Goal: Information Seeking & Learning: Learn about a topic

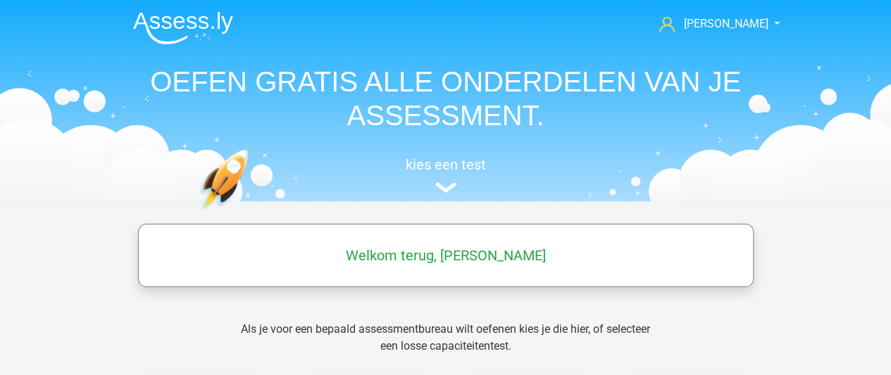
click at [439, 260] on h5 "Welkom terug, [PERSON_NAME]" at bounding box center [445, 255] width 601 height 17
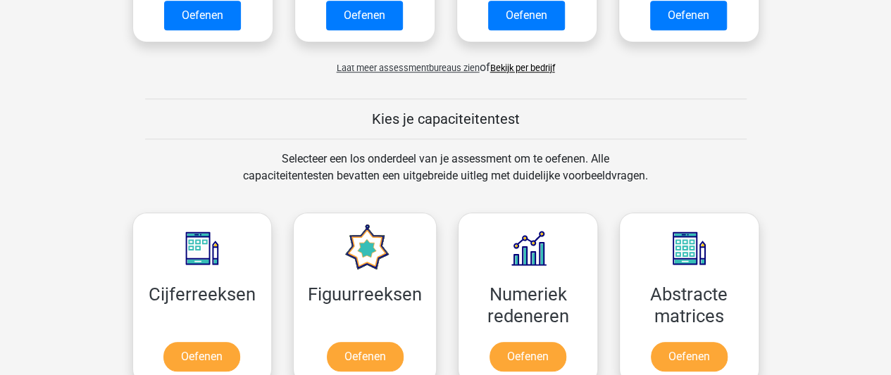
scroll to position [544, 0]
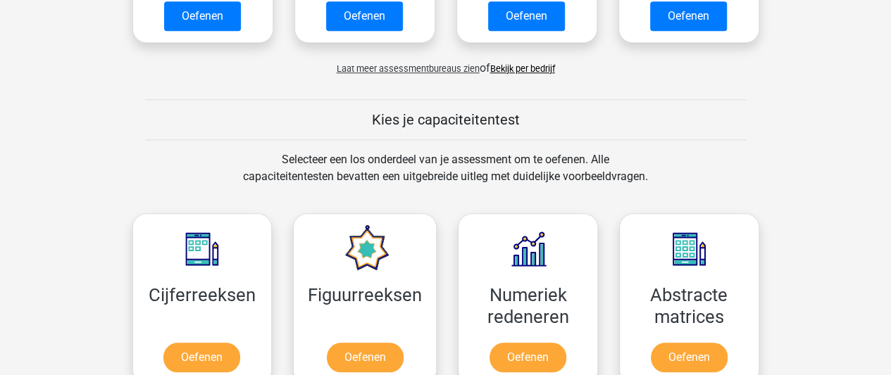
click at [507, 69] on link "Bekijk per bedrijf" at bounding box center [522, 68] width 65 height 11
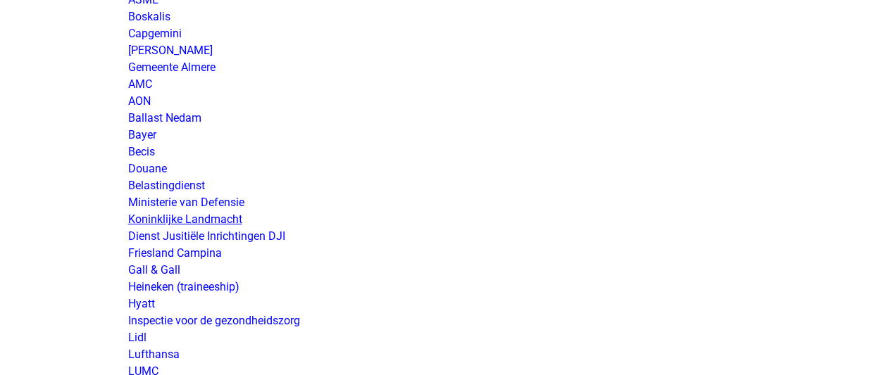
scroll to position [2247, 0]
click at [164, 226] on link "Koninklijke Landmacht" at bounding box center [185, 219] width 114 height 13
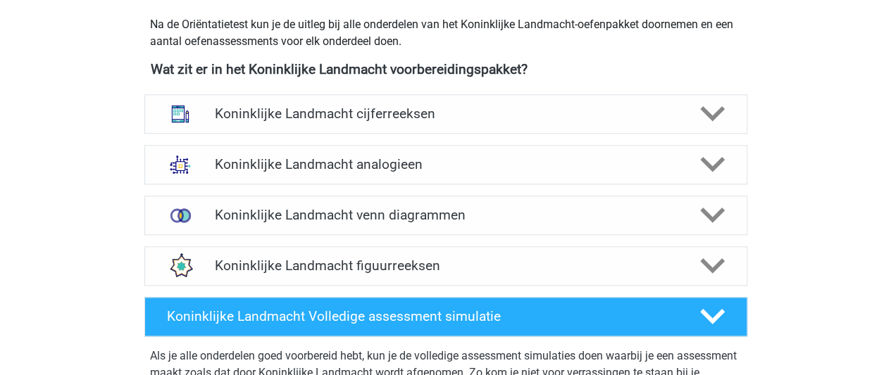
scroll to position [637, 0]
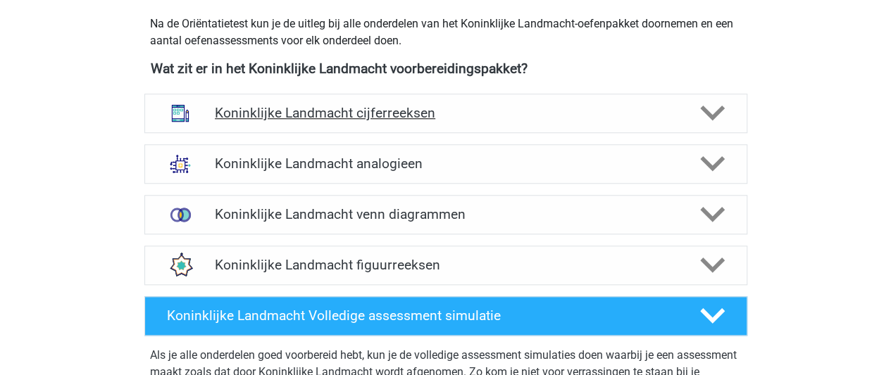
click at [685, 113] on div "Koninklijke Landmacht cijferreeksen" at bounding box center [445, 113] width 482 height 16
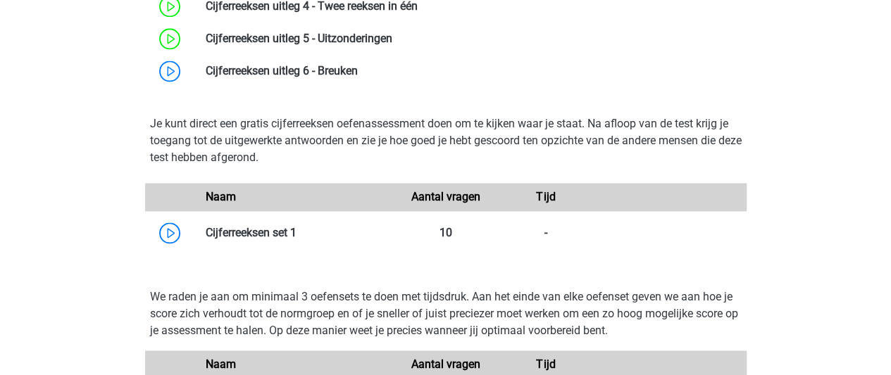
scroll to position [953, 0]
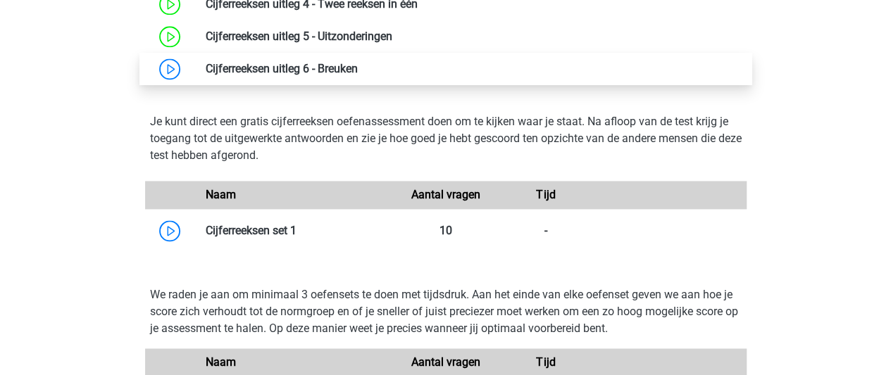
click at [358, 75] on link at bounding box center [358, 68] width 0 height 13
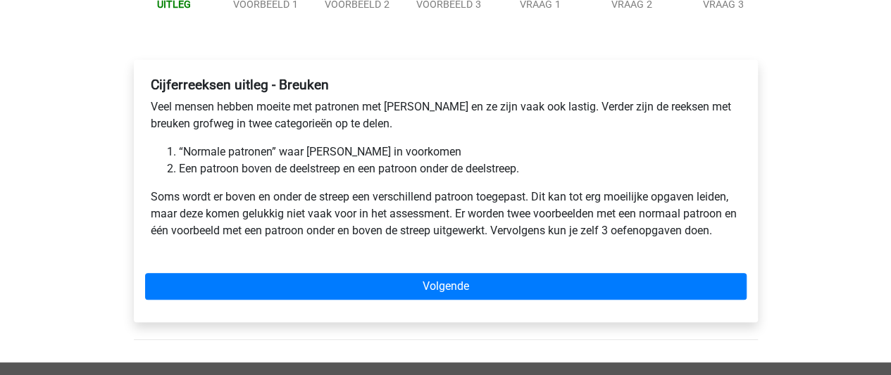
scroll to position [199, 0]
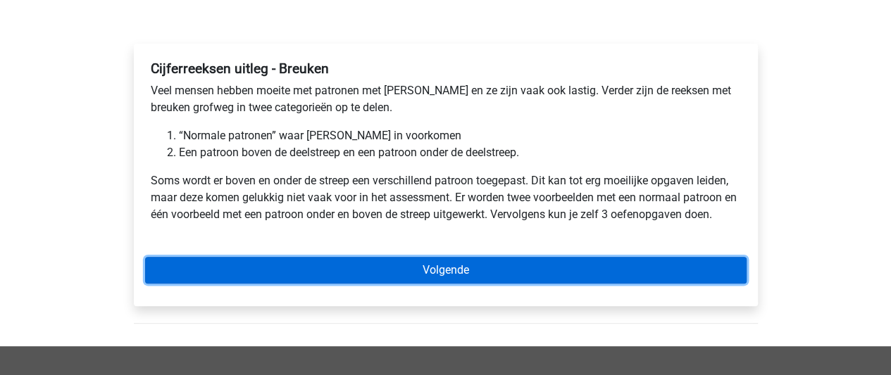
click at [441, 270] on link "Volgende" at bounding box center [445, 270] width 601 height 27
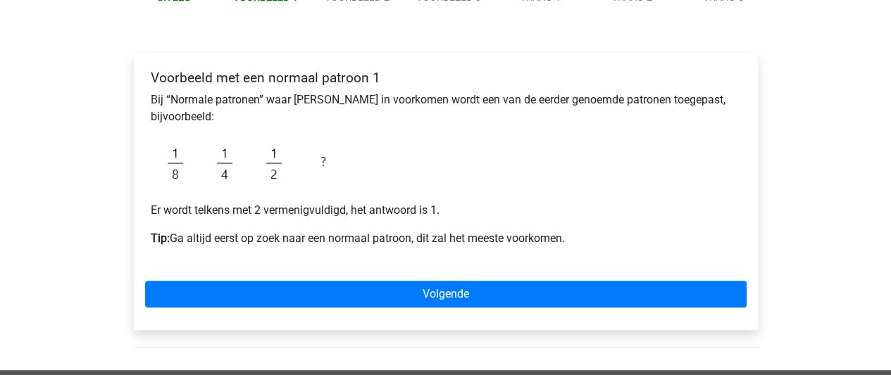
scroll to position [194, 0]
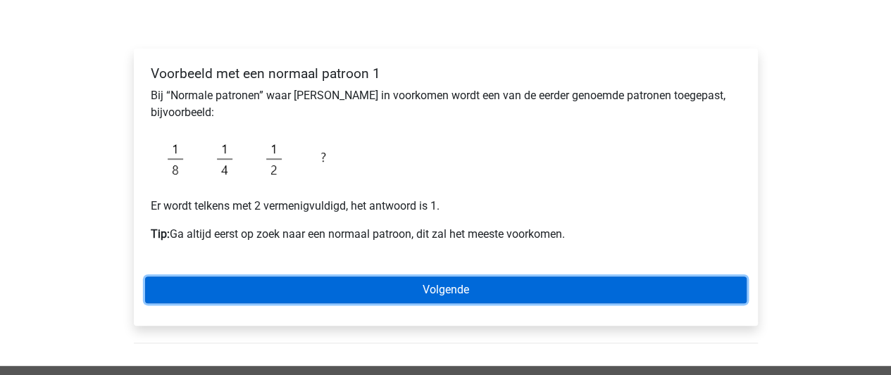
click at [451, 298] on link "Volgende" at bounding box center [445, 290] width 601 height 27
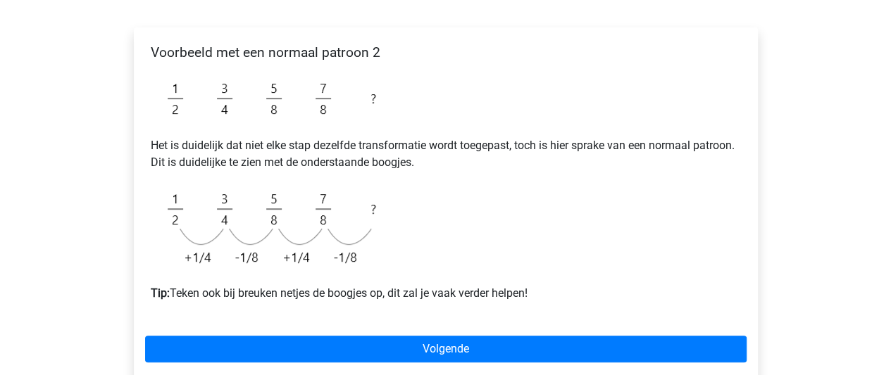
scroll to position [215, 0]
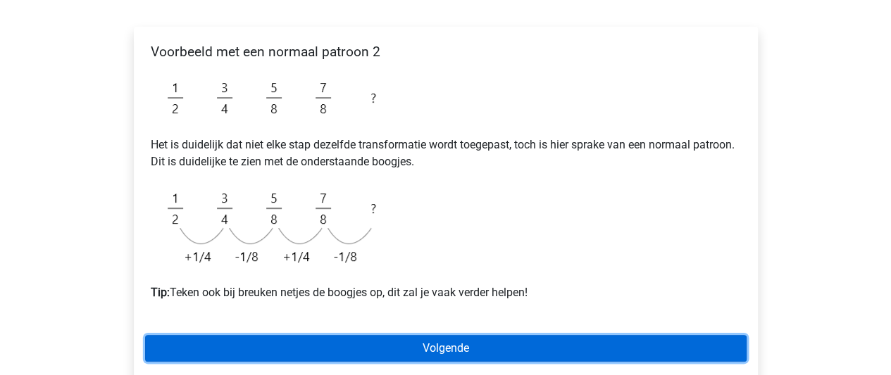
click at [442, 352] on link "Volgende" at bounding box center [445, 348] width 601 height 27
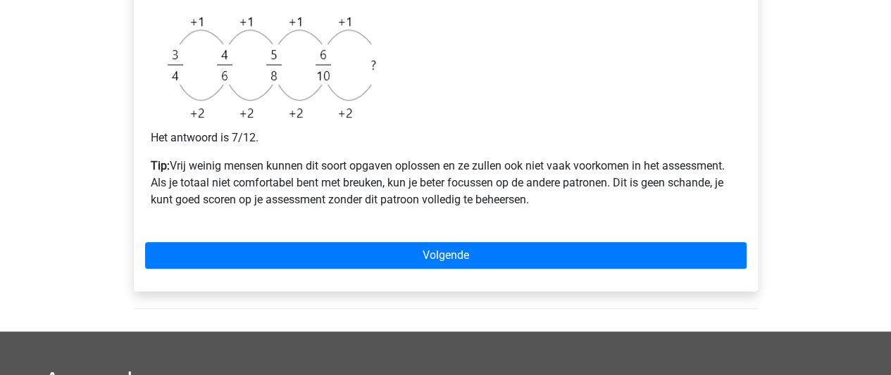
scroll to position [583, 0]
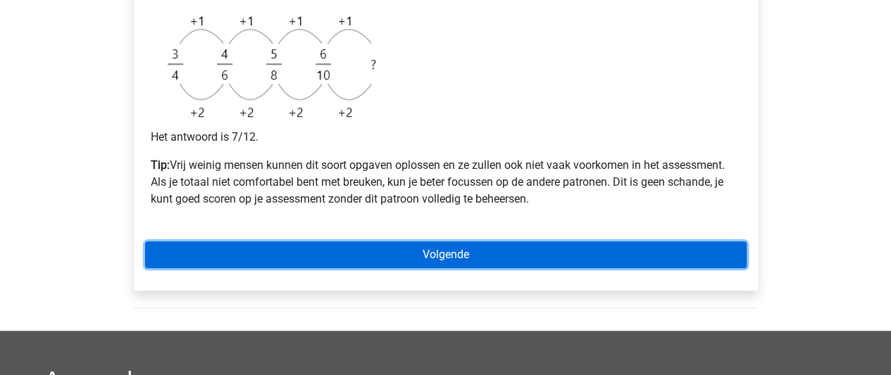
click at [458, 250] on link "Volgende" at bounding box center [445, 255] width 601 height 27
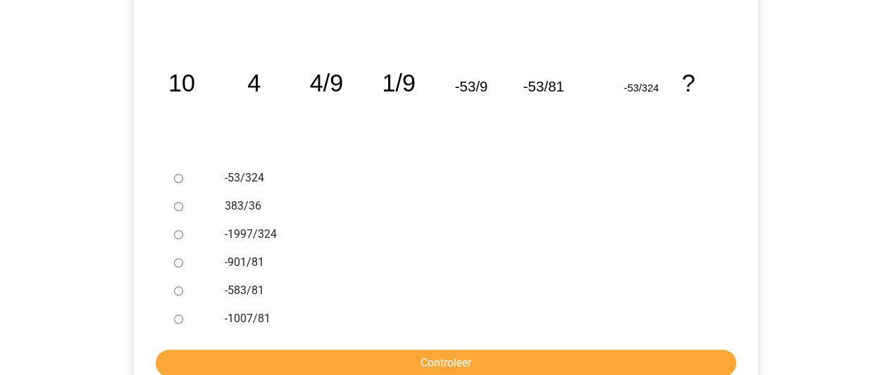
scroll to position [277, 0]
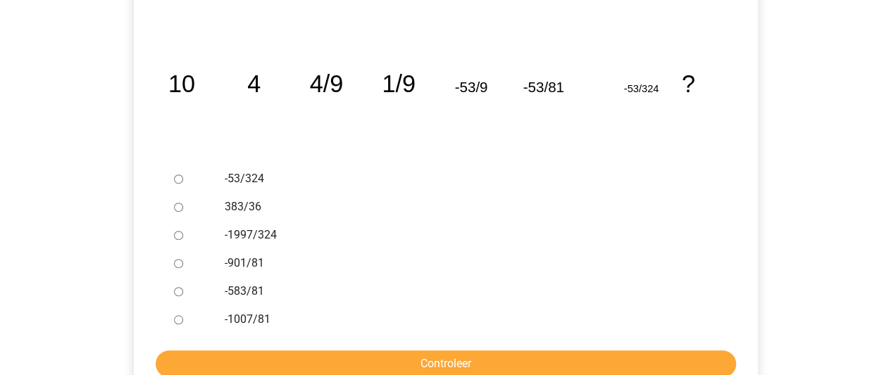
click at [179, 178] on input "-53/324" at bounding box center [178, 179] width 9 height 9
radio input "true"
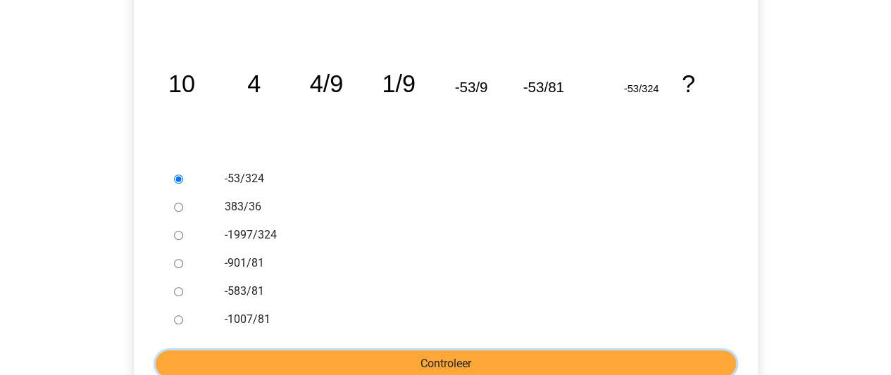
click at [401, 360] on input "Controleer" at bounding box center [446, 364] width 580 height 27
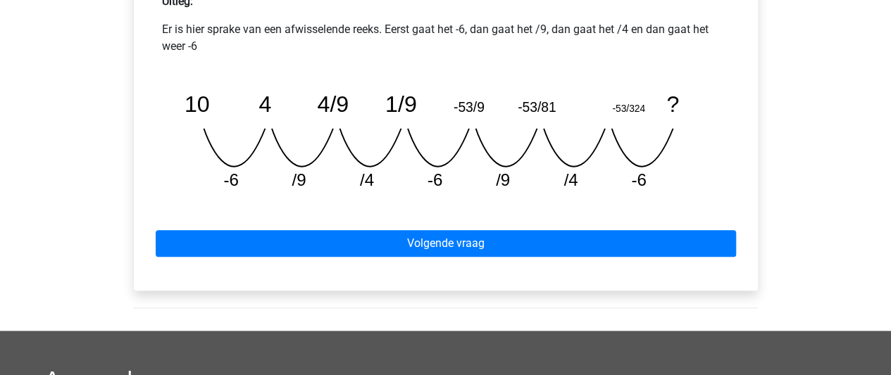
scroll to position [645, 0]
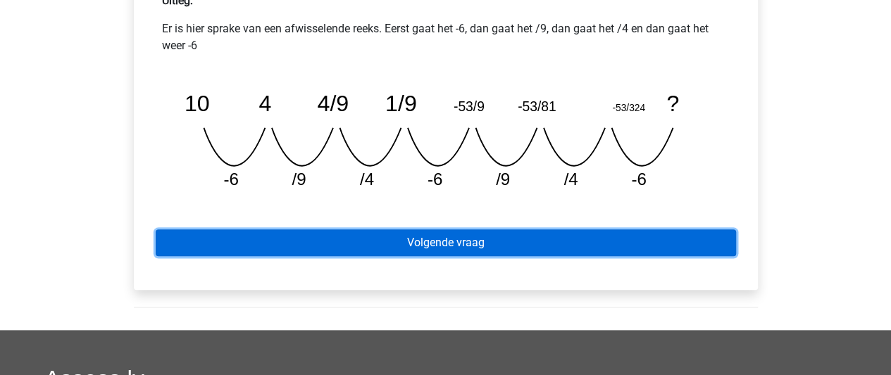
click at [431, 235] on link "Volgende vraag" at bounding box center [446, 243] width 580 height 27
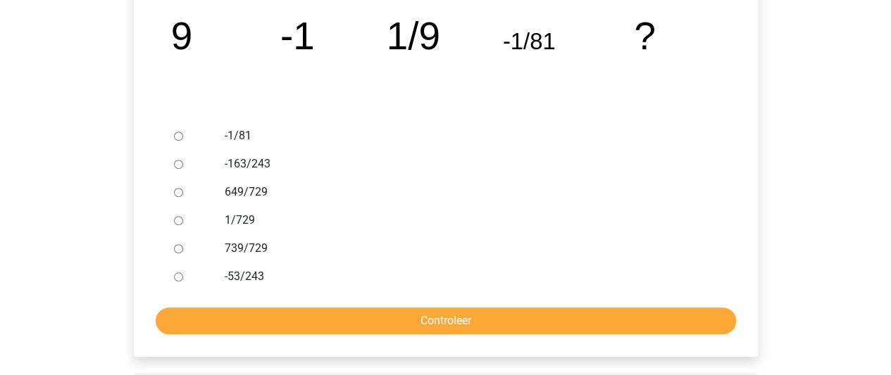
scroll to position [328, 0]
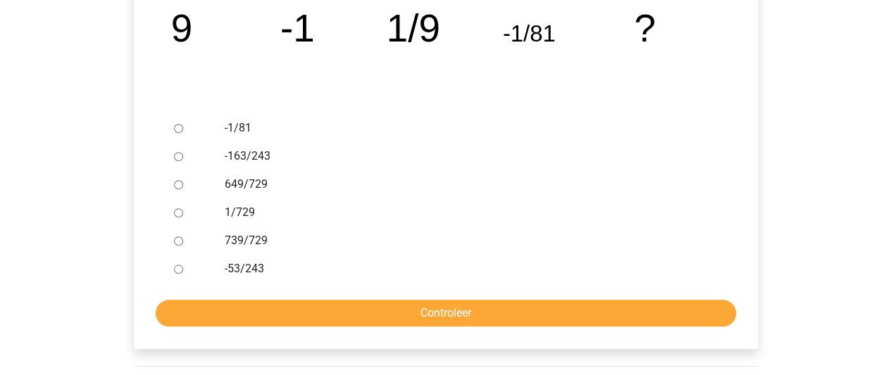
click at [180, 154] on input "-163/243" at bounding box center [178, 156] width 9 height 9
radio input "true"
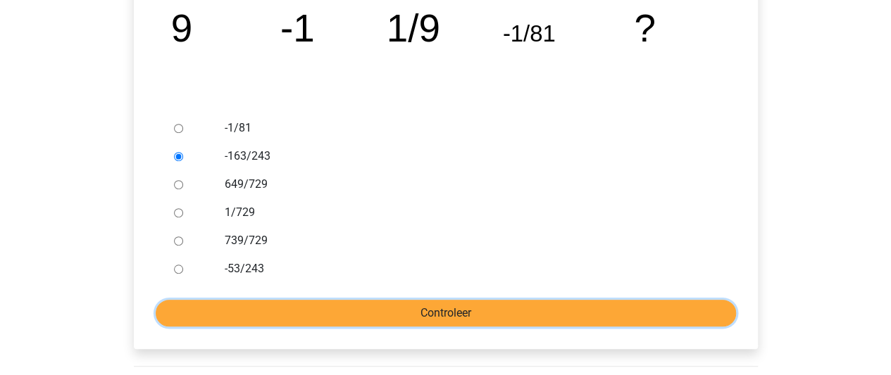
click at [362, 311] on input "Controleer" at bounding box center [446, 313] width 580 height 27
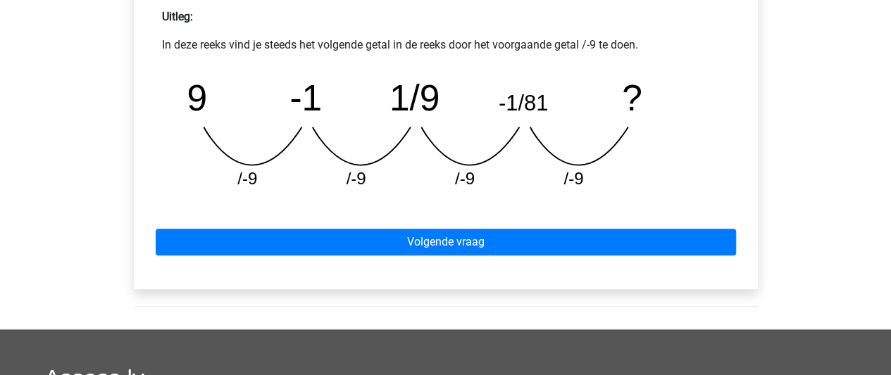
scroll to position [628, 0]
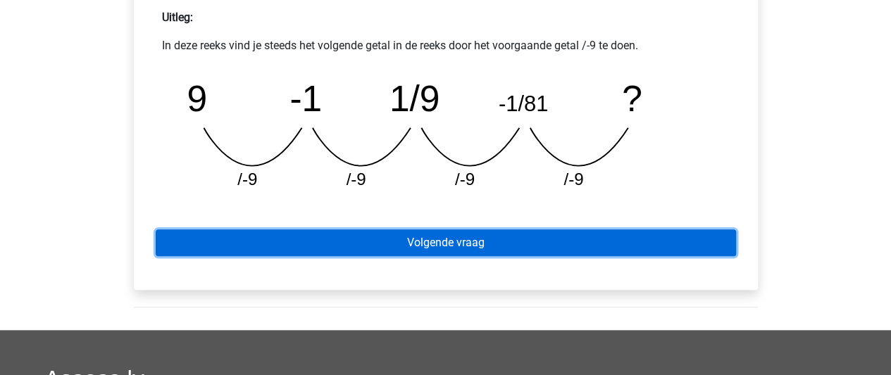
click at [520, 237] on link "Volgende vraag" at bounding box center [446, 243] width 580 height 27
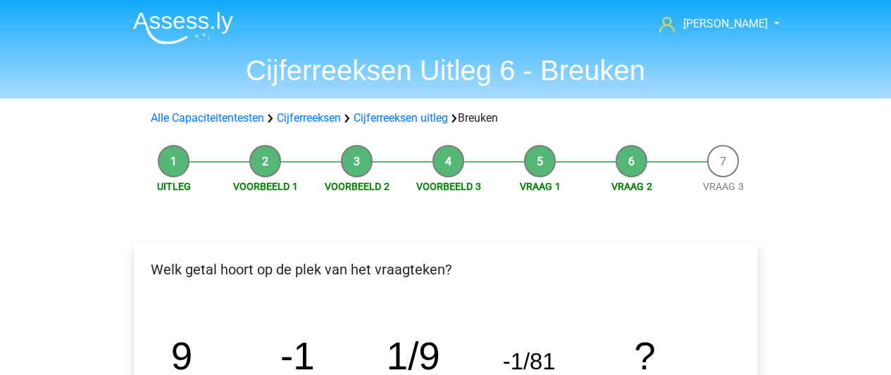
scroll to position [328, 0]
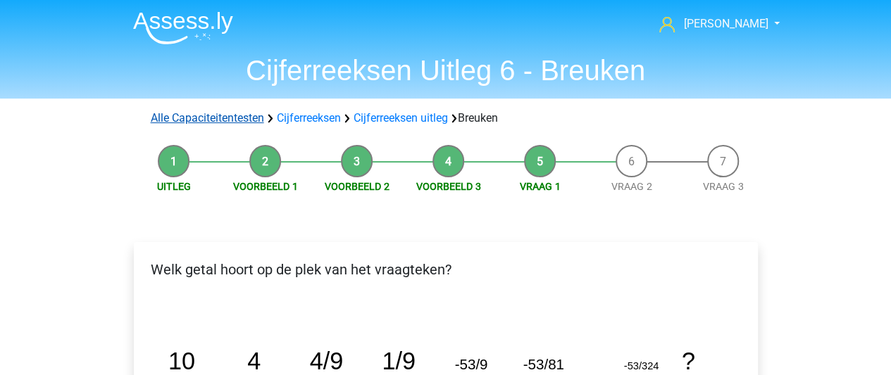
click at [260, 117] on link "Alle Capaciteitentesten" at bounding box center [207, 117] width 113 height 13
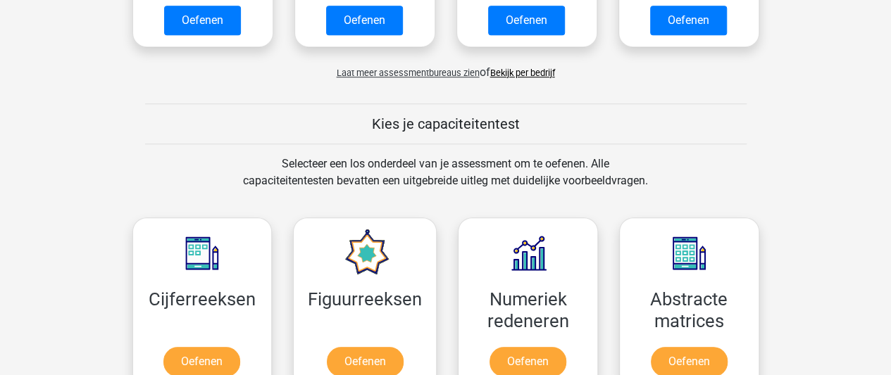
scroll to position [405, 0]
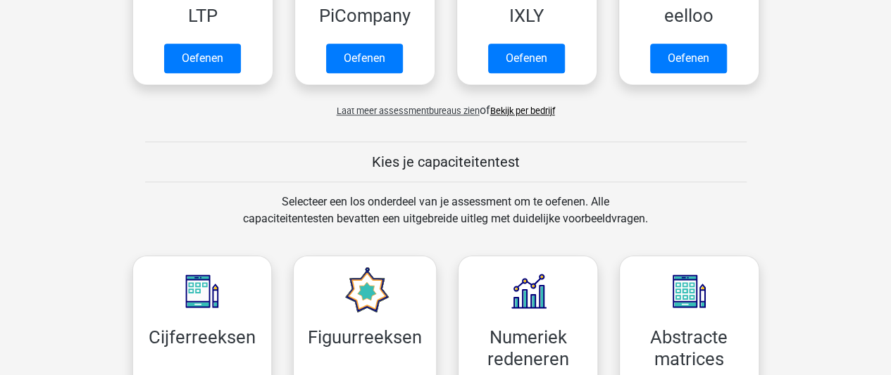
click at [505, 115] on link "Bekijk per bedrijf" at bounding box center [522, 111] width 65 height 11
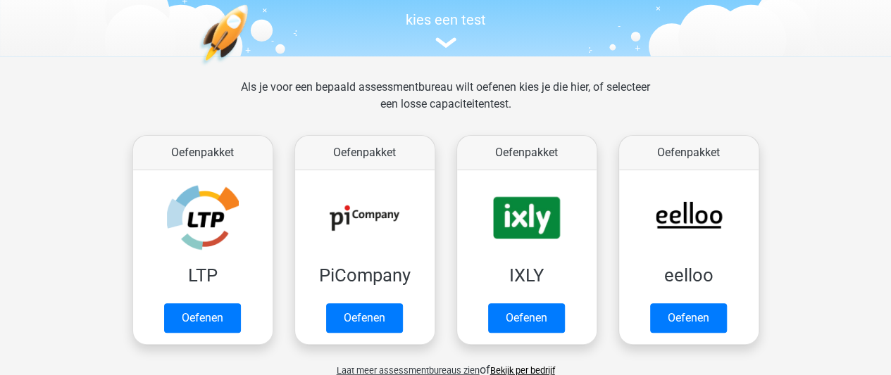
scroll to position [146, 0]
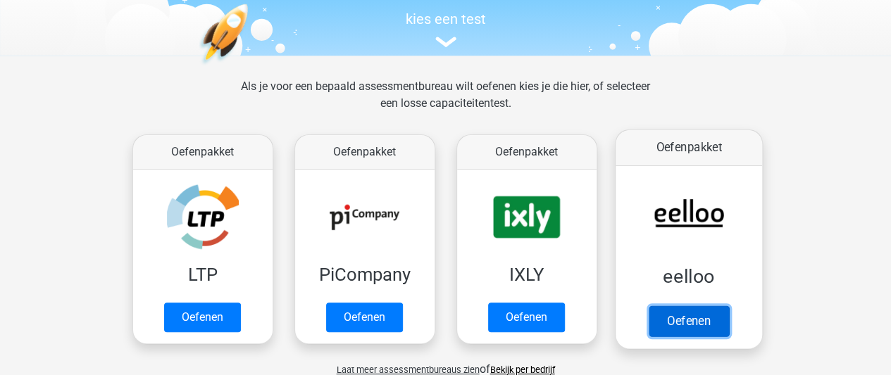
click at [685, 327] on link "Oefenen" at bounding box center [688, 321] width 80 height 31
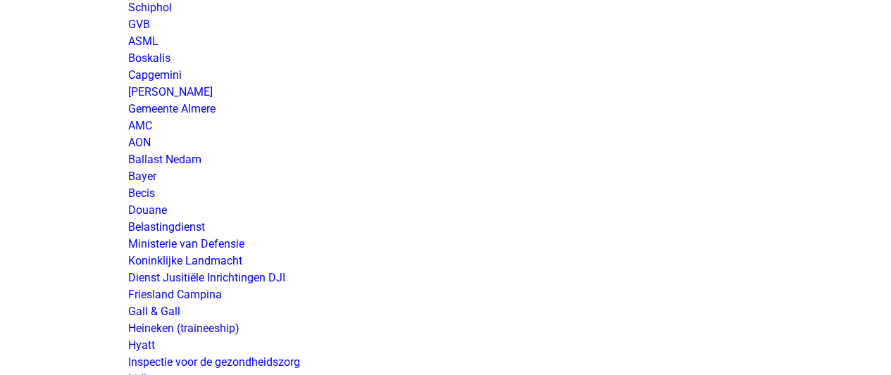
scroll to position [2212, 0]
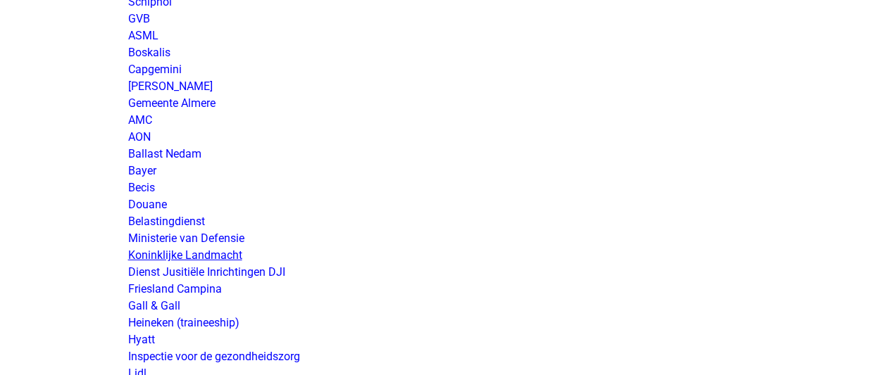
click at [194, 249] on link "Koninklijke Landmacht" at bounding box center [185, 255] width 114 height 13
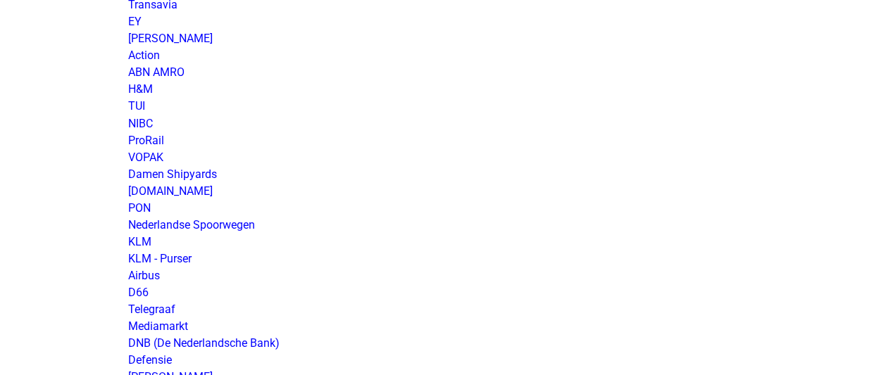
scroll to position [1211, 0]
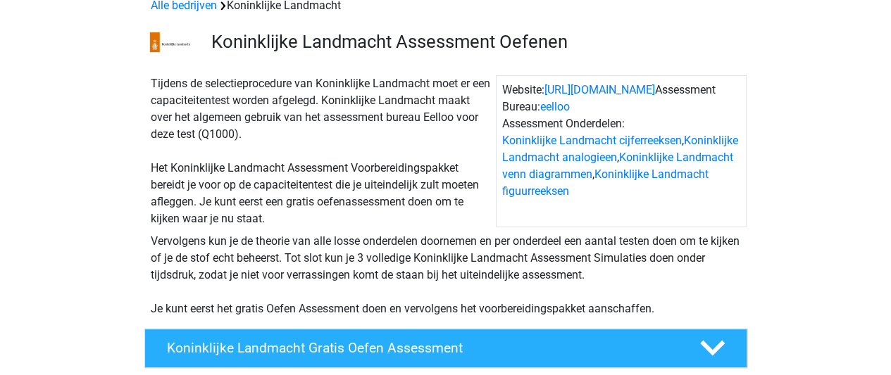
scroll to position [73, 0]
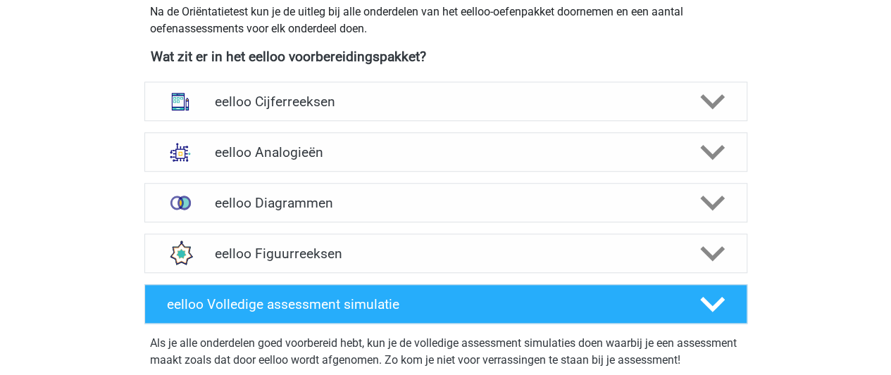
scroll to position [508, 0]
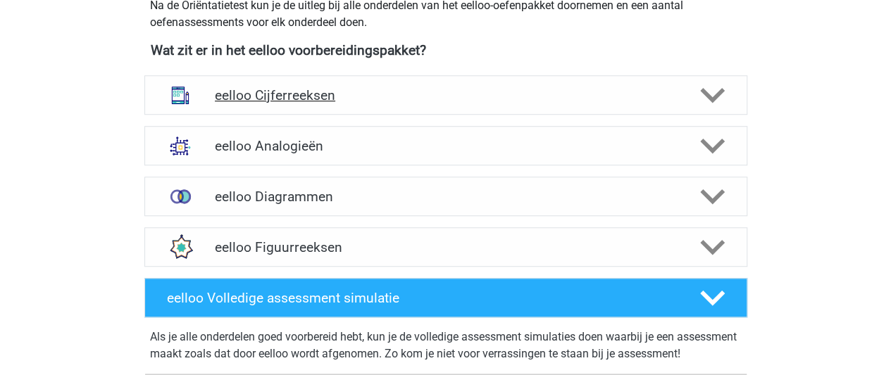
click at [320, 96] on h4 "eelloo Cijferreeksen" at bounding box center [445, 95] width 461 height 16
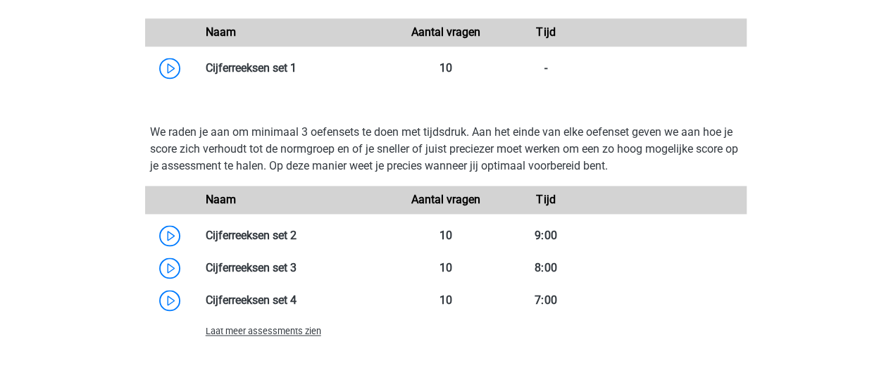
scroll to position [968, 0]
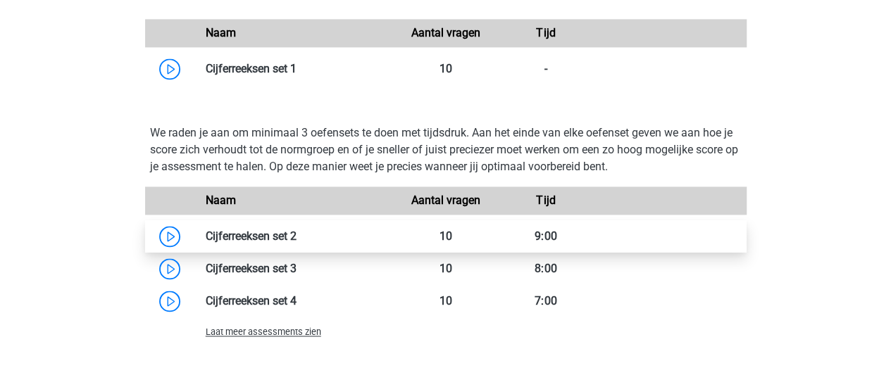
click at [296, 236] on link at bounding box center [296, 236] width 0 height 13
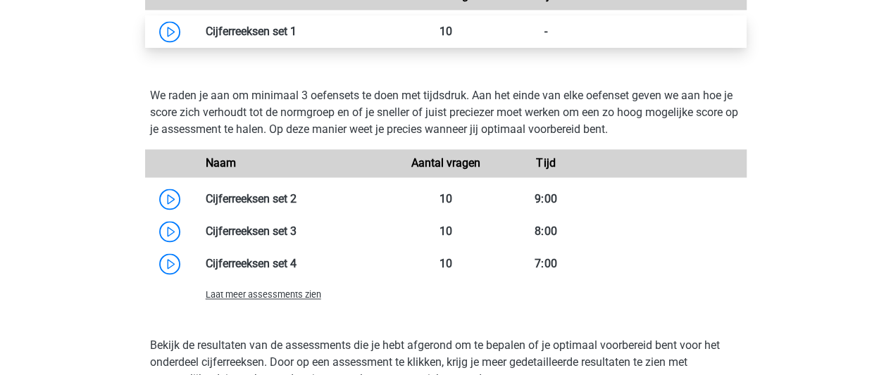
scroll to position [1004, 0]
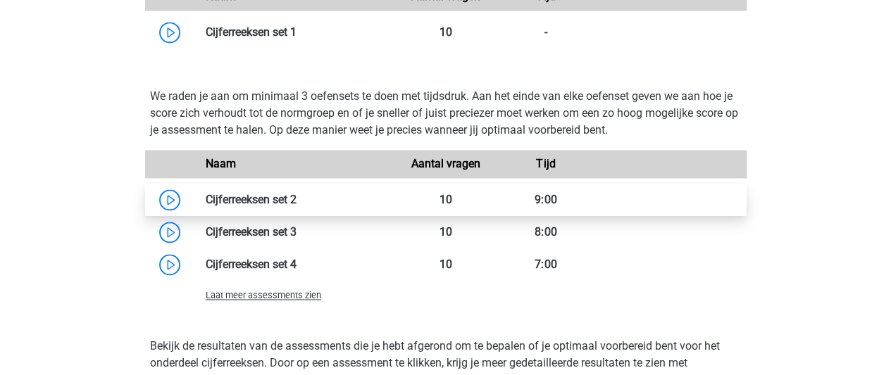
click at [296, 200] on link at bounding box center [296, 199] width 0 height 13
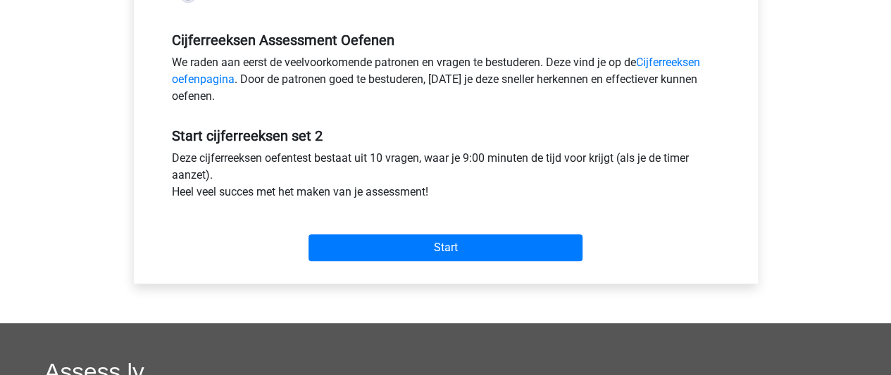
scroll to position [418, 0]
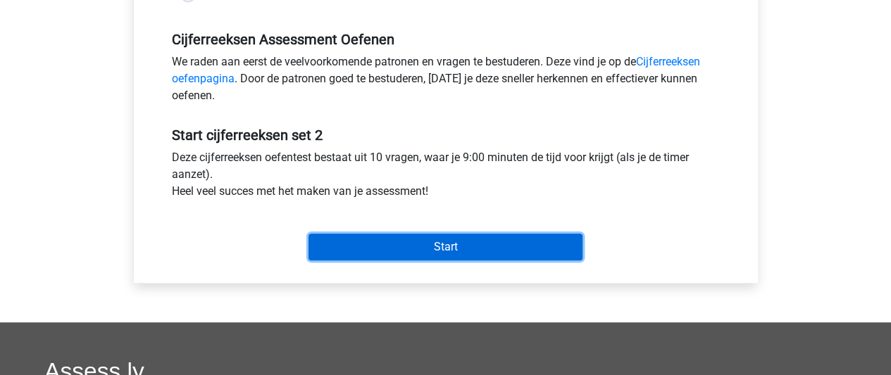
click at [400, 251] on input "Start" at bounding box center [445, 247] width 274 height 27
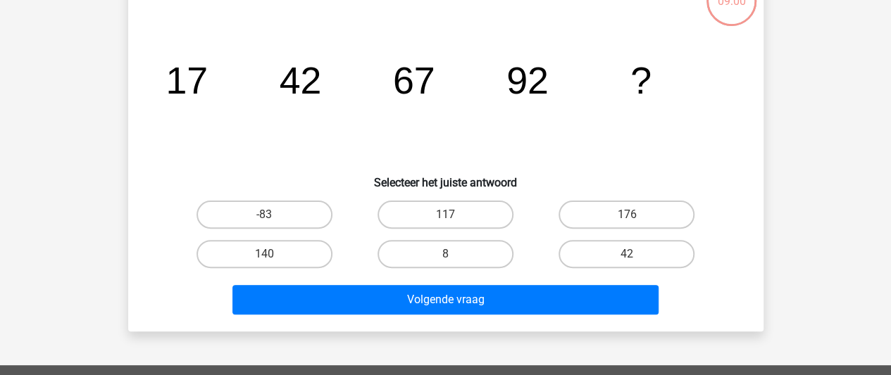
scroll to position [106, 0]
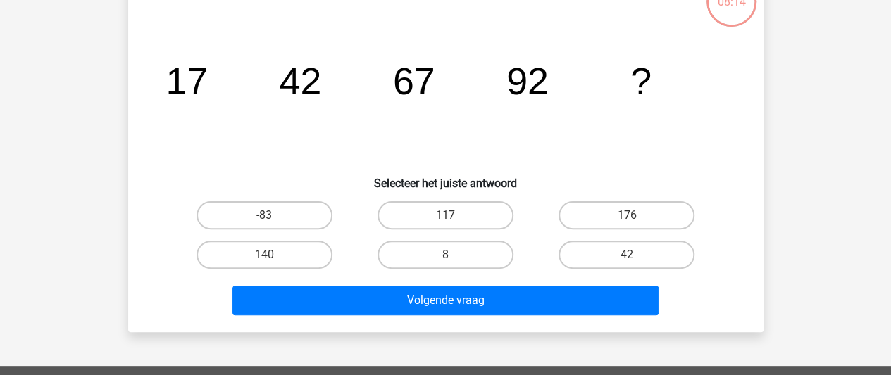
click at [428, 229] on div "117" at bounding box center [445, 215] width 181 height 39
click at [430, 225] on label "117" at bounding box center [445, 215] width 136 height 28
click at [445, 225] on input "117" at bounding box center [449, 219] width 9 height 9
radio input "true"
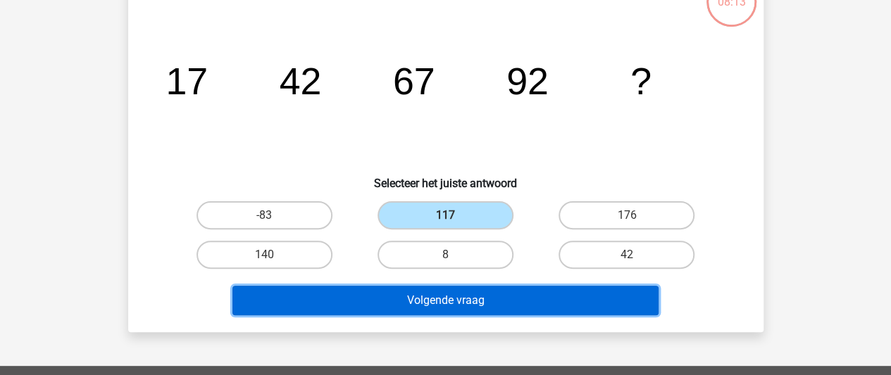
click at [439, 300] on button "Volgende vraag" at bounding box center [445, 301] width 426 height 30
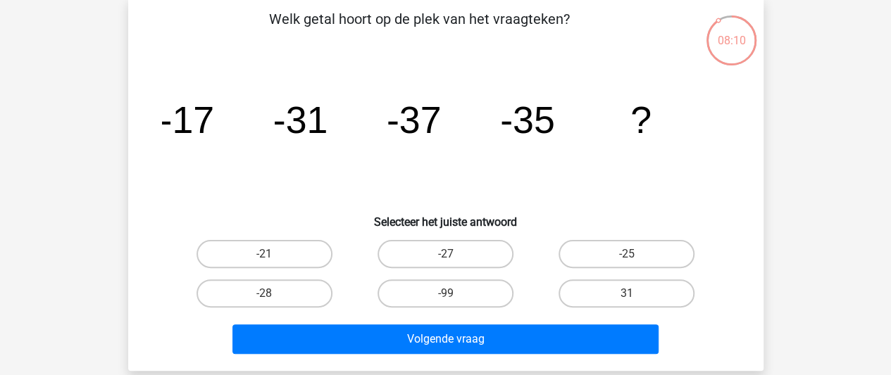
scroll to position [67, 0]
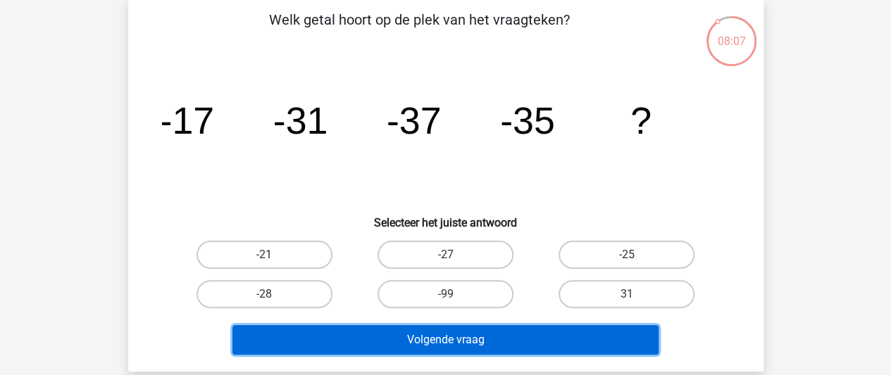
click at [420, 339] on button "Volgende vraag" at bounding box center [445, 340] width 426 height 30
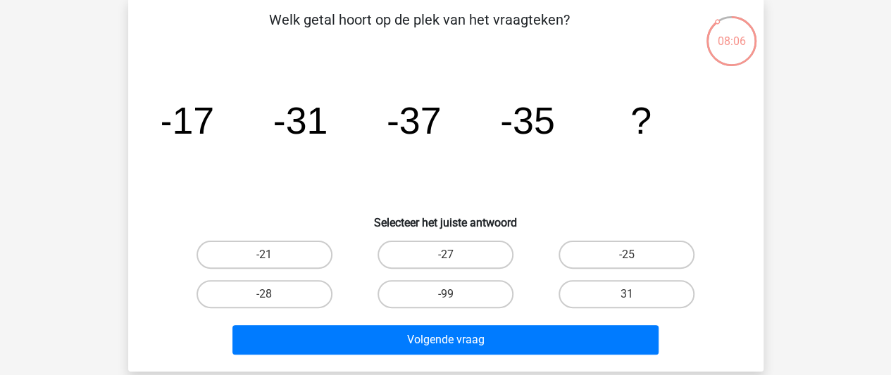
click at [303, 192] on icon "image/svg+xml -17 -31 -37 -35 ?" at bounding box center [446, 134] width 568 height 142
click at [616, 301] on label "31" at bounding box center [626, 294] width 136 height 28
click at [627, 301] on input "31" at bounding box center [631, 298] width 9 height 9
radio input "true"
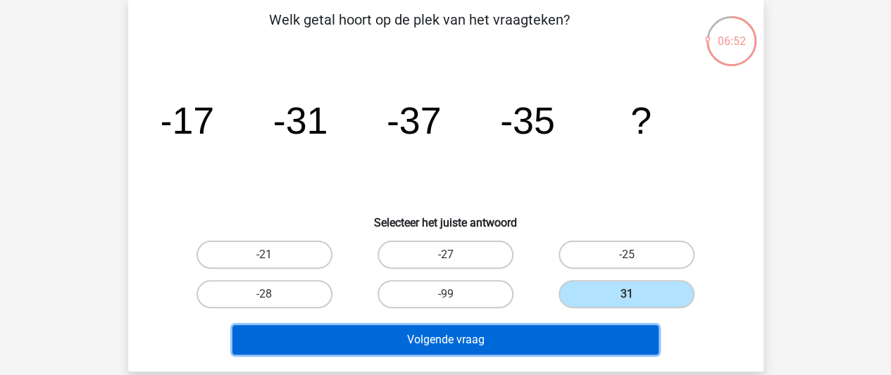
click at [477, 338] on button "Volgende vraag" at bounding box center [445, 340] width 426 height 30
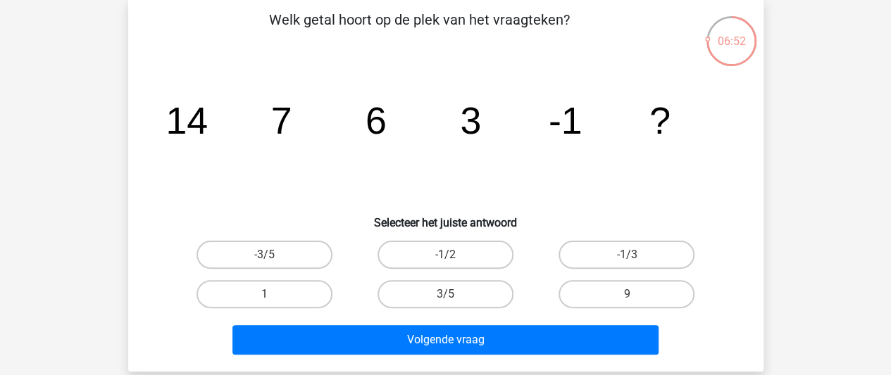
scroll to position [65, 0]
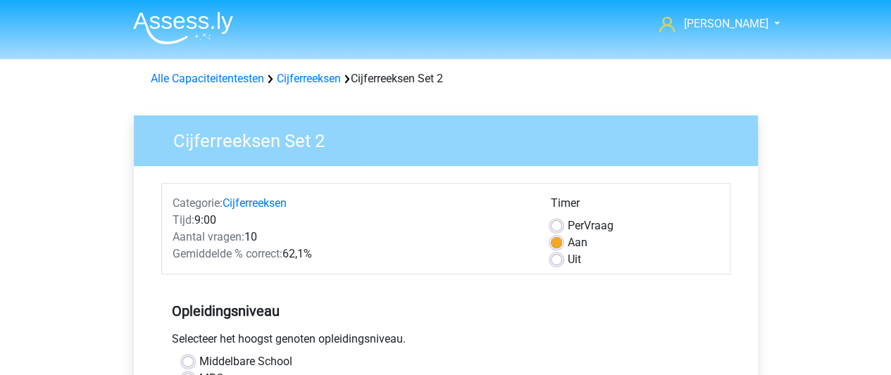
click at [568, 259] on label "Uit" at bounding box center [574, 259] width 13 height 17
click at [551, 259] on input "Uit" at bounding box center [556, 258] width 11 height 14
radio input "true"
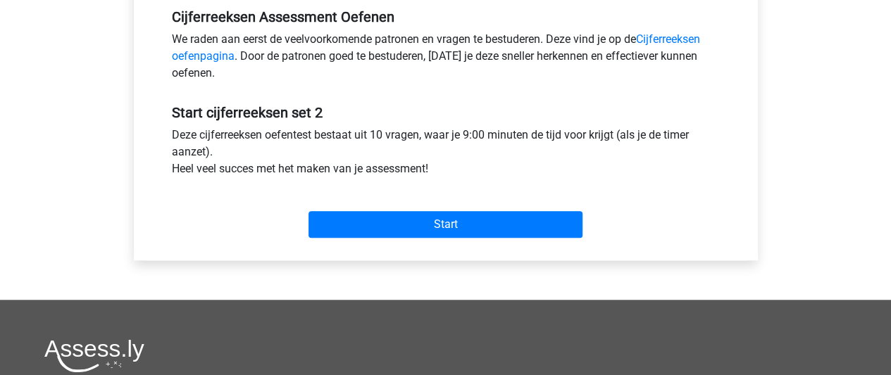
scroll to position [447, 0]
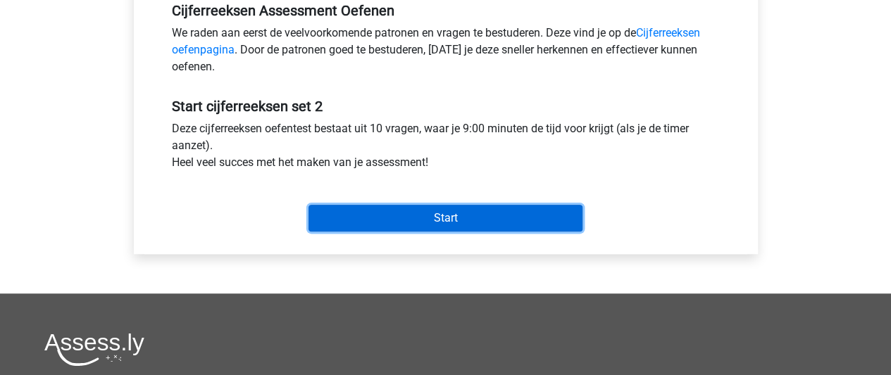
click at [474, 208] on input "Start" at bounding box center [445, 218] width 274 height 27
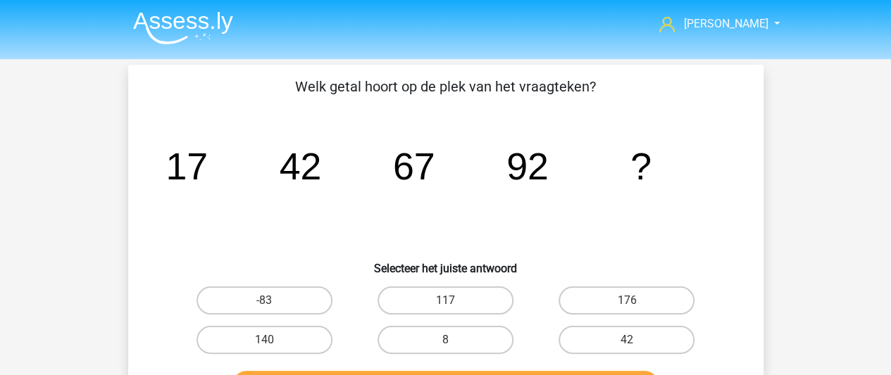
click at [447, 304] on input "117" at bounding box center [449, 305] width 9 height 9
radio input "true"
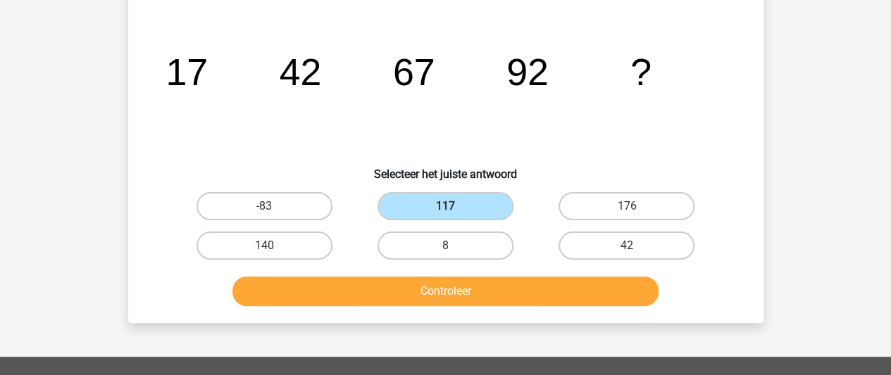
scroll to position [94, 0]
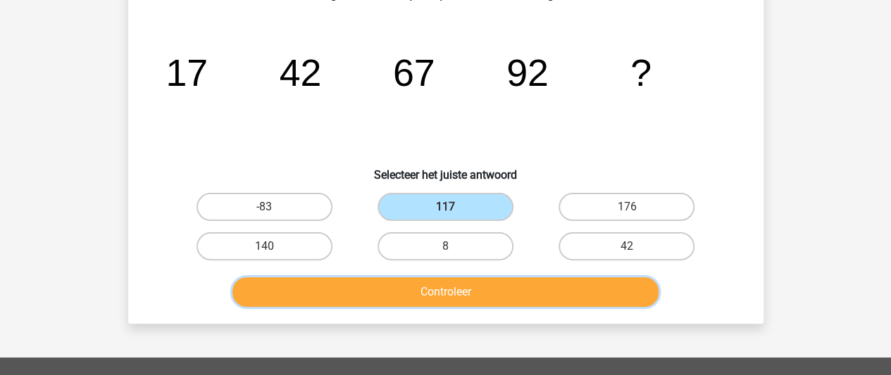
click at [446, 296] on button "Controleer" at bounding box center [445, 292] width 426 height 30
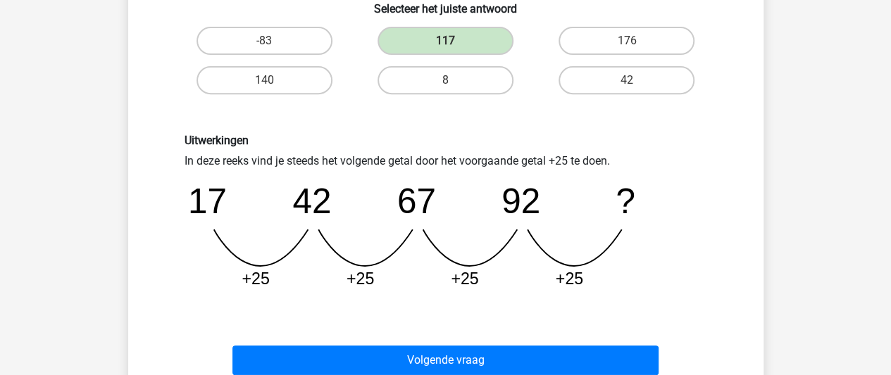
scroll to position [306, 0]
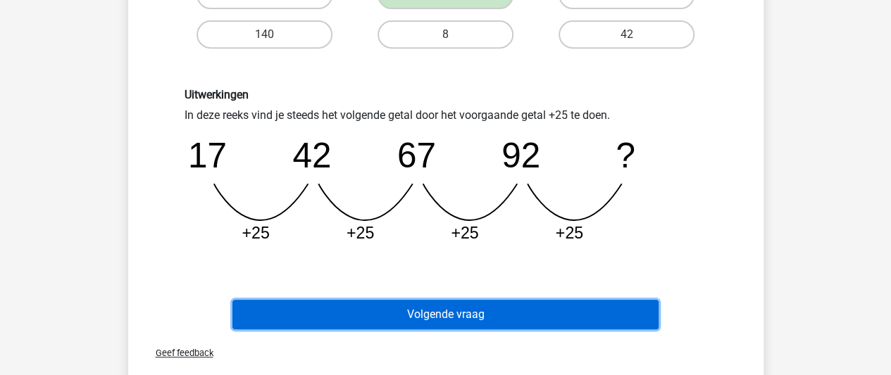
click at [446, 309] on button "Volgende vraag" at bounding box center [445, 315] width 426 height 30
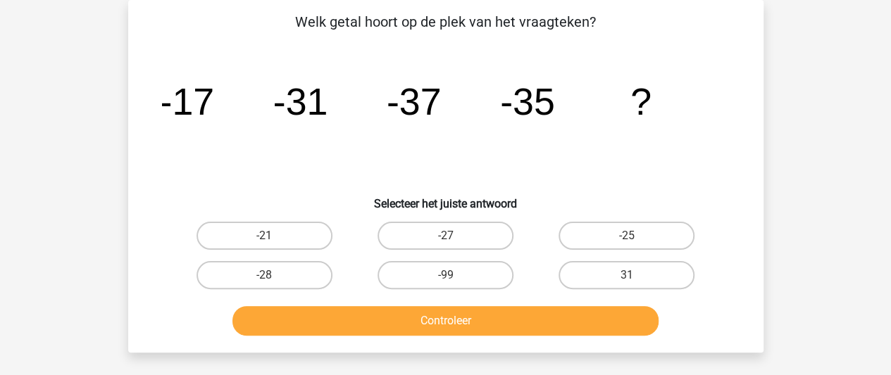
scroll to position [65, 0]
click at [584, 236] on label "-25" at bounding box center [626, 236] width 136 height 28
click at [627, 236] on input "-25" at bounding box center [631, 240] width 9 height 9
radio input "true"
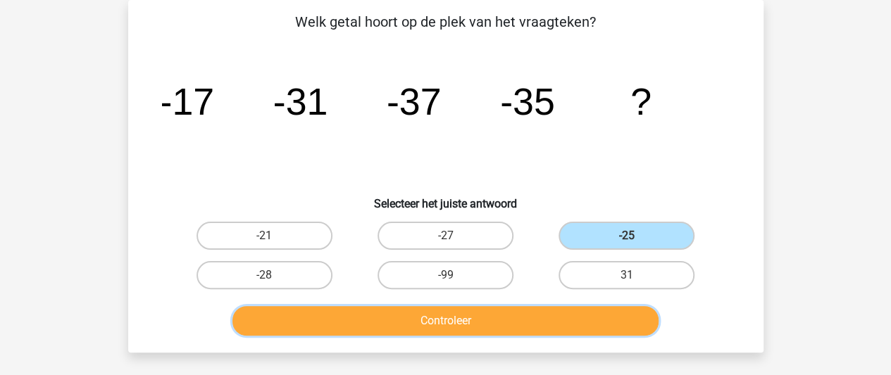
click at [512, 311] on button "Controleer" at bounding box center [445, 321] width 426 height 30
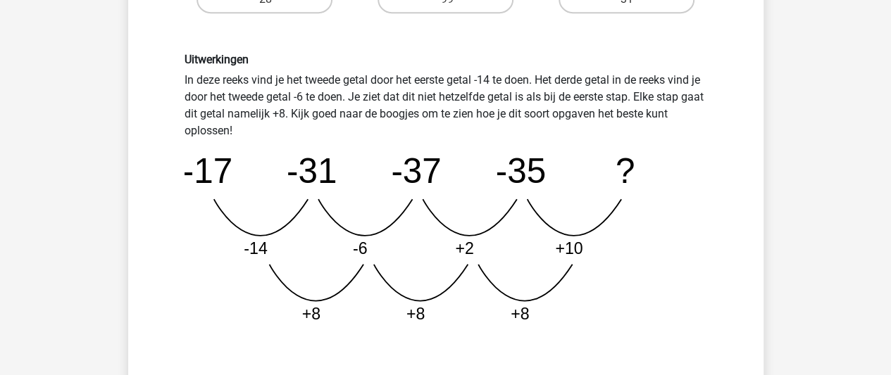
scroll to position [433, 0]
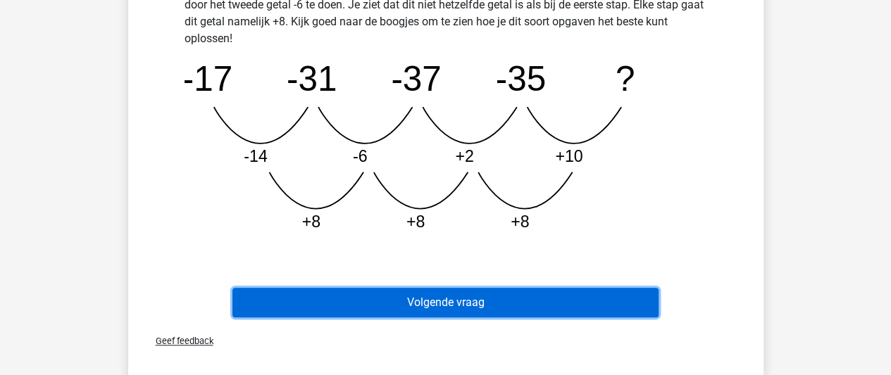
click at [504, 302] on button "Volgende vraag" at bounding box center [445, 303] width 426 height 30
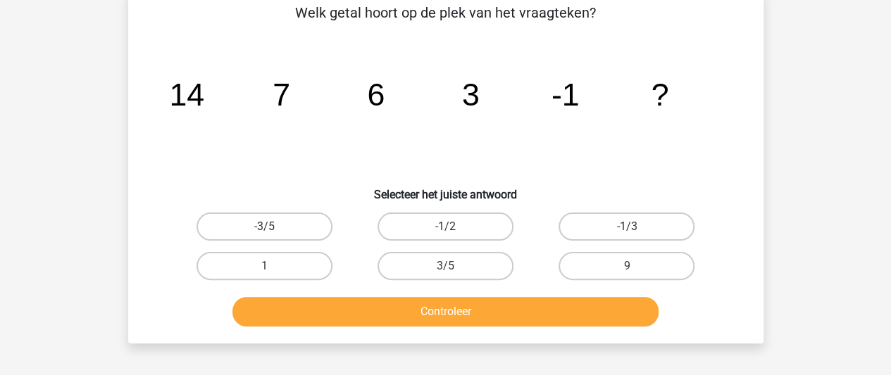
scroll to position [65, 0]
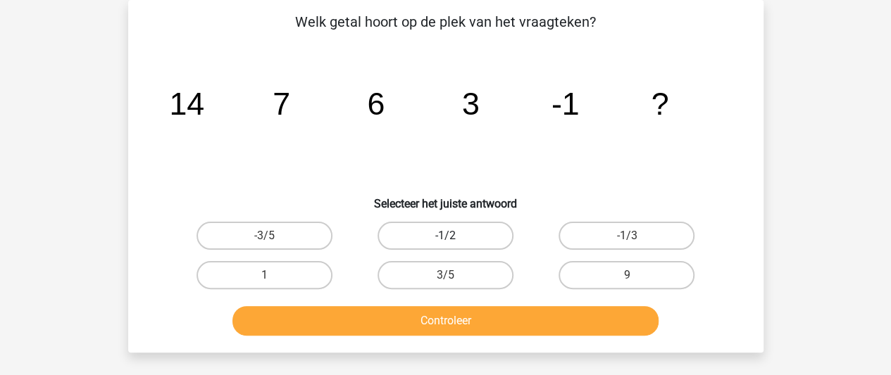
click at [494, 242] on label "-1/2" at bounding box center [445, 236] width 136 height 28
click at [454, 242] on input "-1/2" at bounding box center [449, 240] width 9 height 9
radio input "true"
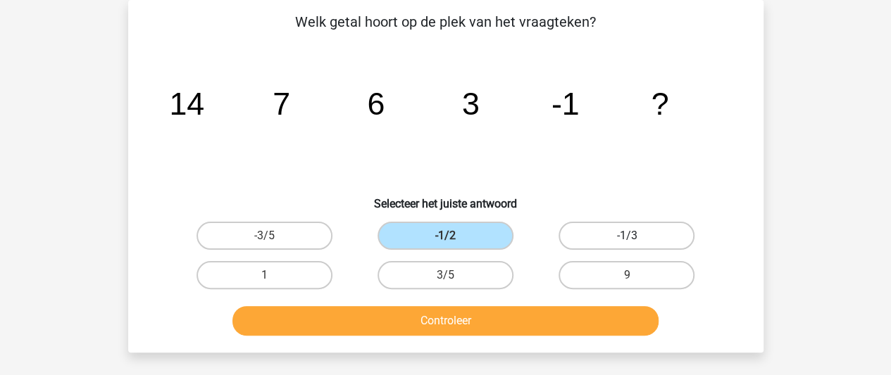
click at [630, 232] on label "-1/3" at bounding box center [626, 236] width 136 height 28
click at [630, 236] on input "-1/3" at bounding box center [631, 240] width 9 height 9
radio input "true"
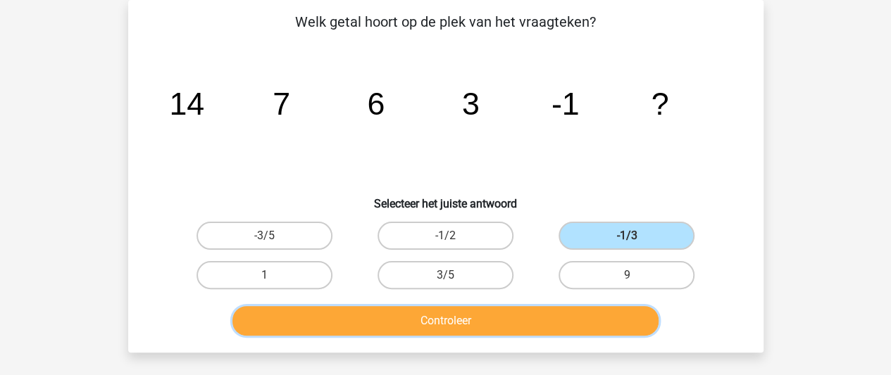
click at [528, 312] on button "Controleer" at bounding box center [445, 321] width 426 height 30
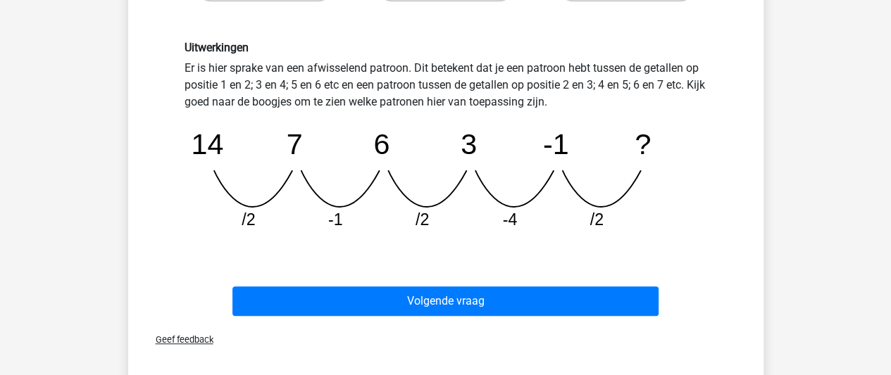
scroll to position [354, 0]
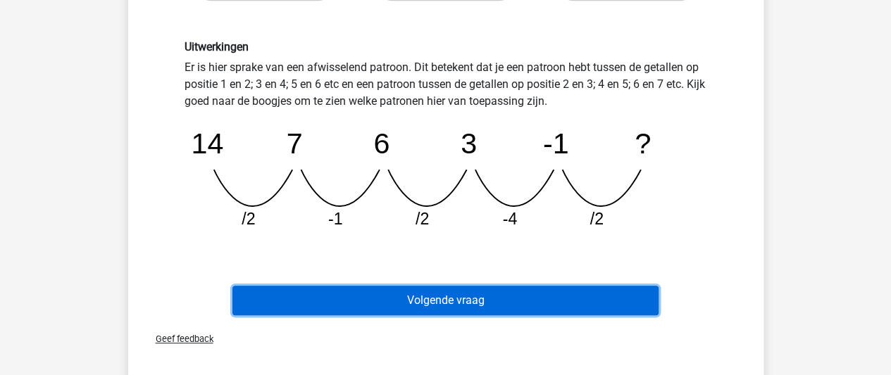
click at [471, 291] on button "Volgende vraag" at bounding box center [445, 301] width 426 height 30
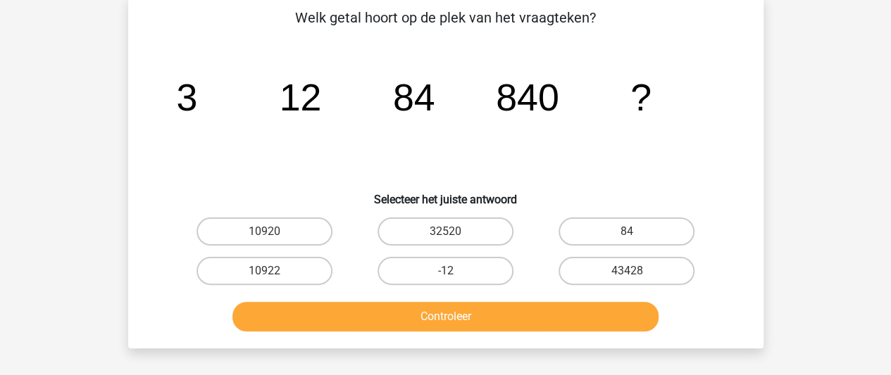
scroll to position [65, 0]
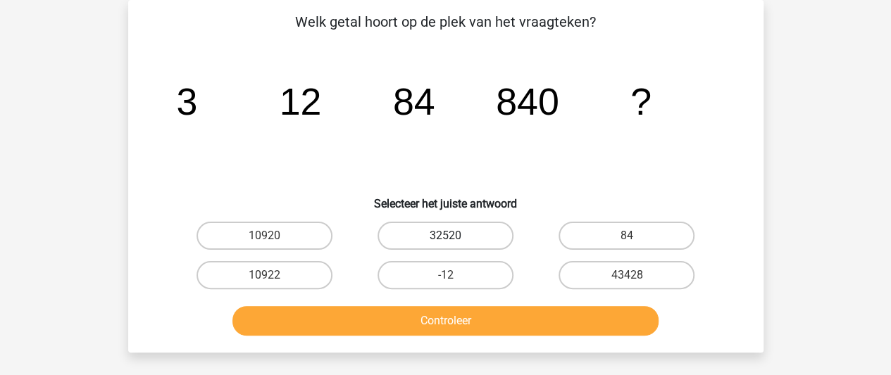
click at [460, 235] on label "32520" at bounding box center [445, 236] width 136 height 28
click at [454, 236] on input "32520" at bounding box center [449, 240] width 9 height 9
radio input "true"
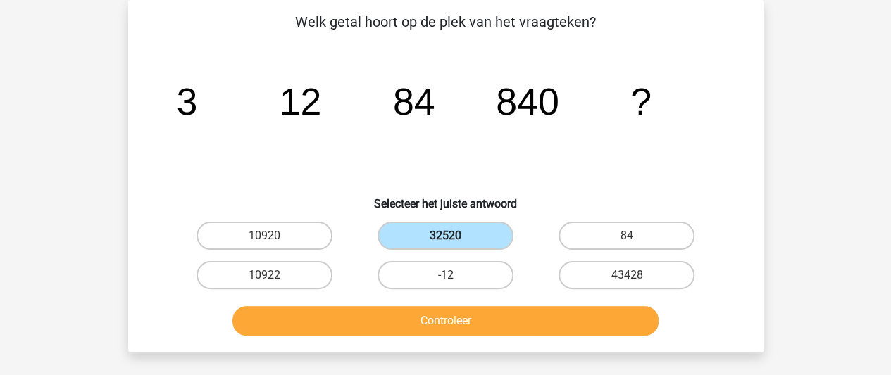
click at [460, 235] on label "32520" at bounding box center [445, 236] width 136 height 28
click at [454, 236] on input "32520" at bounding box center [449, 240] width 9 height 9
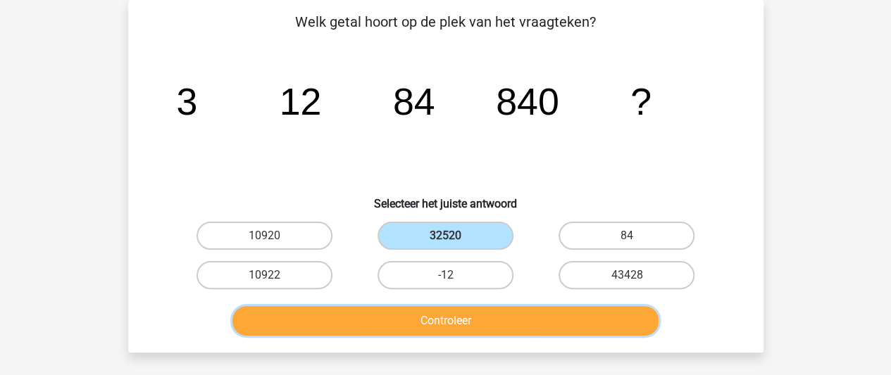
click at [455, 313] on button "Controleer" at bounding box center [445, 321] width 426 height 30
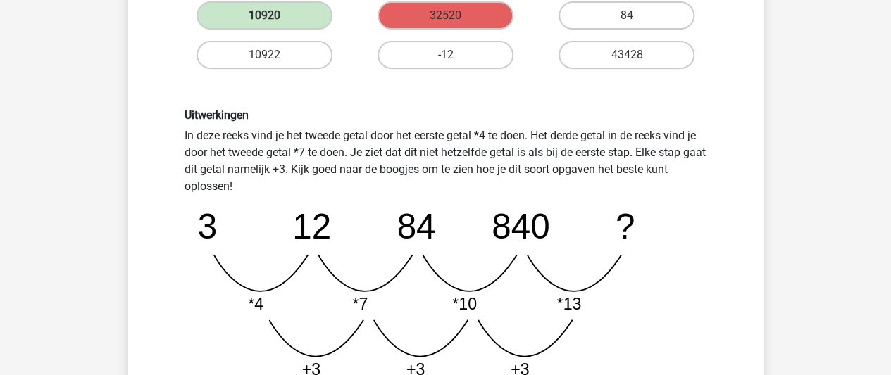
scroll to position [426, 0]
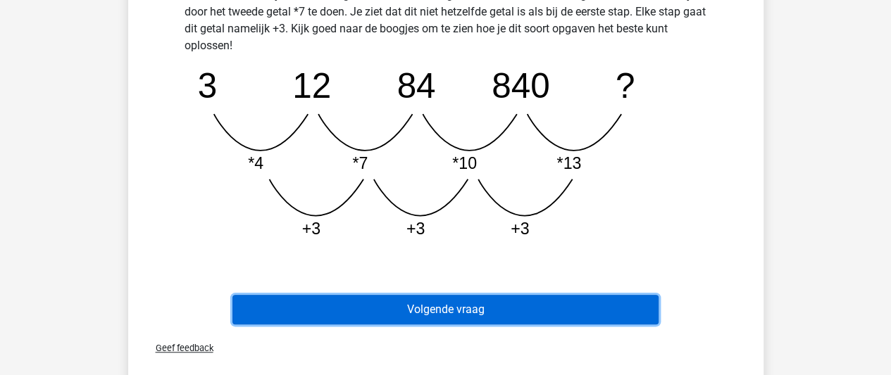
click at [503, 304] on button "Volgende vraag" at bounding box center [445, 310] width 426 height 30
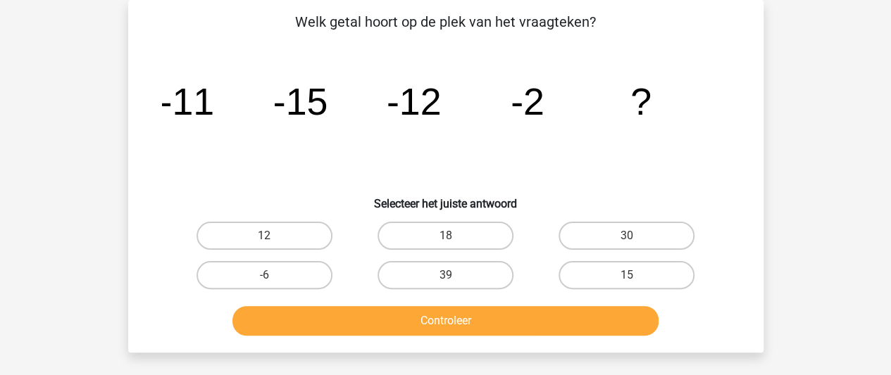
scroll to position [65, 0]
click at [503, 304] on div "Controleer" at bounding box center [446, 318] width 590 height 46
click at [596, 279] on label "15" at bounding box center [626, 275] width 136 height 28
click at [627, 279] on input "15" at bounding box center [631, 279] width 9 height 9
radio input "true"
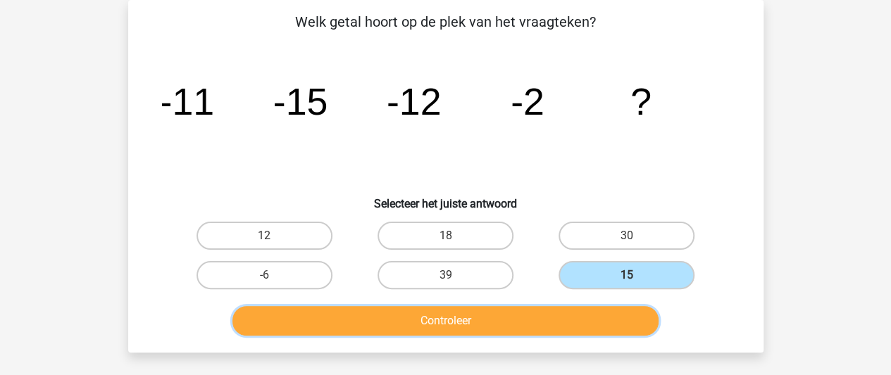
click at [549, 323] on button "Controleer" at bounding box center [445, 321] width 426 height 30
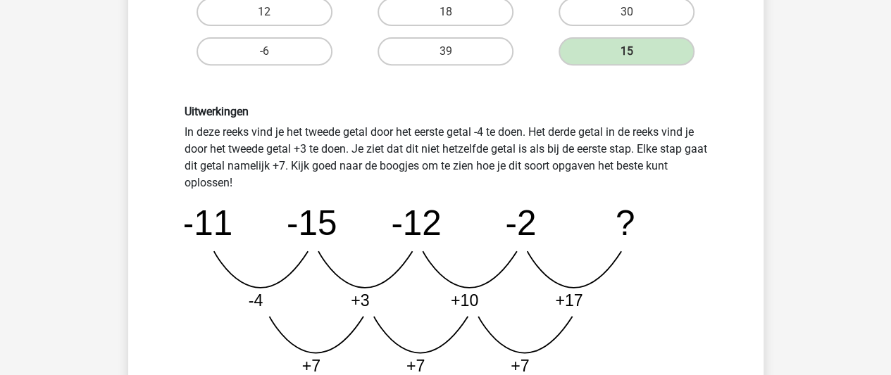
scroll to position [430, 0]
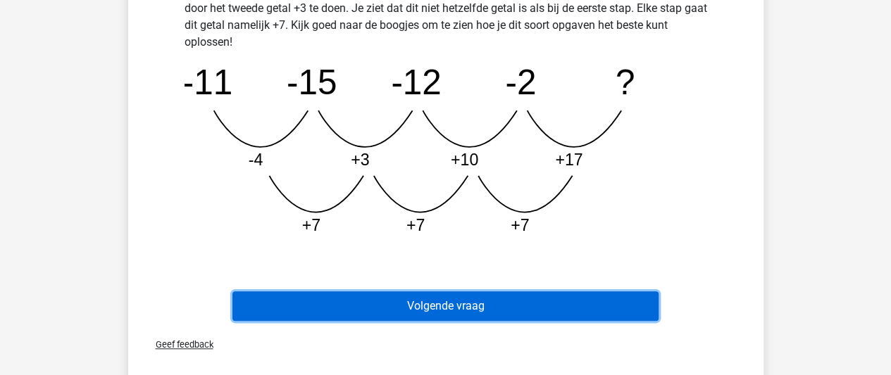
click at [544, 297] on button "Volgende vraag" at bounding box center [445, 307] width 426 height 30
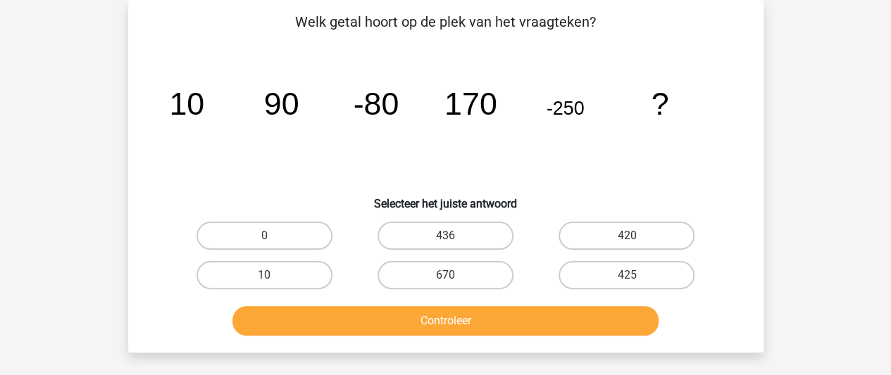
scroll to position [65, 0]
click at [668, 234] on label "420" at bounding box center [626, 236] width 136 height 28
click at [636, 236] on input "420" at bounding box center [631, 240] width 9 height 9
radio input "true"
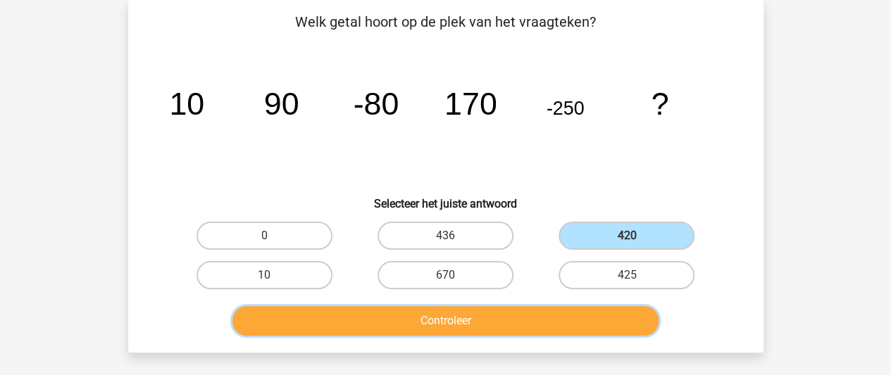
click at [558, 315] on button "Controleer" at bounding box center [445, 321] width 426 height 30
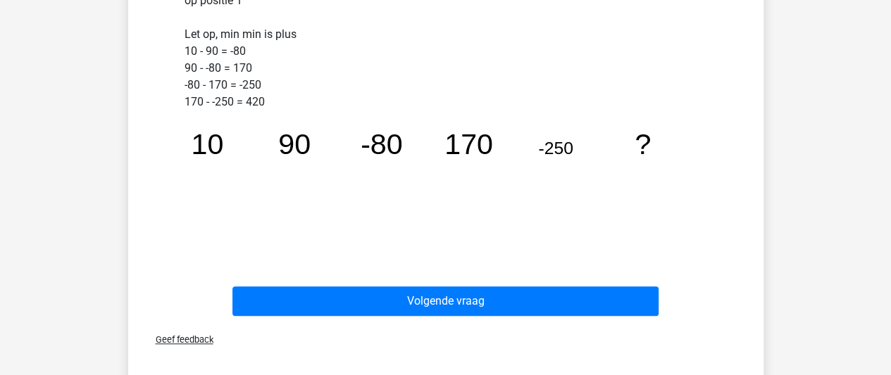
scroll to position [456, 0]
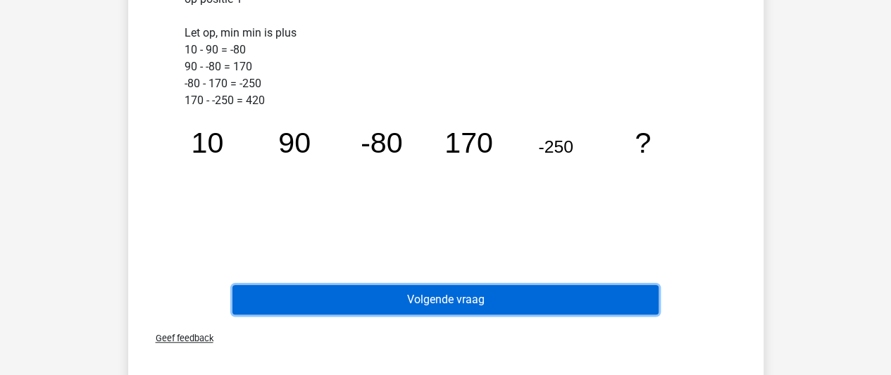
click at [492, 307] on button "Volgende vraag" at bounding box center [445, 300] width 426 height 30
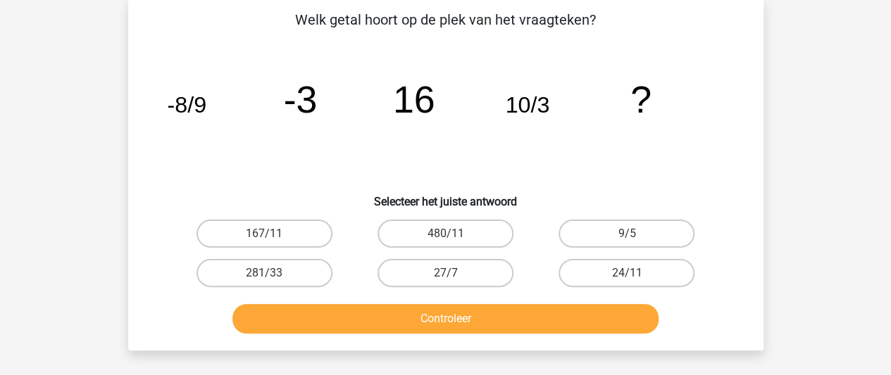
scroll to position [65, 0]
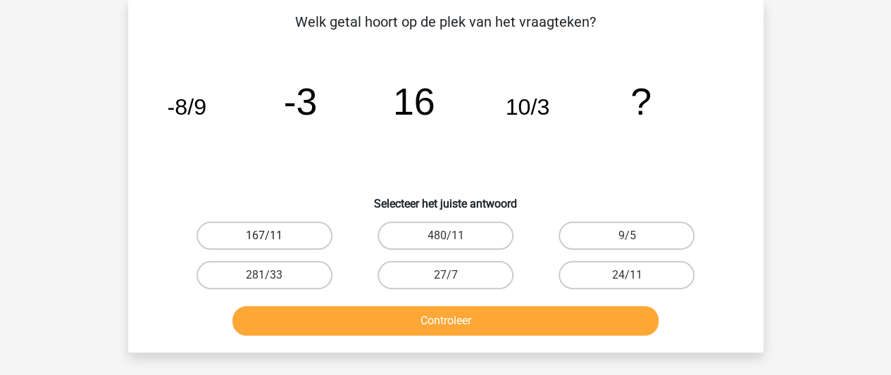
click at [318, 233] on label "167/11" at bounding box center [264, 236] width 136 height 28
click at [273, 236] on input "167/11" at bounding box center [268, 240] width 9 height 9
radio input "true"
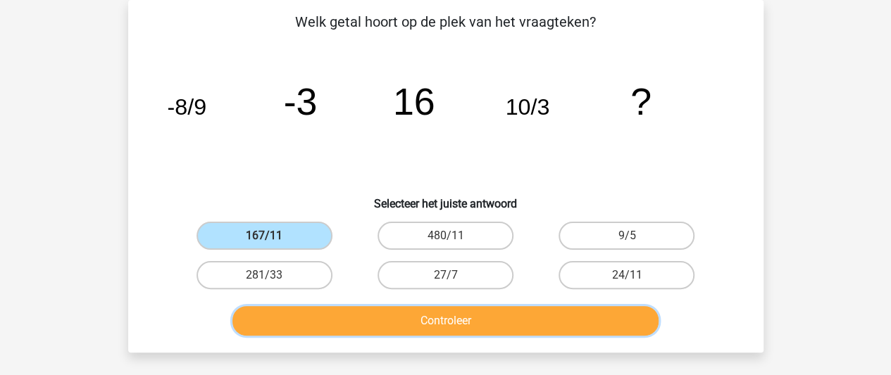
click at [380, 335] on button "Controleer" at bounding box center [445, 321] width 426 height 30
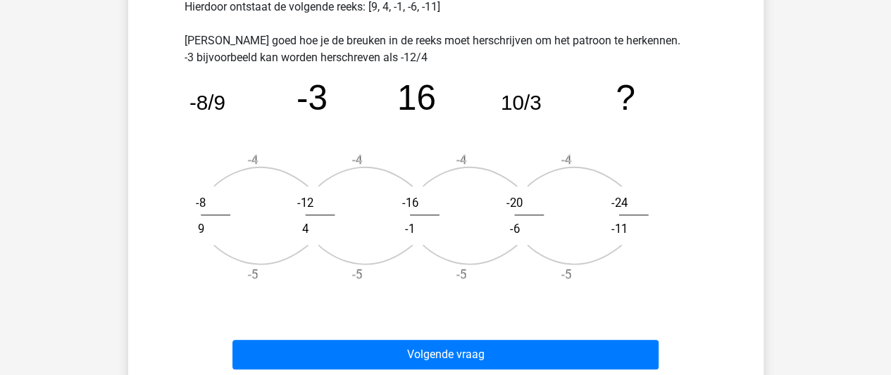
scroll to position [500, 0]
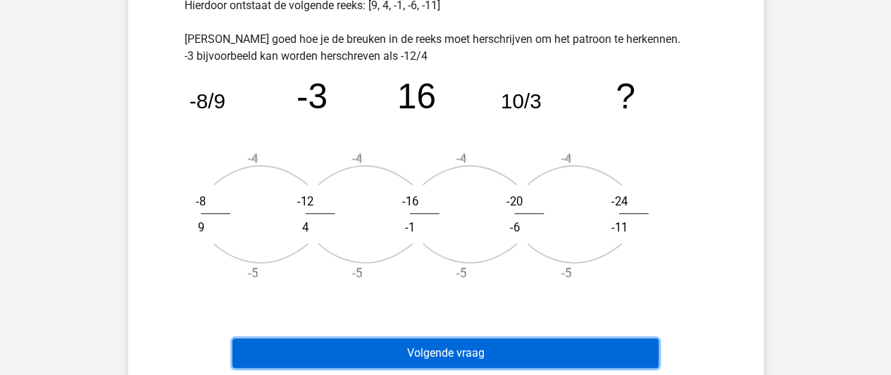
click at [439, 366] on button "Volgende vraag" at bounding box center [445, 354] width 426 height 30
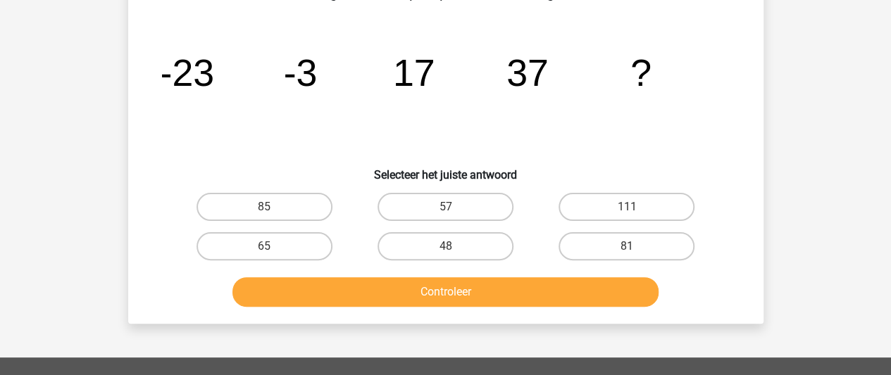
scroll to position [94, 0]
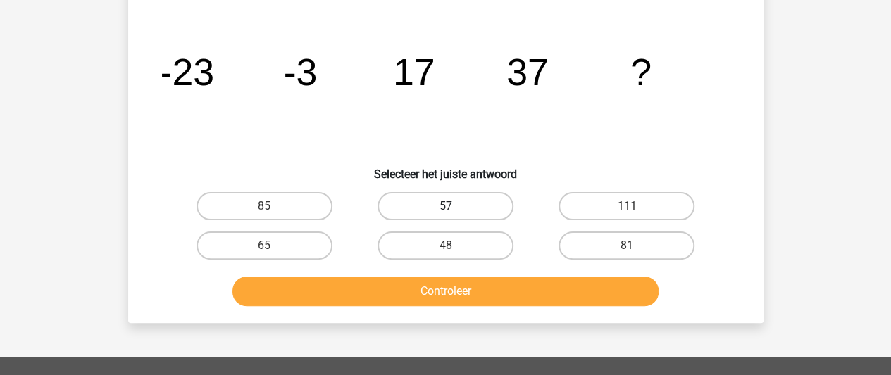
click at [459, 201] on label "57" at bounding box center [445, 206] width 136 height 28
click at [454, 206] on input "57" at bounding box center [449, 210] width 9 height 9
radio input "true"
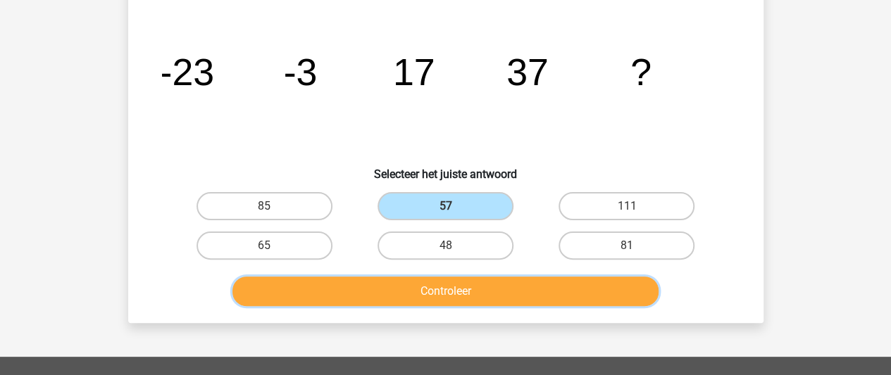
click at [449, 296] on button "Controleer" at bounding box center [445, 292] width 426 height 30
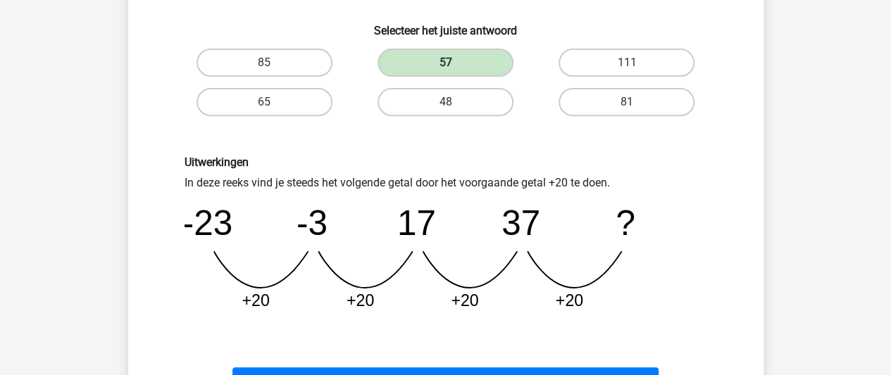
scroll to position [265, 0]
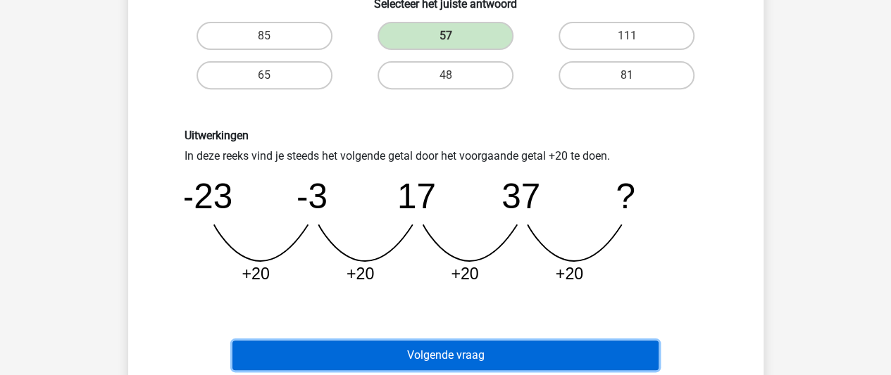
click at [465, 353] on button "Volgende vraag" at bounding box center [445, 356] width 426 height 30
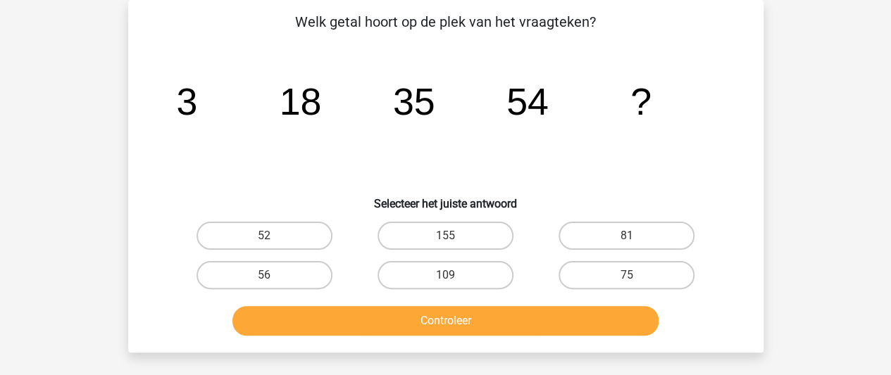
scroll to position [25, 0]
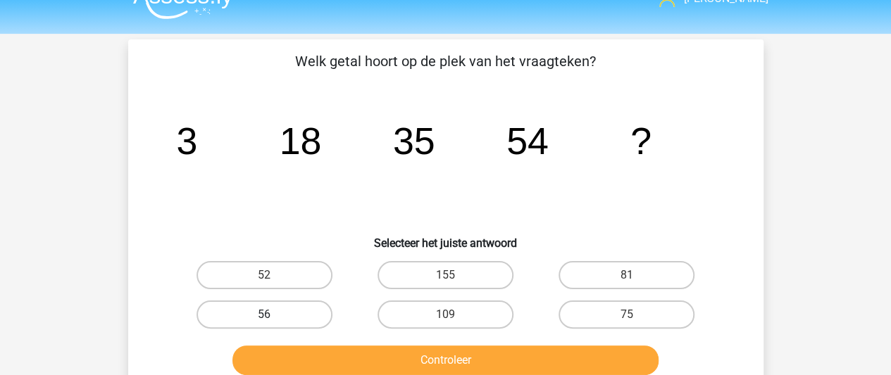
click at [304, 310] on label "56" at bounding box center [264, 315] width 136 height 28
click at [273, 315] on input "56" at bounding box center [268, 319] width 9 height 9
radio input "true"
click at [585, 310] on label "75" at bounding box center [626, 315] width 136 height 28
click at [627, 315] on input "75" at bounding box center [631, 319] width 9 height 9
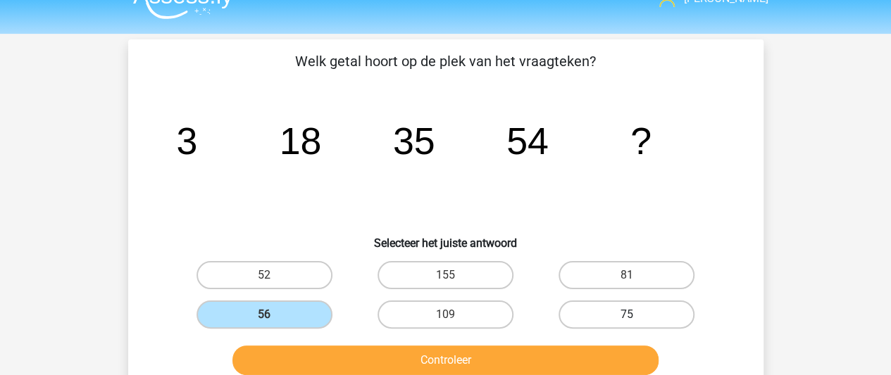
radio input "true"
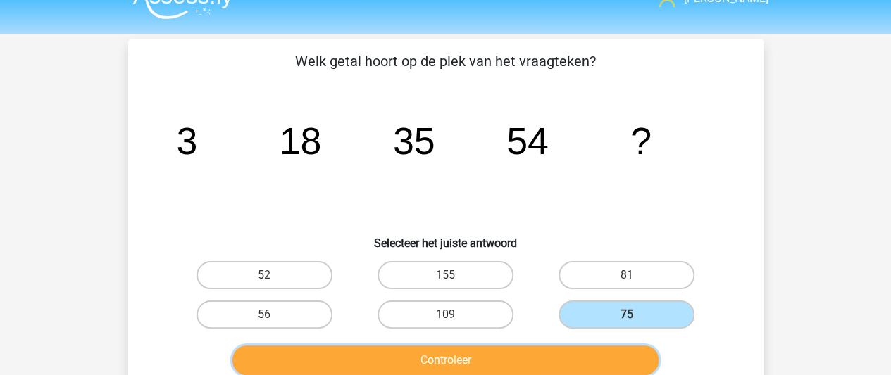
click at [544, 373] on button "Controleer" at bounding box center [445, 361] width 426 height 30
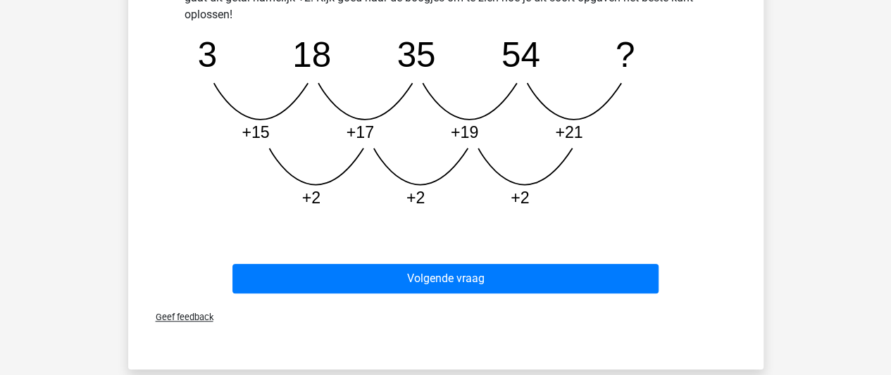
scroll to position [458, 0]
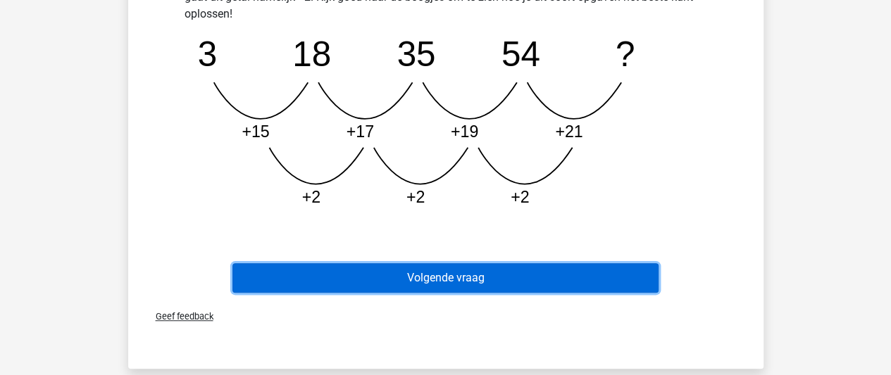
click at [529, 277] on button "Volgende vraag" at bounding box center [445, 278] width 426 height 30
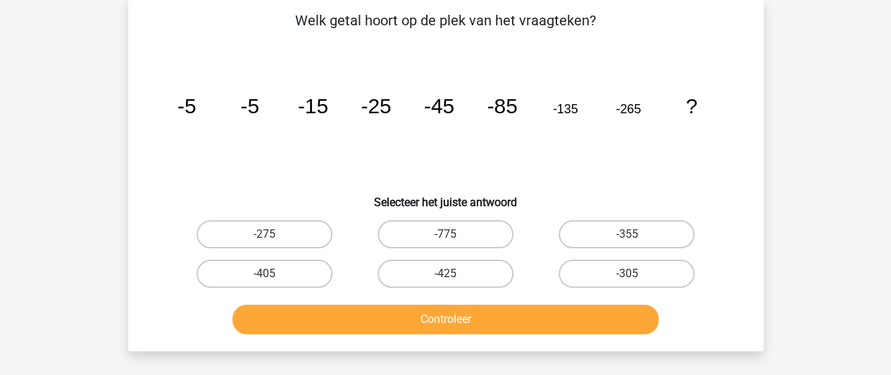
scroll to position [65, 0]
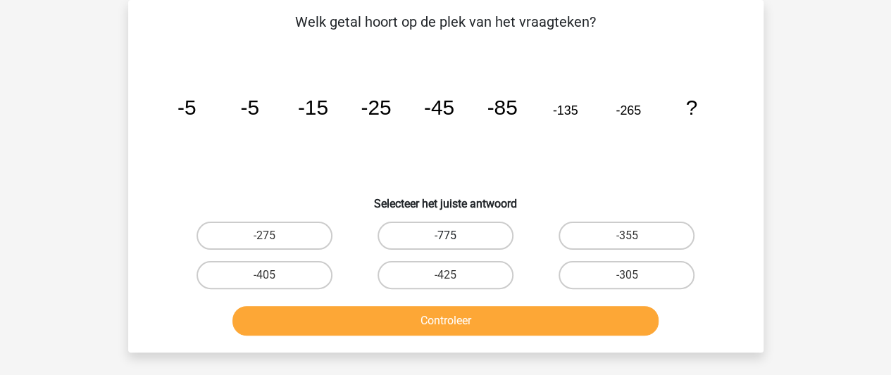
click at [438, 242] on label "-775" at bounding box center [445, 236] width 136 height 28
click at [445, 242] on input "-775" at bounding box center [449, 240] width 9 height 9
radio input "true"
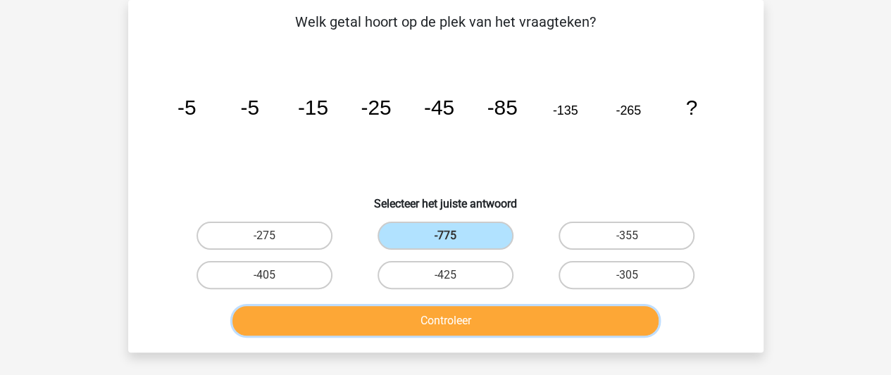
click at [430, 323] on button "Controleer" at bounding box center [445, 321] width 426 height 30
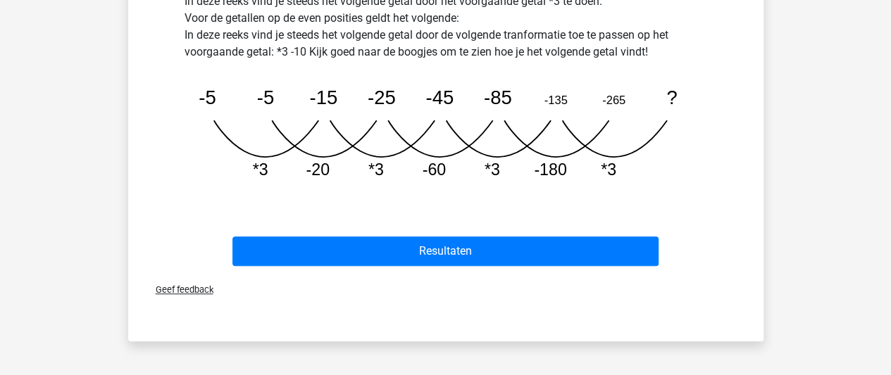
scroll to position [473, 0]
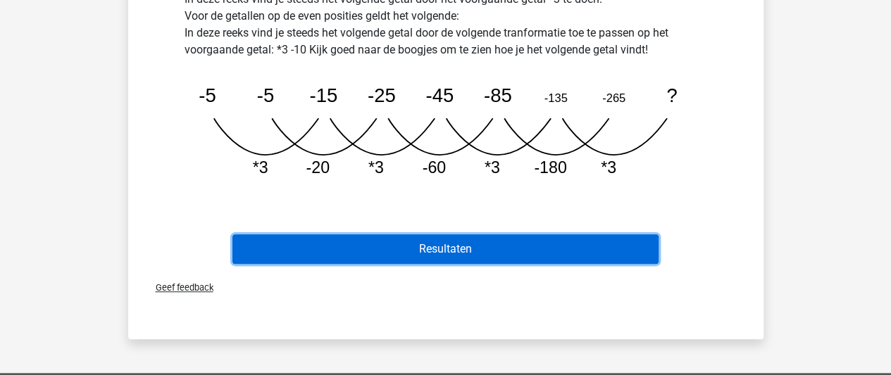
click at [465, 253] on button "Resultaten" at bounding box center [445, 250] width 426 height 30
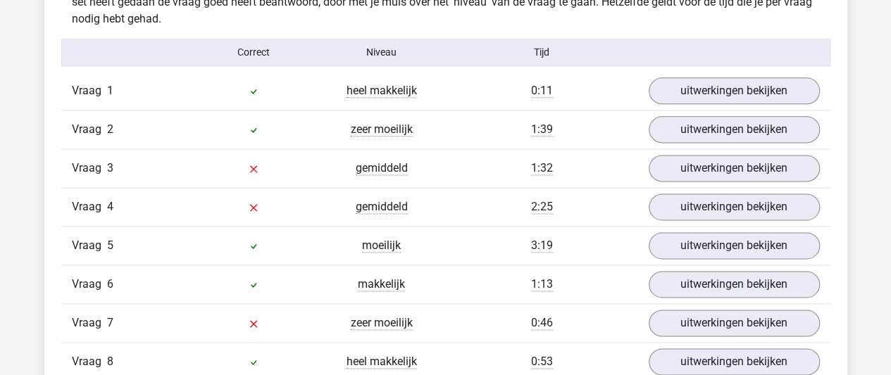
scroll to position [921, 0]
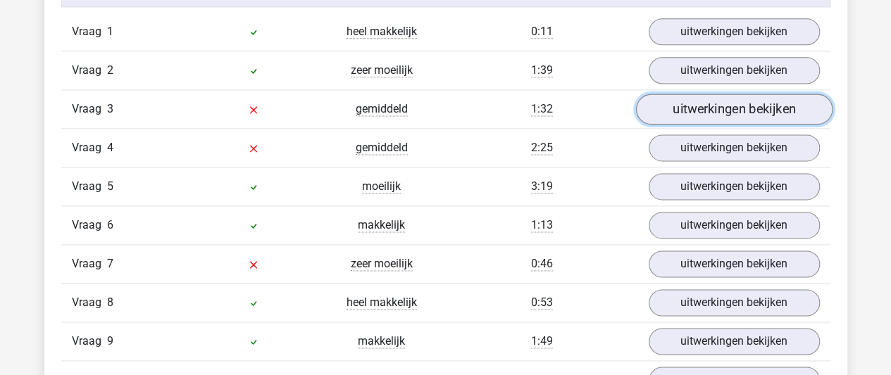
click at [687, 111] on link "uitwerkingen bekijken" at bounding box center [733, 109] width 196 height 31
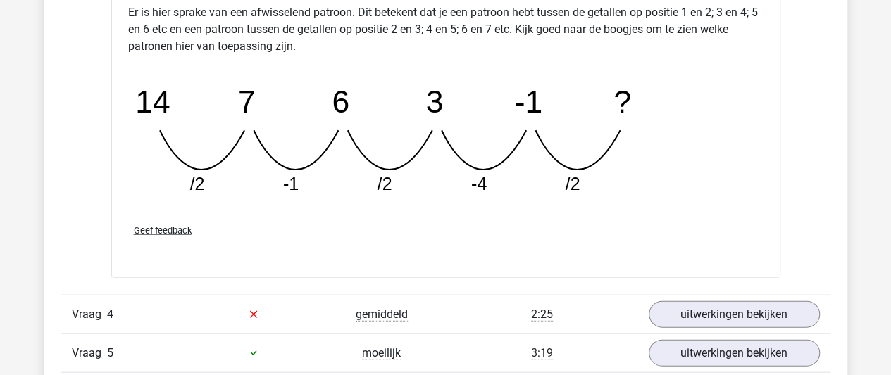
scroll to position [1329, 0]
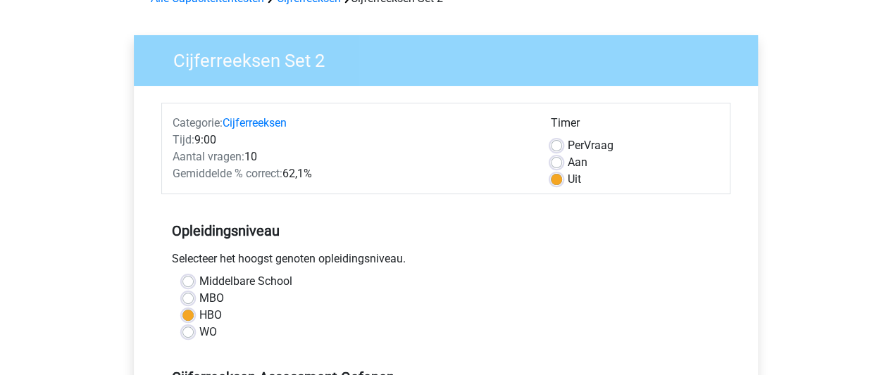
scroll to position [77, 0]
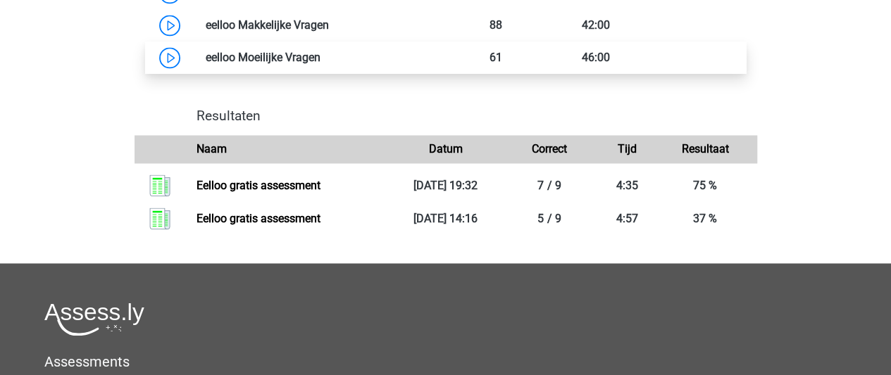
scroll to position [873, 0]
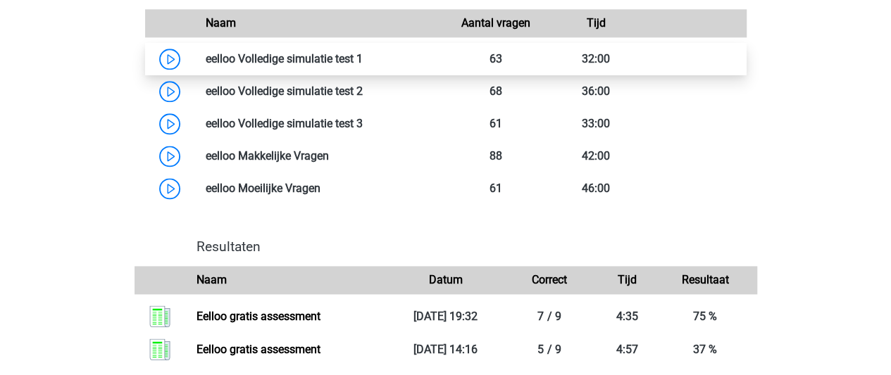
click at [363, 65] on link at bounding box center [363, 58] width 0 height 13
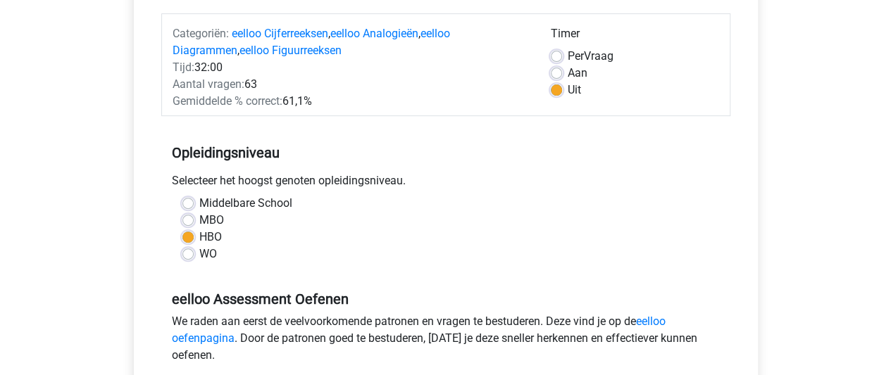
scroll to position [170, 0]
click at [568, 74] on label "Aan" at bounding box center [578, 72] width 20 height 17
click at [561, 74] on input "Aan" at bounding box center [556, 71] width 11 height 14
radio input "true"
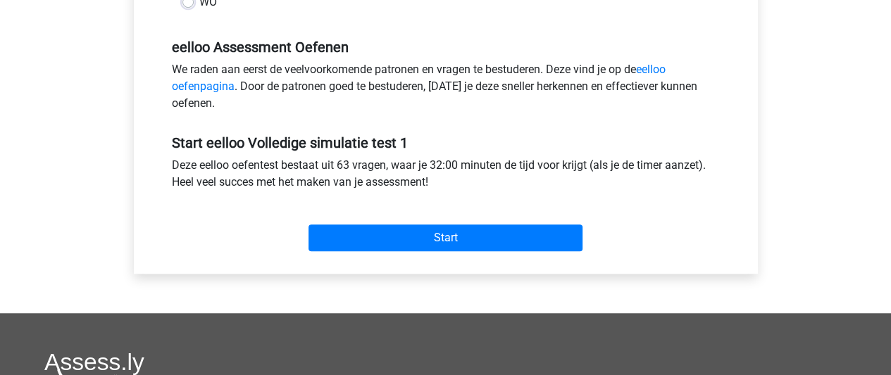
scroll to position [421, 0]
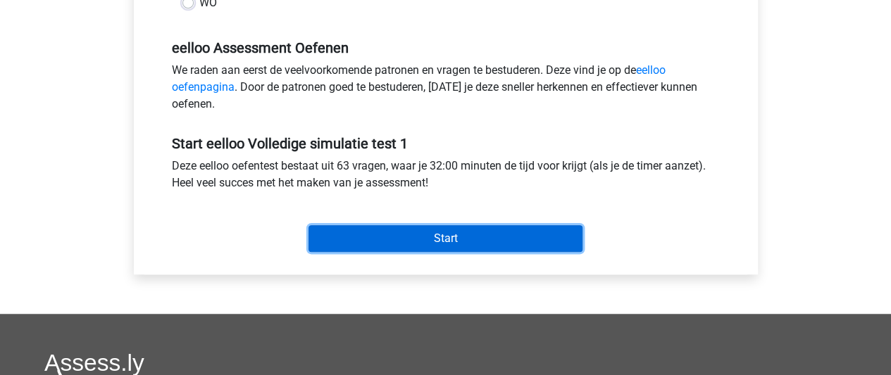
click at [495, 239] on input "Start" at bounding box center [445, 238] width 274 height 27
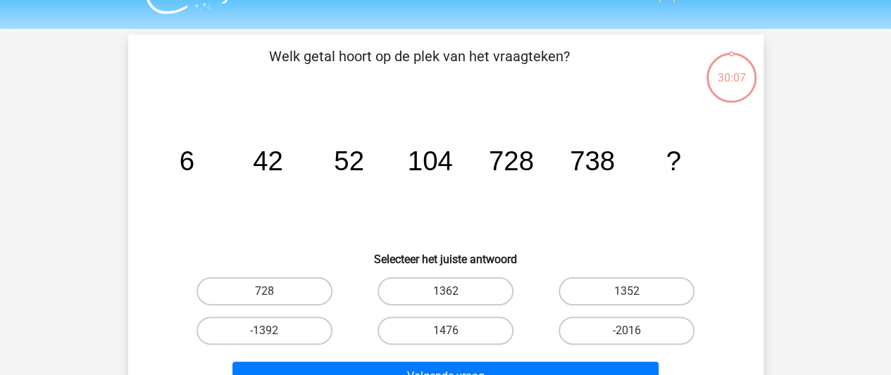
scroll to position [31, 0]
click at [425, 336] on label "1476" at bounding box center [445, 330] width 136 height 28
click at [445, 336] on input "1476" at bounding box center [449, 334] width 9 height 9
radio input "true"
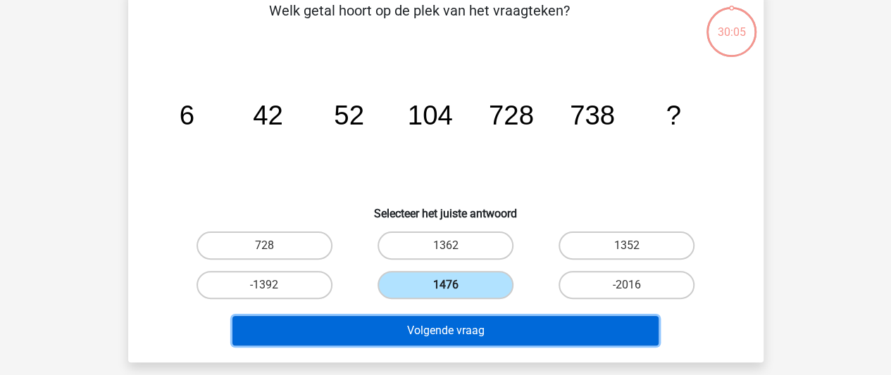
click at [425, 336] on button "Volgende vraag" at bounding box center [445, 331] width 426 height 30
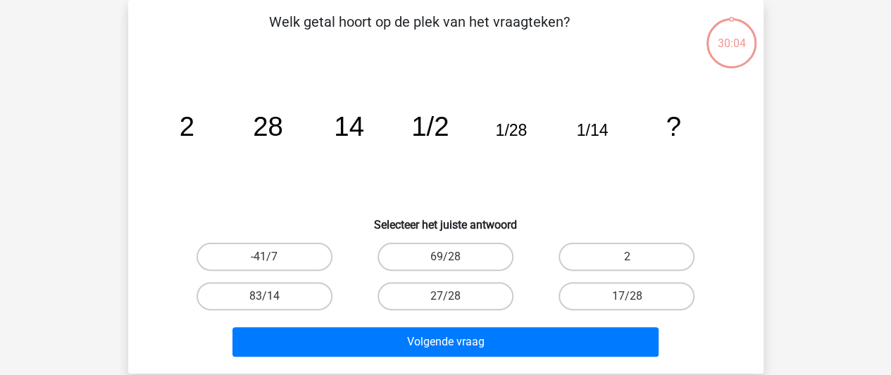
scroll to position [81, 0]
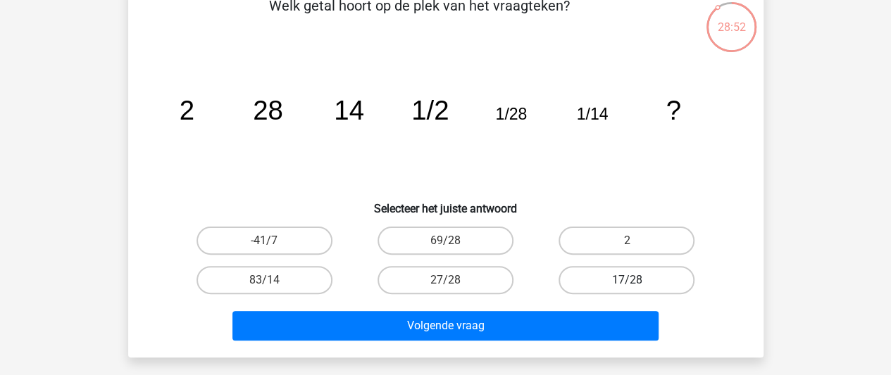
click at [580, 292] on label "17/28" at bounding box center [626, 280] width 136 height 28
click at [627, 289] on input "17/28" at bounding box center [631, 284] width 9 height 9
radio input "true"
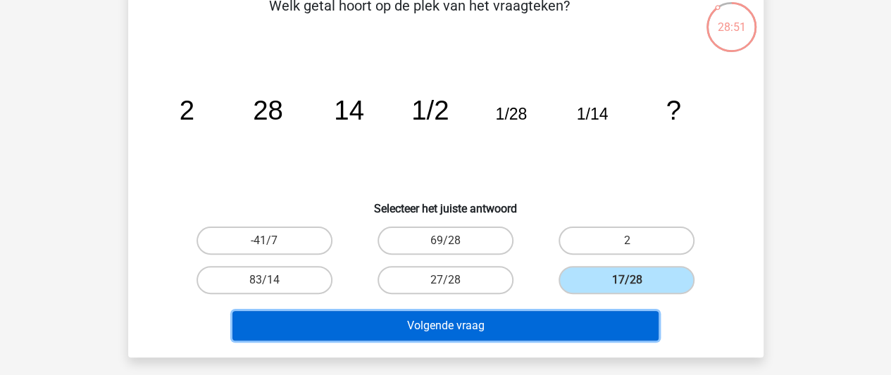
click at [539, 327] on button "Volgende vraag" at bounding box center [445, 326] width 426 height 30
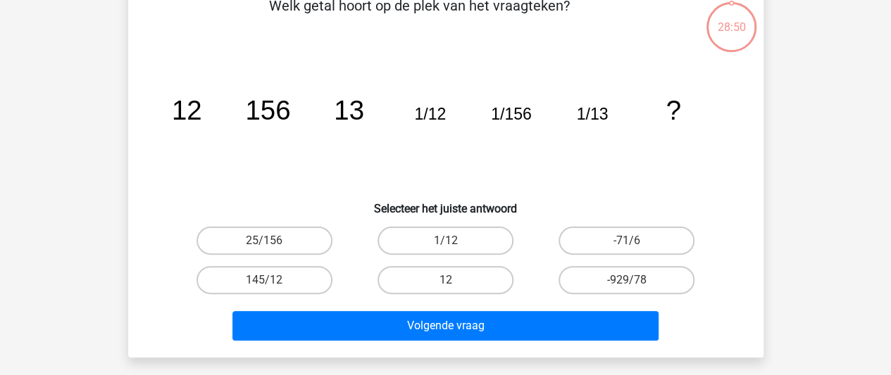
scroll to position [65, 0]
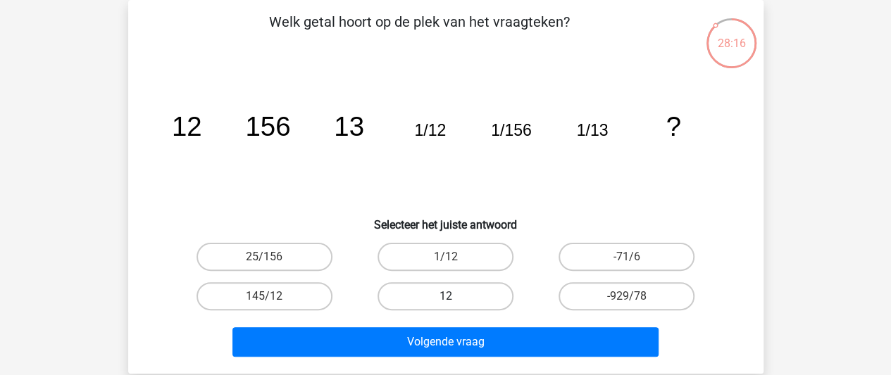
click at [456, 299] on label "12" at bounding box center [445, 296] width 136 height 28
click at [454, 299] on input "12" at bounding box center [449, 300] width 9 height 9
radio input "true"
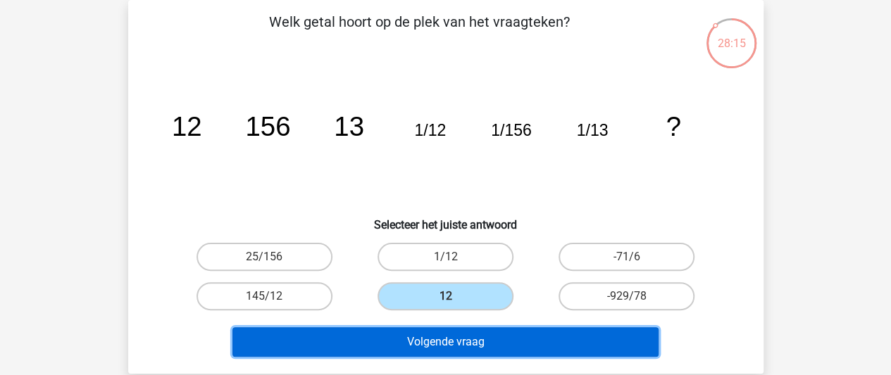
click at [455, 339] on button "Volgende vraag" at bounding box center [445, 342] width 426 height 30
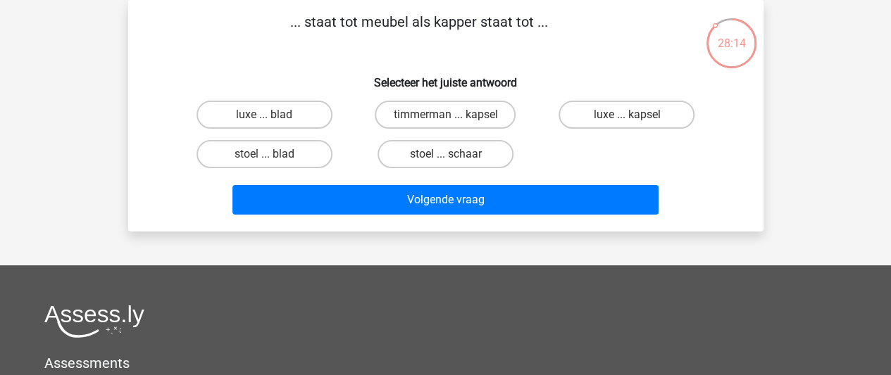
scroll to position [0, 0]
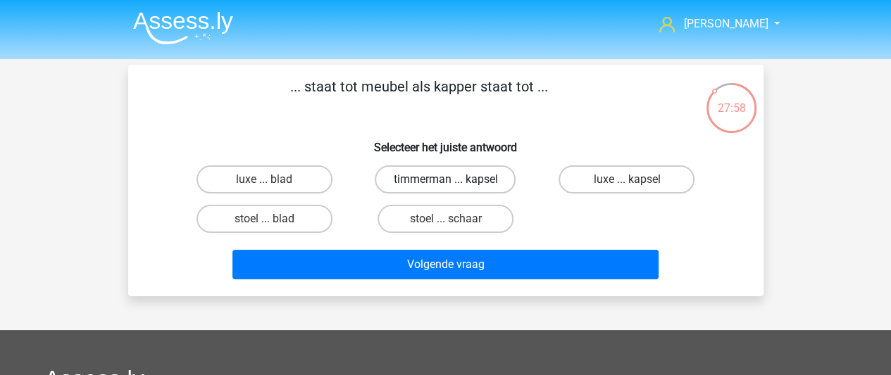
click at [487, 180] on label "timmerman ... kapsel" at bounding box center [445, 179] width 141 height 28
click at [454, 180] on input "timmerman ... kapsel" at bounding box center [449, 184] width 9 height 9
radio input "true"
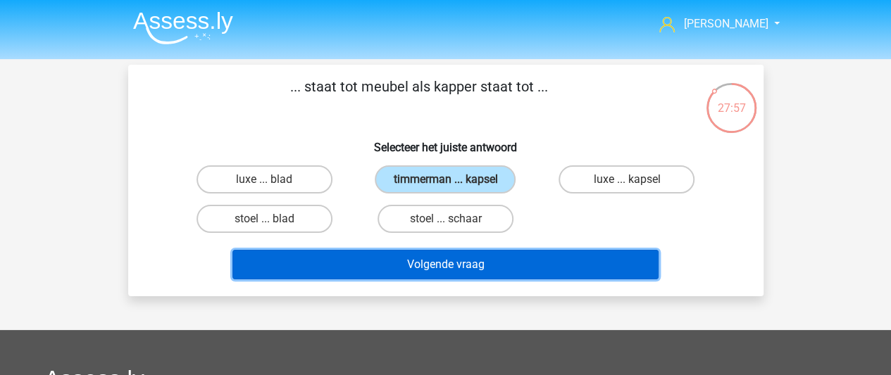
click at [477, 262] on button "Volgende vraag" at bounding box center [445, 265] width 426 height 30
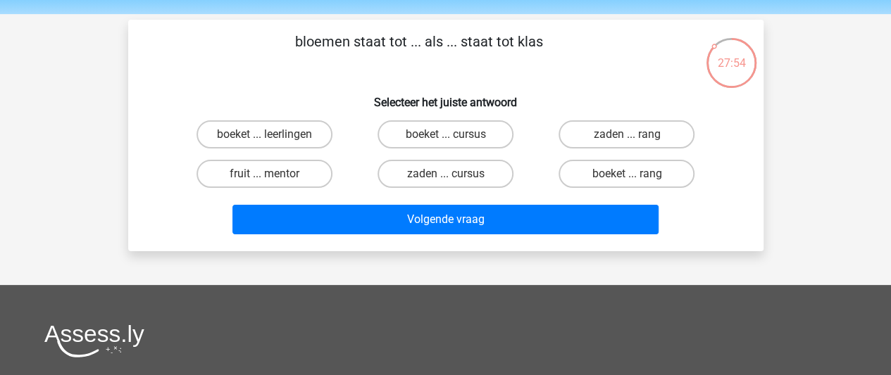
scroll to position [35, 0]
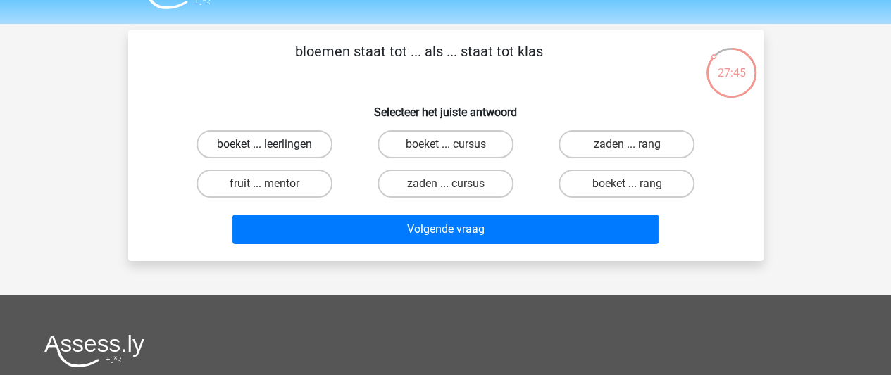
click at [276, 139] on label "boeket ... leerlingen" at bounding box center [264, 144] width 136 height 28
click at [273, 144] on input "boeket ... leerlingen" at bounding box center [268, 148] width 9 height 9
radio input "true"
click at [380, 245] on div "Volgende vraag" at bounding box center [446, 232] width 544 height 35
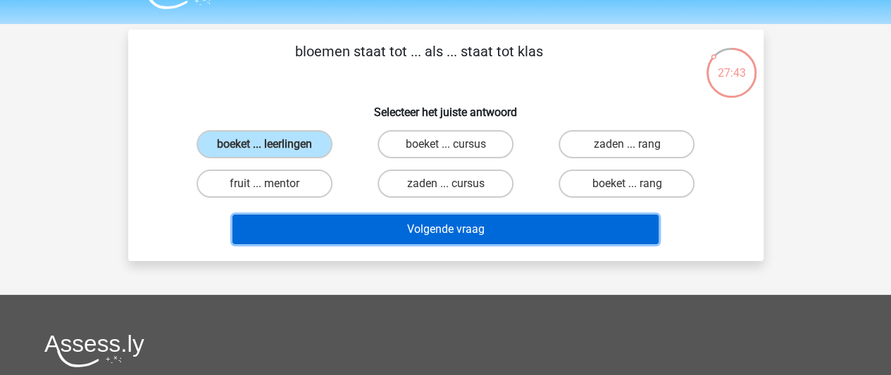
click at [380, 239] on button "Volgende vraag" at bounding box center [445, 230] width 426 height 30
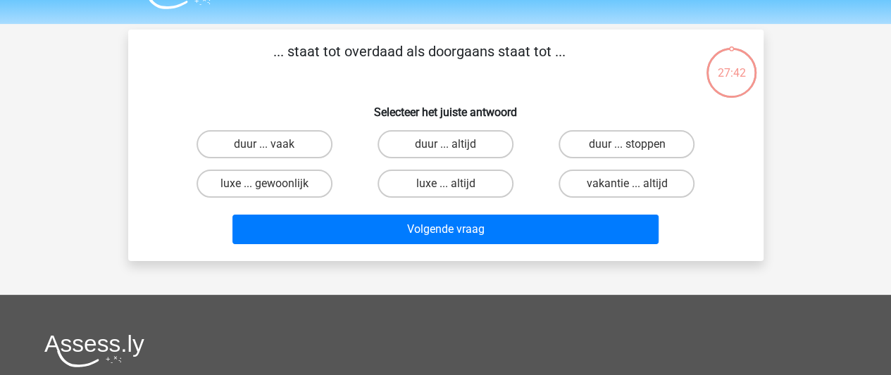
scroll to position [65, 0]
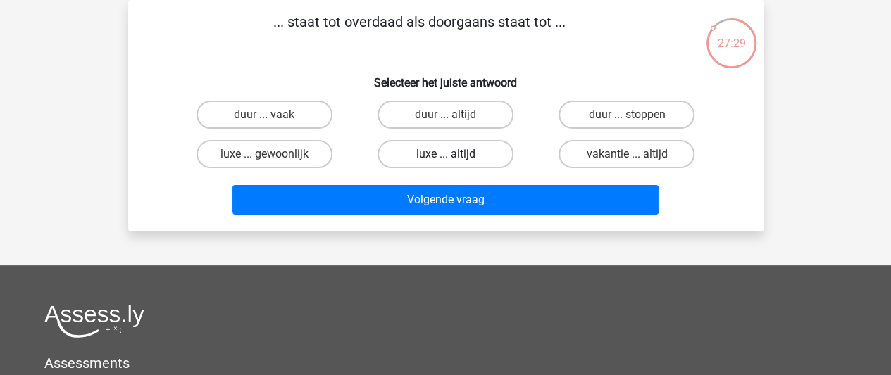
click at [463, 149] on label "luxe ... altijd" at bounding box center [445, 154] width 136 height 28
click at [454, 154] on input "luxe ... altijd" at bounding box center [449, 158] width 9 height 9
radio input "true"
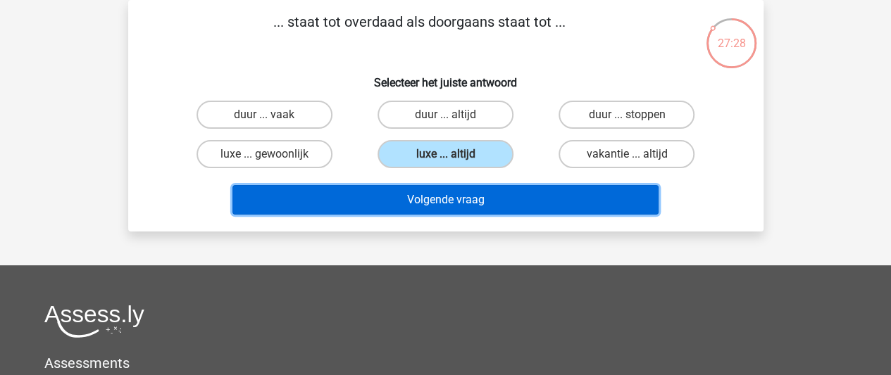
click at [456, 206] on button "Volgende vraag" at bounding box center [445, 200] width 426 height 30
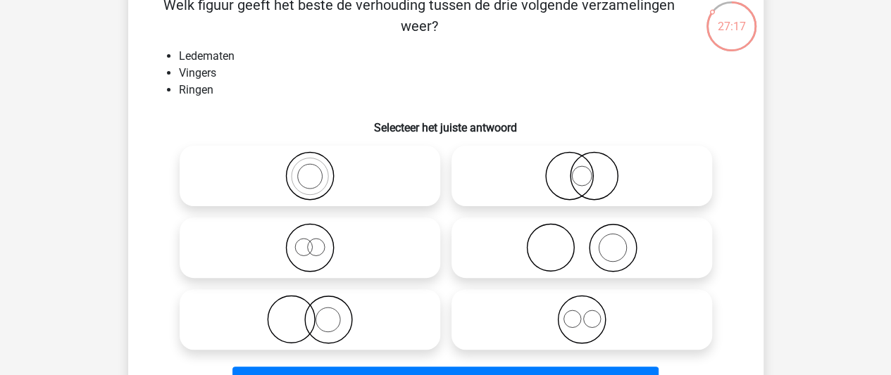
scroll to position [83, 0]
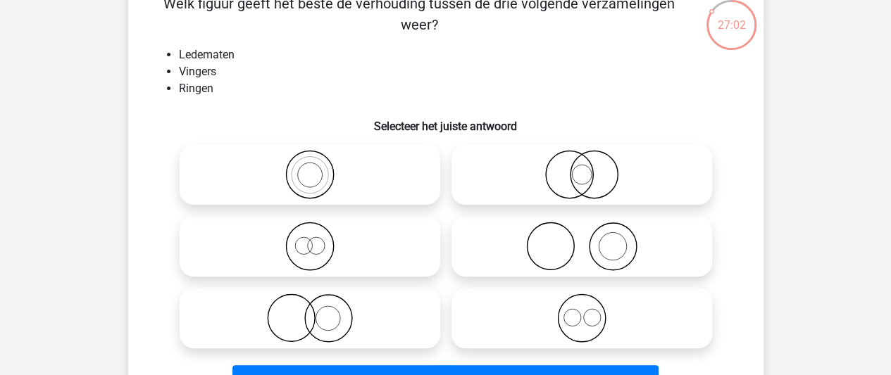
click at [576, 253] on icon at bounding box center [581, 246] width 249 height 49
click at [582, 239] on input "radio" at bounding box center [586, 234] width 9 height 9
radio input "true"
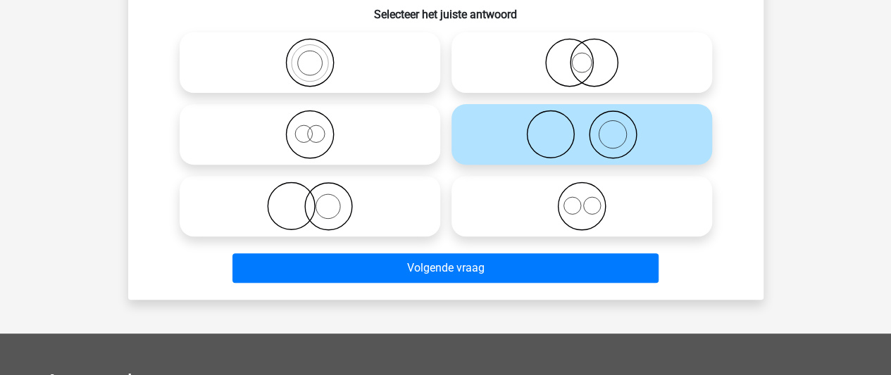
scroll to position [196, 0]
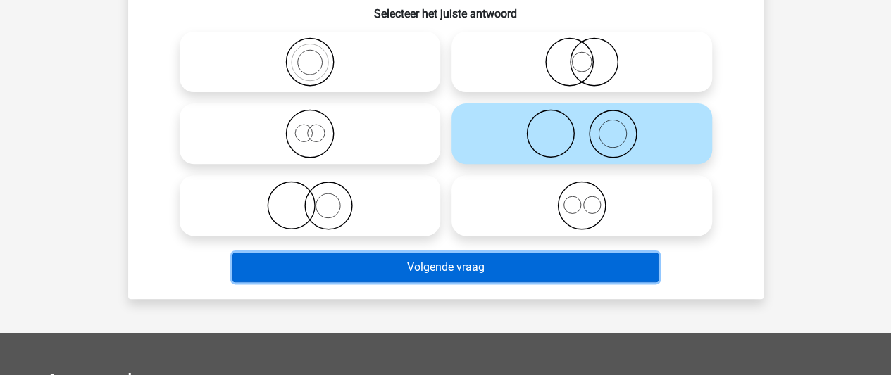
click at [570, 270] on button "Volgende vraag" at bounding box center [445, 268] width 426 height 30
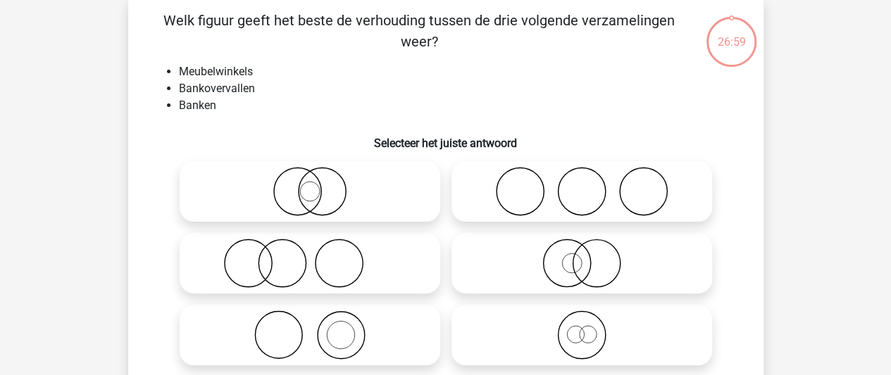
scroll to position [65, 0]
click at [275, 268] on icon at bounding box center [309, 264] width 249 height 49
click at [310, 258] on input "radio" at bounding box center [314, 253] width 9 height 9
radio input "true"
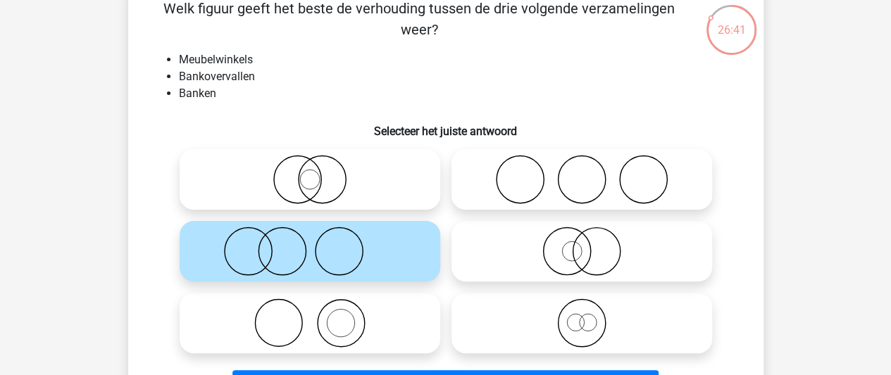
scroll to position [79, 0]
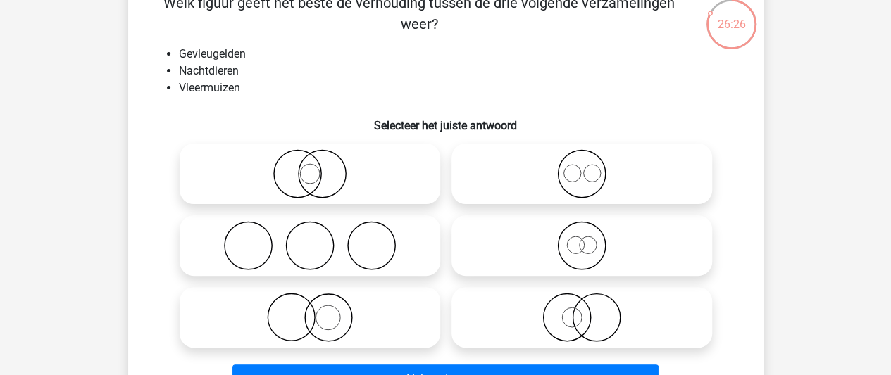
scroll to position [70, 0]
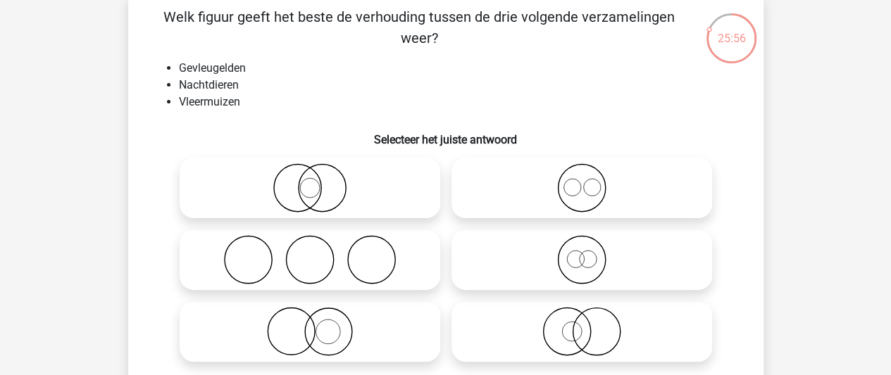
click at [577, 337] on icon at bounding box center [581, 331] width 249 height 49
click at [582, 325] on input "radio" at bounding box center [586, 320] width 9 height 9
radio input "true"
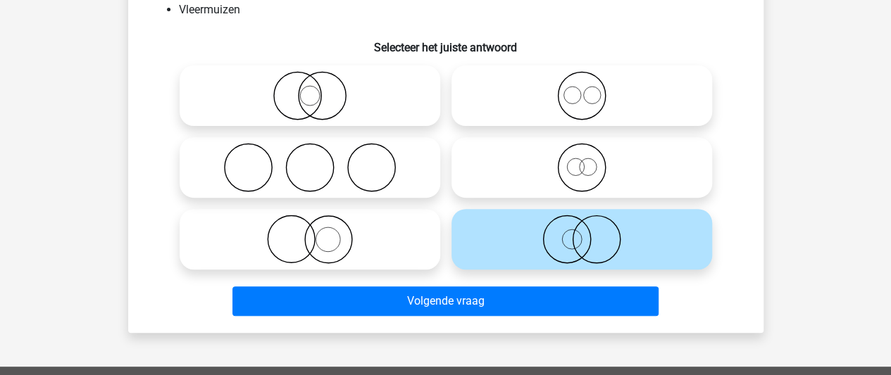
scroll to position [172, 0]
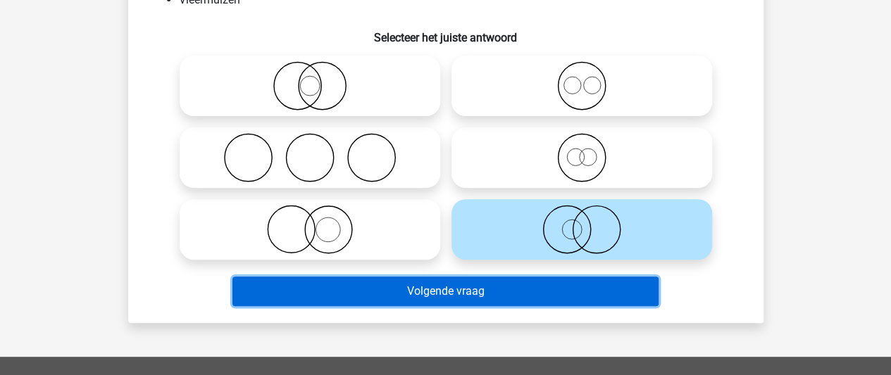
click at [523, 291] on button "Volgende vraag" at bounding box center [445, 292] width 426 height 30
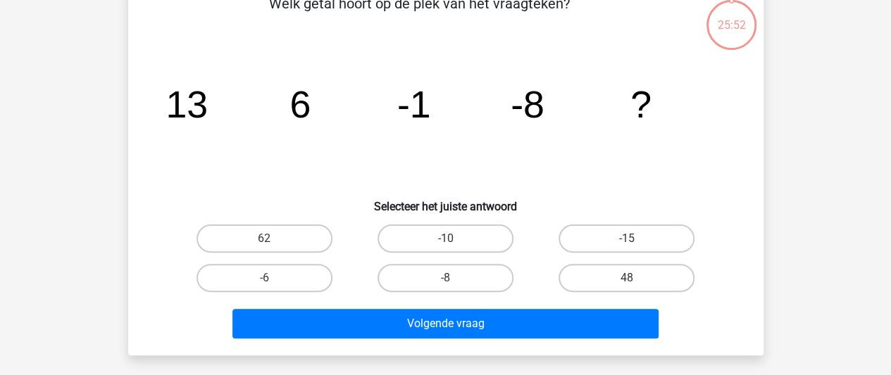
scroll to position [65, 0]
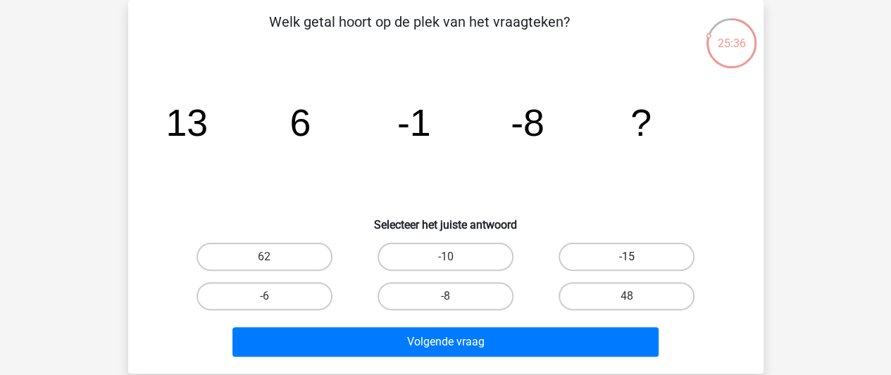
click at [601, 251] on label "-15" at bounding box center [626, 257] width 136 height 28
click at [627, 257] on input "-15" at bounding box center [631, 261] width 9 height 9
radio input "true"
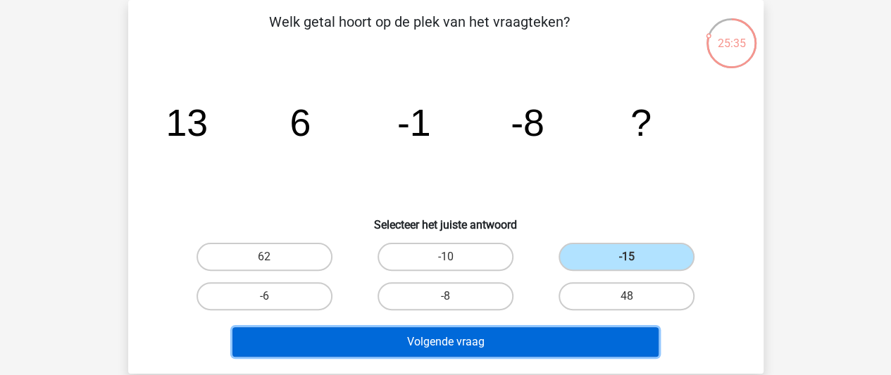
click at [541, 337] on button "Volgende vraag" at bounding box center [445, 342] width 426 height 30
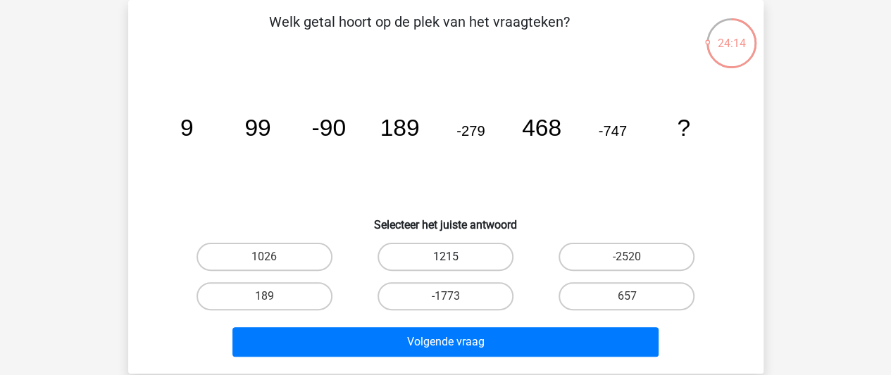
click at [432, 263] on label "1215" at bounding box center [445, 257] width 136 height 28
click at [445, 263] on input "1215" at bounding box center [449, 261] width 9 height 9
radio input "true"
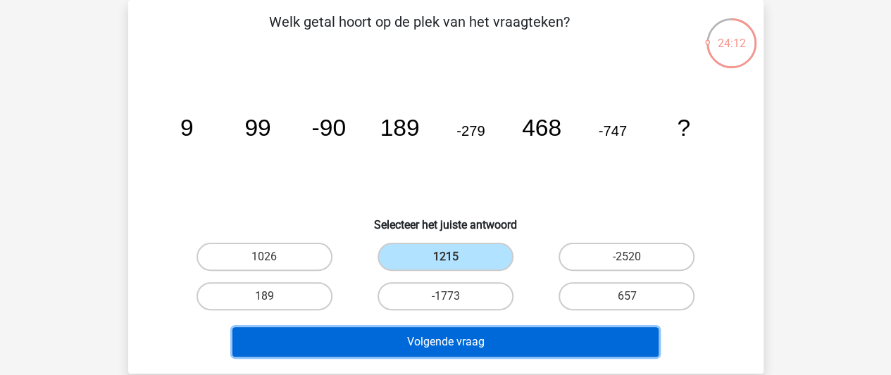
click at [430, 341] on button "Volgende vraag" at bounding box center [445, 342] width 426 height 30
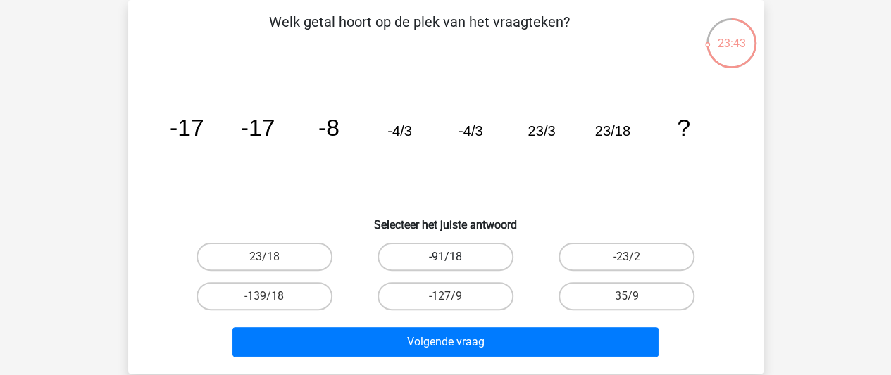
click at [435, 254] on label "-91/18" at bounding box center [445, 257] width 136 height 28
click at [445, 257] on input "-91/18" at bounding box center [449, 261] width 9 height 9
radio input "true"
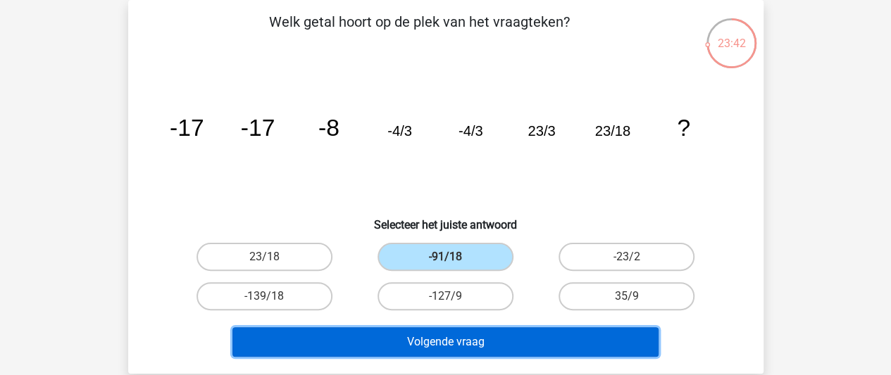
click at [429, 340] on button "Volgende vraag" at bounding box center [445, 342] width 426 height 30
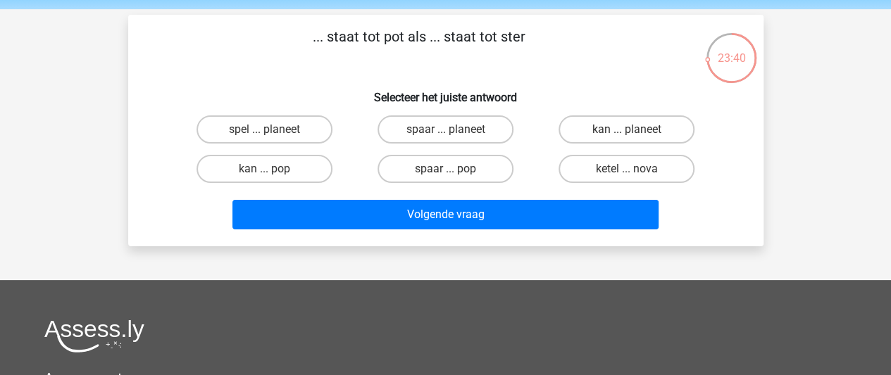
scroll to position [59, 0]
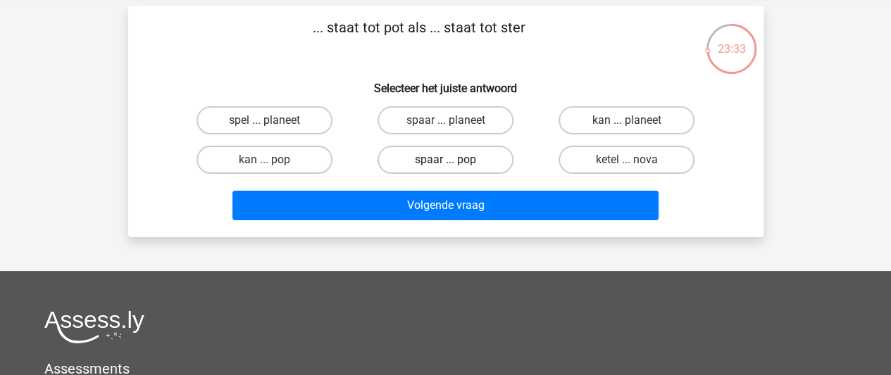
click at [466, 165] on label "spaar ... pop" at bounding box center [445, 160] width 136 height 28
click at [454, 165] on input "spaar ... pop" at bounding box center [449, 164] width 9 height 9
radio input "true"
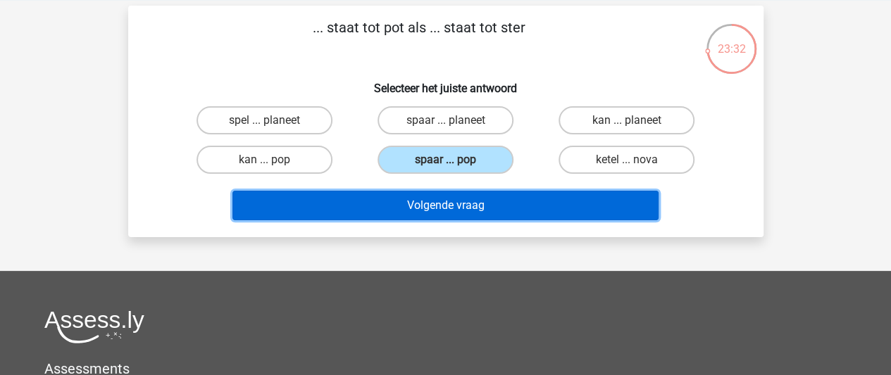
click at [461, 204] on button "Volgende vraag" at bounding box center [445, 206] width 426 height 30
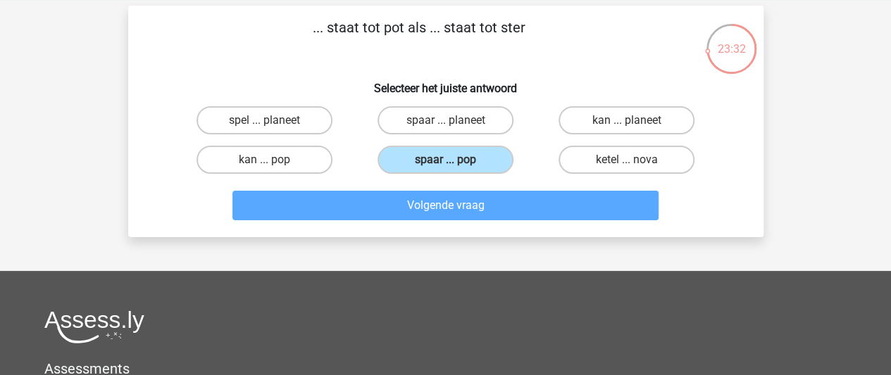
scroll to position [65, 0]
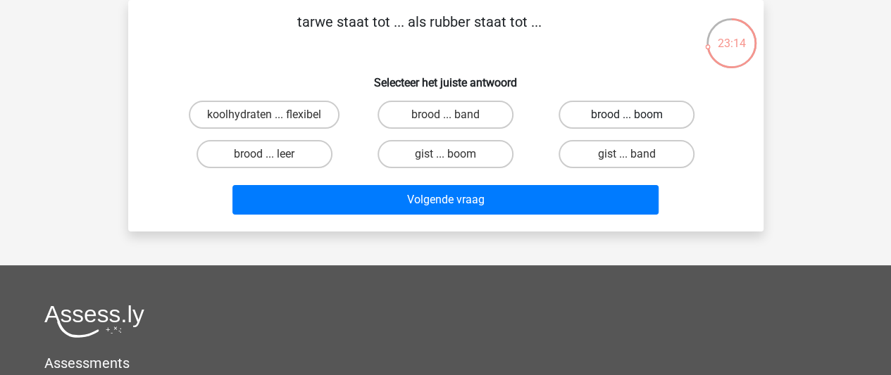
click at [613, 111] on label "brood ... boom" at bounding box center [626, 115] width 136 height 28
click at [627, 115] on input "brood ... boom" at bounding box center [631, 119] width 9 height 9
radio input "true"
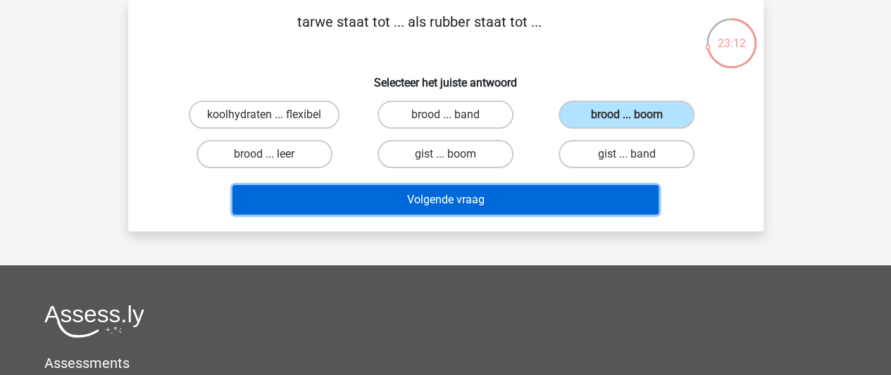
click at [565, 196] on button "Volgende vraag" at bounding box center [445, 200] width 426 height 30
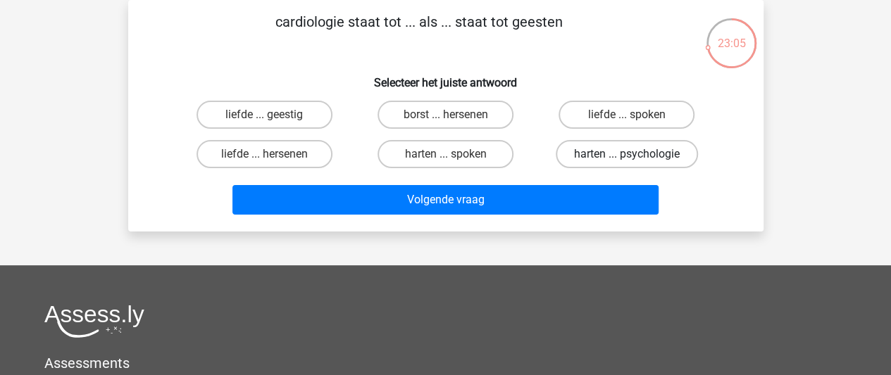
click at [603, 150] on label "harten ... psychologie" at bounding box center [627, 154] width 142 height 28
click at [627, 154] on input "harten ... psychologie" at bounding box center [631, 158] width 9 height 9
radio input "true"
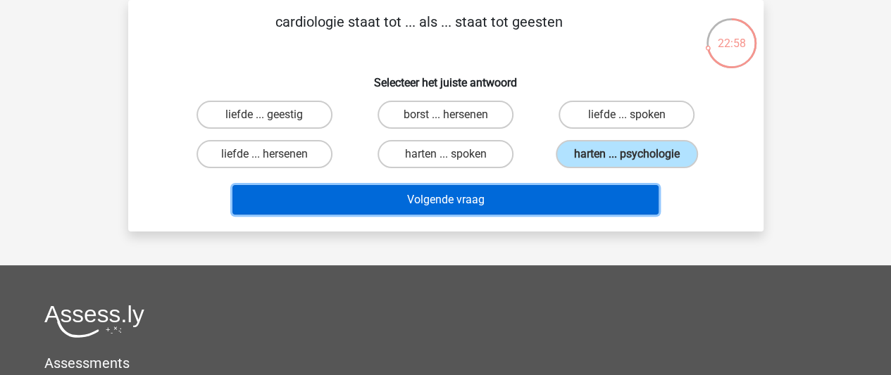
click at [449, 199] on button "Volgende vraag" at bounding box center [445, 200] width 426 height 30
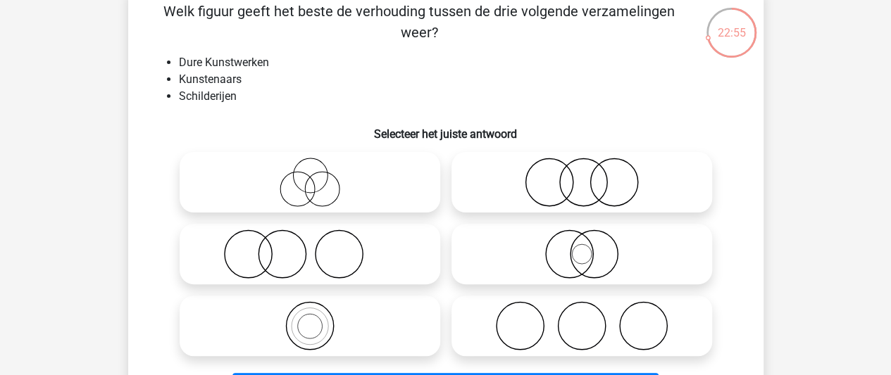
scroll to position [82, 0]
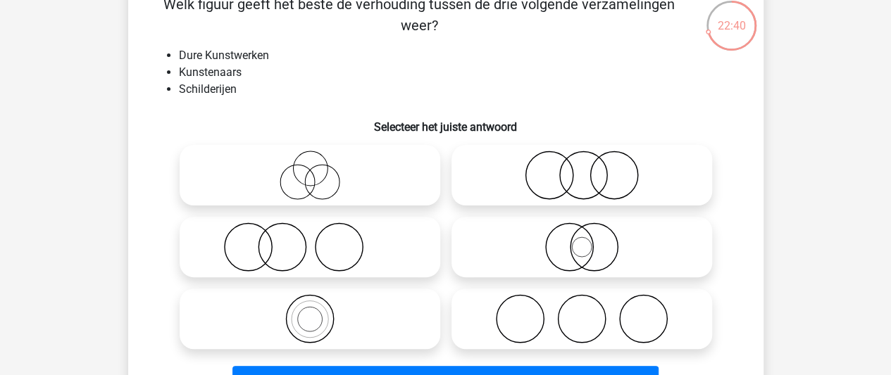
click at [270, 244] on icon at bounding box center [309, 247] width 249 height 49
click at [310, 240] on input "radio" at bounding box center [314, 235] width 9 height 9
radio input "true"
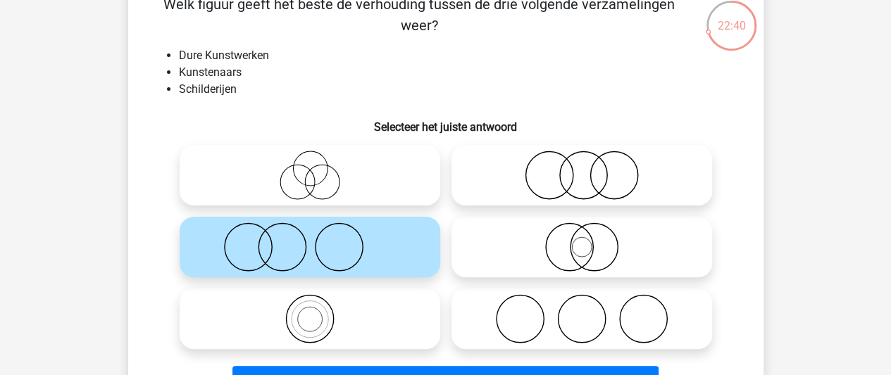
scroll to position [185, 0]
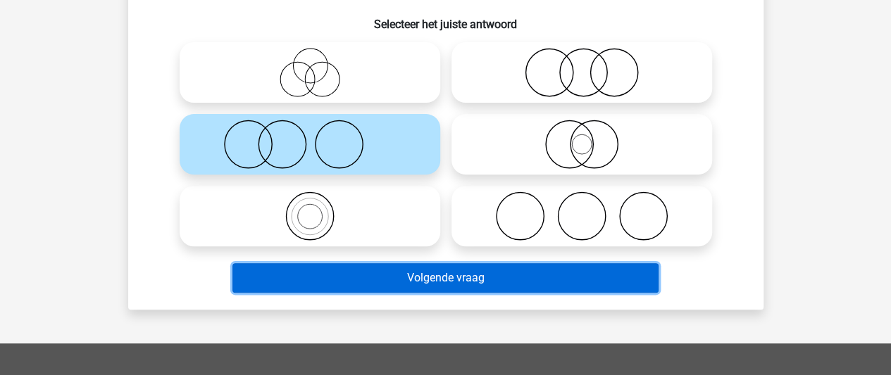
click at [343, 275] on button "Volgende vraag" at bounding box center [445, 278] width 426 height 30
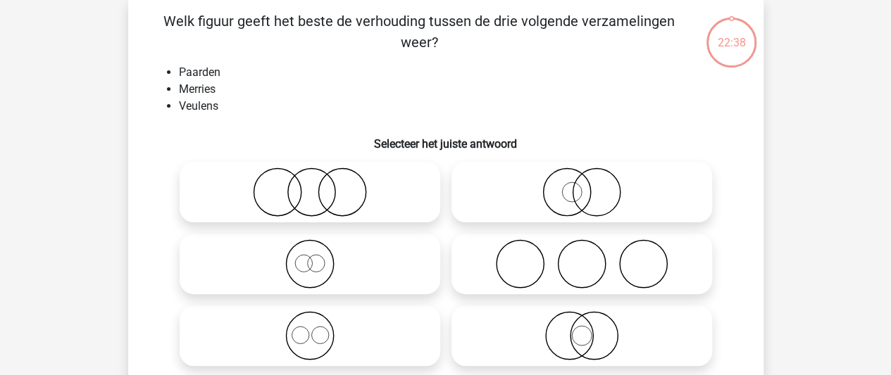
scroll to position [65, 0]
click at [317, 260] on icon at bounding box center [309, 264] width 249 height 49
click at [317, 258] on input "radio" at bounding box center [314, 253] width 9 height 9
radio input "true"
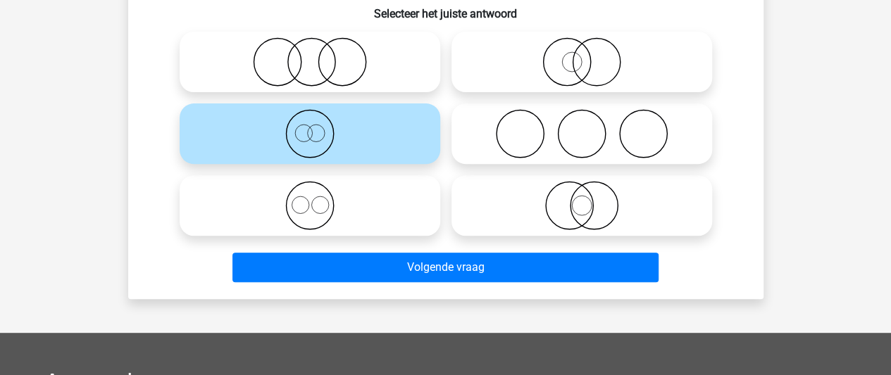
scroll to position [203, 0]
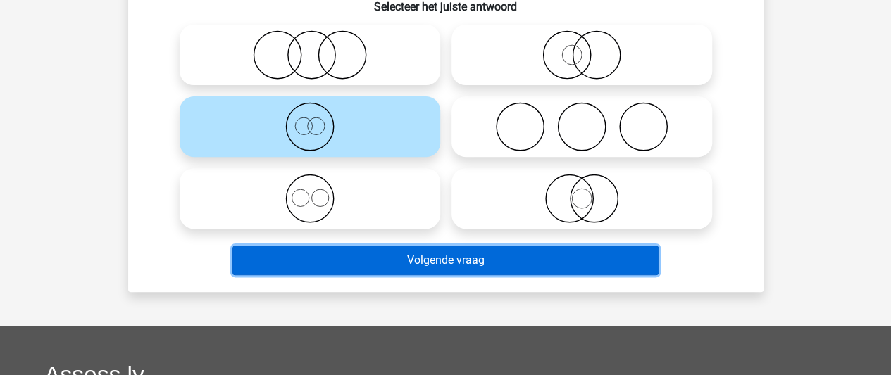
click at [338, 257] on button "Volgende vraag" at bounding box center [445, 261] width 426 height 30
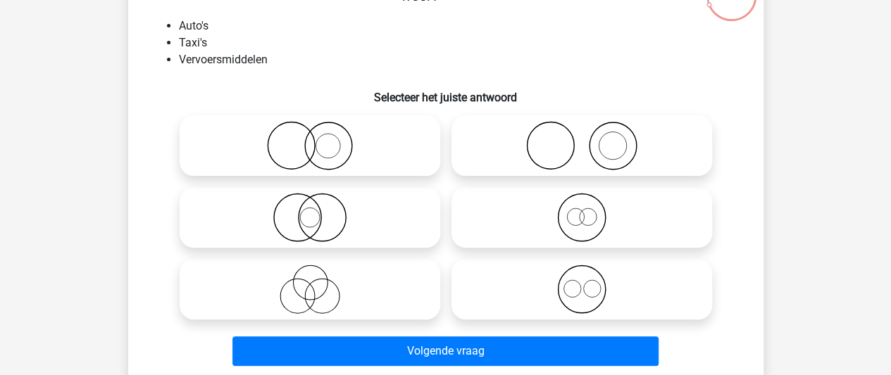
scroll to position [110, 0]
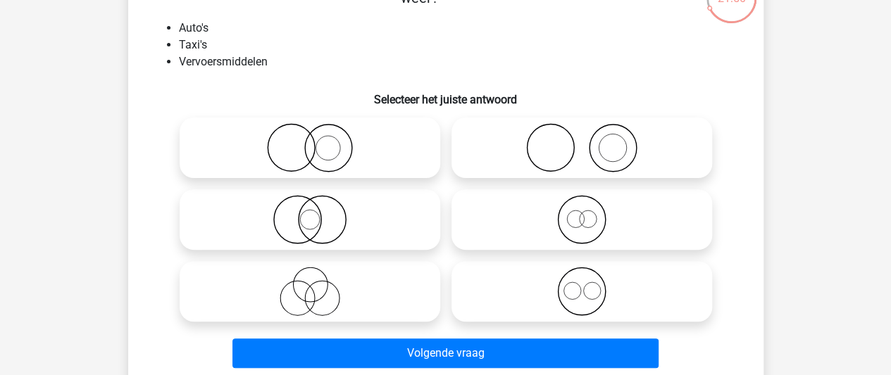
click at [318, 153] on icon at bounding box center [309, 147] width 249 height 49
click at [318, 141] on input "radio" at bounding box center [314, 136] width 9 height 9
radio input "true"
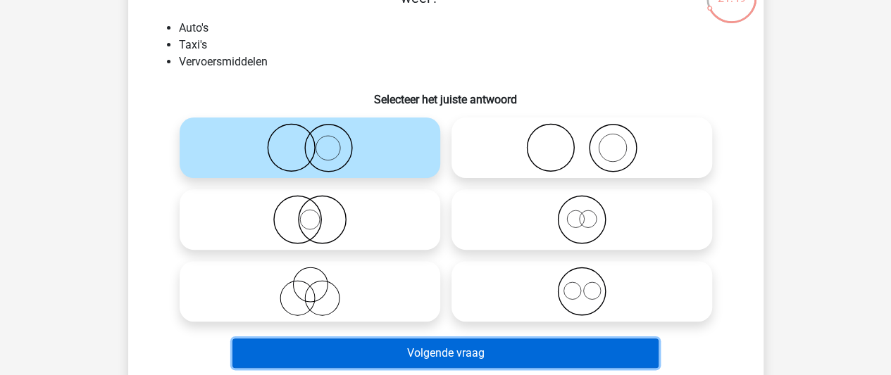
click at [479, 344] on button "Volgende vraag" at bounding box center [445, 354] width 426 height 30
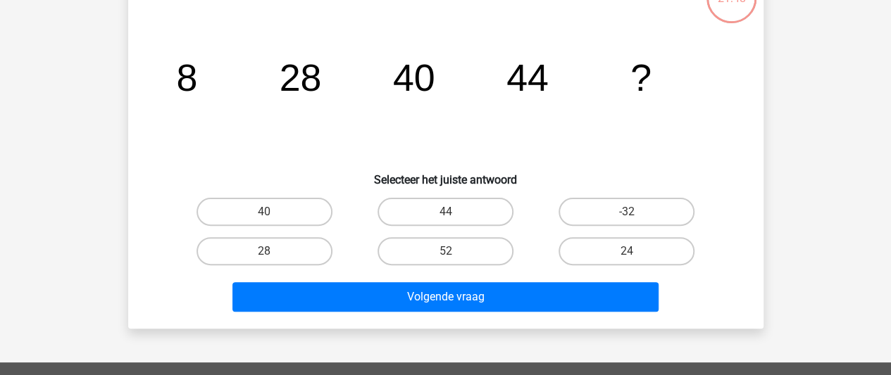
scroll to position [65, 0]
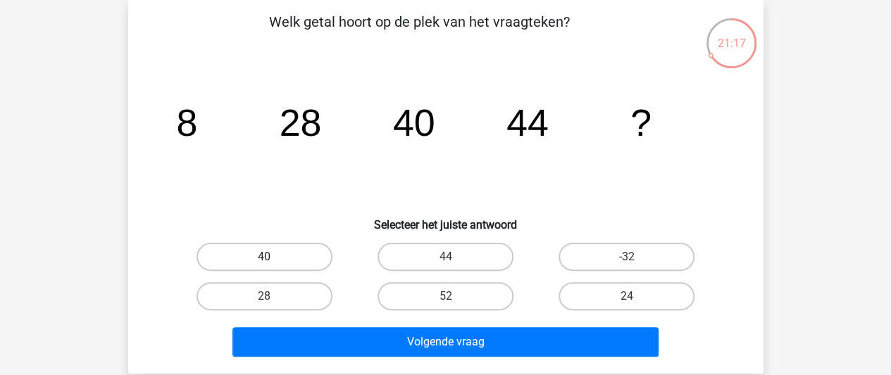
click at [310, 250] on label "40" at bounding box center [264, 257] width 136 height 28
click at [273, 257] on input "40" at bounding box center [268, 261] width 9 height 9
radio input "true"
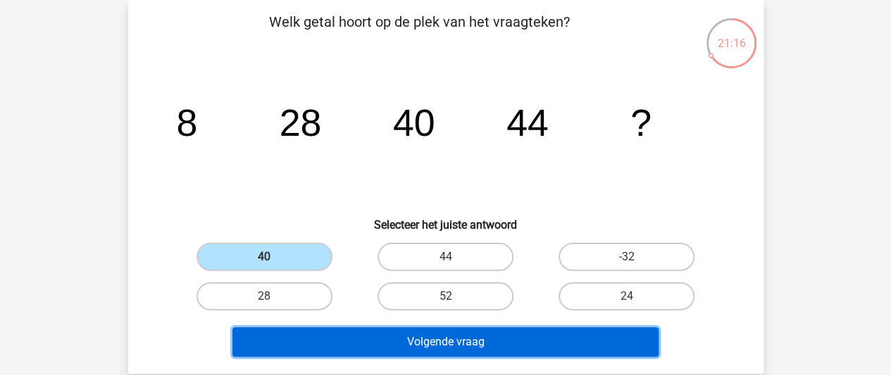
click at [408, 353] on button "Volgende vraag" at bounding box center [445, 342] width 426 height 30
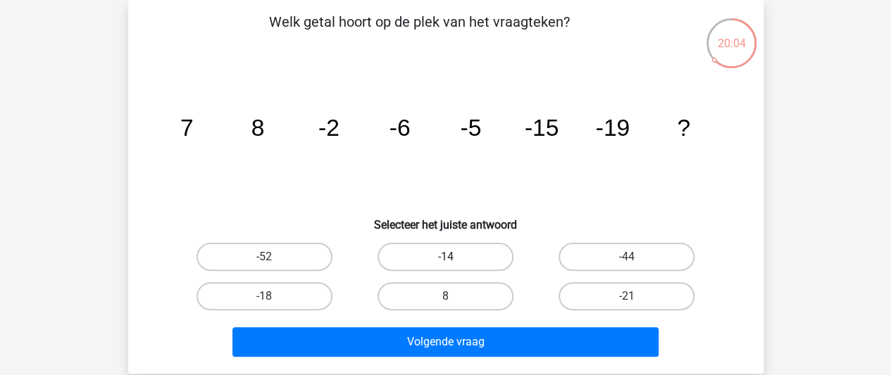
click at [466, 253] on label "-14" at bounding box center [445, 257] width 136 height 28
click at [454, 257] on input "-14" at bounding box center [449, 261] width 9 height 9
radio input "true"
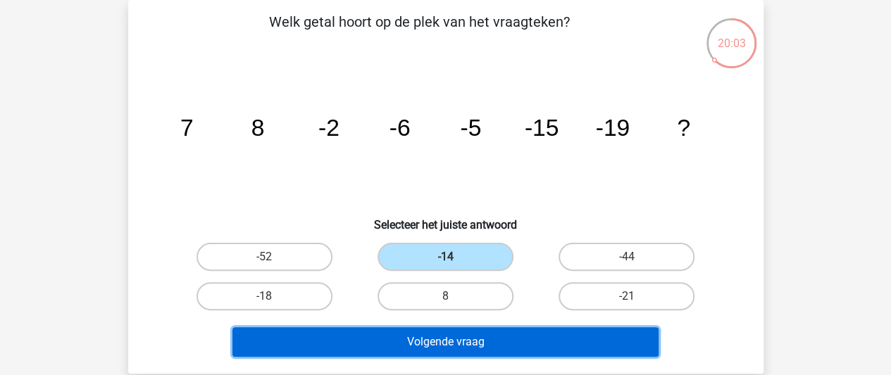
click at [462, 343] on button "Volgende vraag" at bounding box center [445, 342] width 426 height 30
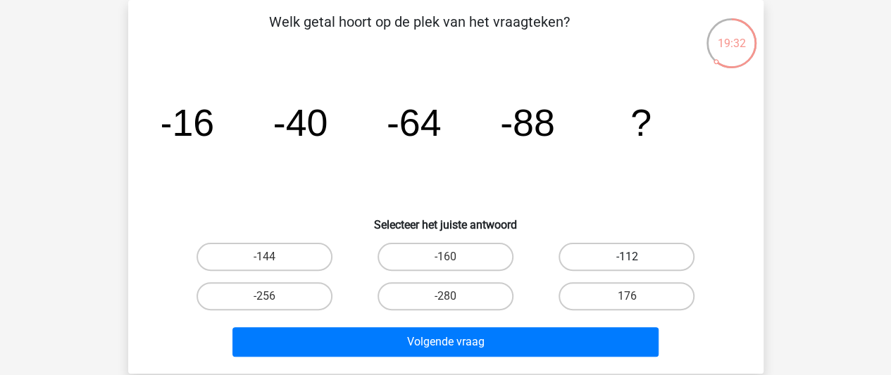
click at [599, 254] on label "-112" at bounding box center [626, 257] width 136 height 28
click at [627, 257] on input "-112" at bounding box center [631, 261] width 9 height 9
radio input "true"
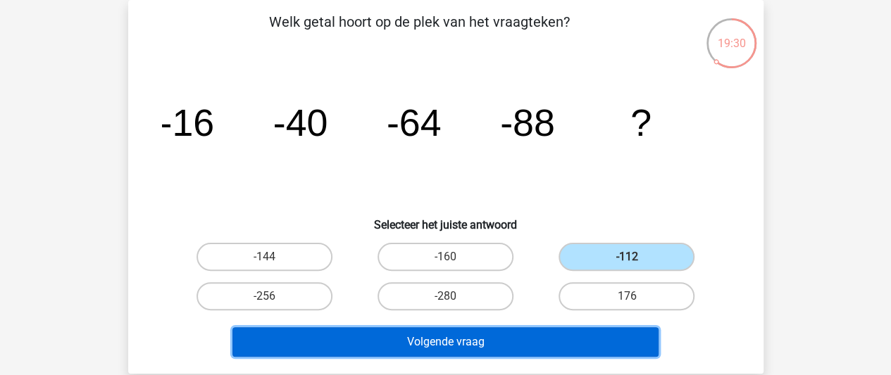
click at [573, 341] on button "Volgende vraag" at bounding box center [445, 342] width 426 height 30
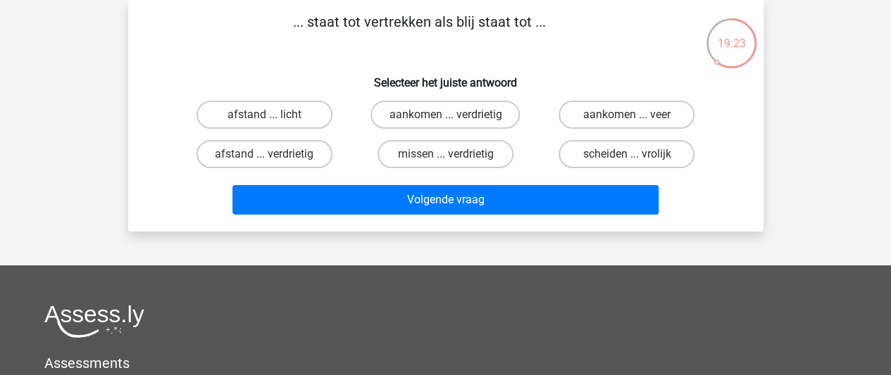
click at [447, 118] on input "aankomen ... verdrietig" at bounding box center [449, 119] width 9 height 9
radio input "true"
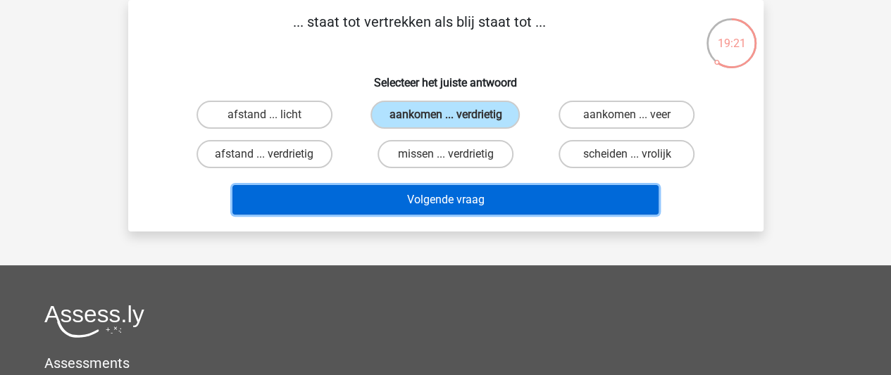
click at [444, 205] on button "Volgende vraag" at bounding box center [445, 200] width 426 height 30
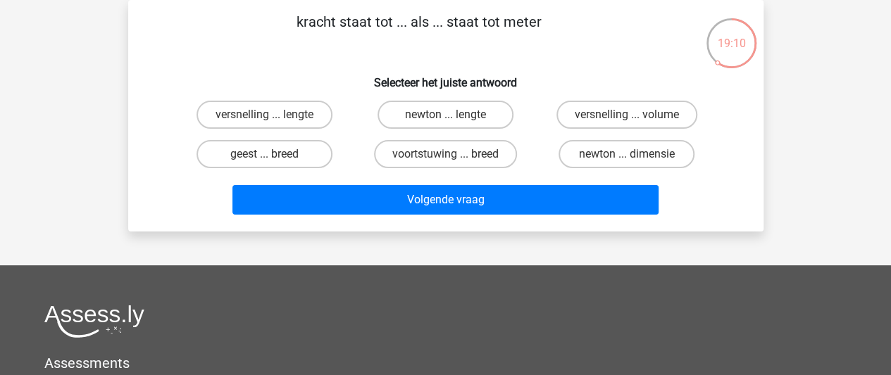
click at [448, 118] on input "newton ... lengte" at bounding box center [449, 119] width 9 height 9
radio input "true"
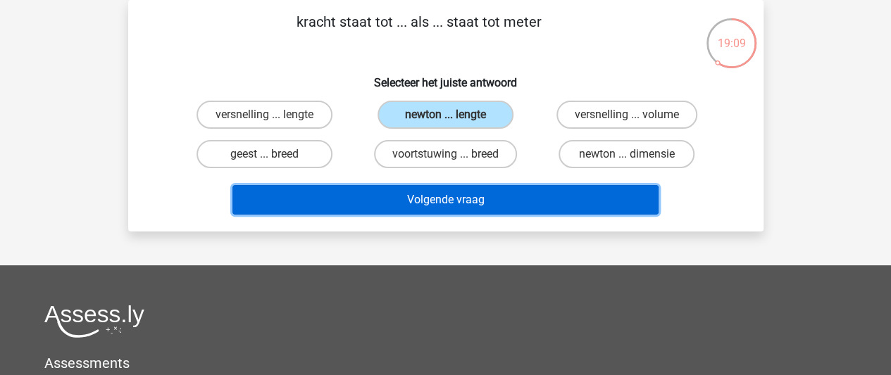
click at [446, 192] on button "Volgende vraag" at bounding box center [445, 200] width 426 height 30
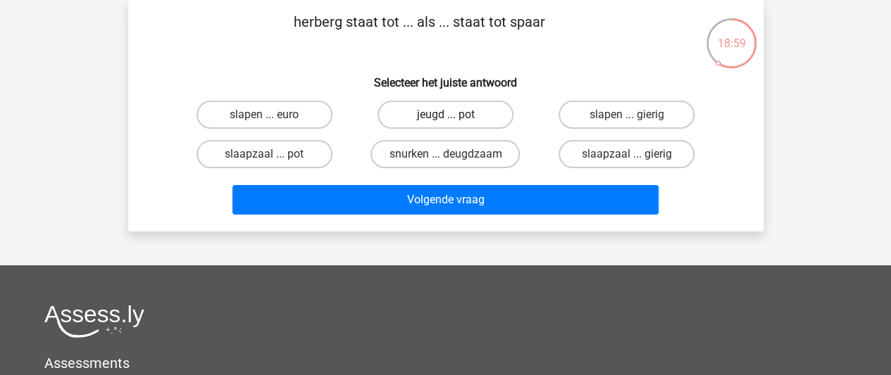
click at [464, 109] on label "jeugd ... pot" at bounding box center [445, 115] width 136 height 28
click at [454, 115] on input "jeugd ... pot" at bounding box center [449, 119] width 9 height 9
radio input "true"
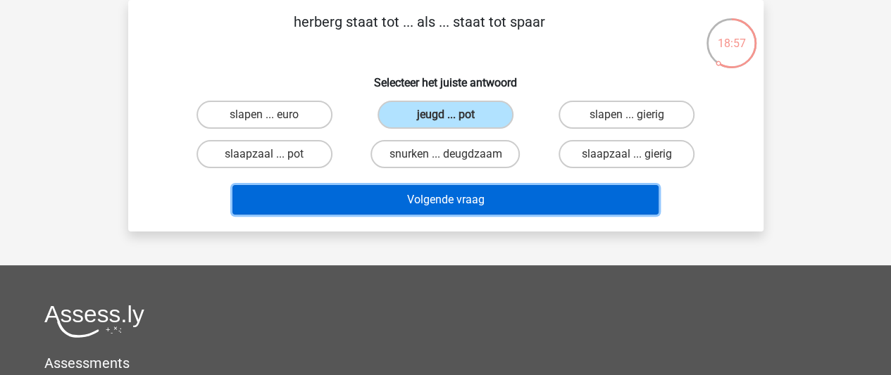
click at [465, 202] on button "Volgende vraag" at bounding box center [445, 200] width 426 height 30
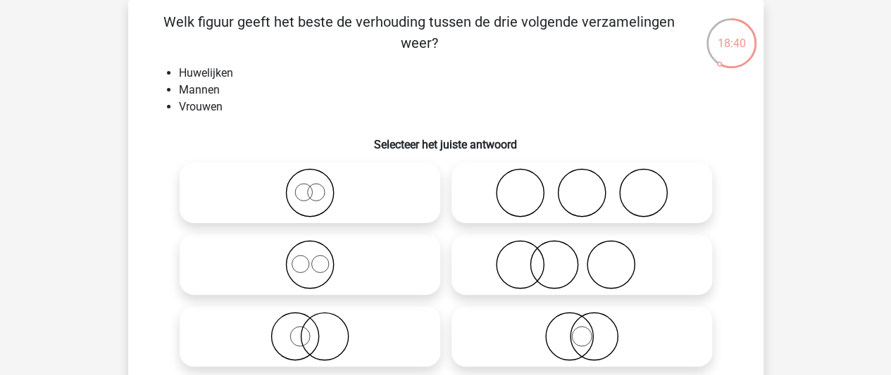
click at [541, 254] on circle at bounding box center [519, 265] width 47 height 47
click at [582, 254] on input "radio" at bounding box center [586, 253] width 9 height 9
radio input "true"
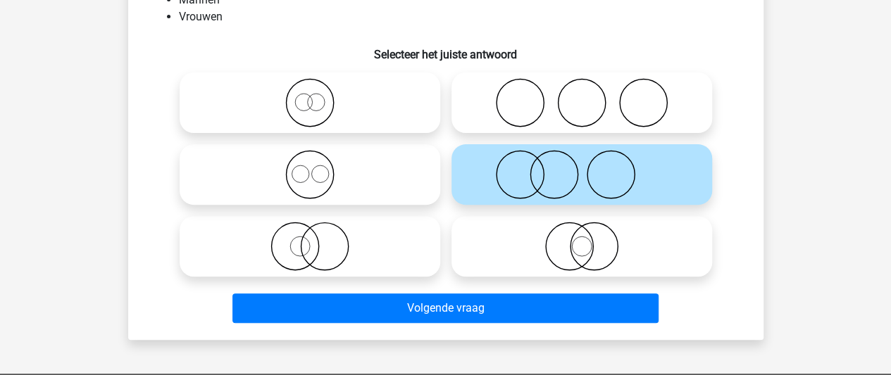
scroll to position [165, 0]
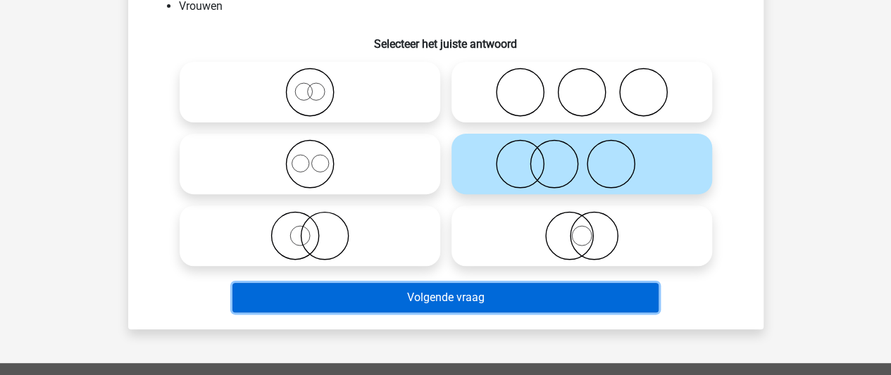
click at [477, 299] on button "Volgende vraag" at bounding box center [445, 298] width 426 height 30
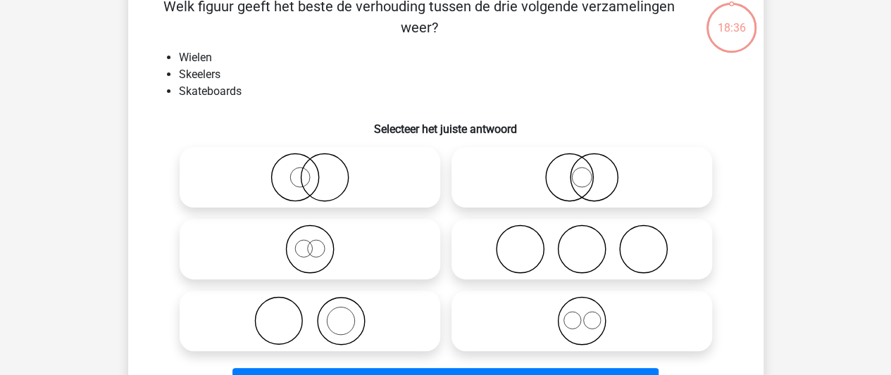
scroll to position [65, 0]
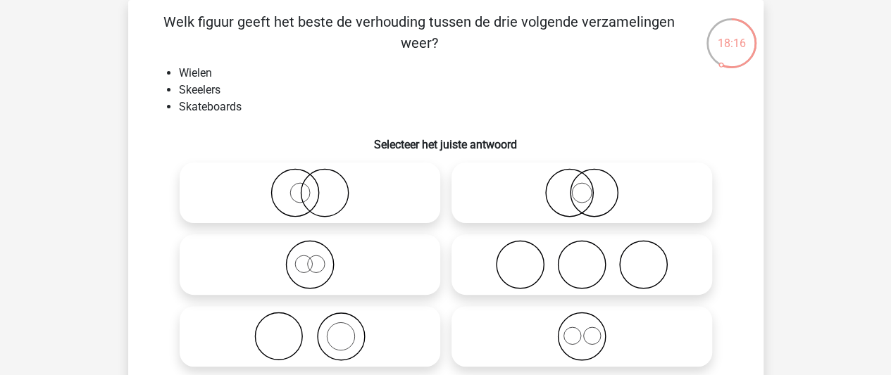
click at [583, 189] on icon at bounding box center [581, 192] width 249 height 49
click at [583, 186] on input "radio" at bounding box center [586, 181] width 9 height 9
radio input "true"
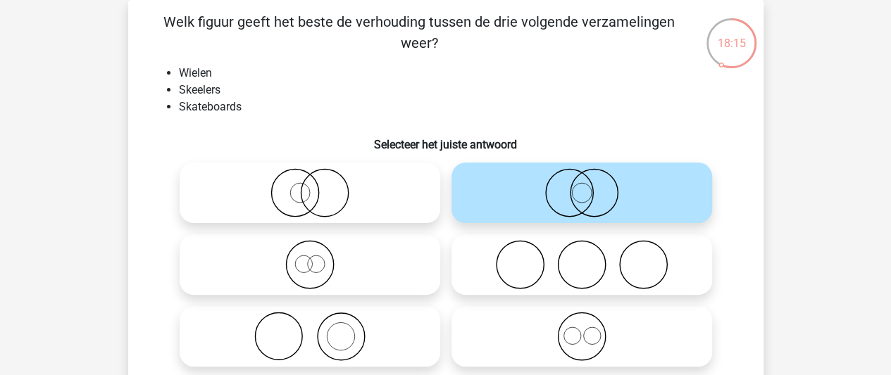
scroll to position [135, 0]
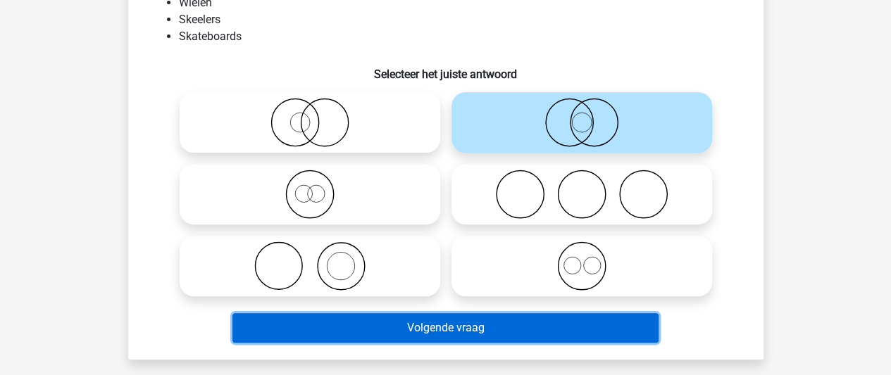
click at [483, 327] on button "Volgende vraag" at bounding box center [445, 328] width 426 height 30
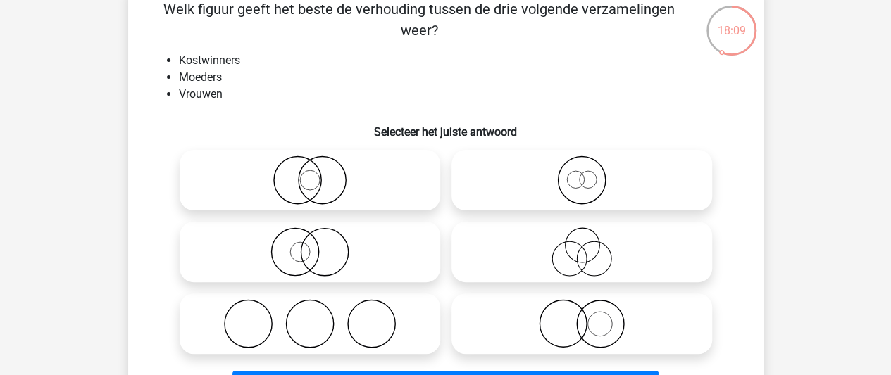
scroll to position [77, 0]
click at [577, 336] on icon at bounding box center [581, 324] width 249 height 49
click at [582, 318] on input "radio" at bounding box center [586, 312] width 9 height 9
radio input "true"
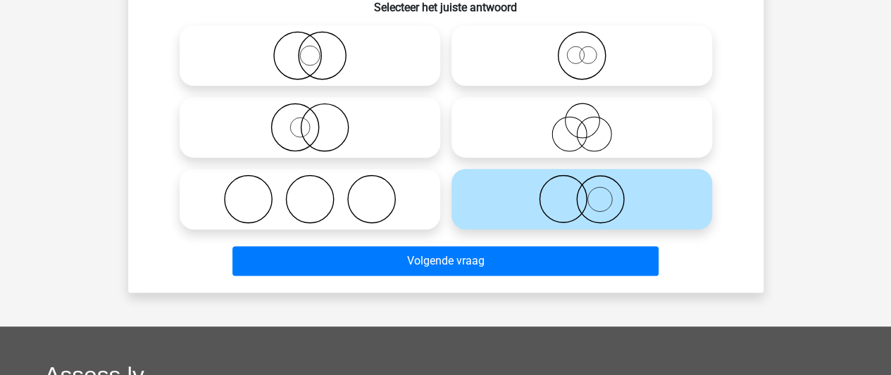
scroll to position [208, 0]
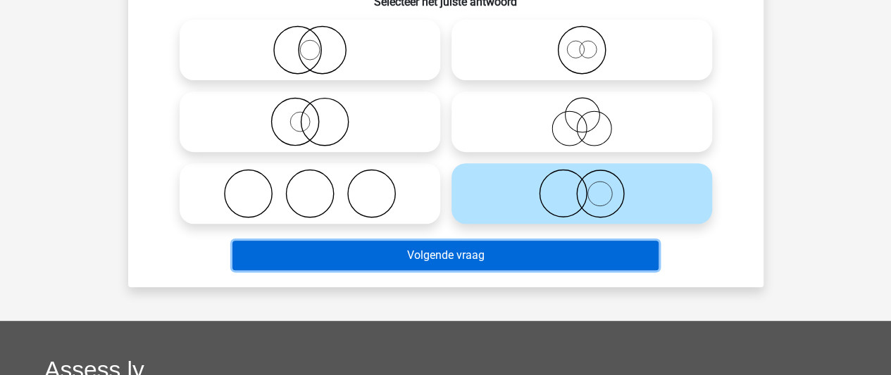
click at [563, 260] on button "Volgende vraag" at bounding box center [445, 256] width 426 height 30
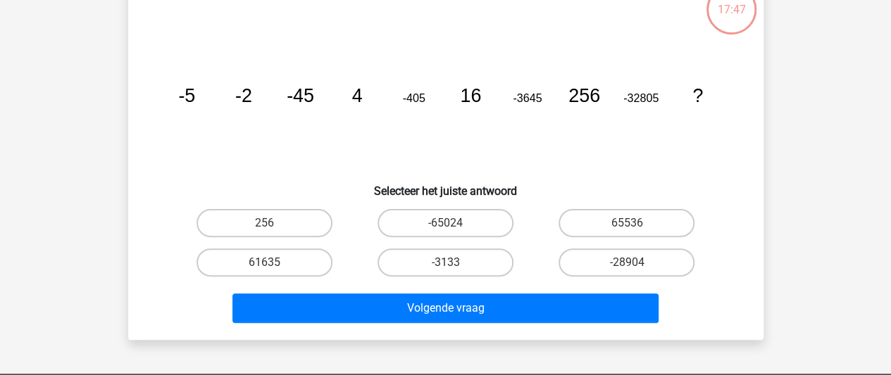
scroll to position [65, 0]
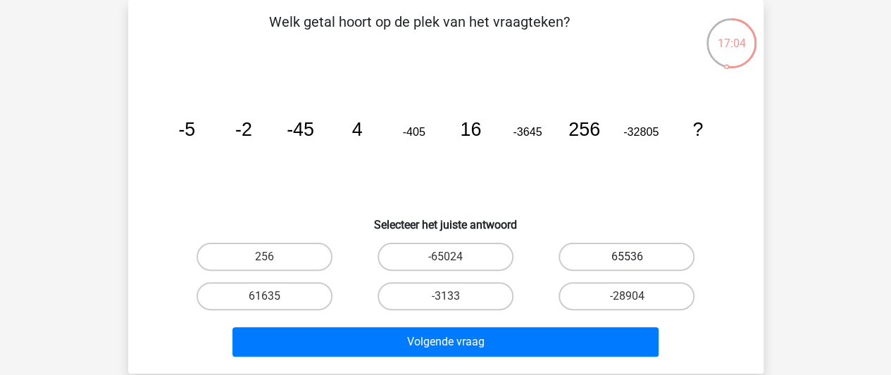
click at [613, 259] on label "65536" at bounding box center [626, 257] width 136 height 28
click at [627, 259] on input "65536" at bounding box center [631, 261] width 9 height 9
radio input "true"
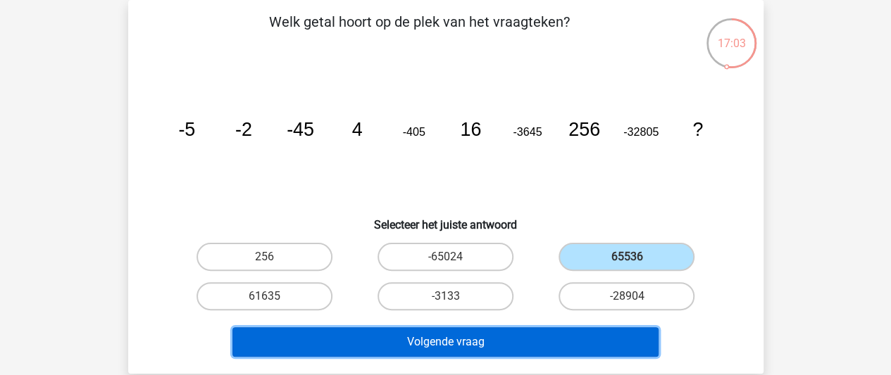
click at [522, 340] on button "Volgende vraag" at bounding box center [445, 342] width 426 height 30
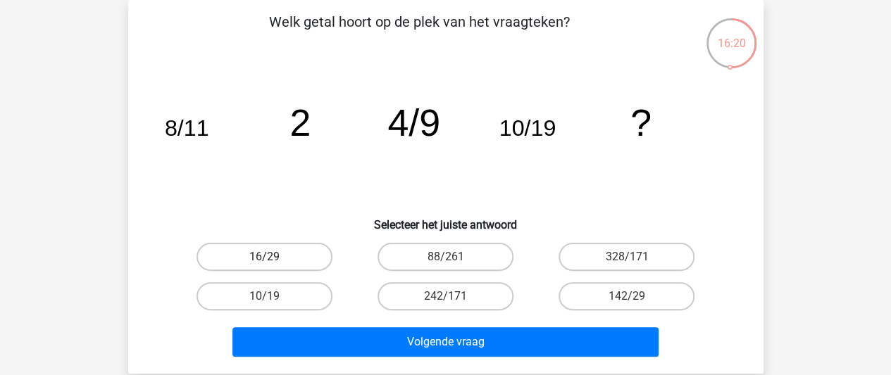
click at [283, 257] on label "16/29" at bounding box center [264, 257] width 136 height 28
click at [273, 257] on input "16/29" at bounding box center [268, 261] width 9 height 9
radio input "true"
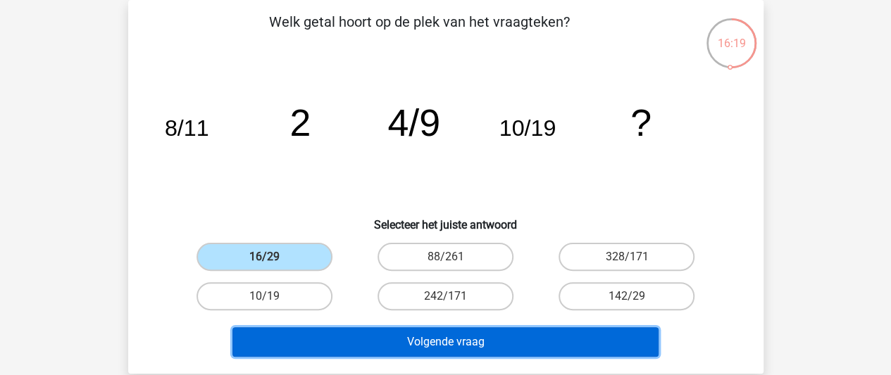
click at [351, 346] on button "Volgende vraag" at bounding box center [445, 342] width 426 height 30
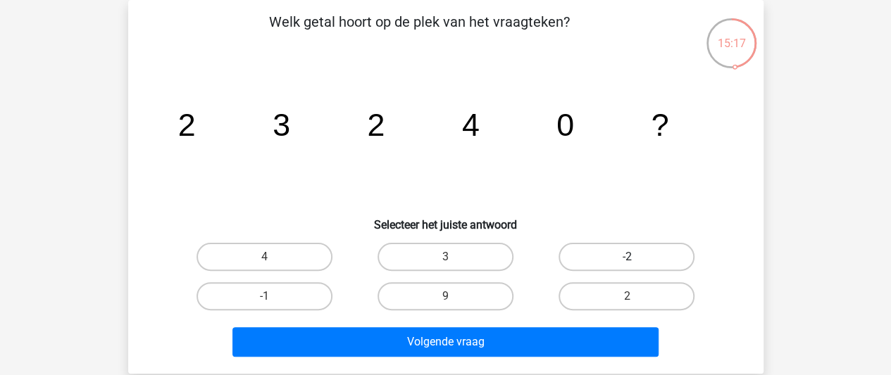
click at [655, 265] on label "-2" at bounding box center [626, 257] width 136 height 28
click at [636, 265] on input "-2" at bounding box center [631, 261] width 9 height 9
radio input "true"
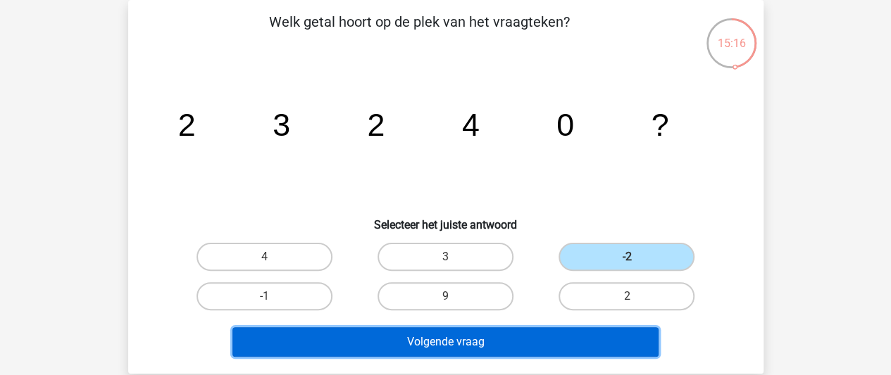
click at [577, 346] on button "Volgende vraag" at bounding box center [445, 342] width 426 height 30
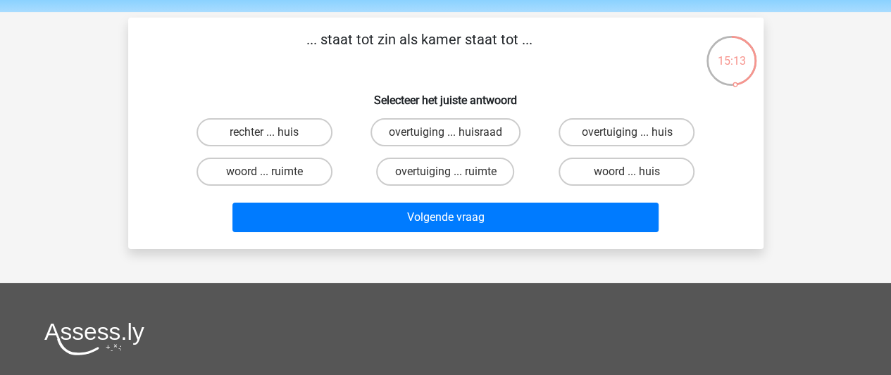
scroll to position [46, 0]
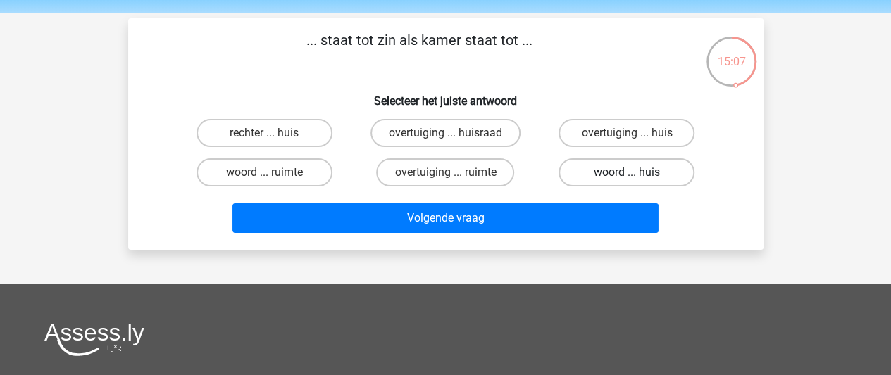
click at [631, 167] on label "woord ... huis" at bounding box center [626, 172] width 136 height 28
click at [631, 173] on input "woord ... huis" at bounding box center [631, 177] width 9 height 9
radio input "true"
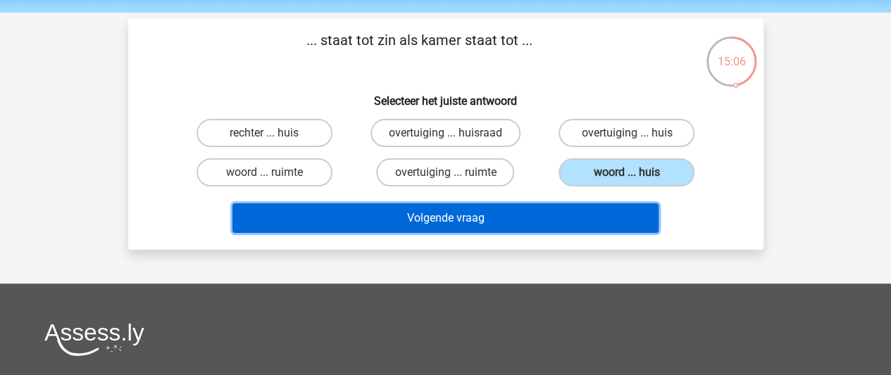
click at [585, 215] on button "Volgende vraag" at bounding box center [445, 219] width 426 height 30
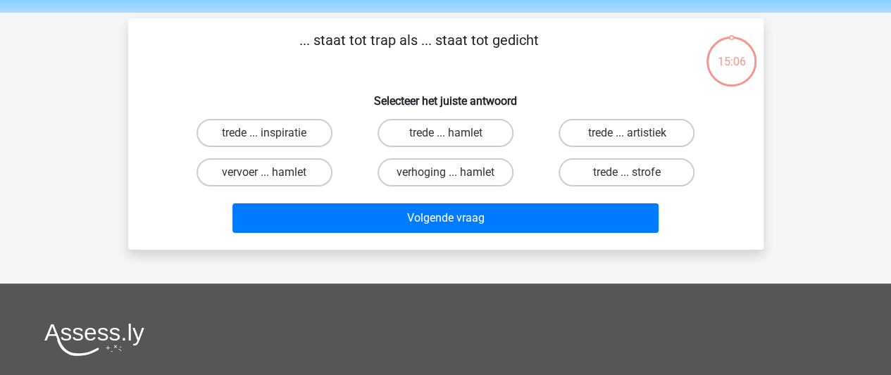
scroll to position [65, 0]
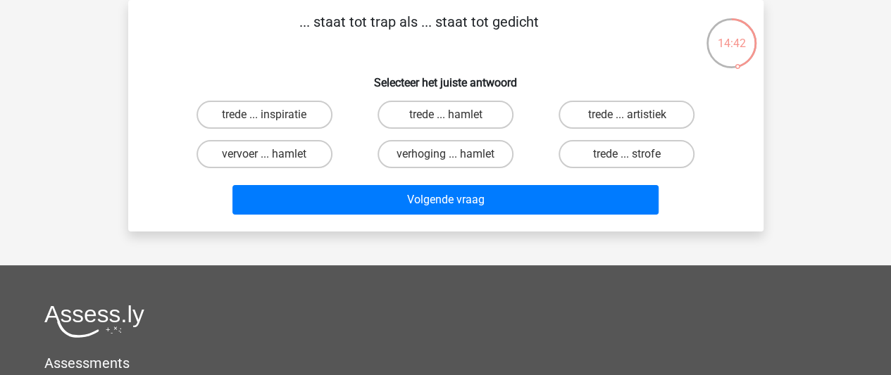
click at [628, 163] on input "trede ... strofe" at bounding box center [631, 158] width 9 height 9
radio input "true"
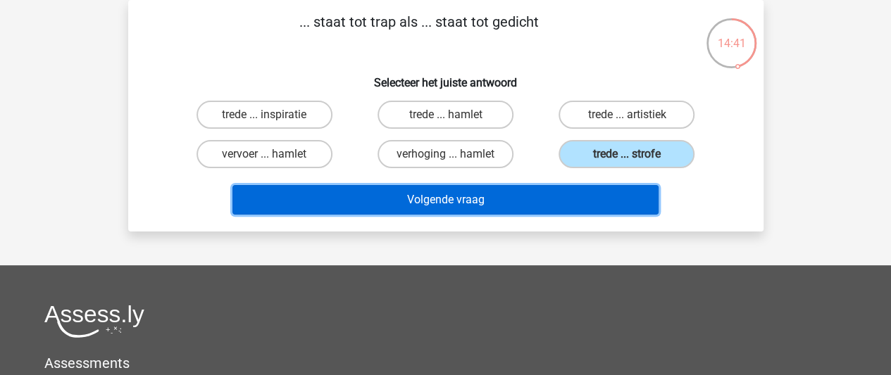
click at [586, 188] on button "Volgende vraag" at bounding box center [445, 200] width 426 height 30
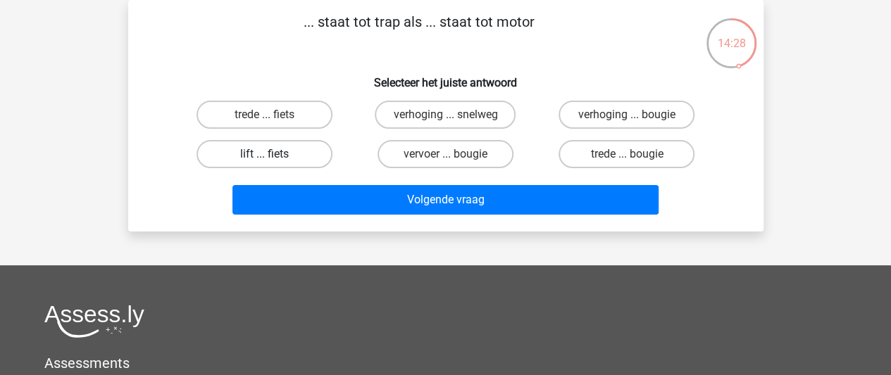
click at [286, 153] on label "lift ... fiets" at bounding box center [264, 154] width 136 height 28
click at [273, 154] on input "lift ... fiets" at bounding box center [268, 158] width 9 height 9
radio input "true"
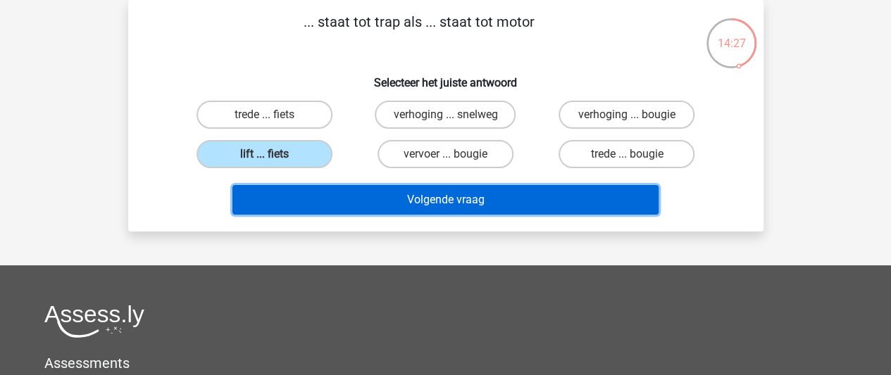
click at [378, 201] on button "Volgende vraag" at bounding box center [445, 200] width 426 height 30
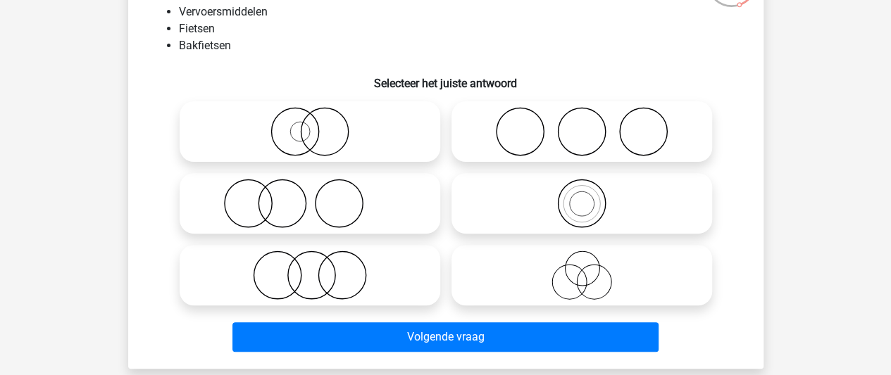
scroll to position [142, 0]
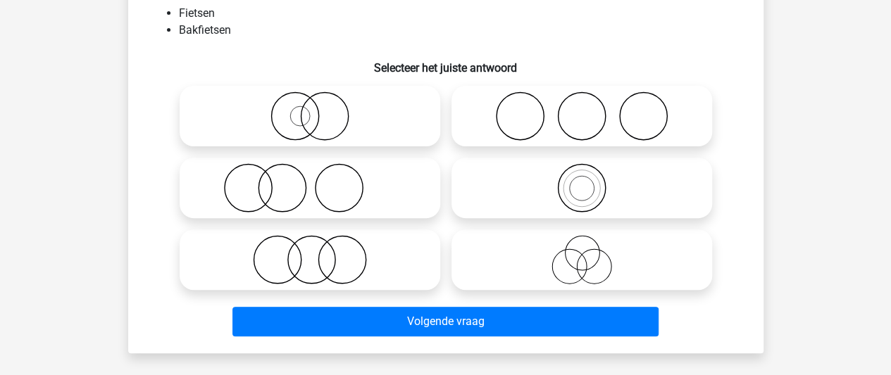
click at [562, 202] on circle at bounding box center [581, 188] width 47 height 47
click at [582, 181] on input "radio" at bounding box center [586, 176] width 9 height 9
radio input "true"
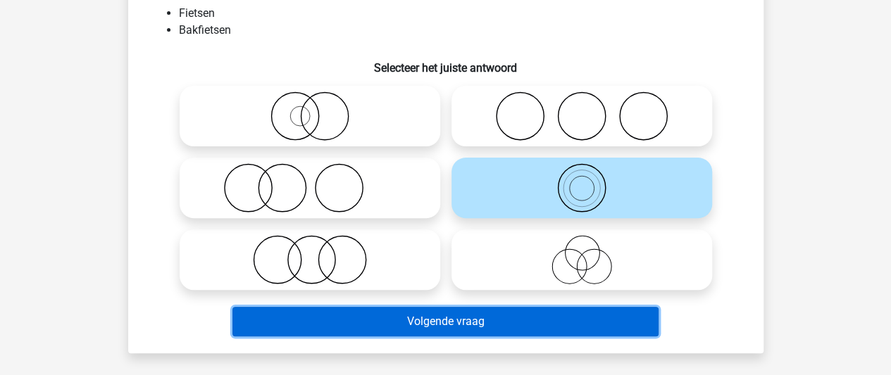
click at [524, 328] on button "Volgende vraag" at bounding box center [445, 322] width 426 height 30
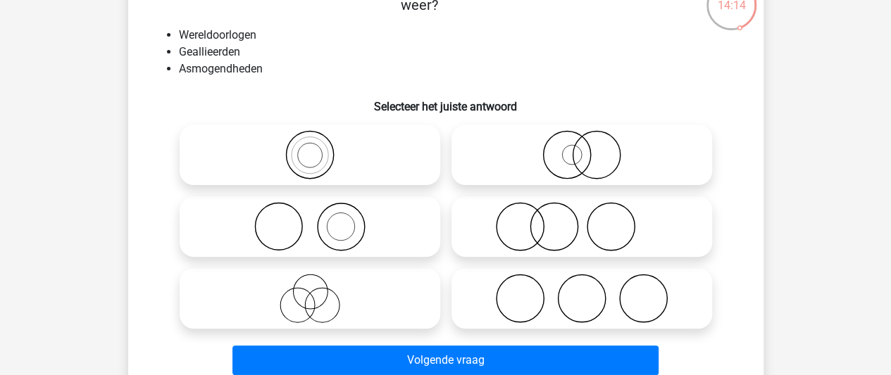
scroll to position [73, 0]
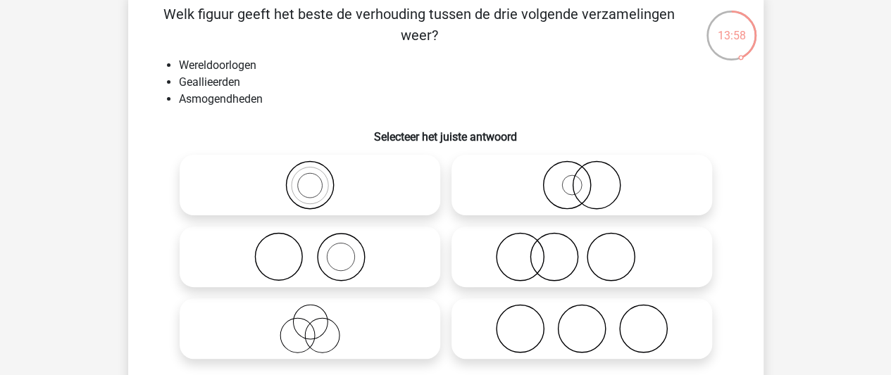
click at [560, 240] on icon at bounding box center [581, 256] width 249 height 49
click at [582, 241] on input "radio" at bounding box center [586, 245] width 9 height 9
radio input "true"
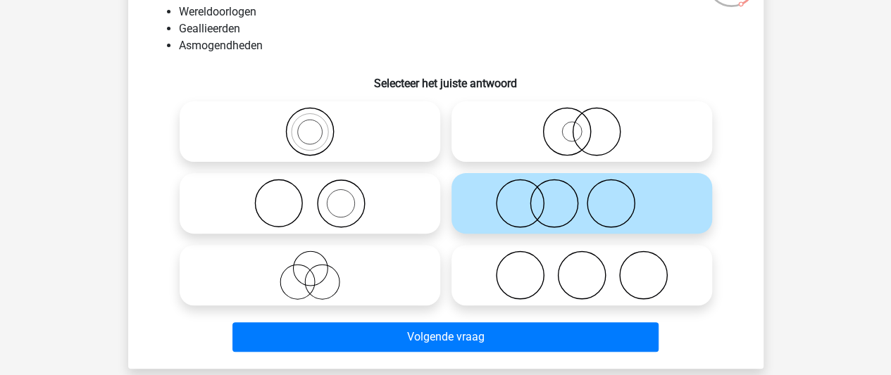
scroll to position [127, 0]
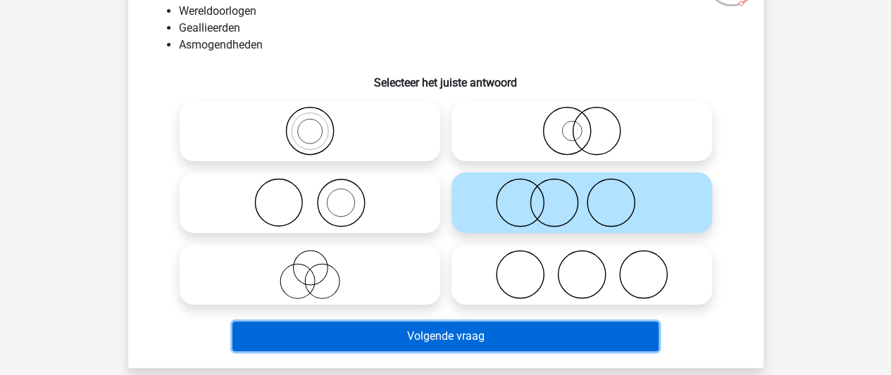
click at [542, 332] on button "Volgende vraag" at bounding box center [445, 337] width 426 height 30
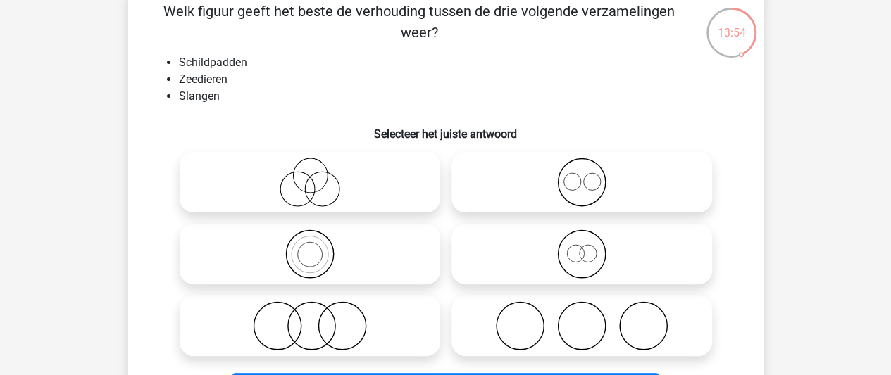
scroll to position [76, 0]
click at [341, 332] on icon at bounding box center [309, 325] width 249 height 49
click at [319, 318] on input "radio" at bounding box center [314, 313] width 9 height 9
radio input "true"
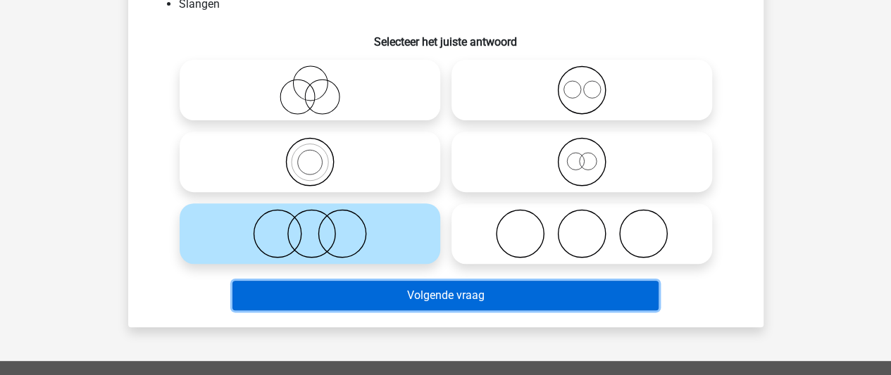
click at [416, 288] on button "Volgende vraag" at bounding box center [445, 296] width 426 height 30
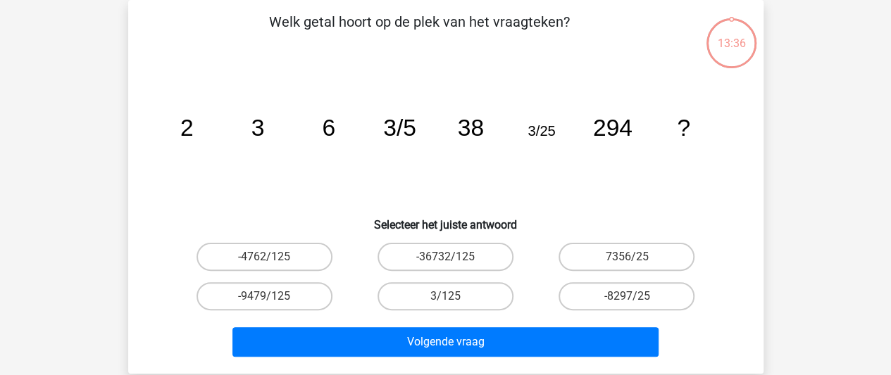
scroll to position [65, 0]
click at [470, 306] on label "3/125" at bounding box center [445, 296] width 136 height 28
click at [454, 306] on input "3/125" at bounding box center [449, 300] width 9 height 9
radio input "true"
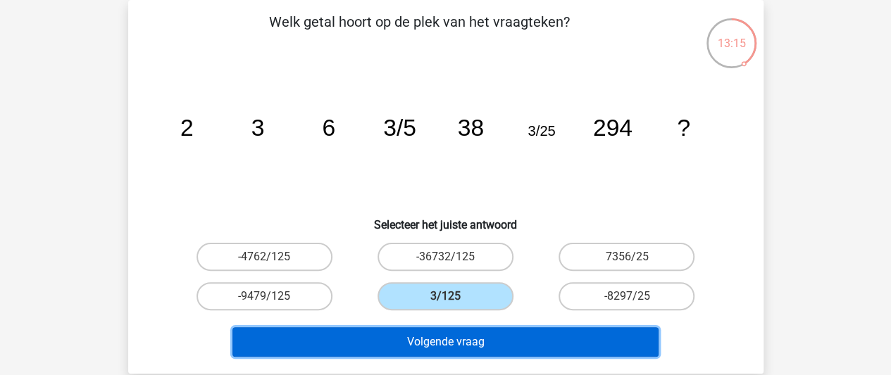
click at [458, 345] on button "Volgende vraag" at bounding box center [445, 342] width 426 height 30
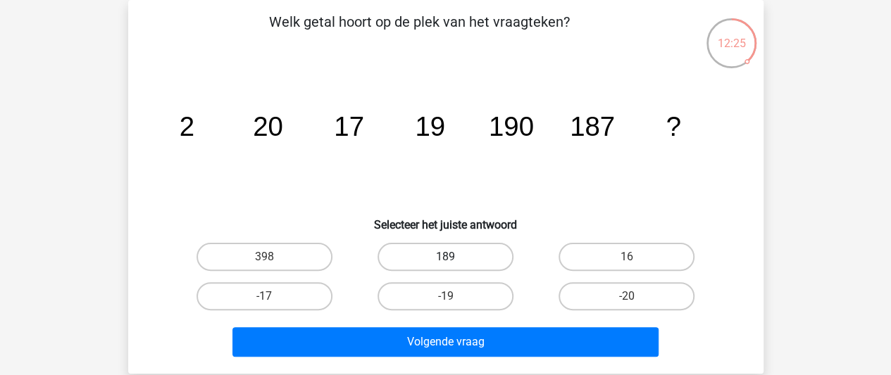
click at [416, 260] on label "189" at bounding box center [445, 257] width 136 height 28
click at [445, 260] on input "189" at bounding box center [449, 261] width 9 height 9
radio input "true"
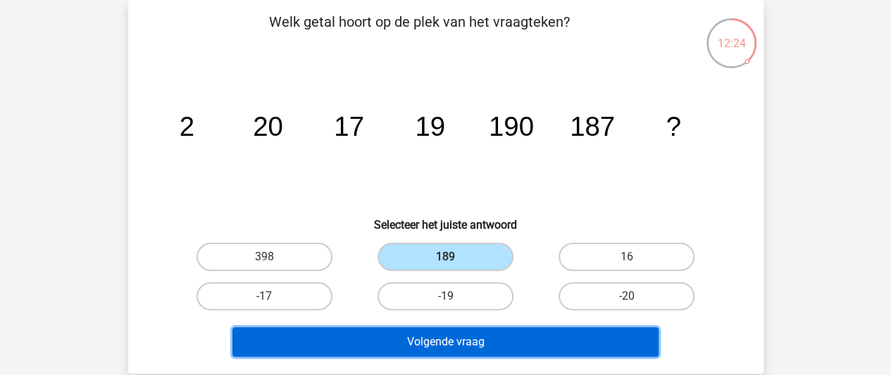
click at [406, 343] on button "Volgende vraag" at bounding box center [445, 342] width 426 height 30
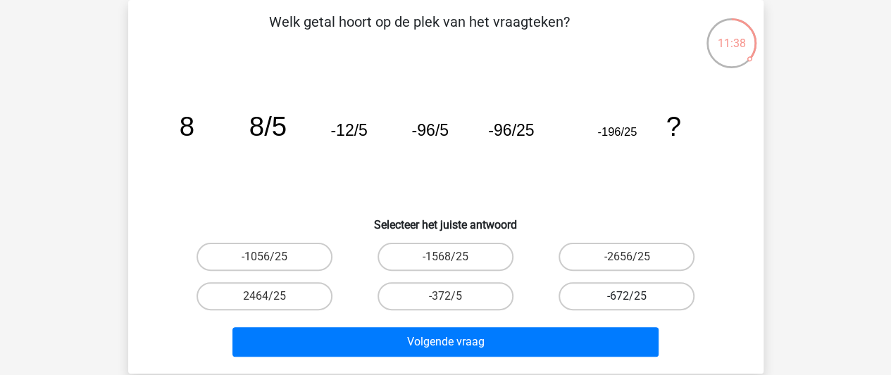
click at [612, 294] on label "-672/25" at bounding box center [626, 296] width 136 height 28
click at [627, 296] on input "-672/25" at bounding box center [631, 300] width 9 height 9
radio input "true"
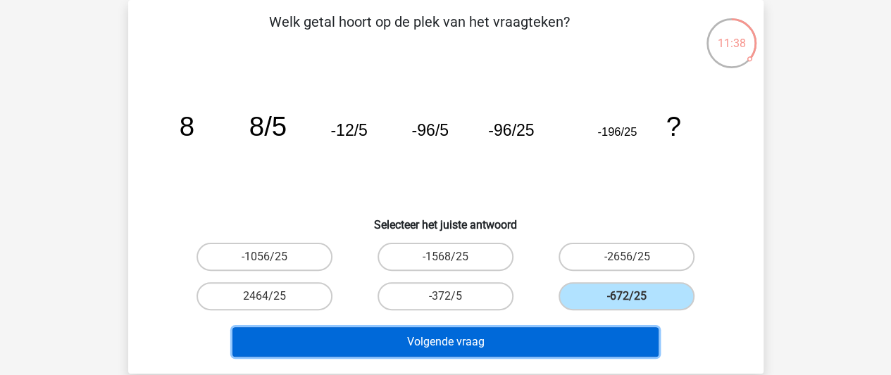
click at [532, 346] on button "Volgende vraag" at bounding box center [445, 342] width 426 height 30
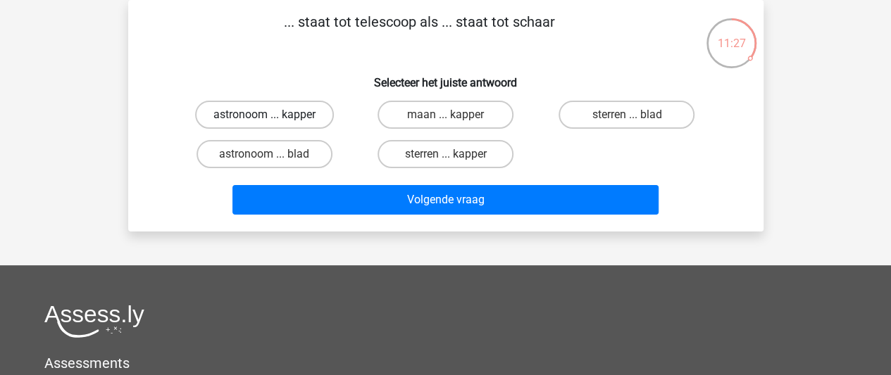
click at [281, 116] on label "astronoom ... kapper" at bounding box center [264, 115] width 139 height 28
click at [273, 116] on input "astronoom ... kapper" at bounding box center [268, 119] width 9 height 9
radio input "true"
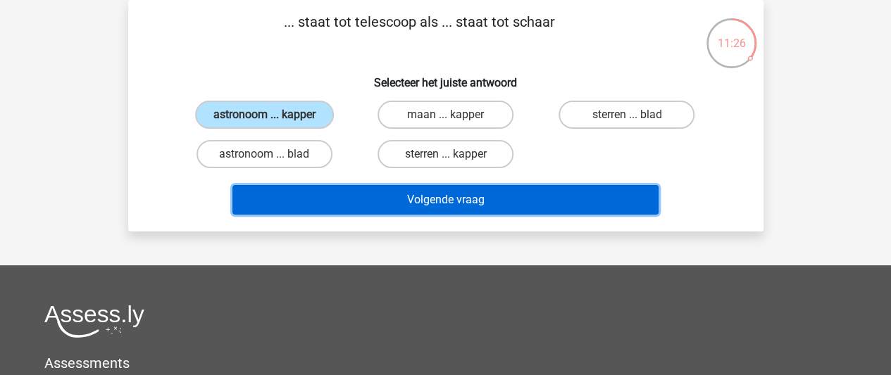
click at [343, 198] on button "Volgende vraag" at bounding box center [445, 200] width 426 height 30
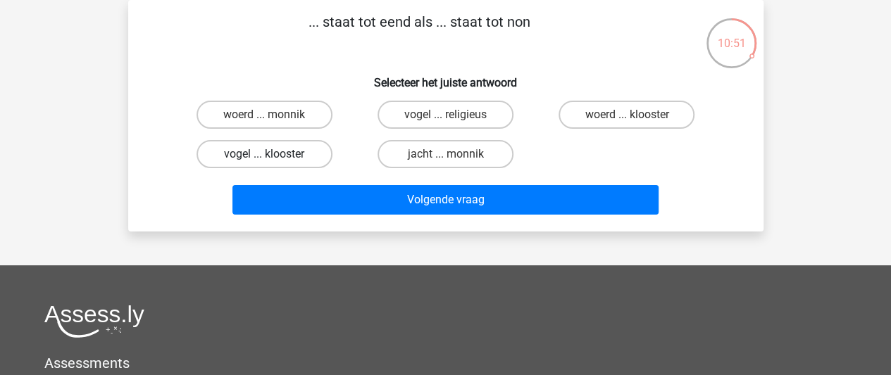
click at [317, 158] on label "vogel ... klooster" at bounding box center [264, 154] width 136 height 28
click at [273, 158] on input "vogel ... klooster" at bounding box center [268, 158] width 9 height 9
radio input "true"
click at [304, 118] on label "woerd ... monnik" at bounding box center [264, 115] width 136 height 28
click at [273, 118] on input "woerd ... monnik" at bounding box center [268, 119] width 9 height 9
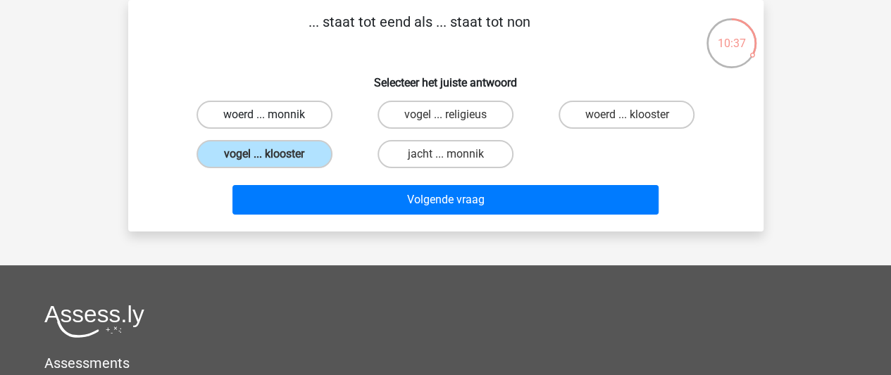
radio input "true"
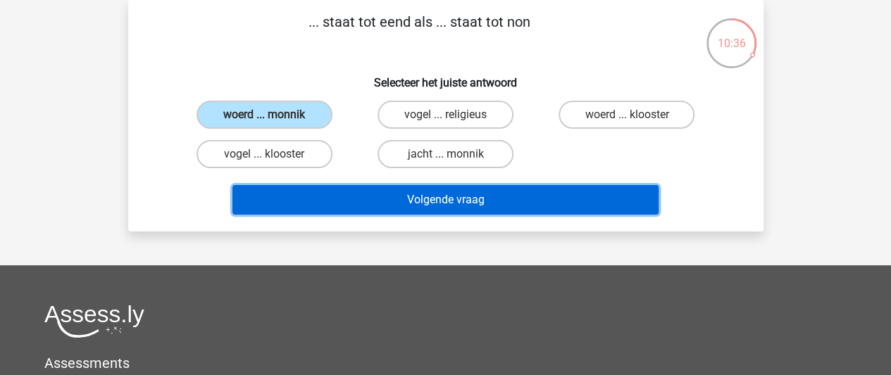
click at [363, 199] on button "Volgende vraag" at bounding box center [445, 200] width 426 height 30
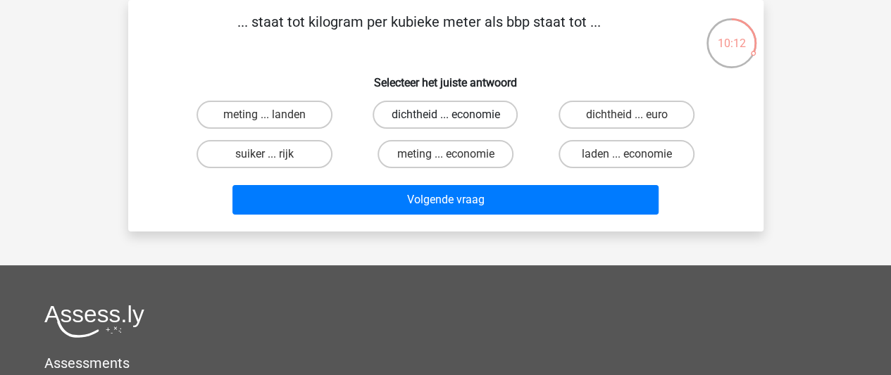
click at [447, 111] on label "dichtheid ... economie" at bounding box center [445, 115] width 145 height 28
click at [447, 115] on input "dichtheid ... economie" at bounding box center [449, 119] width 9 height 9
radio input "true"
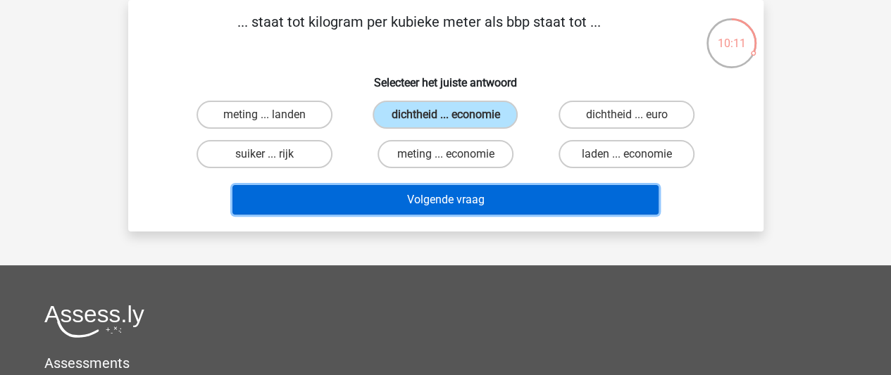
click at [442, 208] on button "Volgende vraag" at bounding box center [445, 200] width 426 height 30
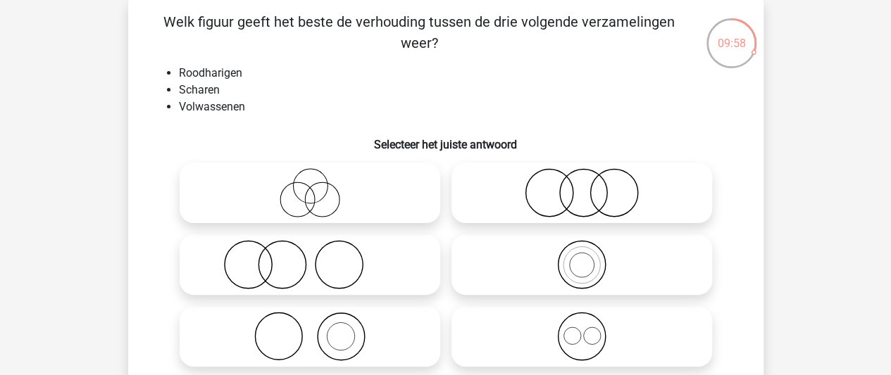
click at [355, 331] on icon at bounding box center [309, 336] width 249 height 49
click at [319, 330] on input "radio" at bounding box center [314, 324] width 9 height 9
radio input "true"
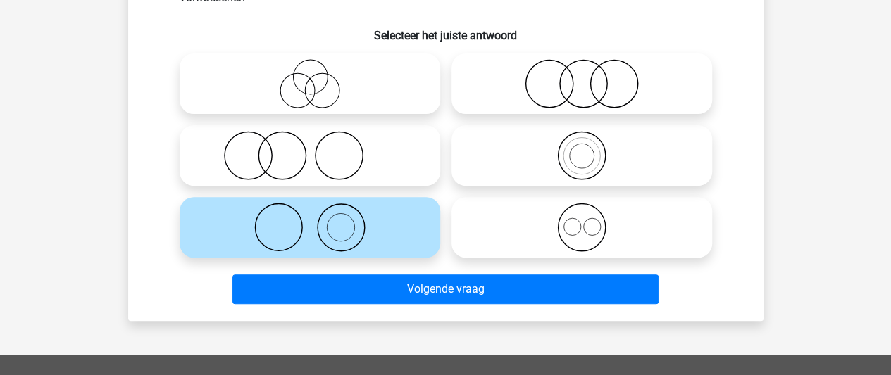
scroll to position [175, 0]
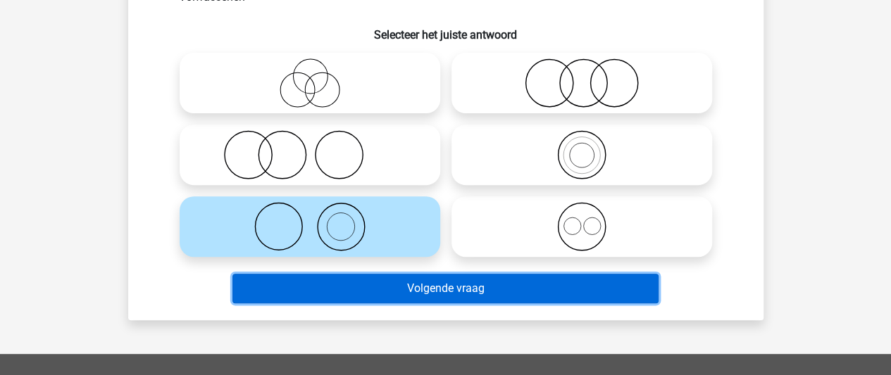
click at [466, 281] on button "Volgende vraag" at bounding box center [445, 289] width 426 height 30
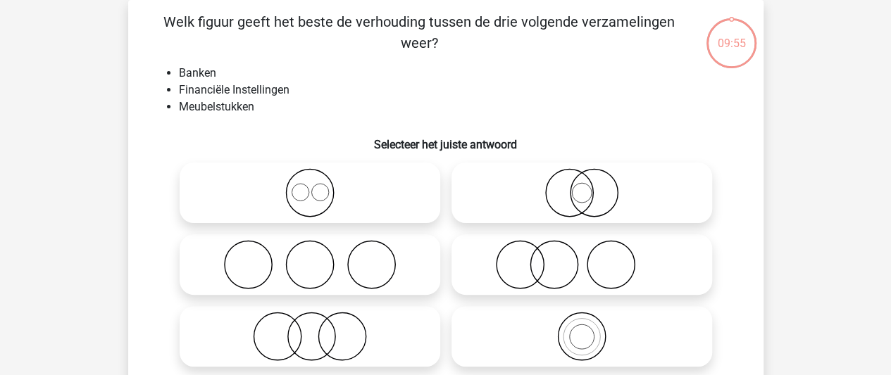
scroll to position [65, 0]
click at [304, 333] on icon at bounding box center [309, 336] width 249 height 49
click at [310, 330] on input "radio" at bounding box center [314, 324] width 9 height 9
radio input "true"
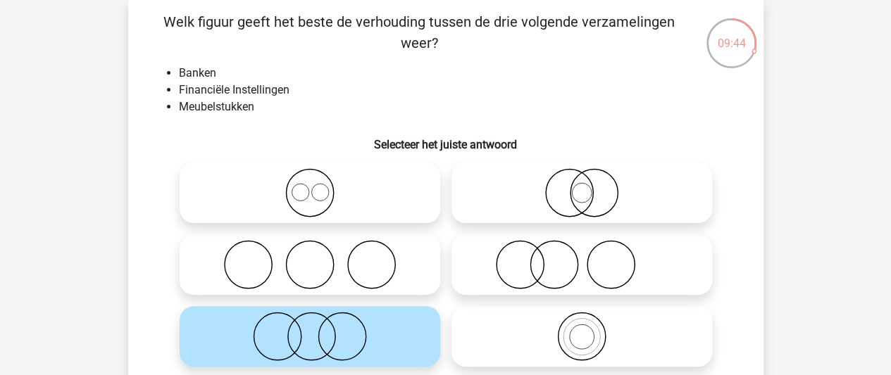
scroll to position [149, 0]
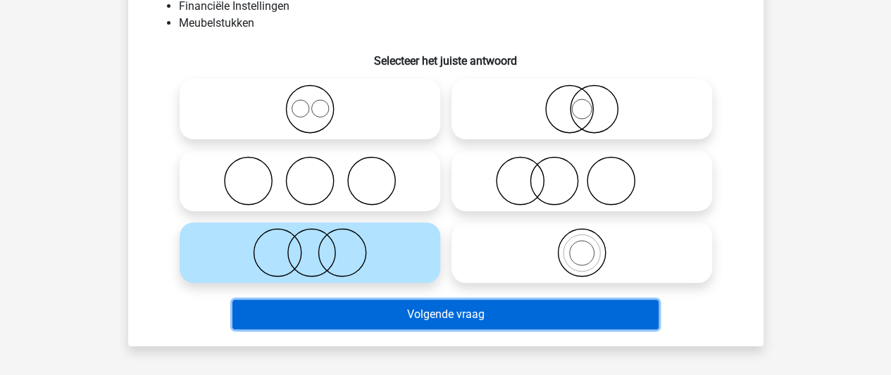
click at [439, 312] on button "Volgende vraag" at bounding box center [445, 315] width 426 height 30
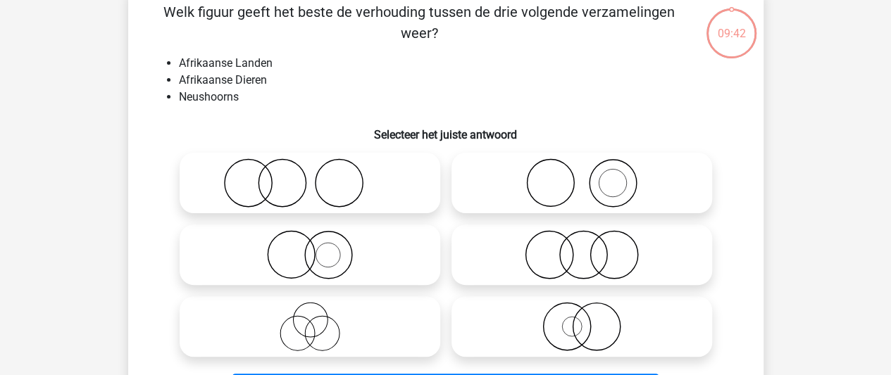
scroll to position [65, 0]
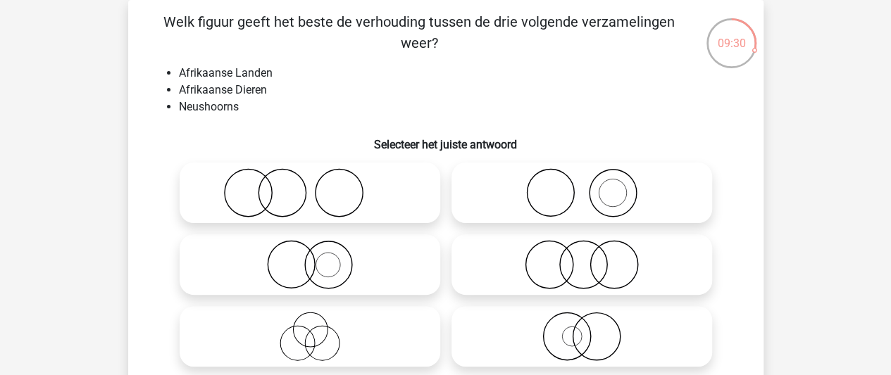
click at [544, 192] on icon at bounding box center [581, 192] width 249 height 49
click at [582, 186] on input "radio" at bounding box center [586, 181] width 9 height 9
radio input "true"
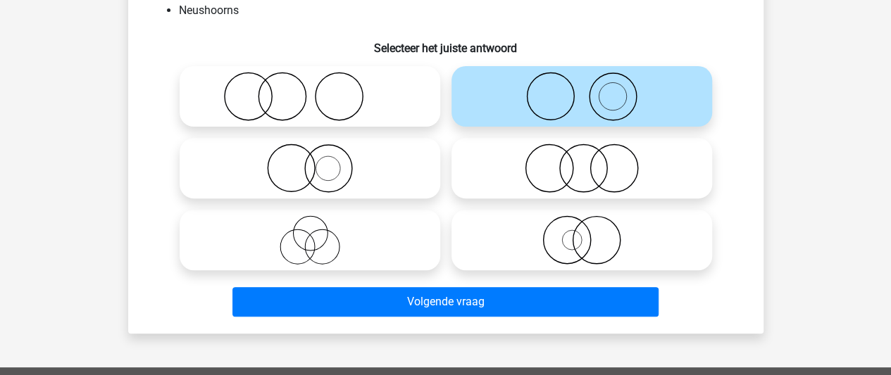
scroll to position [162, 0]
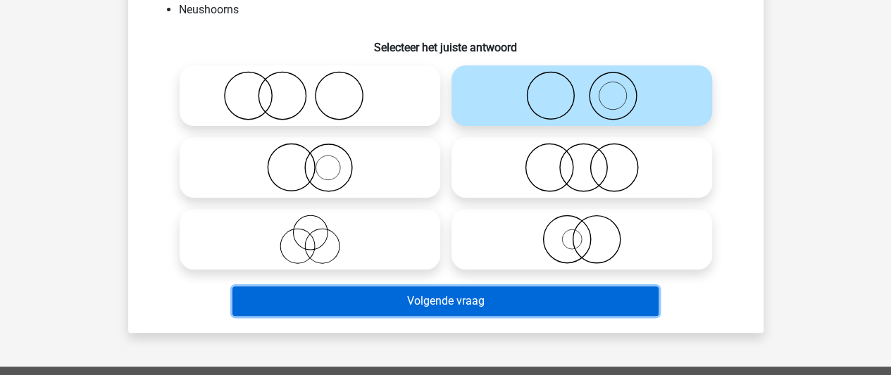
click at [513, 309] on button "Volgende vraag" at bounding box center [445, 302] width 426 height 30
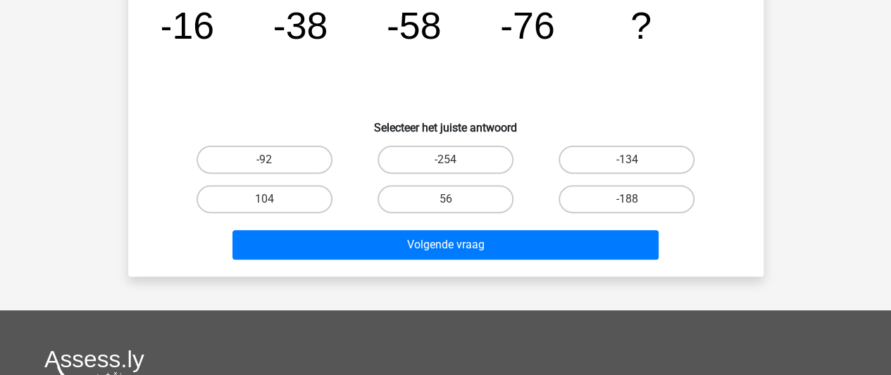
scroll to position [65, 0]
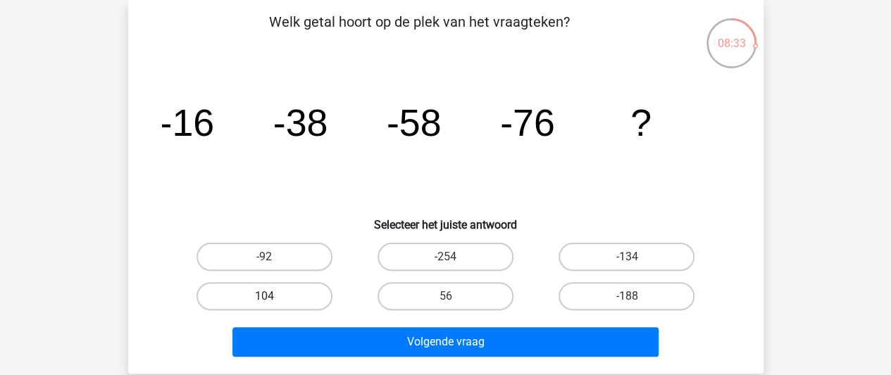
click at [298, 296] on label "104" at bounding box center [264, 296] width 136 height 28
click at [273, 296] on input "104" at bounding box center [268, 300] width 9 height 9
radio input "true"
click at [418, 356] on div "Volgende vraag" at bounding box center [446, 344] width 544 height 35
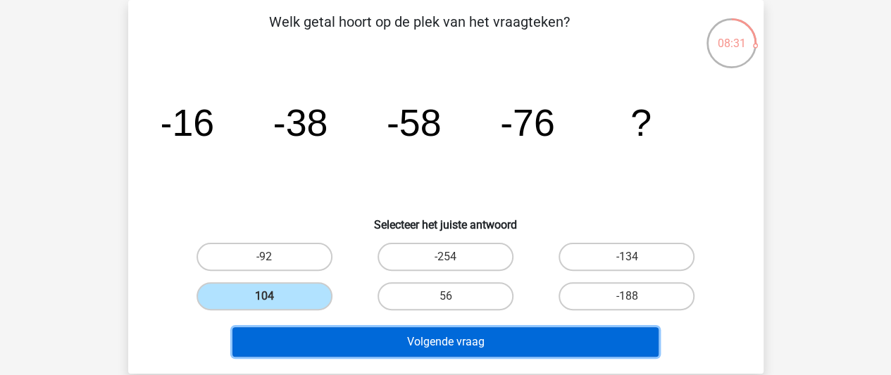
click at [440, 339] on button "Volgende vraag" at bounding box center [445, 342] width 426 height 30
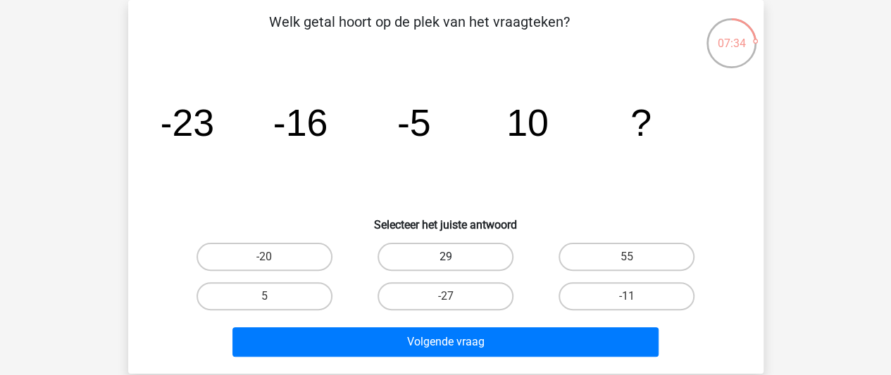
click at [439, 265] on label "29" at bounding box center [445, 257] width 136 height 28
click at [445, 265] on input "29" at bounding box center [449, 261] width 9 height 9
radio input "true"
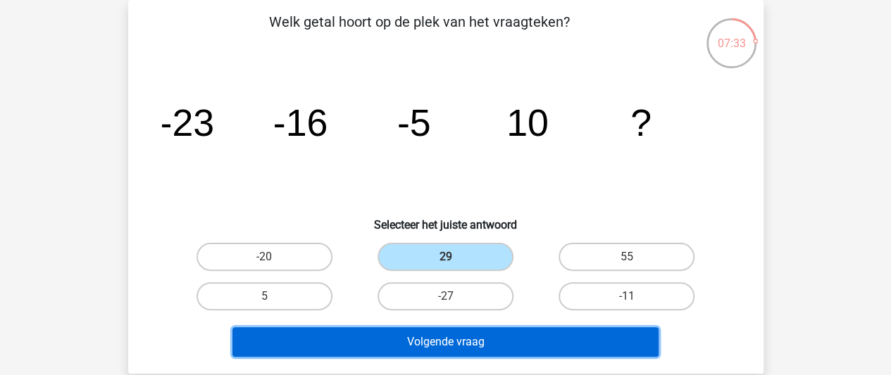
click at [425, 346] on button "Volgende vraag" at bounding box center [445, 342] width 426 height 30
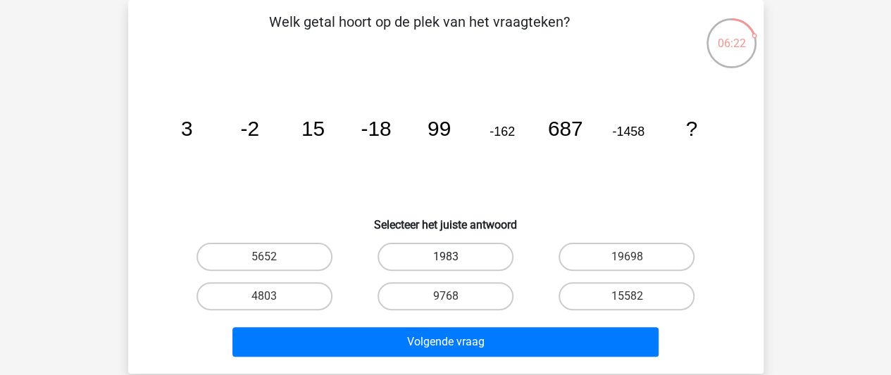
click at [473, 255] on label "1983" at bounding box center [445, 257] width 136 height 28
click at [454, 257] on input "1983" at bounding box center [449, 261] width 9 height 9
radio input "true"
click at [596, 296] on label "15582" at bounding box center [626, 296] width 136 height 28
click at [627, 296] on input "15582" at bounding box center [631, 300] width 9 height 9
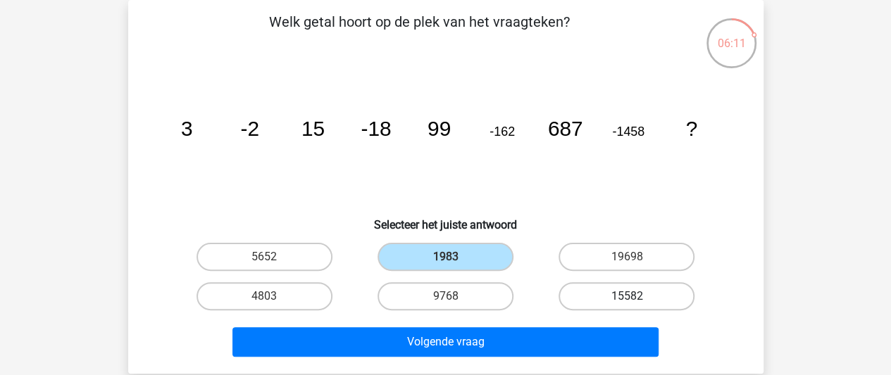
radio input "true"
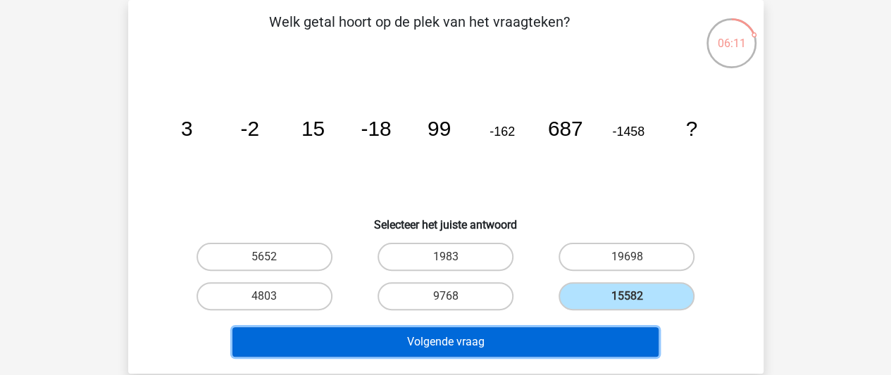
click at [549, 344] on button "Volgende vraag" at bounding box center [445, 342] width 426 height 30
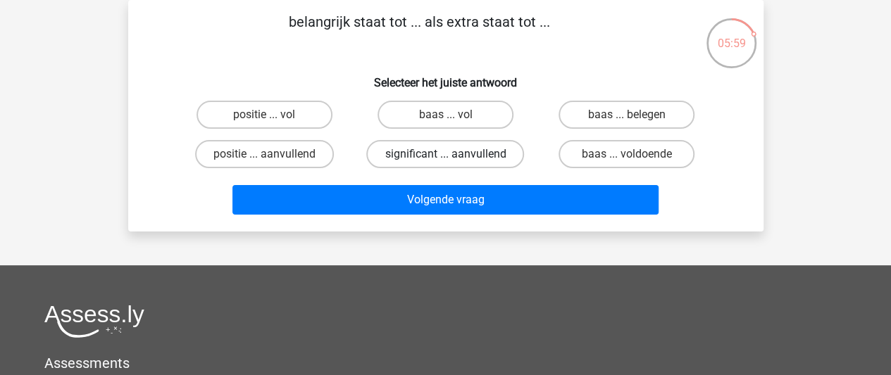
click at [442, 151] on label "significant ... aanvullend" at bounding box center [445, 154] width 158 height 28
click at [445, 154] on input "significant ... aanvullend" at bounding box center [449, 158] width 9 height 9
radio input "true"
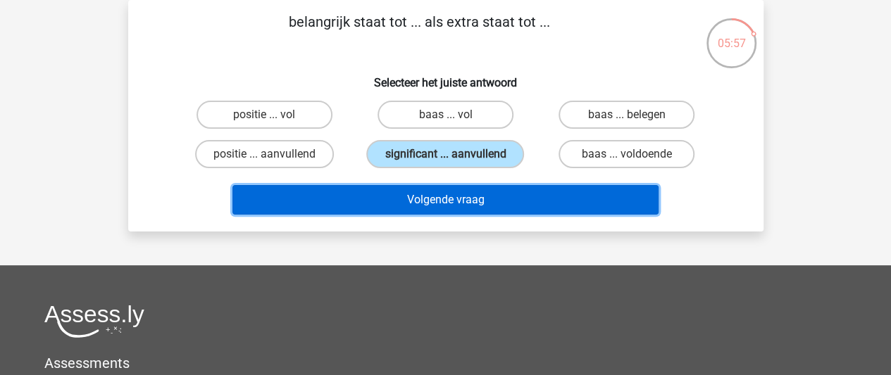
click at [451, 204] on button "Volgende vraag" at bounding box center [445, 200] width 426 height 30
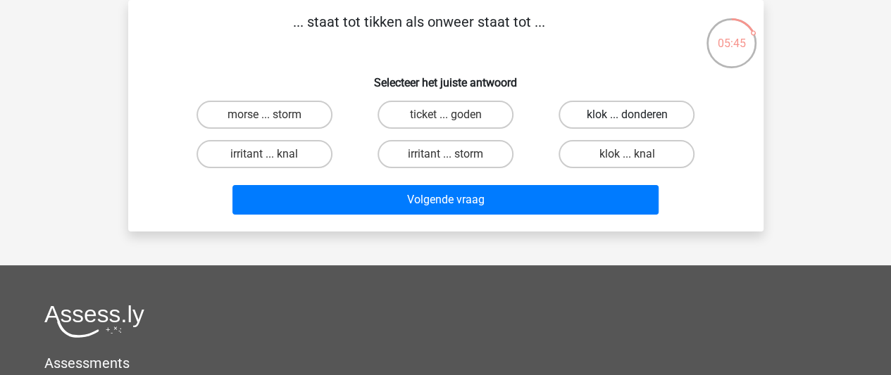
click at [636, 113] on label "klok ... donderen" at bounding box center [626, 115] width 136 height 28
click at [636, 115] on input "klok ... donderen" at bounding box center [631, 119] width 9 height 9
radio input "true"
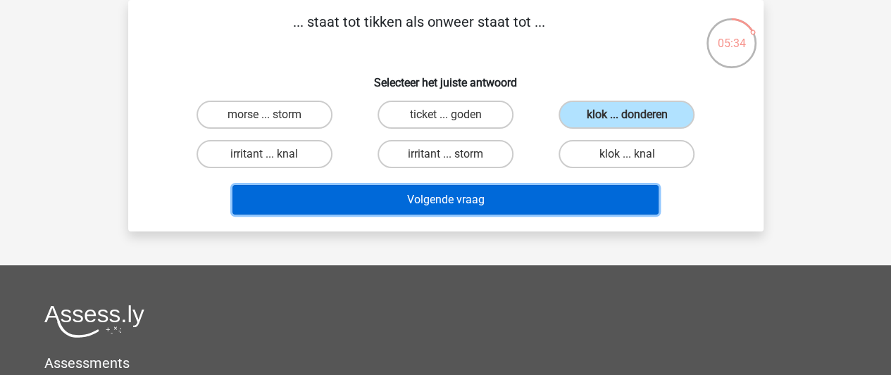
click at [475, 199] on button "Volgende vraag" at bounding box center [445, 200] width 426 height 30
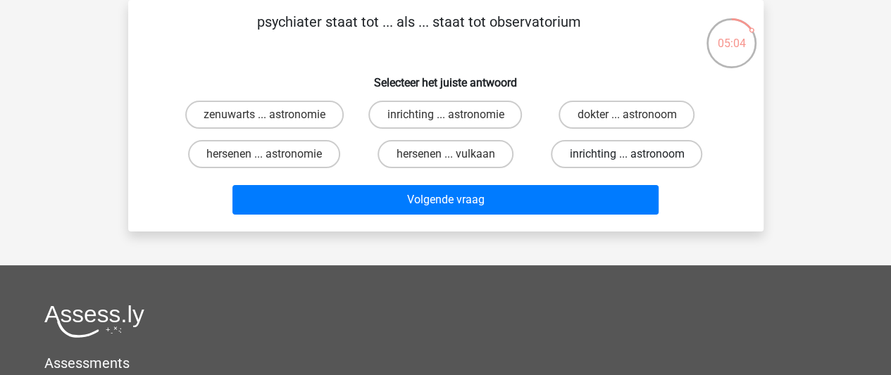
click at [587, 156] on label "inrichting ... astronoom" at bounding box center [626, 154] width 151 height 28
click at [627, 156] on input "inrichting ... astronoom" at bounding box center [631, 158] width 9 height 9
radio input "true"
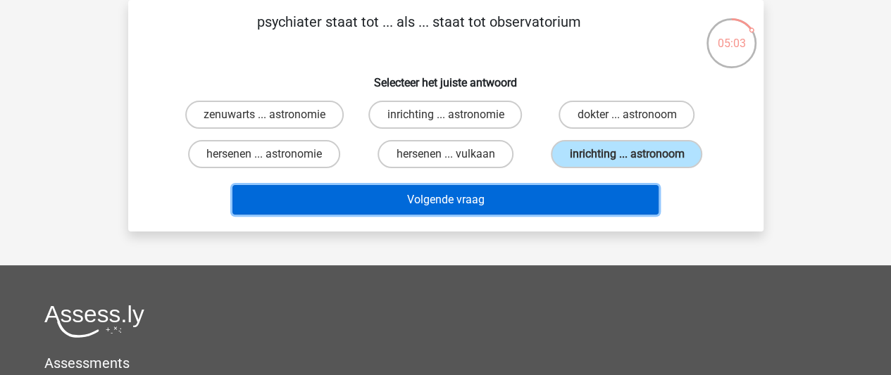
click at [549, 199] on button "Volgende vraag" at bounding box center [445, 200] width 426 height 30
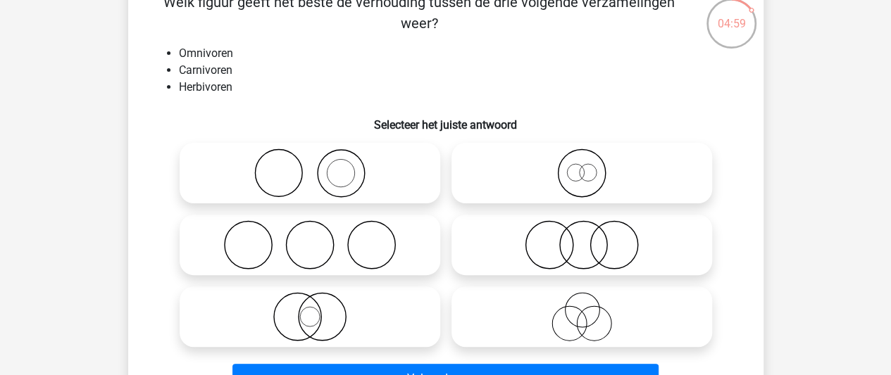
scroll to position [83, 0]
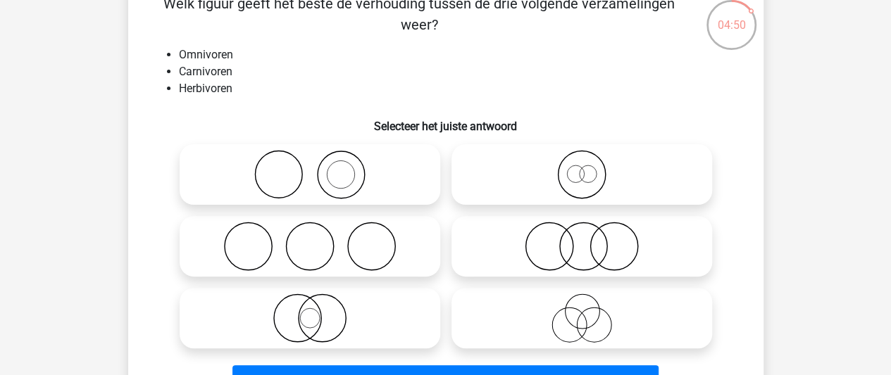
click at [575, 250] on icon at bounding box center [581, 246] width 249 height 49
click at [582, 239] on input "radio" at bounding box center [586, 234] width 9 height 9
radio input "true"
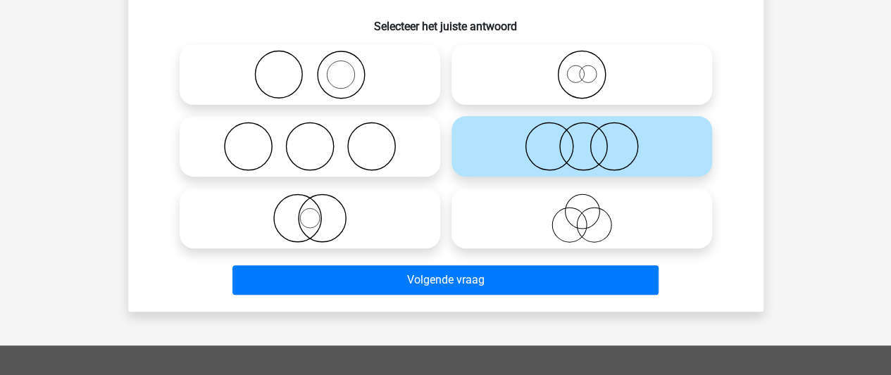
scroll to position [181, 0]
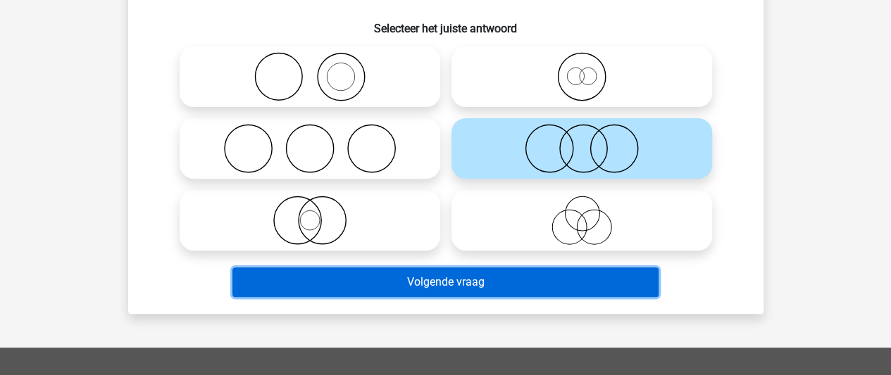
click at [546, 278] on button "Volgende vraag" at bounding box center [445, 283] width 426 height 30
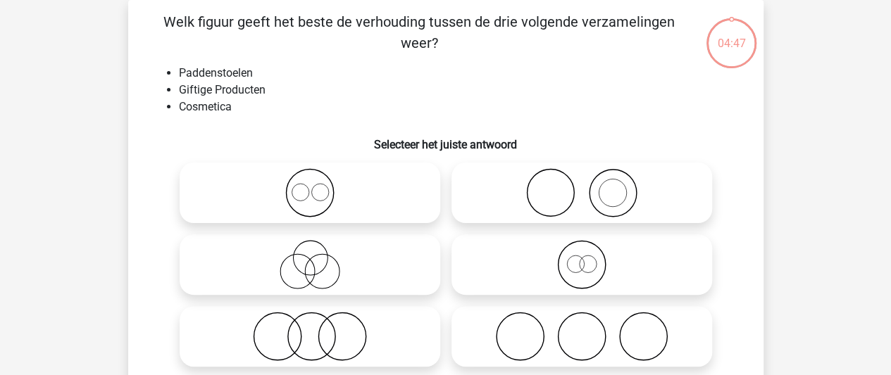
scroll to position [65, 0]
click at [352, 333] on icon at bounding box center [309, 336] width 249 height 49
click at [319, 330] on input "radio" at bounding box center [314, 324] width 9 height 9
radio input "true"
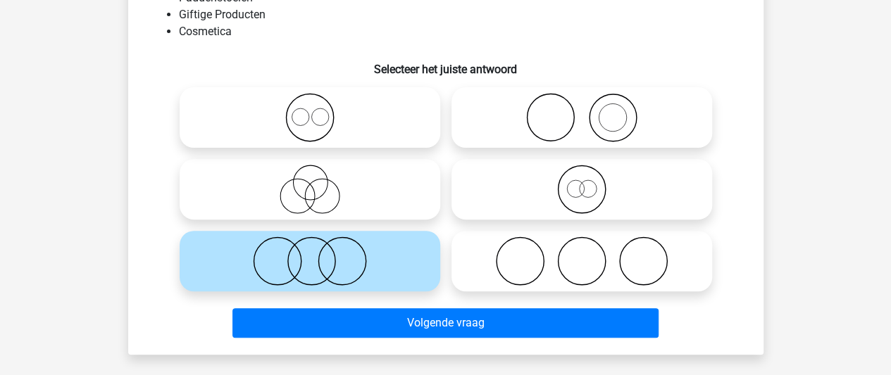
scroll to position [146, 0]
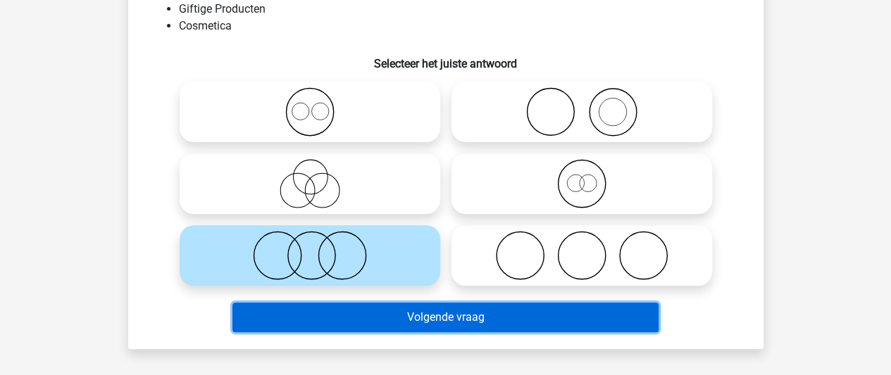
click at [405, 311] on button "Volgende vraag" at bounding box center [445, 318] width 426 height 30
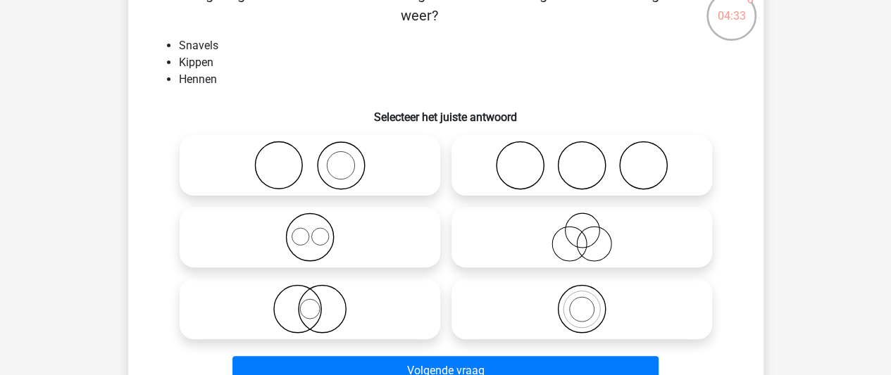
scroll to position [93, 0]
click at [613, 311] on icon at bounding box center [581, 308] width 249 height 49
click at [591, 301] on input "radio" at bounding box center [586, 296] width 9 height 9
radio input "true"
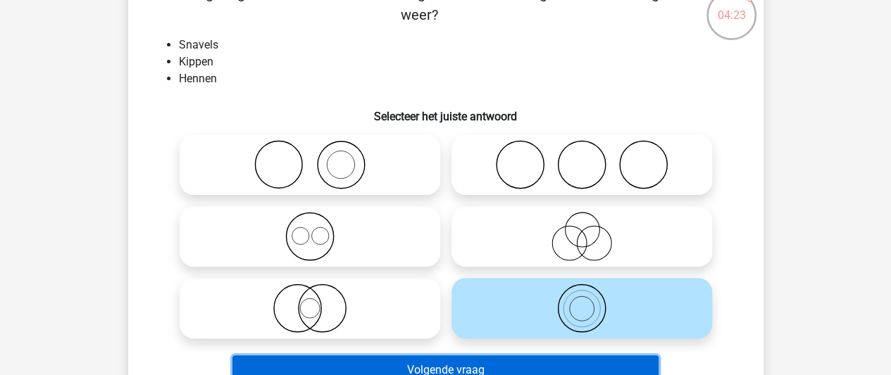
click at [494, 369] on button "Volgende vraag" at bounding box center [445, 371] width 426 height 30
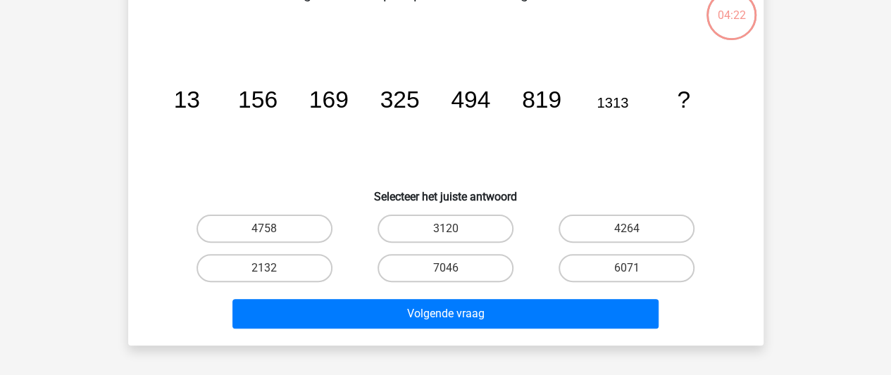
scroll to position [65, 0]
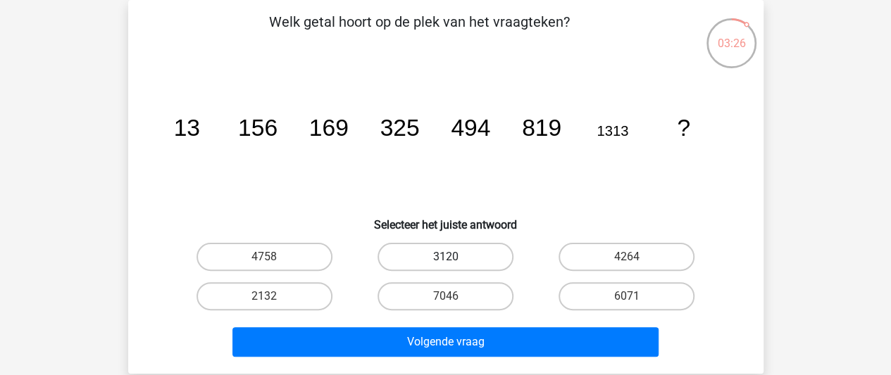
click at [443, 260] on label "3120" at bounding box center [445, 257] width 136 height 28
click at [445, 260] on input "3120" at bounding box center [449, 261] width 9 height 9
radio input "true"
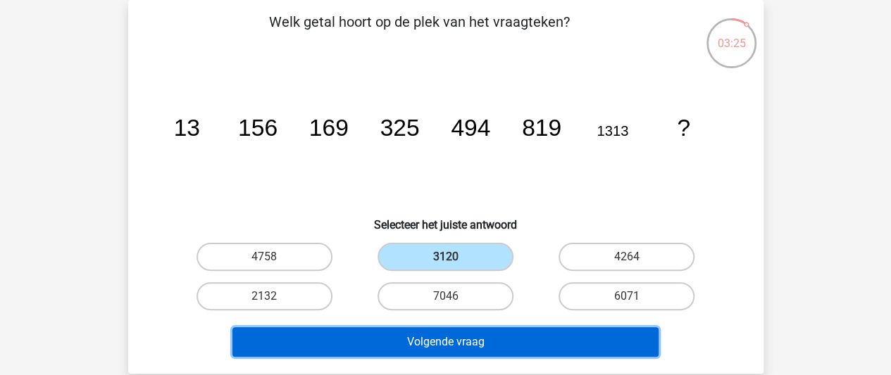
click at [446, 346] on button "Volgende vraag" at bounding box center [445, 342] width 426 height 30
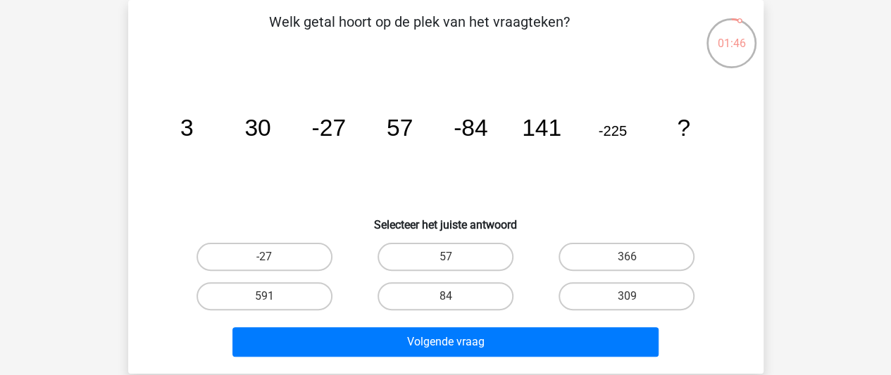
click at [630, 297] on input "309" at bounding box center [631, 300] width 9 height 9
radio input "true"
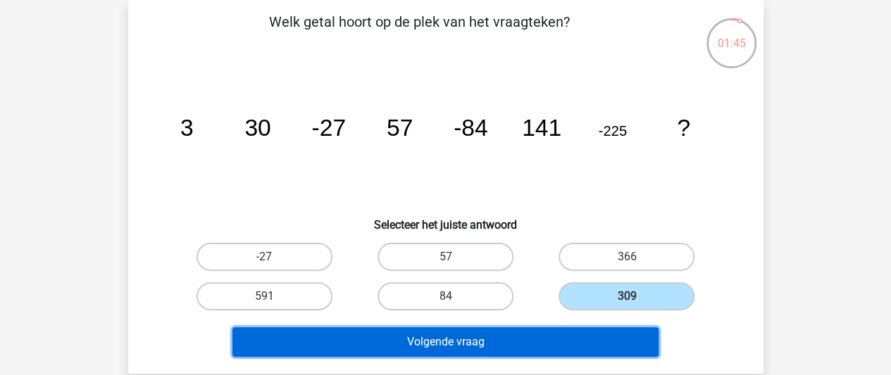
click at [603, 347] on button "Volgende vraag" at bounding box center [445, 342] width 426 height 30
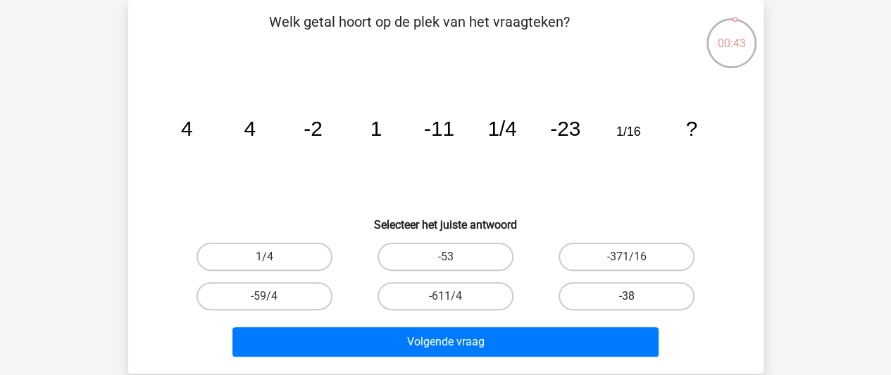
click at [608, 299] on label "-38" at bounding box center [626, 296] width 136 height 28
click at [627, 299] on input "-38" at bounding box center [631, 300] width 9 height 9
radio input "true"
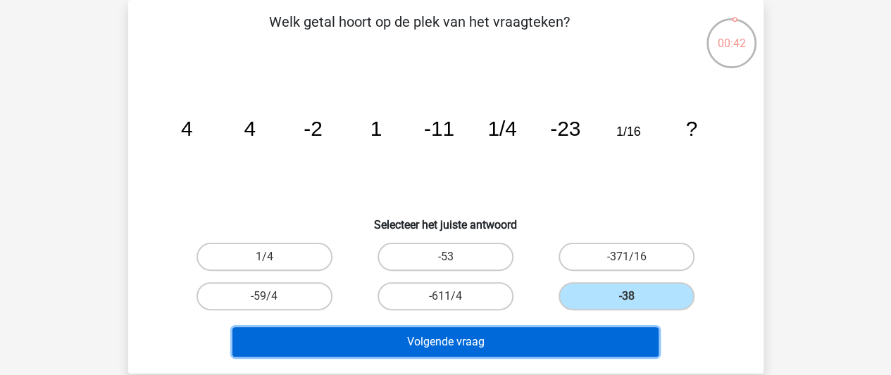
click at [574, 337] on button "Volgende vraag" at bounding box center [445, 342] width 426 height 30
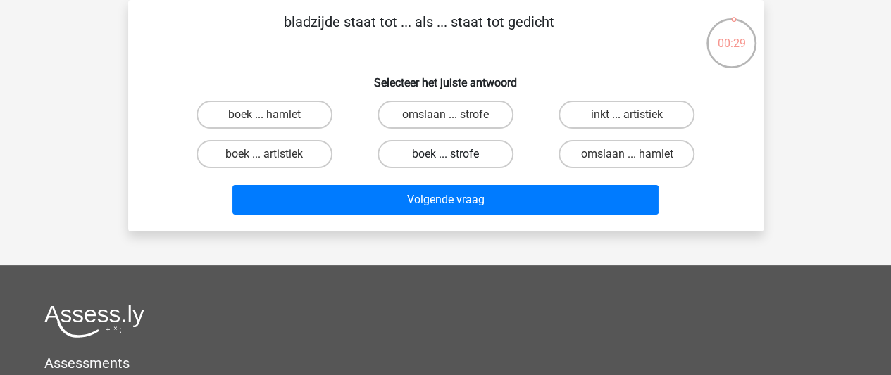
click at [459, 149] on label "boek ... strofe" at bounding box center [445, 154] width 136 height 28
click at [454, 154] on input "boek ... strofe" at bounding box center [449, 158] width 9 height 9
radio input "true"
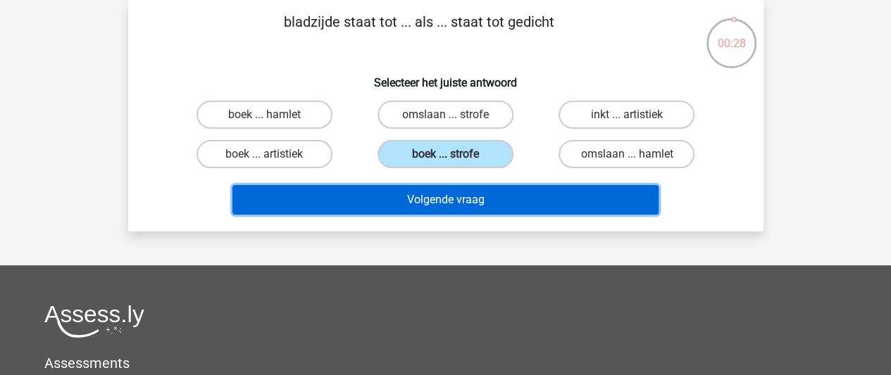
click at [458, 202] on button "Volgende vraag" at bounding box center [445, 200] width 426 height 30
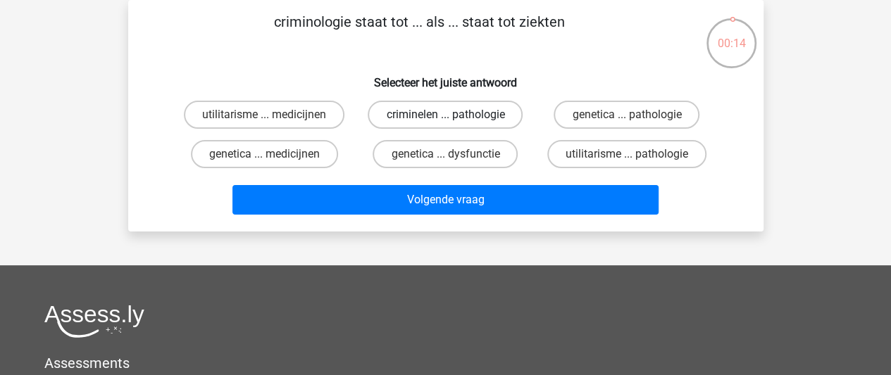
click at [435, 119] on label "criminelen ... pathologie" at bounding box center [445, 115] width 155 height 28
click at [445, 119] on input "criminelen ... pathologie" at bounding box center [449, 119] width 9 height 9
radio input "true"
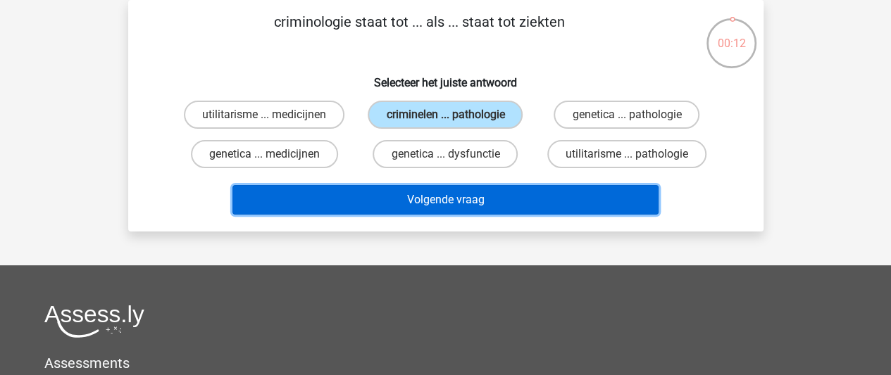
click at [433, 199] on button "Volgende vraag" at bounding box center [445, 200] width 426 height 30
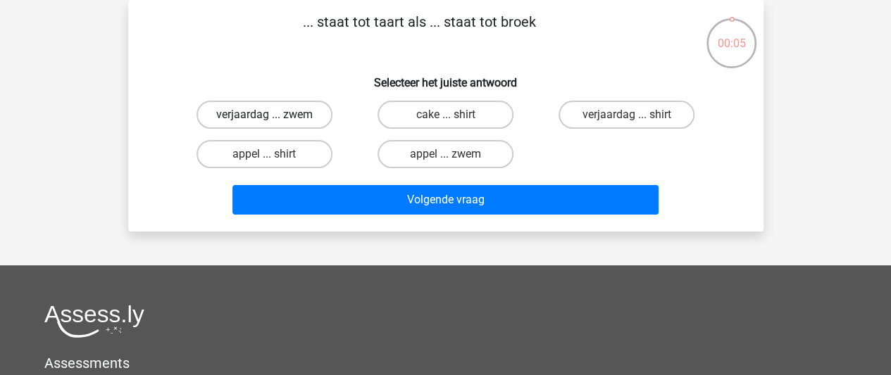
click at [289, 117] on label "verjaardag ... zwem" at bounding box center [264, 115] width 136 height 28
click at [273, 117] on input "verjaardag ... zwem" at bounding box center [268, 119] width 9 height 9
radio input "true"
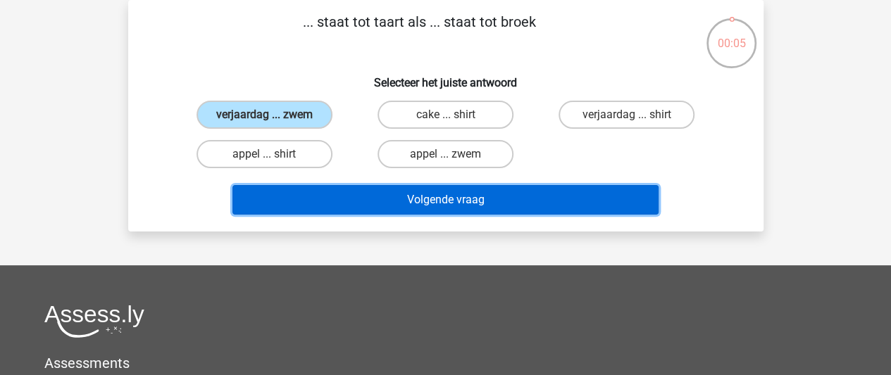
click at [380, 194] on button "Volgende vraag" at bounding box center [445, 200] width 426 height 30
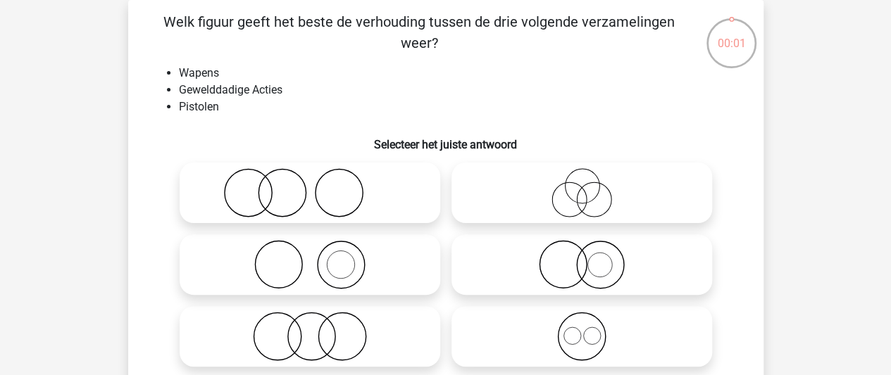
click at [534, 182] on icon at bounding box center [581, 192] width 249 height 49
click at [582, 182] on input "radio" at bounding box center [586, 181] width 9 height 9
radio input "true"
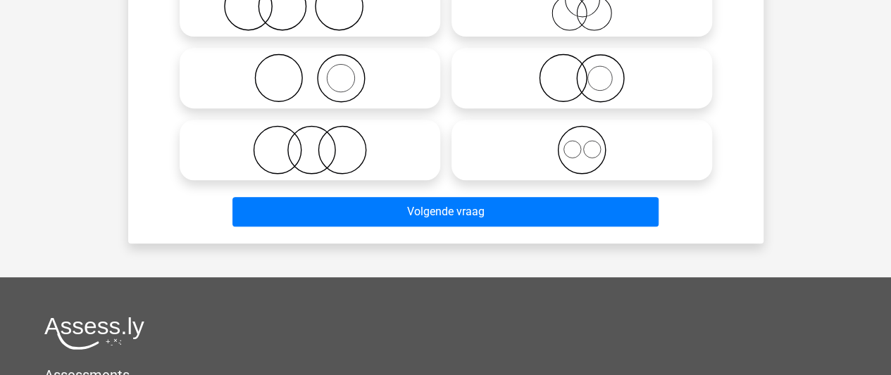
scroll to position [255, 0]
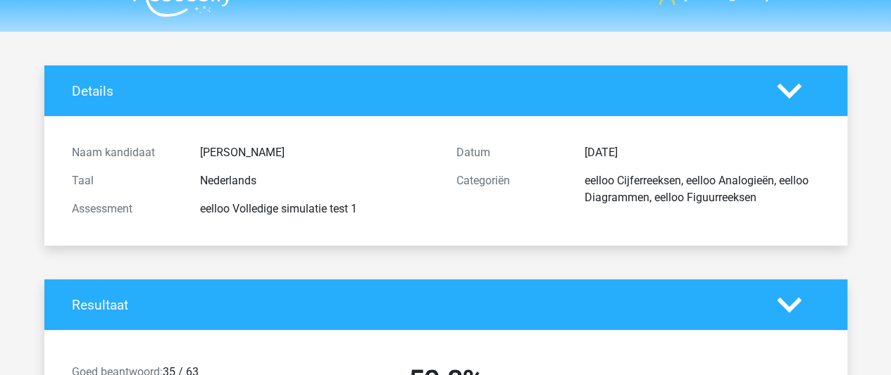
scroll to position [28, 0]
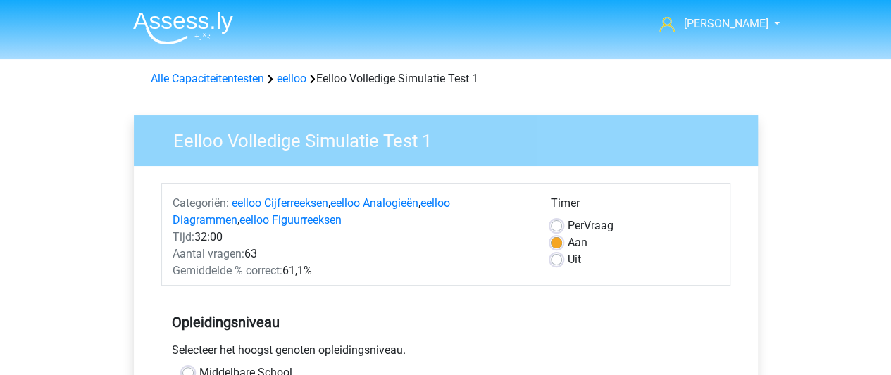
scroll to position [46, 0]
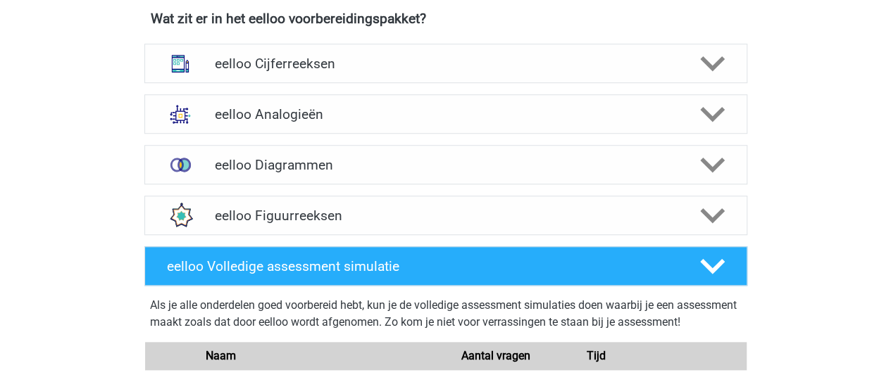
scroll to position [508, 0]
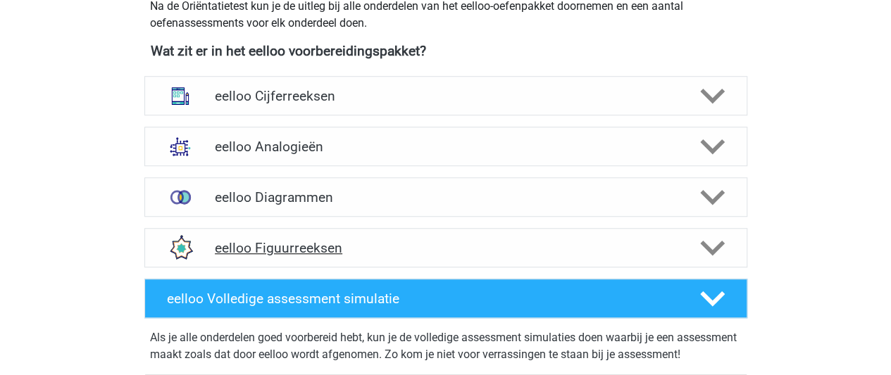
click at [387, 247] on h4 "eelloo Figuurreeksen" at bounding box center [445, 248] width 461 height 16
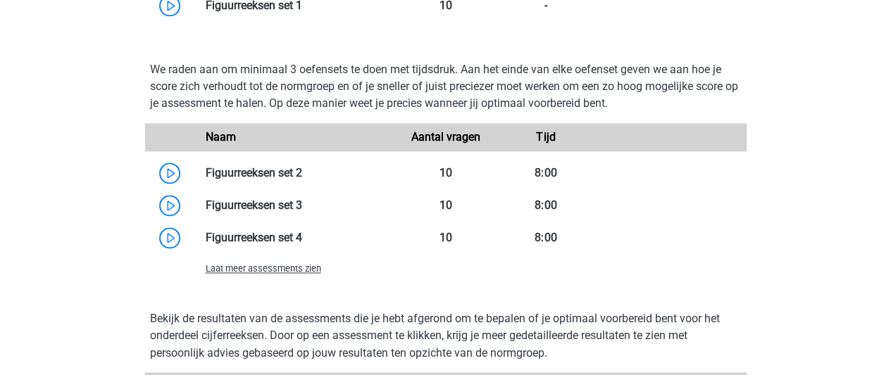
scroll to position [982, 0]
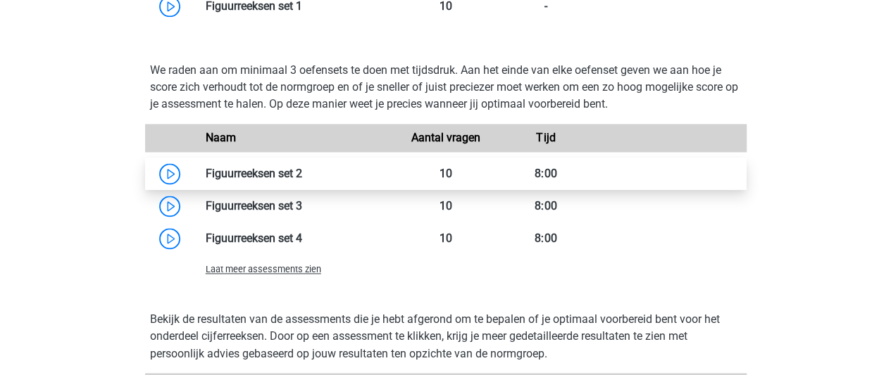
click at [302, 172] on link at bounding box center [302, 173] width 0 height 13
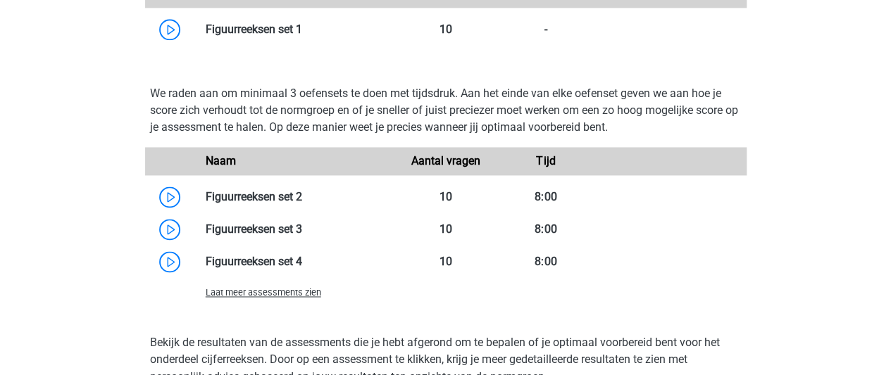
scroll to position [958, 0]
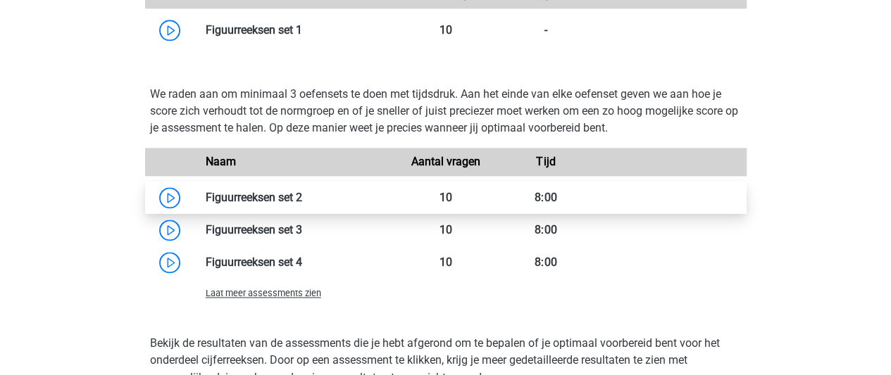
click at [302, 198] on link at bounding box center [302, 197] width 0 height 13
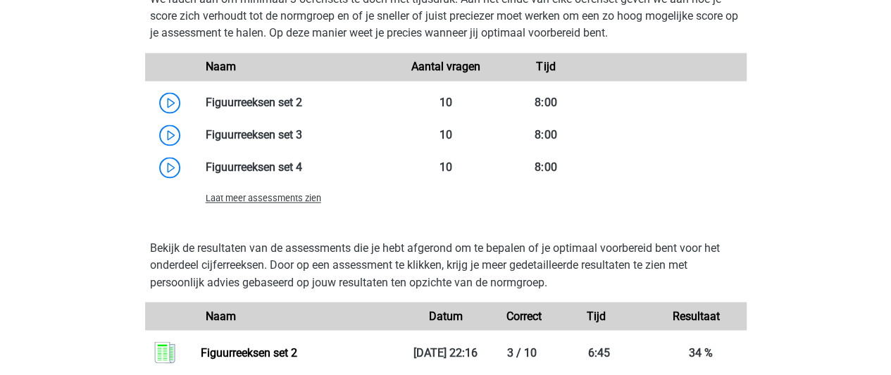
scroll to position [1053, 0]
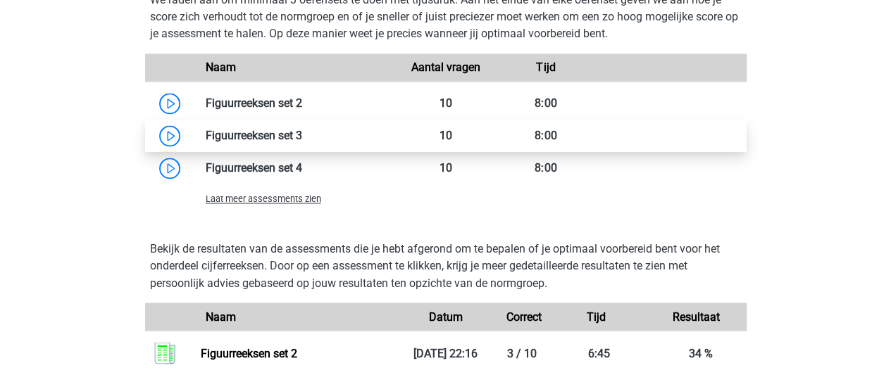
click at [302, 141] on link at bounding box center [302, 135] width 0 height 13
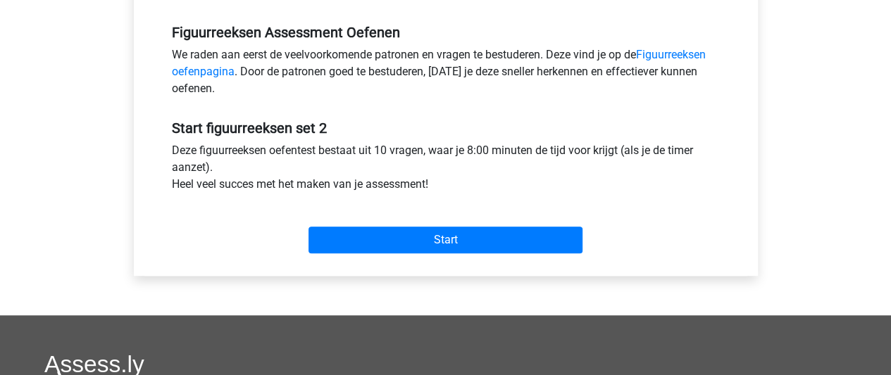
scroll to position [425, 0]
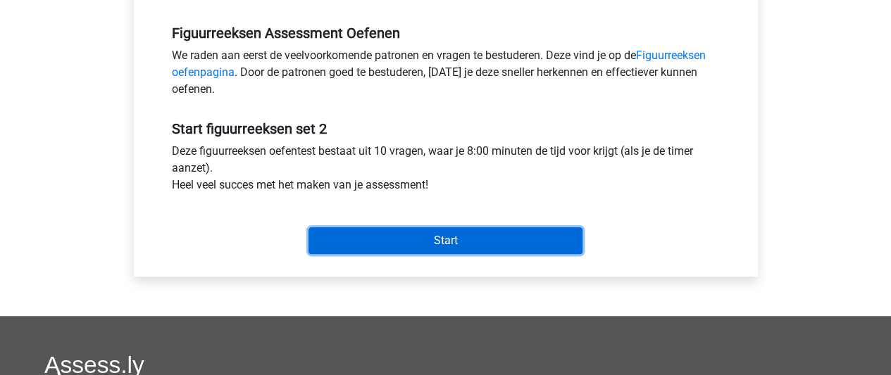
click at [415, 242] on input "Start" at bounding box center [445, 240] width 274 height 27
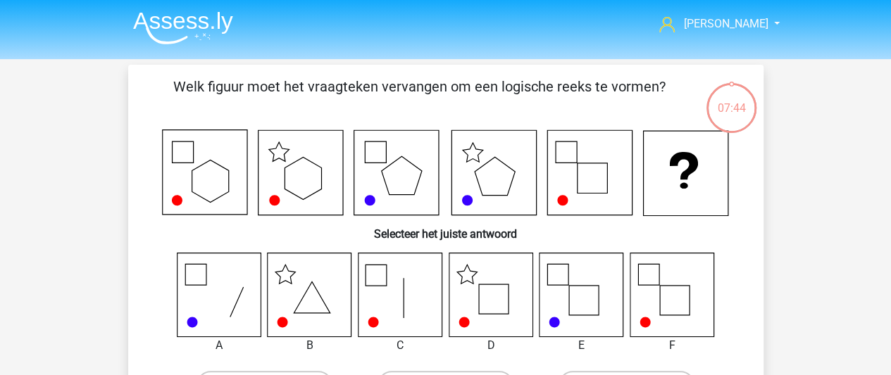
click at [675, 302] on icon at bounding box center [672, 295] width 84 height 84
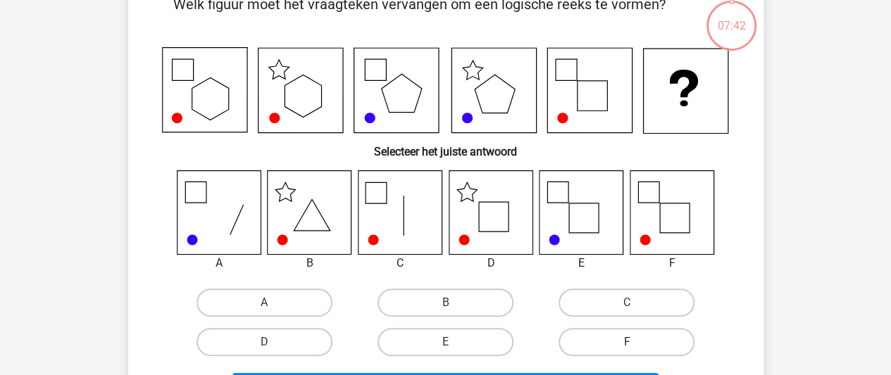
click at [591, 346] on label "F" at bounding box center [626, 342] width 136 height 28
click at [627, 346] on input "F" at bounding box center [631, 346] width 9 height 9
radio input "true"
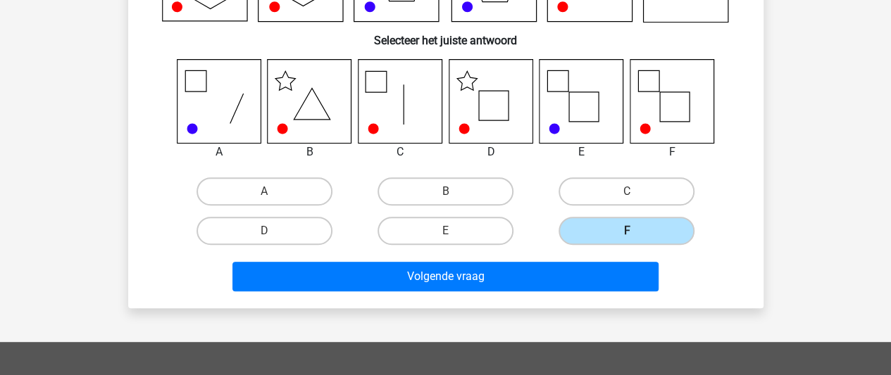
scroll to position [198, 0]
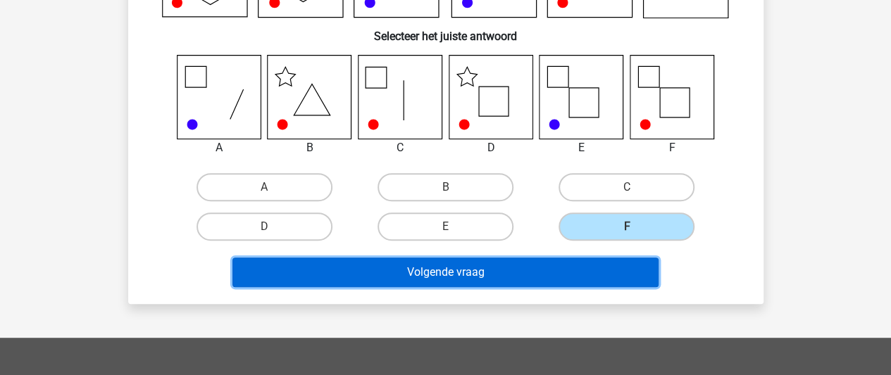
click at [576, 279] on button "Volgende vraag" at bounding box center [445, 273] width 426 height 30
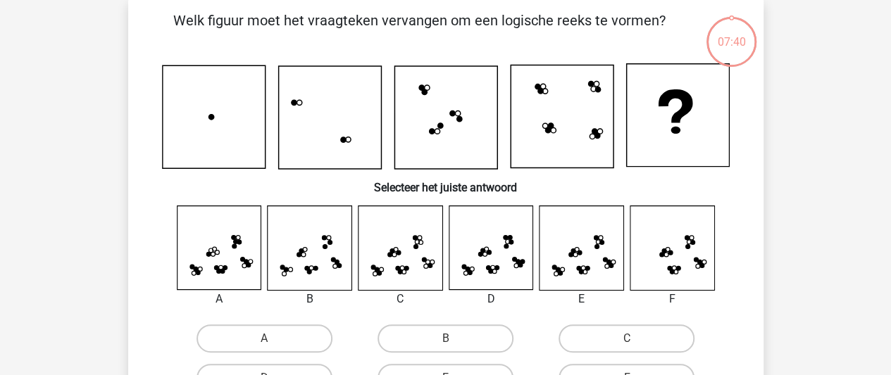
scroll to position [65, 0]
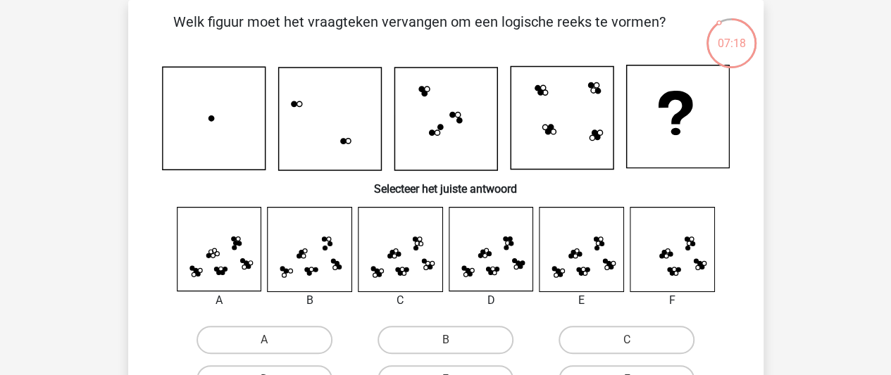
click at [586, 275] on icon at bounding box center [581, 250] width 84 height 84
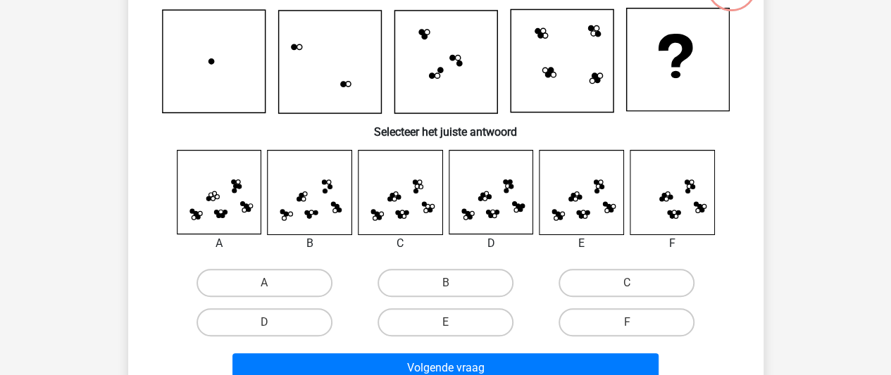
scroll to position [123, 0]
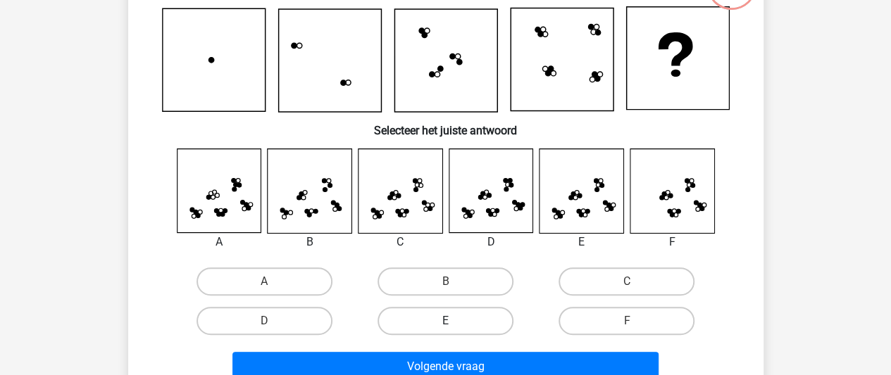
click at [413, 325] on label "E" at bounding box center [445, 321] width 136 height 28
click at [445, 325] on input "E" at bounding box center [449, 325] width 9 height 9
radio input "true"
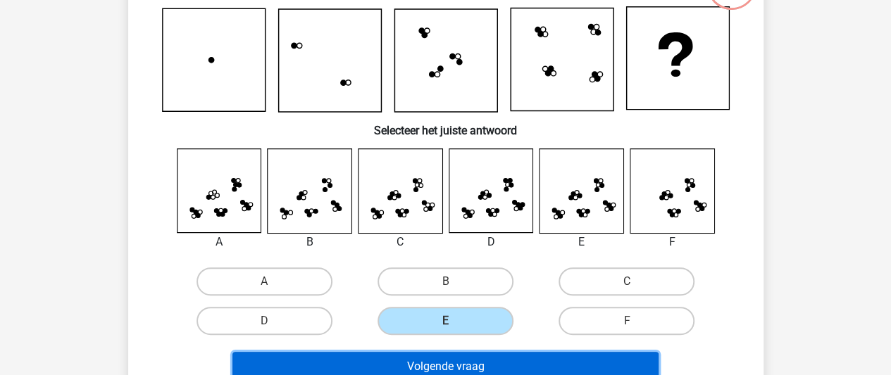
click at [425, 354] on button "Volgende vraag" at bounding box center [445, 367] width 426 height 30
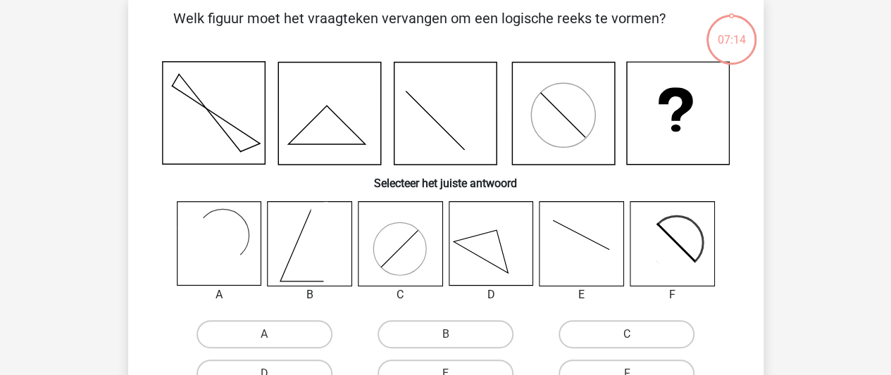
scroll to position [65, 0]
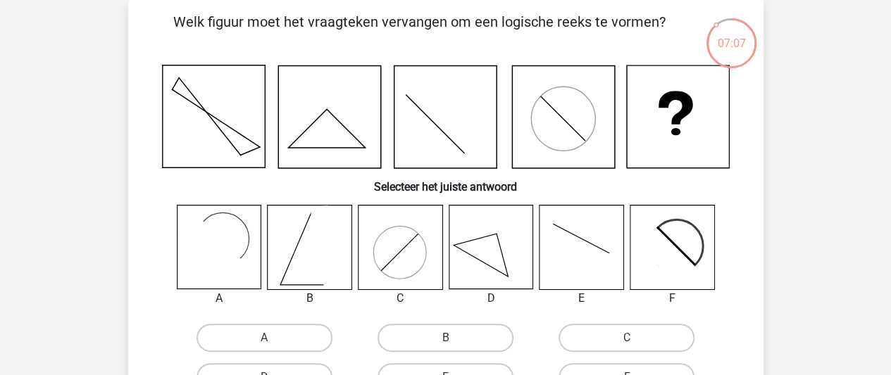
click at [663, 257] on icon at bounding box center [665, 255] width 68 height 68
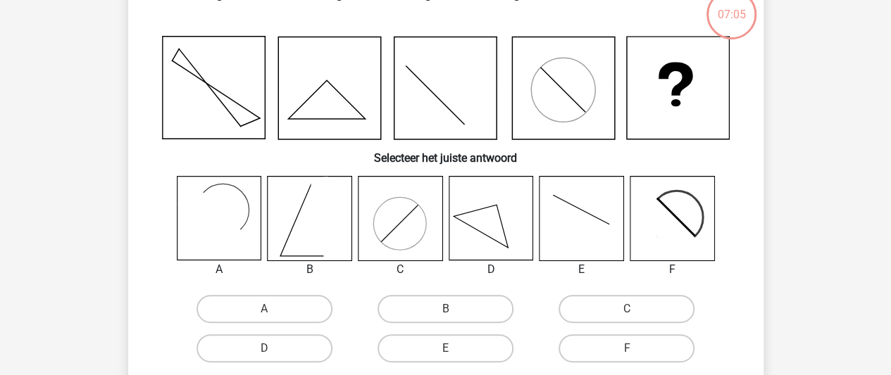
scroll to position [99, 0]
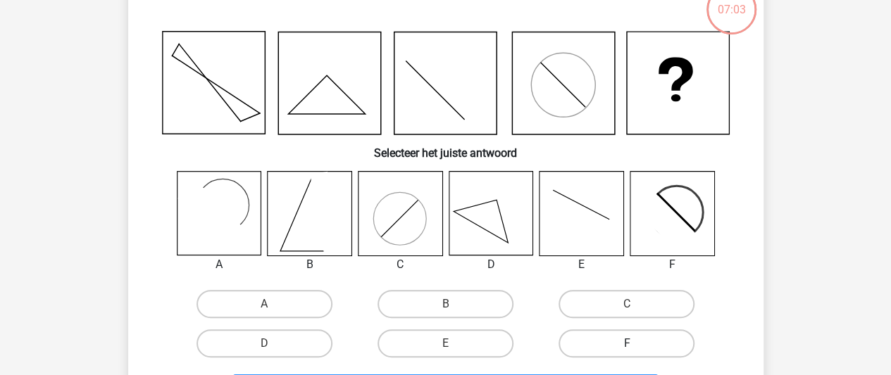
click at [665, 344] on label "F" at bounding box center [626, 344] width 136 height 28
click at [636, 344] on input "F" at bounding box center [631, 348] width 9 height 9
radio input "true"
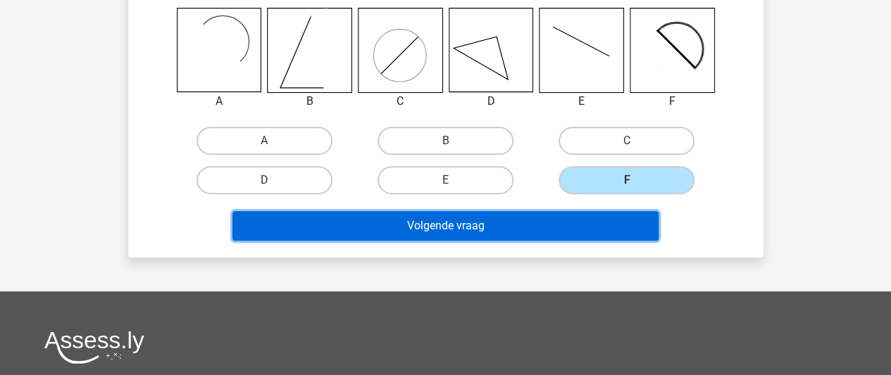
click at [582, 227] on button "Volgende vraag" at bounding box center [445, 226] width 426 height 30
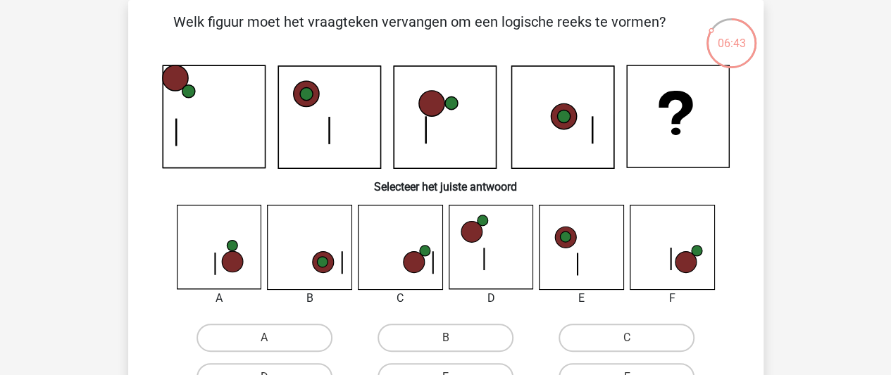
scroll to position [90, 0]
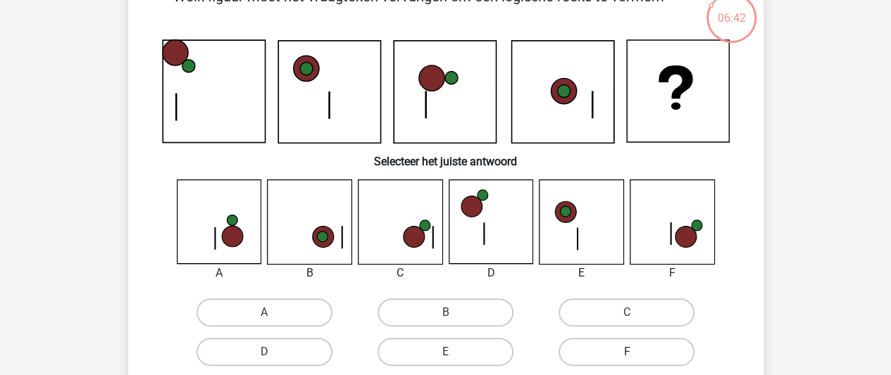
click at [601, 351] on label "F" at bounding box center [626, 352] width 136 height 28
click at [627, 352] on input "F" at bounding box center [631, 356] width 9 height 9
radio input "true"
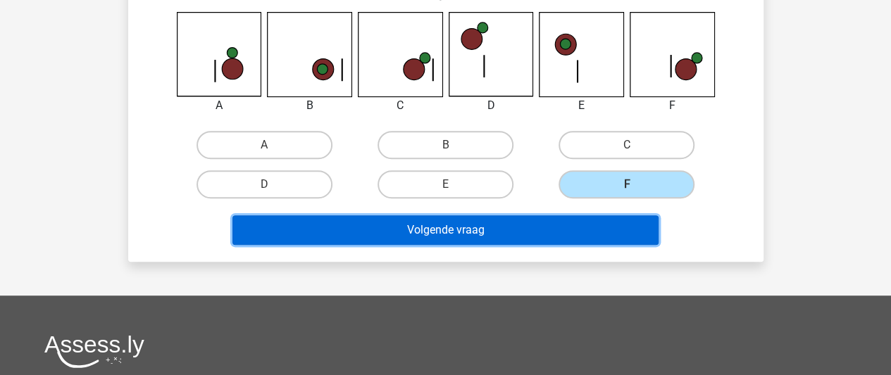
click at [572, 220] on button "Volgende vraag" at bounding box center [445, 230] width 426 height 30
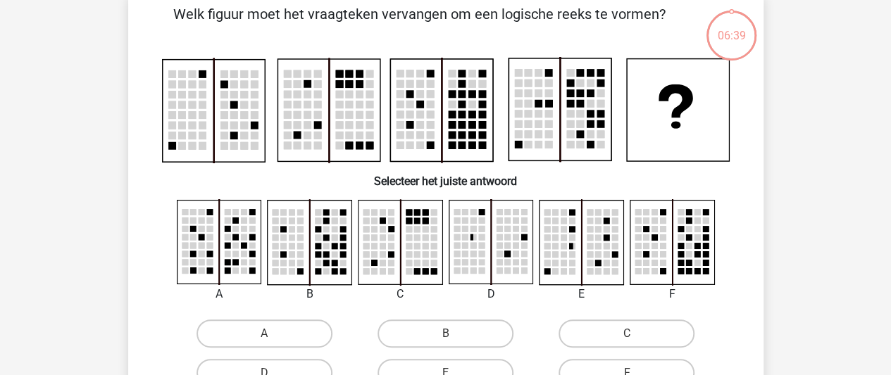
scroll to position [65, 0]
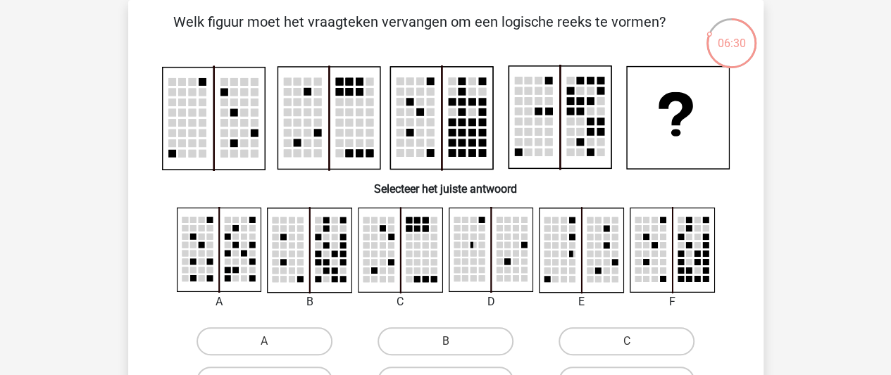
click at [682, 276] on rect at bounding box center [680, 279] width 6 height 6
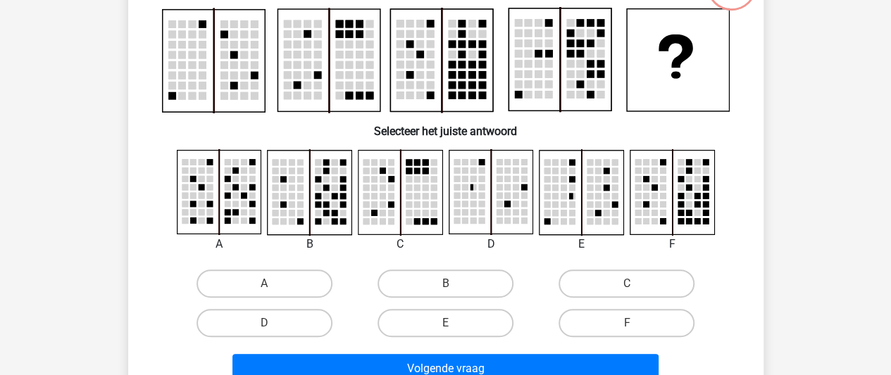
scroll to position [123, 0]
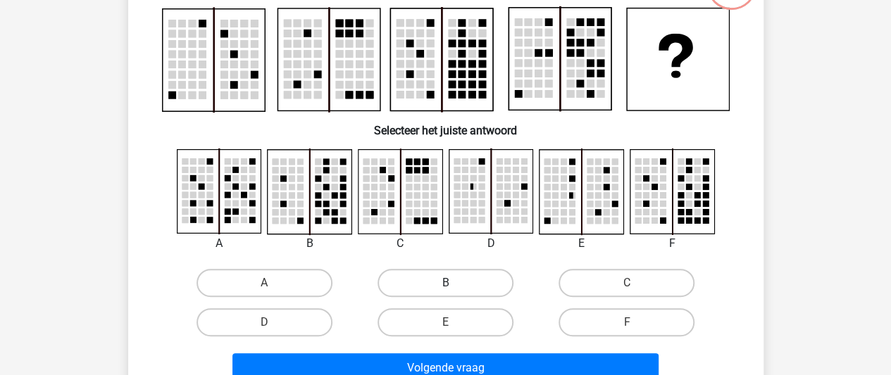
click at [470, 280] on label "B" at bounding box center [445, 283] width 136 height 28
click at [454, 283] on input "B" at bounding box center [449, 287] width 9 height 9
radio input "true"
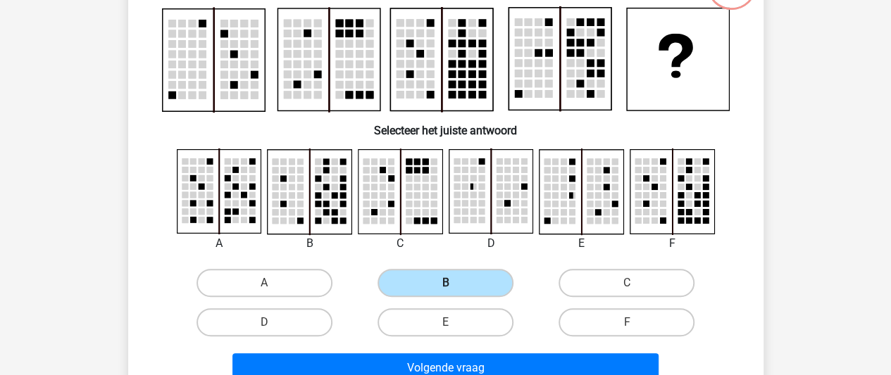
scroll to position [180, 0]
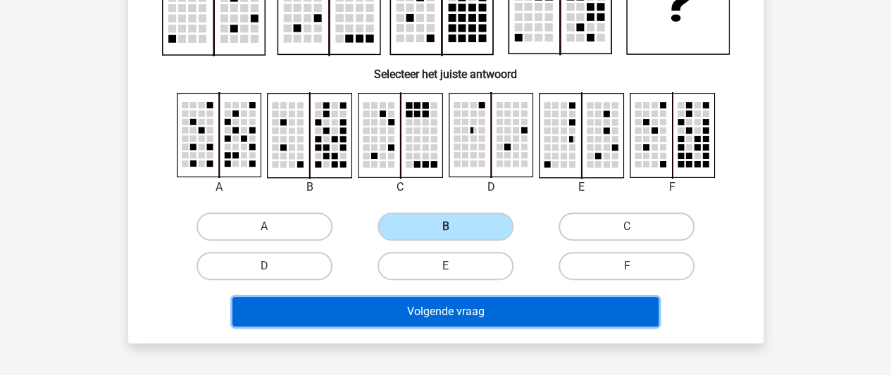
click at [470, 309] on button "Volgende vraag" at bounding box center [445, 312] width 426 height 30
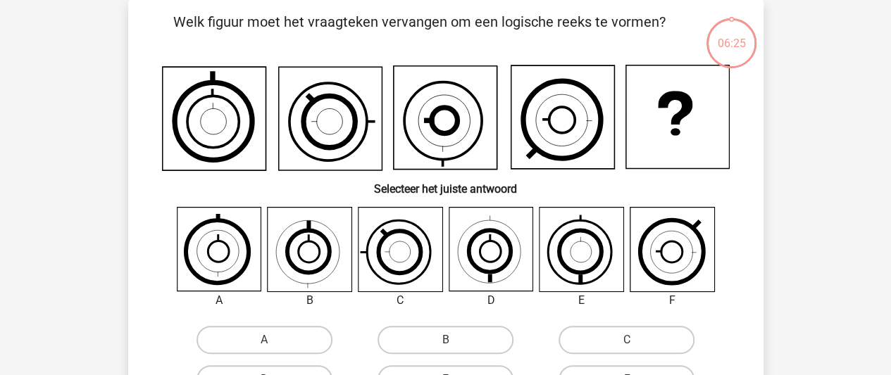
scroll to position [65, 0]
click at [580, 280] on icon at bounding box center [580, 279] width 0 height 4
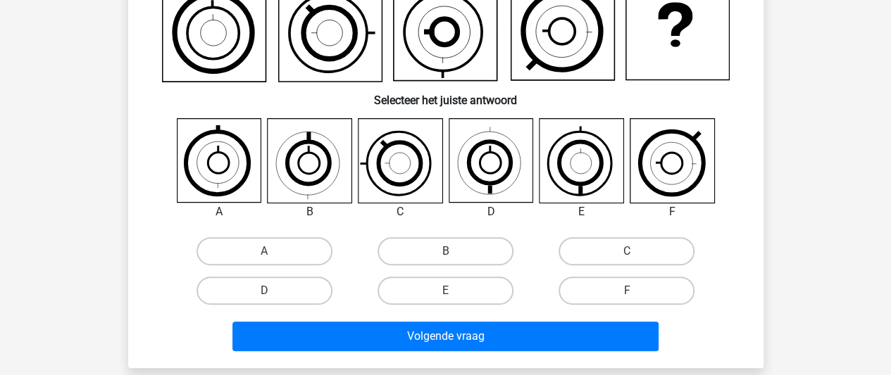
scroll to position [155, 0]
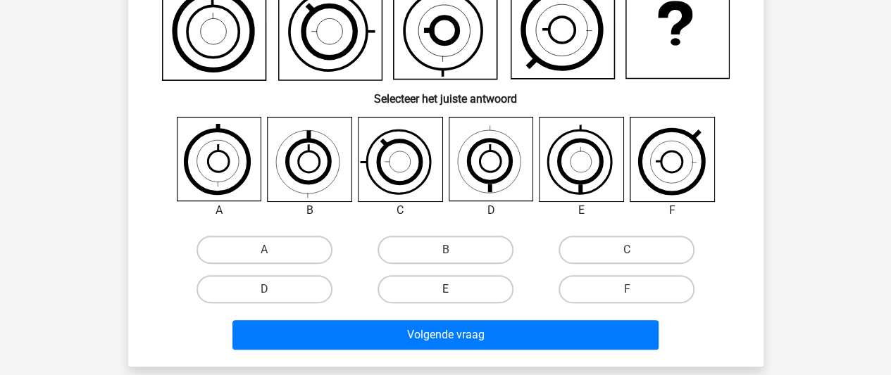
click at [449, 287] on label "E" at bounding box center [445, 289] width 136 height 28
click at [449, 289] on input "E" at bounding box center [449, 293] width 9 height 9
radio input "true"
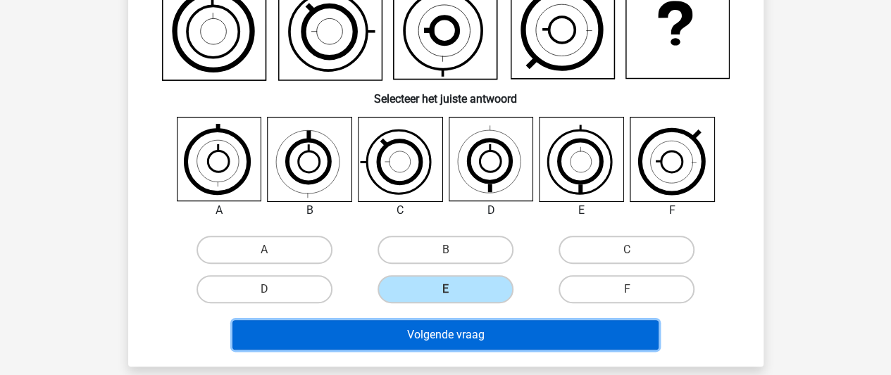
click at [449, 338] on button "Volgende vraag" at bounding box center [445, 335] width 426 height 30
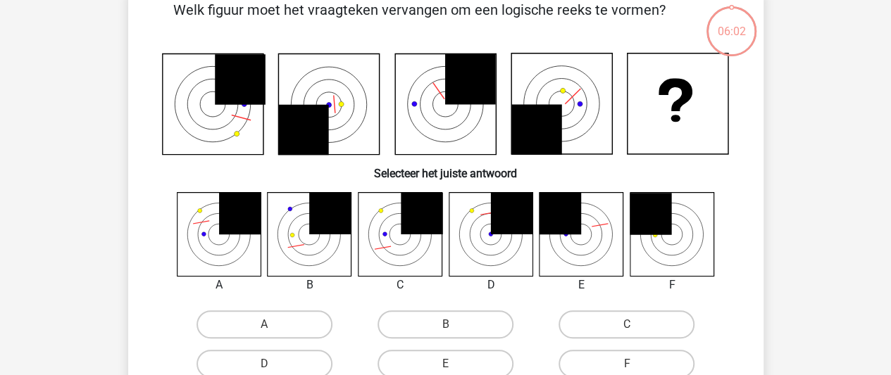
scroll to position [65, 0]
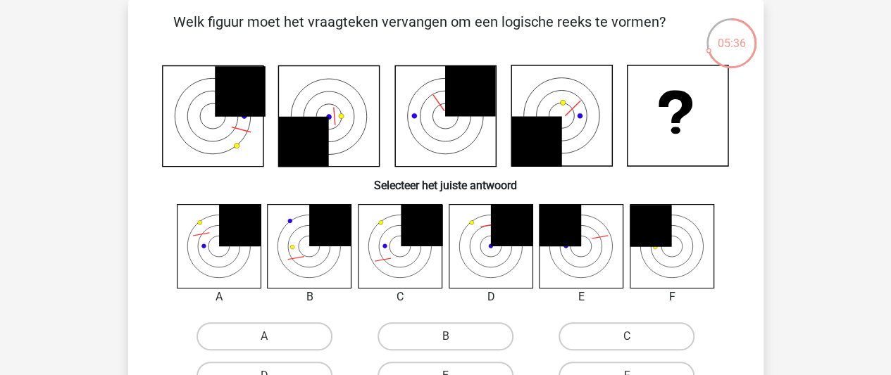
click at [382, 246] on icon at bounding box center [400, 246] width 84 height 84
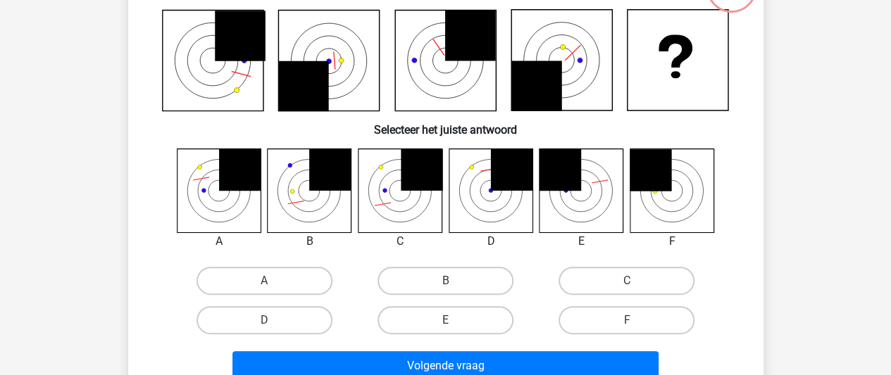
scroll to position [118, 0]
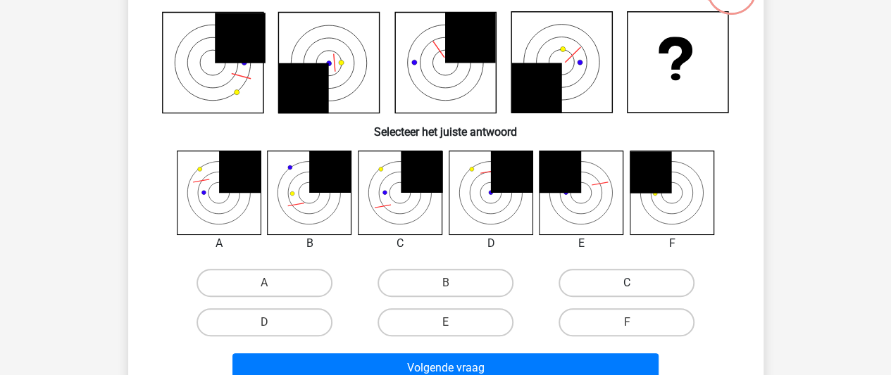
click at [600, 292] on label "C" at bounding box center [626, 283] width 136 height 28
click at [627, 292] on input "C" at bounding box center [631, 287] width 9 height 9
radio input "true"
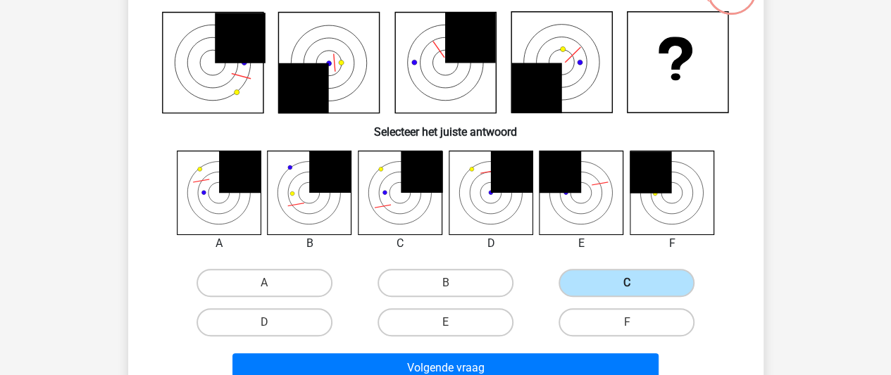
click at [618, 280] on label "C" at bounding box center [626, 283] width 136 height 28
click at [627, 283] on input "C" at bounding box center [631, 287] width 9 height 9
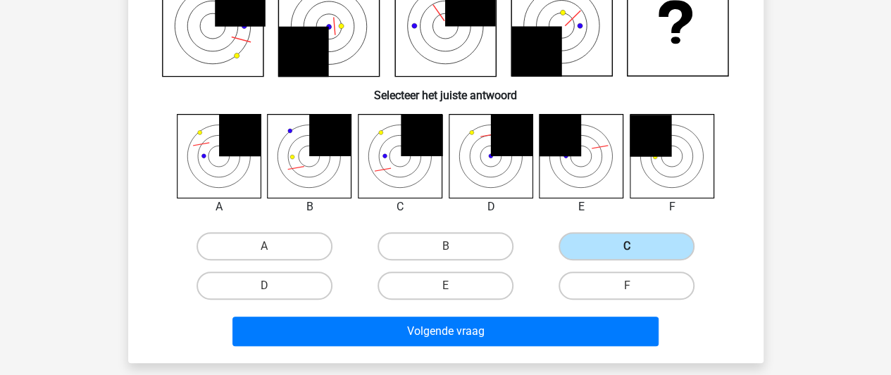
scroll to position [156, 0]
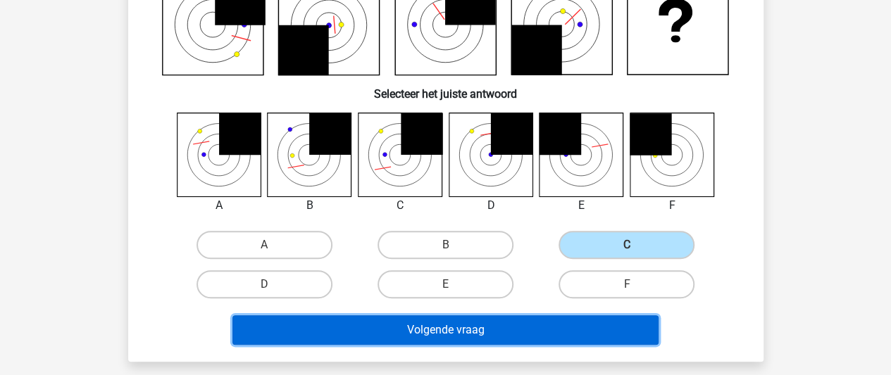
click at [617, 327] on button "Volgende vraag" at bounding box center [445, 331] width 426 height 30
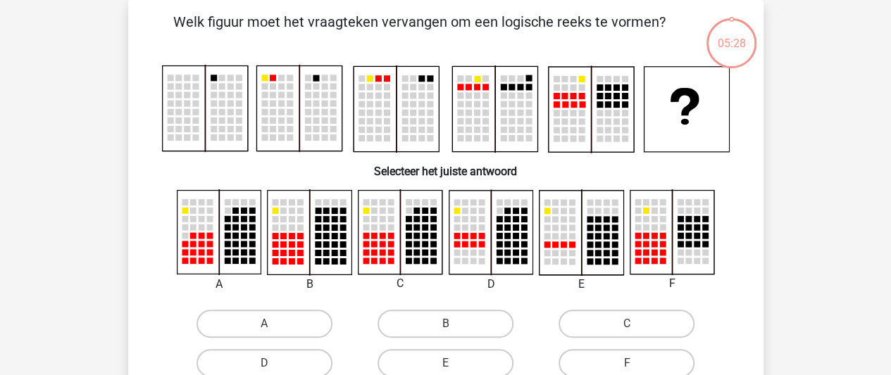
scroll to position [65, 0]
click at [676, 232] on rect at bounding box center [672, 232] width 84 height 84
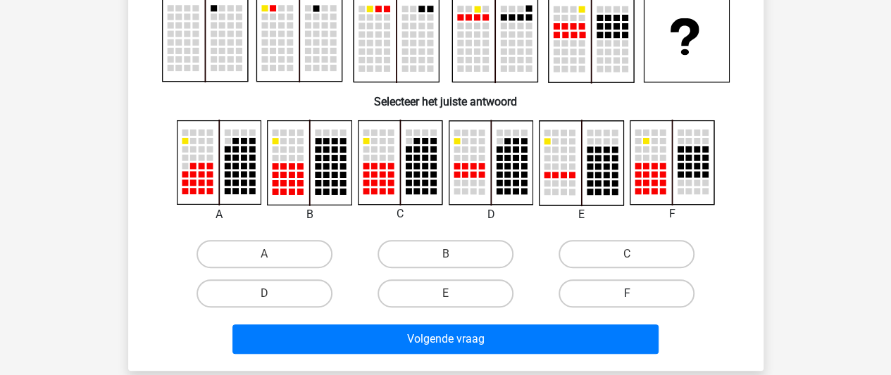
click at [592, 296] on label "F" at bounding box center [626, 294] width 136 height 28
click at [627, 296] on input "F" at bounding box center [631, 298] width 9 height 9
radio input "true"
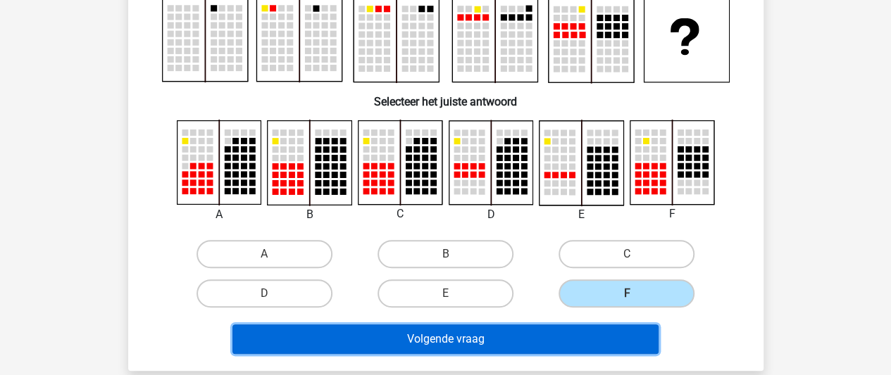
click at [564, 343] on button "Volgende vraag" at bounding box center [445, 340] width 426 height 30
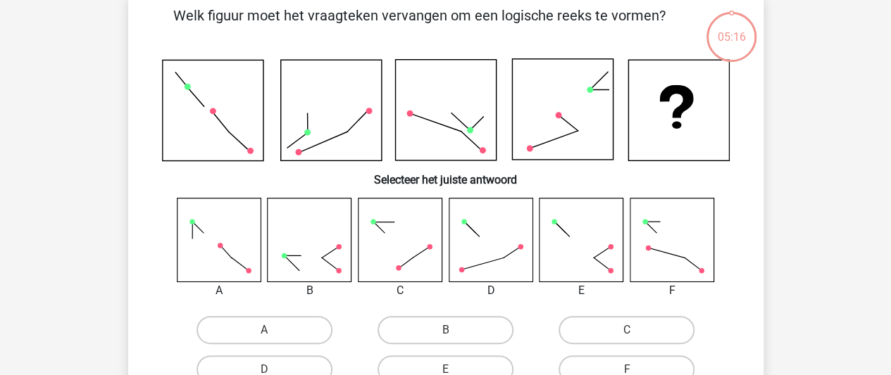
scroll to position [65, 0]
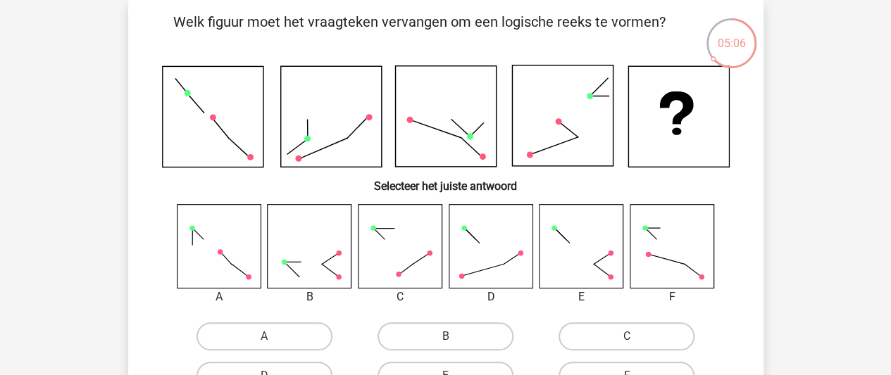
click at [383, 243] on rect at bounding box center [400, 246] width 84 height 84
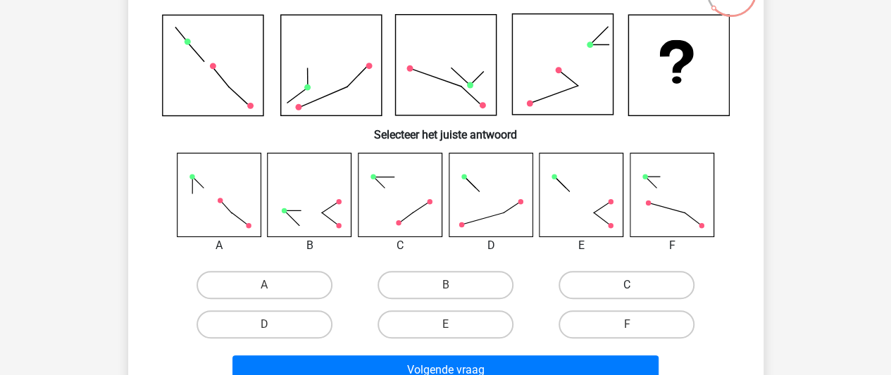
click at [583, 282] on label "C" at bounding box center [626, 285] width 136 height 28
click at [627, 285] on input "C" at bounding box center [631, 289] width 9 height 9
radio input "true"
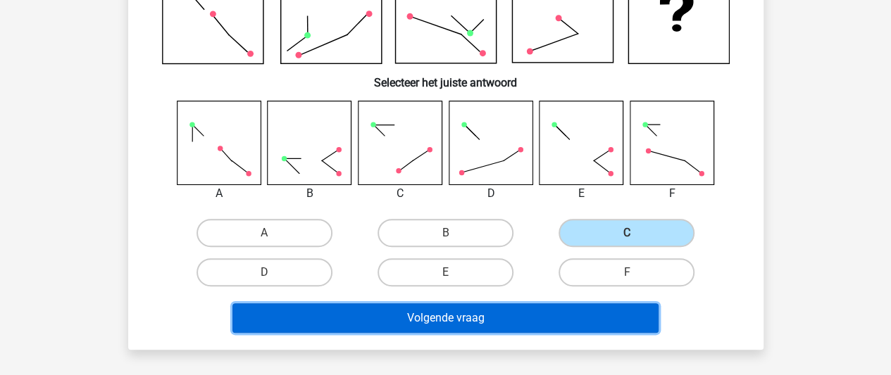
click at [538, 317] on button "Volgende vraag" at bounding box center [445, 319] width 426 height 30
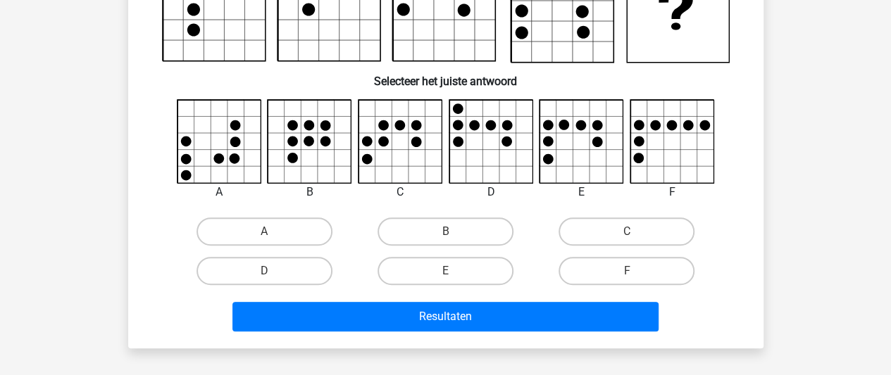
scroll to position [173, 0]
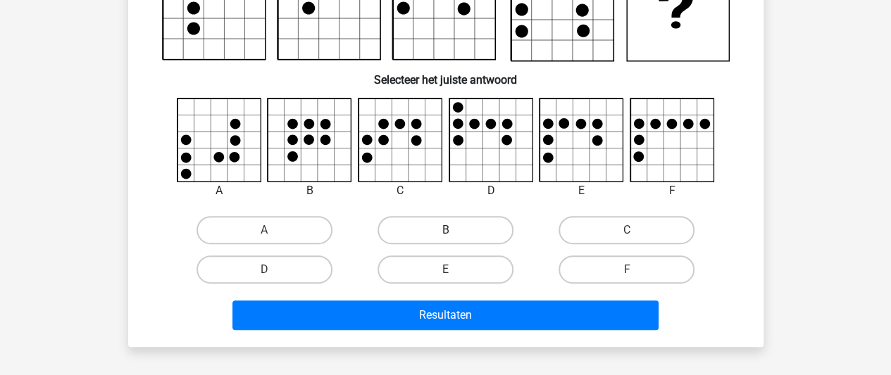
click at [446, 228] on label "B" at bounding box center [445, 230] width 136 height 28
click at [446, 230] on input "B" at bounding box center [449, 234] width 9 height 9
radio input "true"
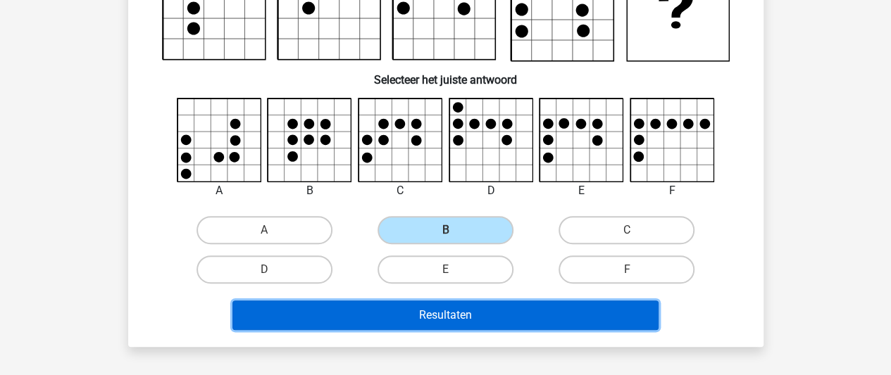
click at [455, 305] on button "Resultaten" at bounding box center [445, 316] width 426 height 30
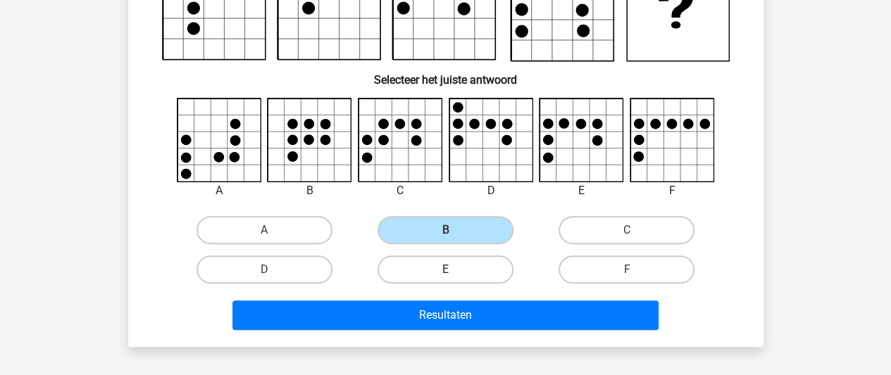
scroll to position [0, 0]
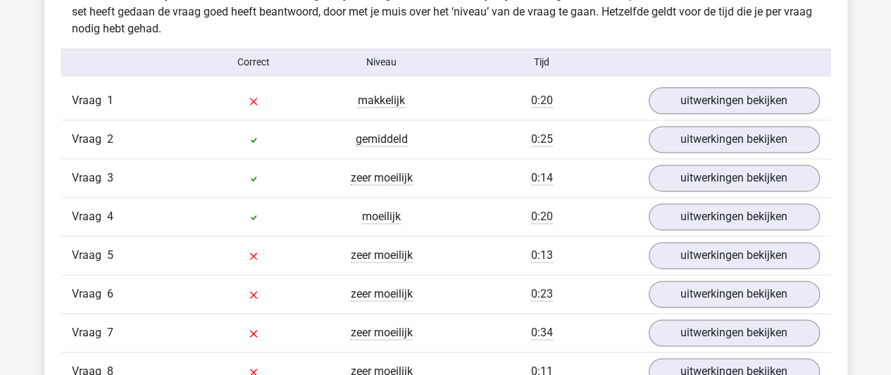
scroll to position [886, 0]
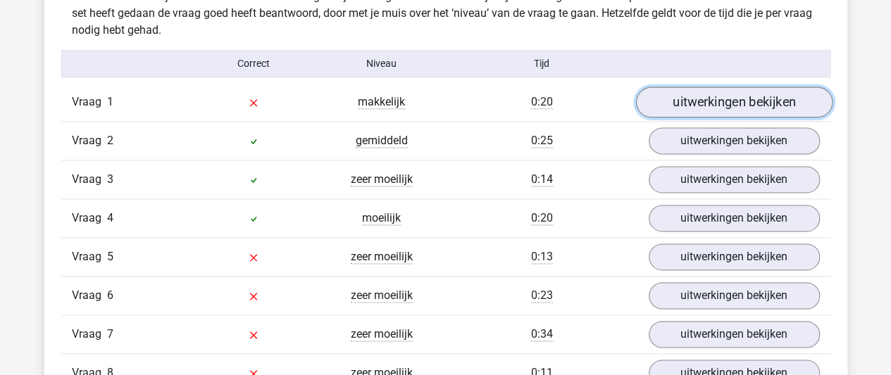
click at [689, 108] on link "uitwerkingen bekijken" at bounding box center [733, 102] width 196 height 31
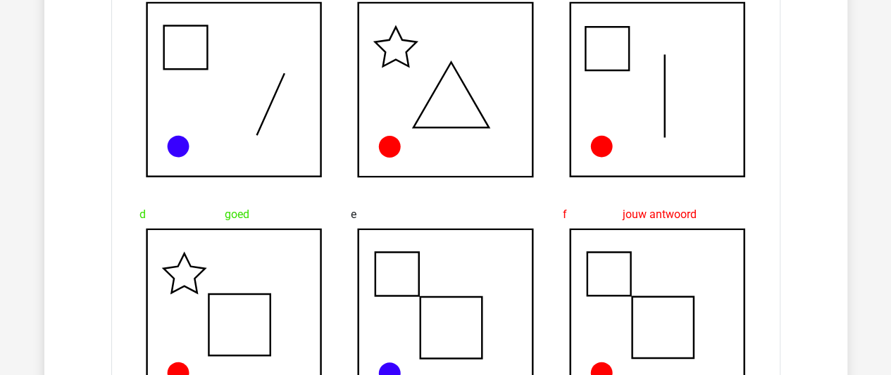
scroll to position [1318, 0]
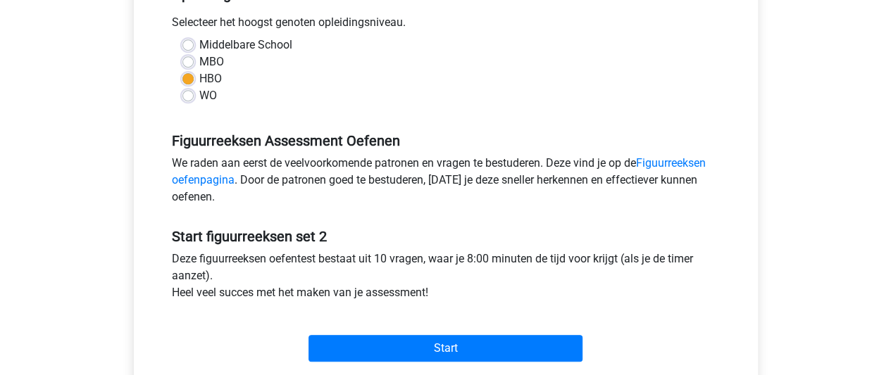
scroll to position [331, 0]
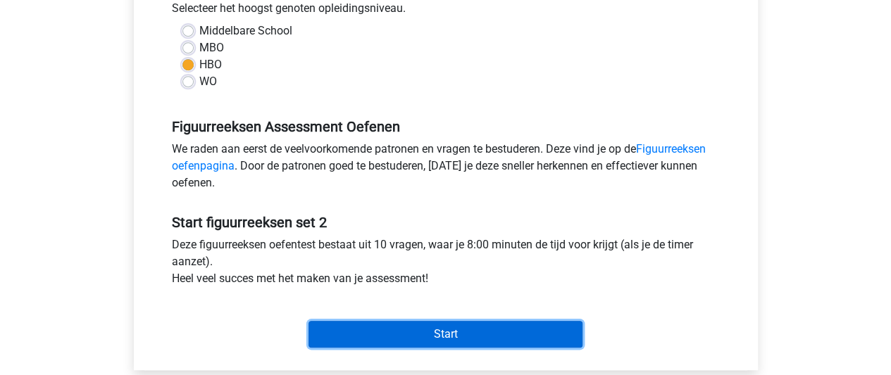
click at [506, 329] on input "Start" at bounding box center [445, 334] width 274 height 27
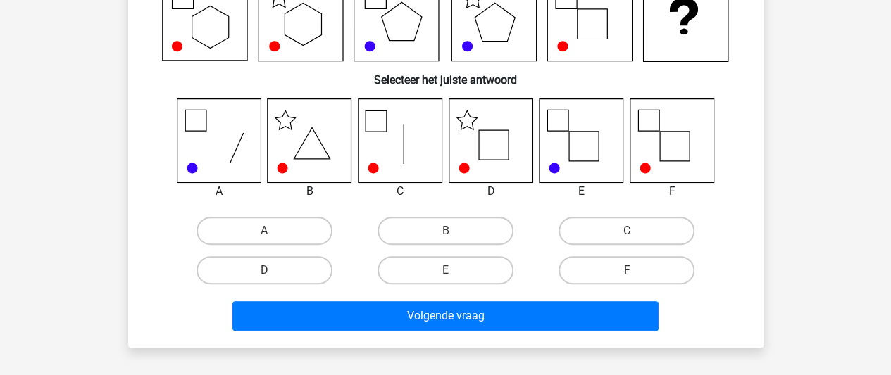
scroll to position [170, 0]
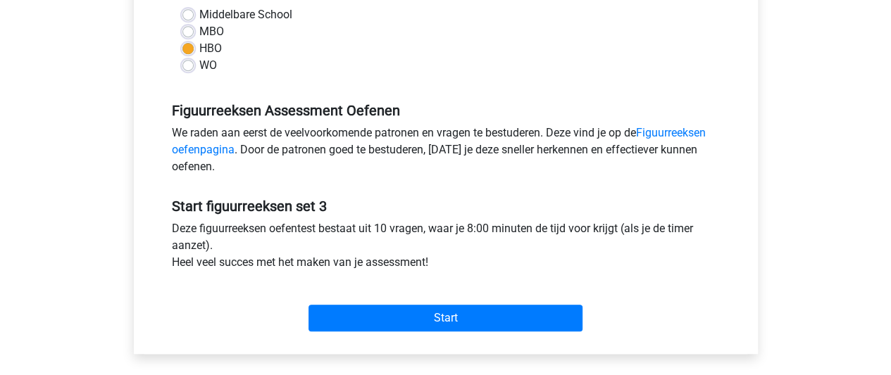
scroll to position [348, 0]
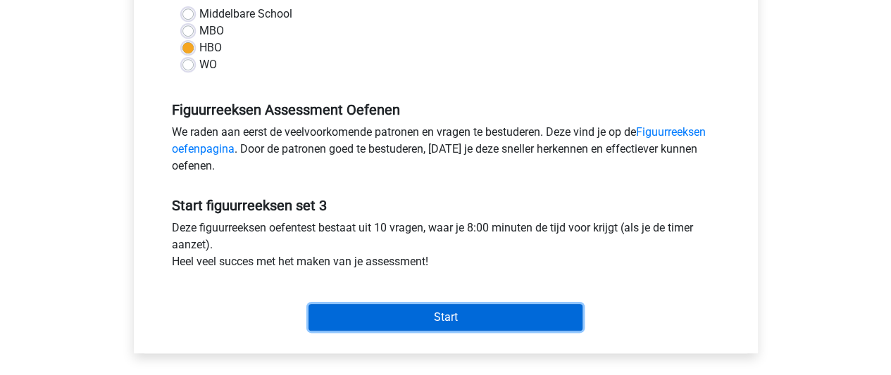
click at [414, 320] on input "Start" at bounding box center [445, 317] width 274 height 27
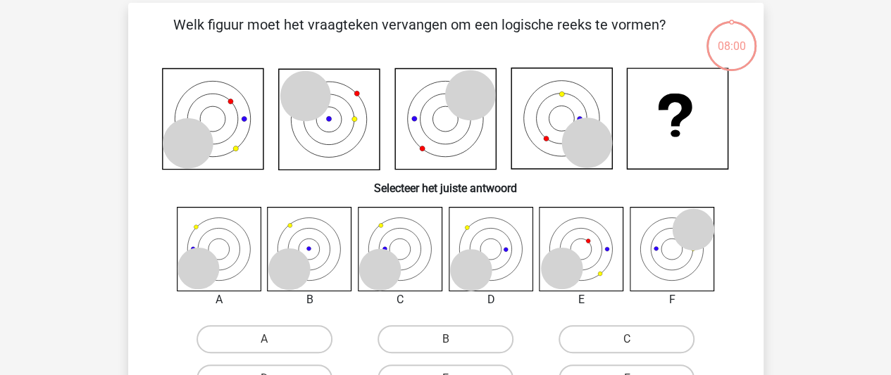
scroll to position [63, 0]
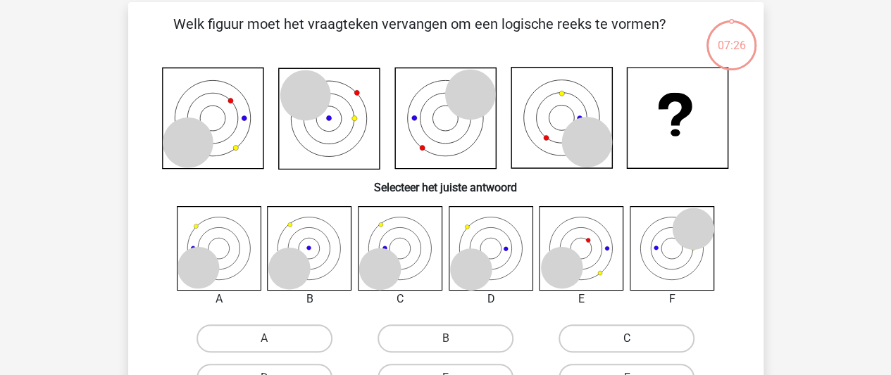
click at [586, 340] on label "C" at bounding box center [626, 339] width 136 height 28
click at [627, 340] on input "C" at bounding box center [631, 343] width 9 height 9
radio input "true"
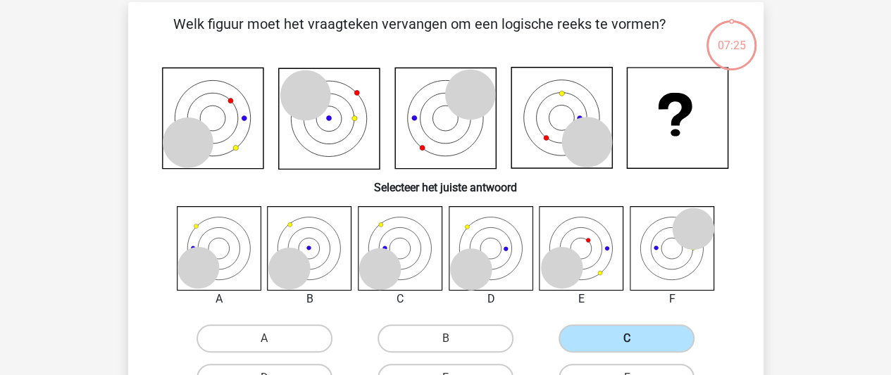
scroll to position [263, 0]
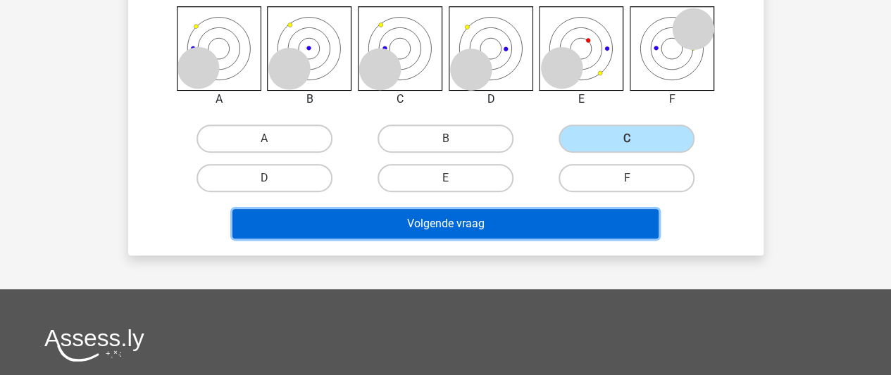
click at [493, 226] on button "Volgende vraag" at bounding box center [445, 224] width 426 height 30
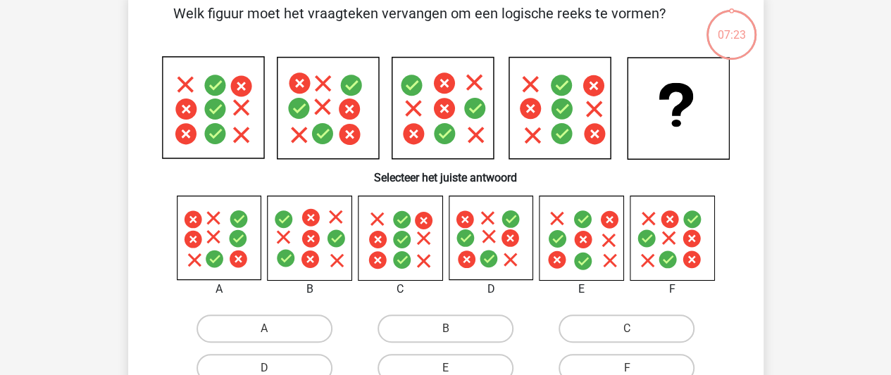
scroll to position [65, 0]
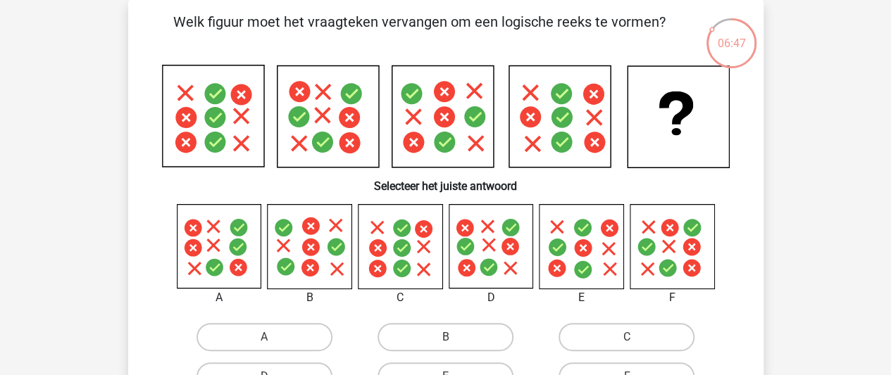
click at [500, 253] on icon at bounding box center [491, 247] width 84 height 84
click at [296, 368] on label "D" at bounding box center [264, 377] width 136 height 28
click at [273, 375] on input "D" at bounding box center [268, 381] width 9 height 9
radio input "true"
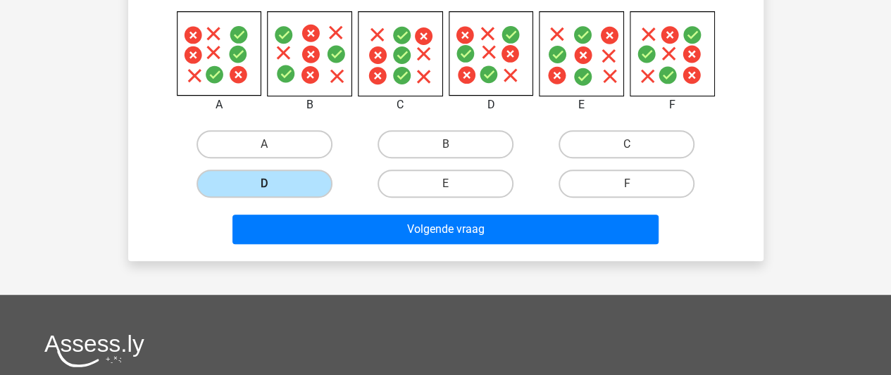
scroll to position [327, 0]
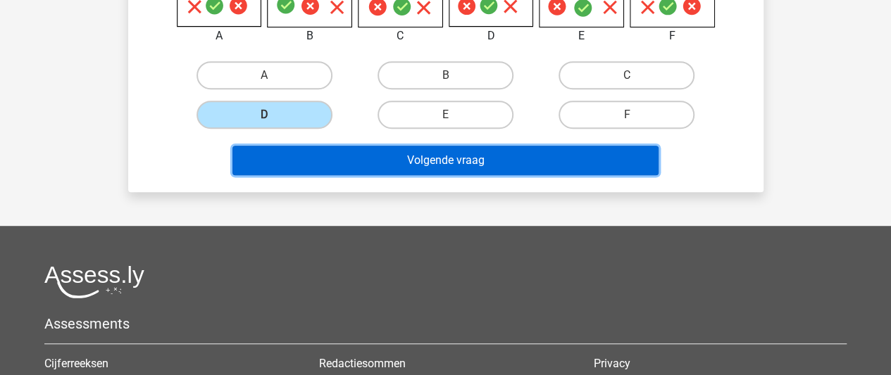
click at [408, 160] on button "Volgende vraag" at bounding box center [445, 161] width 426 height 30
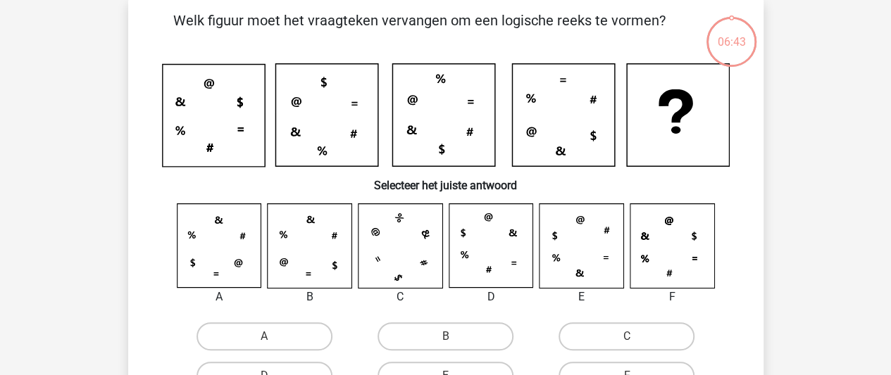
scroll to position [65, 0]
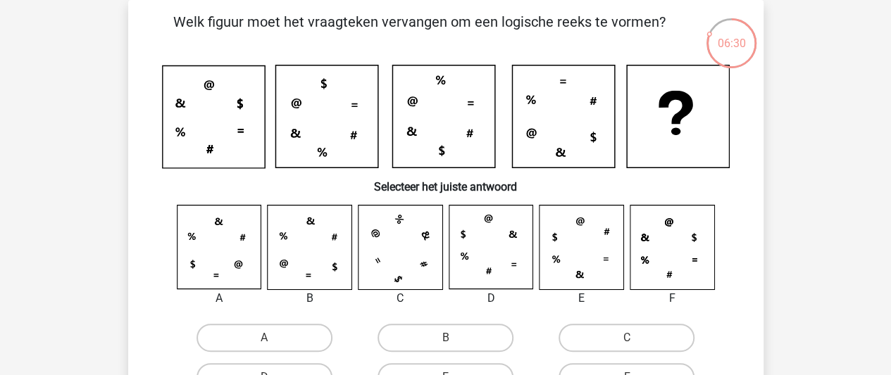
click at [292, 266] on icon at bounding box center [310, 248] width 84 height 84
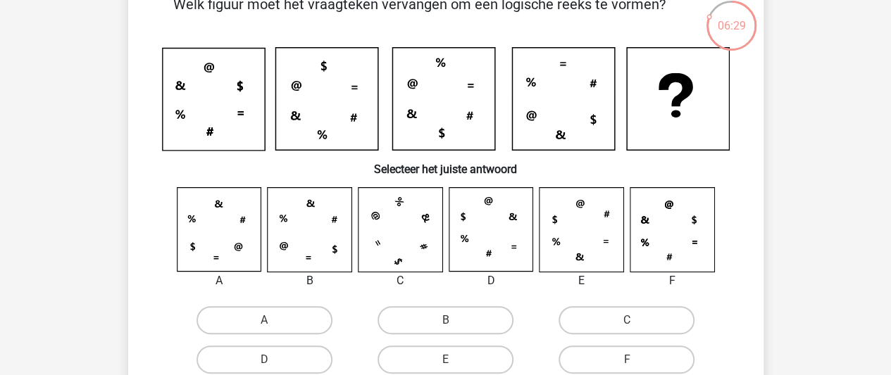
scroll to position [84, 0]
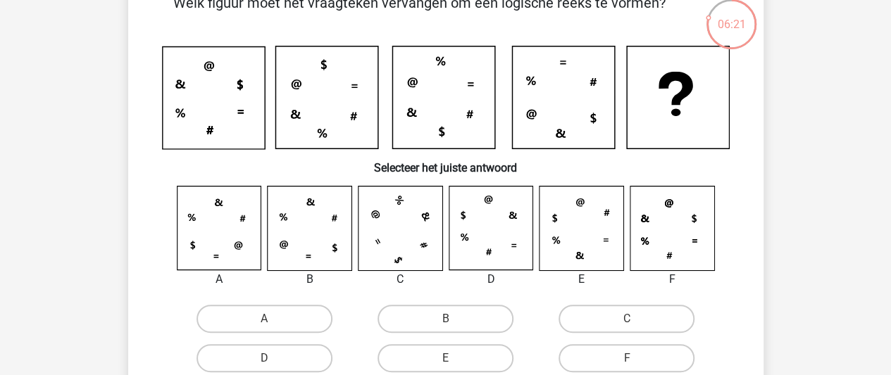
click at [300, 242] on icon at bounding box center [310, 229] width 84 height 84
click at [308, 240] on icon at bounding box center [310, 229] width 84 height 84
click at [427, 320] on label "B" at bounding box center [445, 319] width 136 height 28
click at [445, 320] on input "B" at bounding box center [449, 323] width 9 height 9
radio input "true"
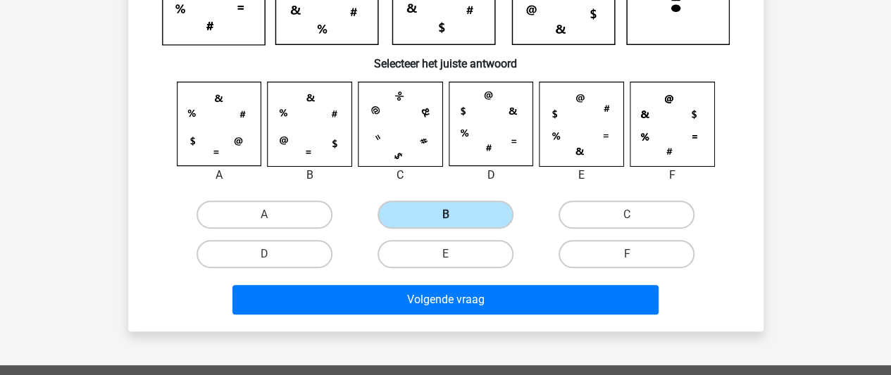
scroll to position [192, 0]
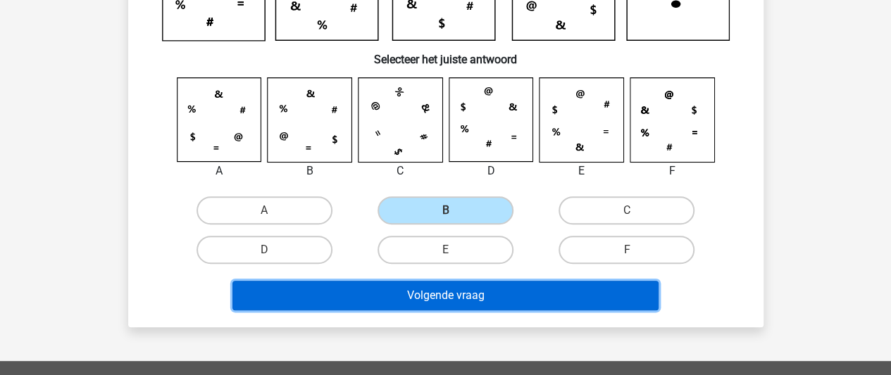
click at [427, 287] on button "Volgende vraag" at bounding box center [445, 296] width 426 height 30
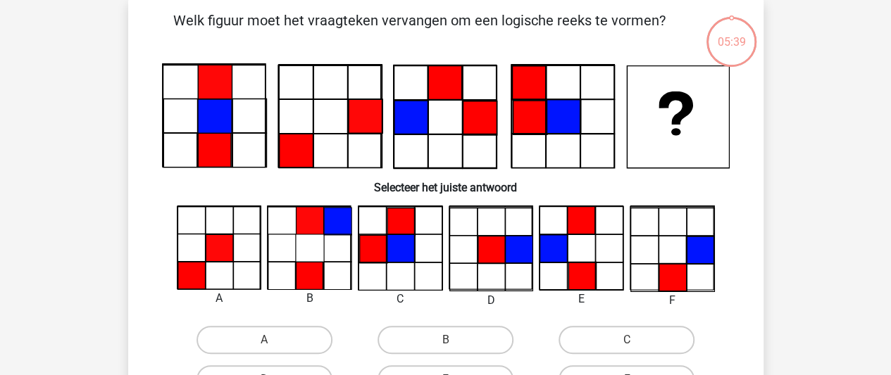
scroll to position [65, 0]
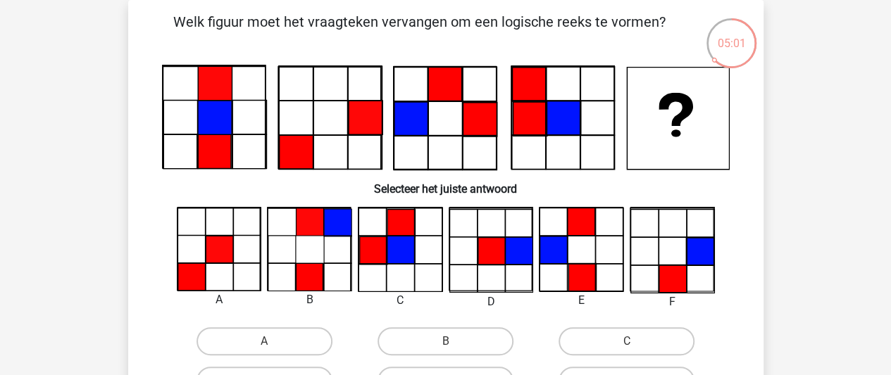
click at [493, 253] on icon at bounding box center [491, 251] width 27 height 27
click at [308, 374] on label "D" at bounding box center [264, 381] width 136 height 28
radio input "true"
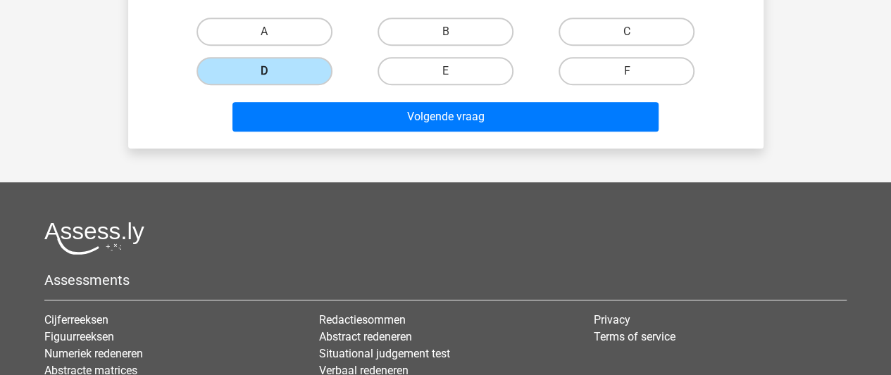
scroll to position [383, 0]
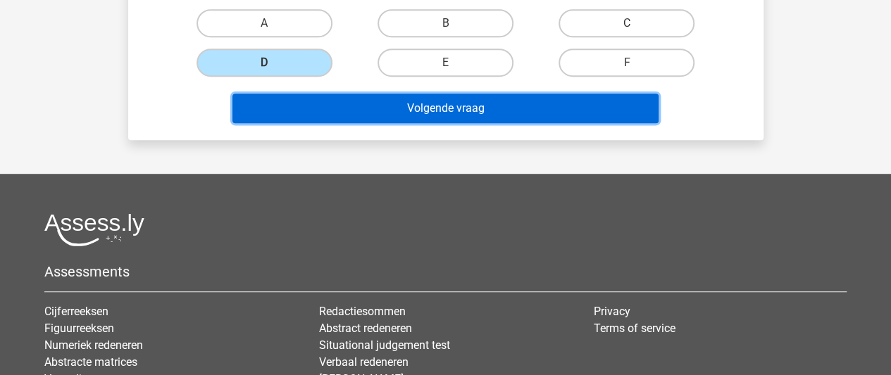
click at [410, 113] on button "Volgende vraag" at bounding box center [445, 109] width 426 height 30
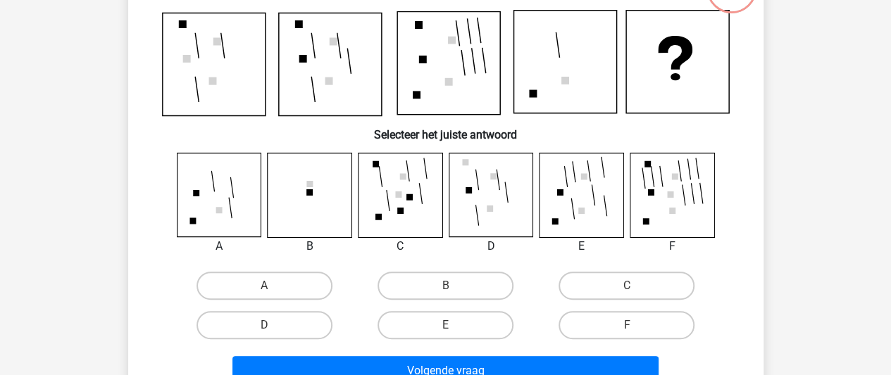
scroll to position [65, 0]
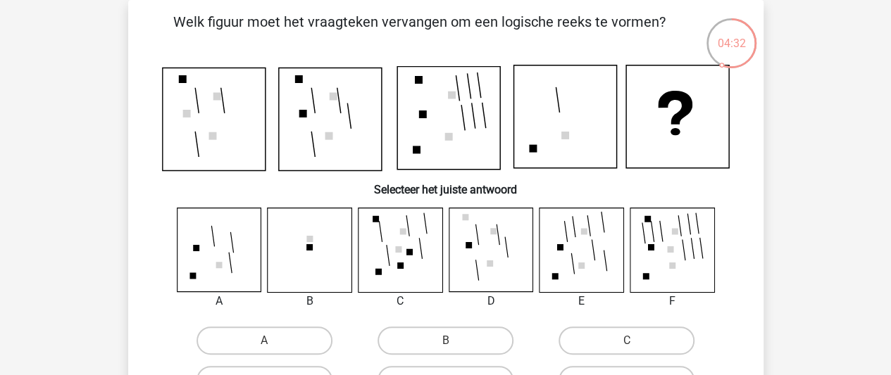
click at [213, 261] on icon at bounding box center [219, 250] width 84 height 84
click at [279, 342] on label "A" at bounding box center [264, 341] width 136 height 28
click at [273, 342] on input "A" at bounding box center [268, 345] width 9 height 9
radio input "true"
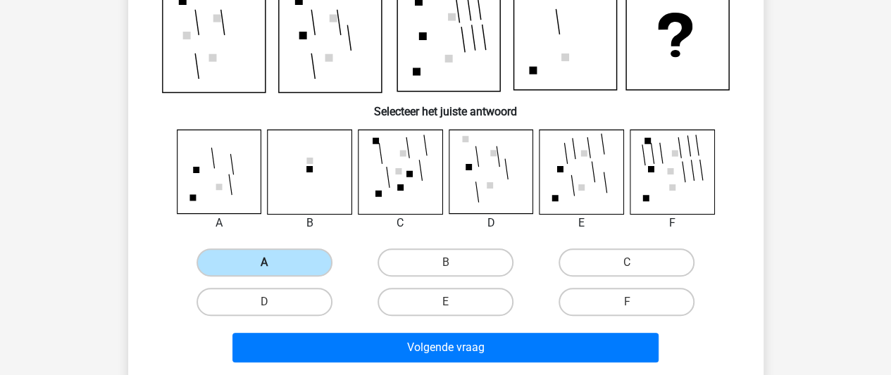
scroll to position [177, 0]
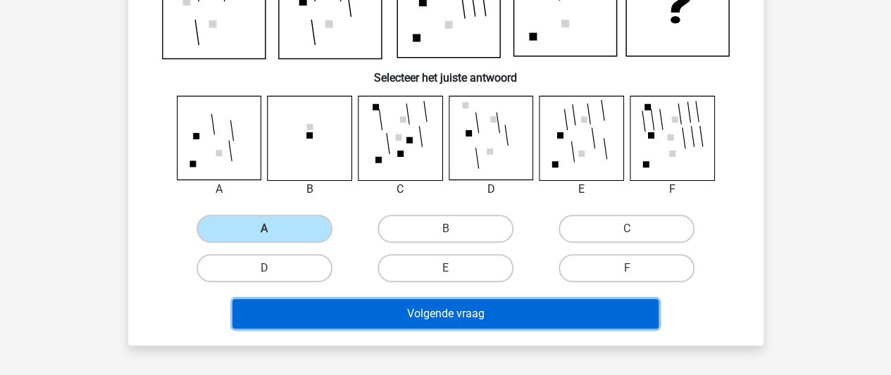
click at [319, 312] on button "Volgende vraag" at bounding box center [445, 314] width 426 height 30
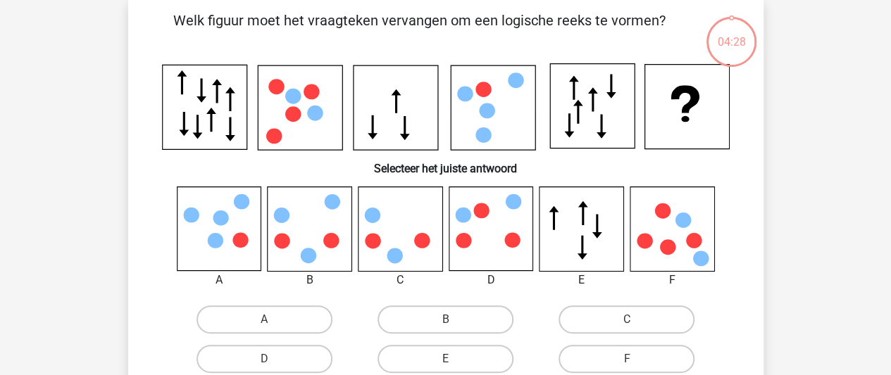
scroll to position [65, 0]
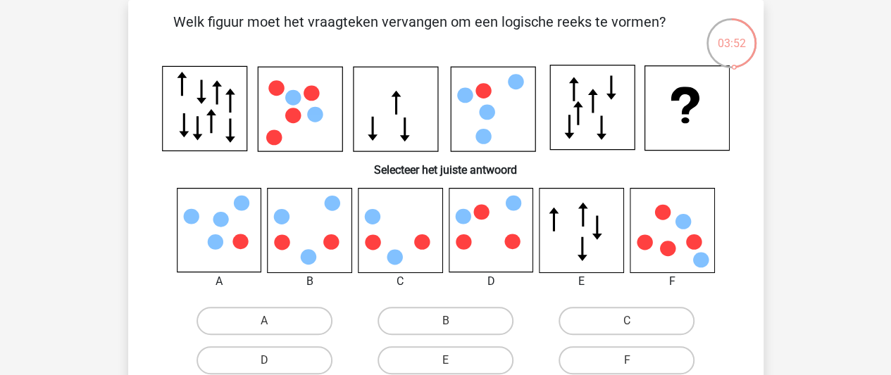
click at [306, 258] on icon at bounding box center [308, 256] width 15 height 15
click at [410, 313] on label "B" at bounding box center [445, 321] width 136 height 28
click at [445, 321] on input "B" at bounding box center [449, 325] width 9 height 9
radio input "true"
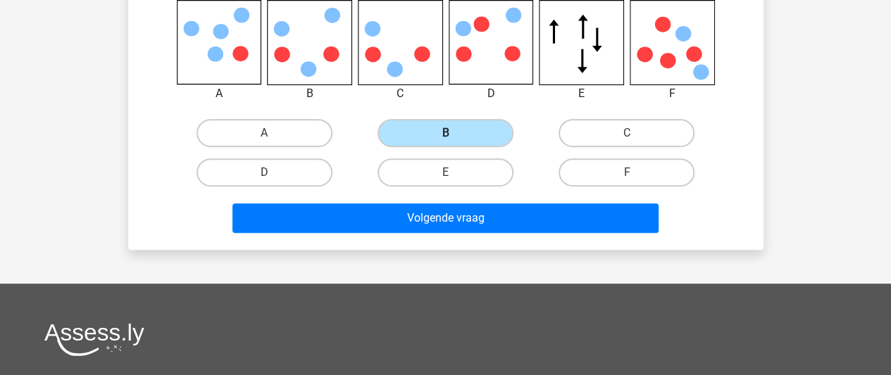
scroll to position [252, 0]
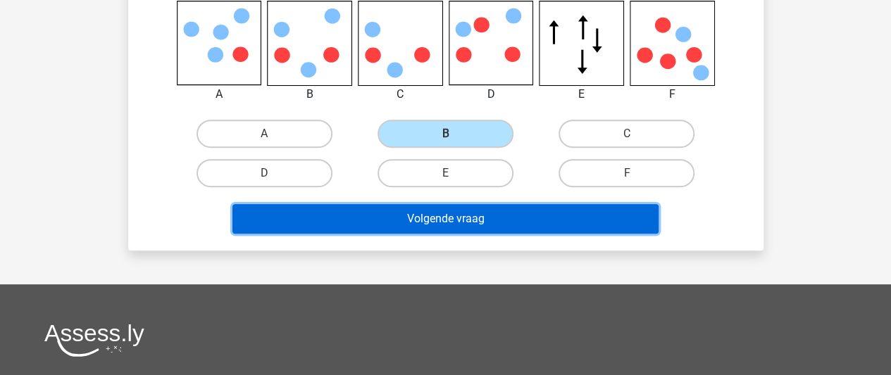
click at [424, 221] on button "Volgende vraag" at bounding box center [445, 219] width 426 height 30
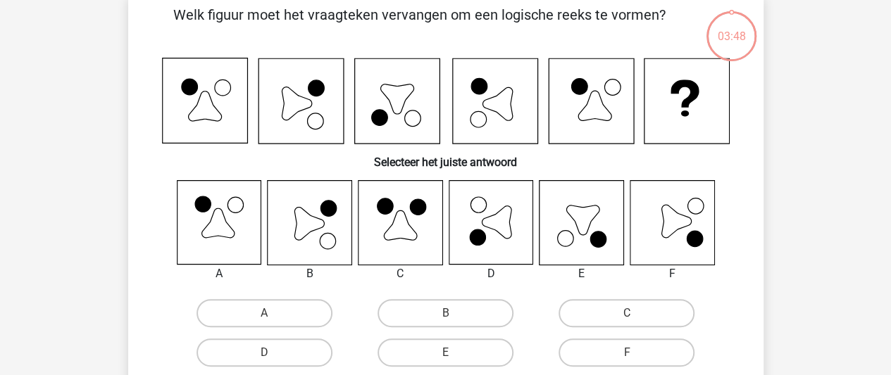
scroll to position [65, 0]
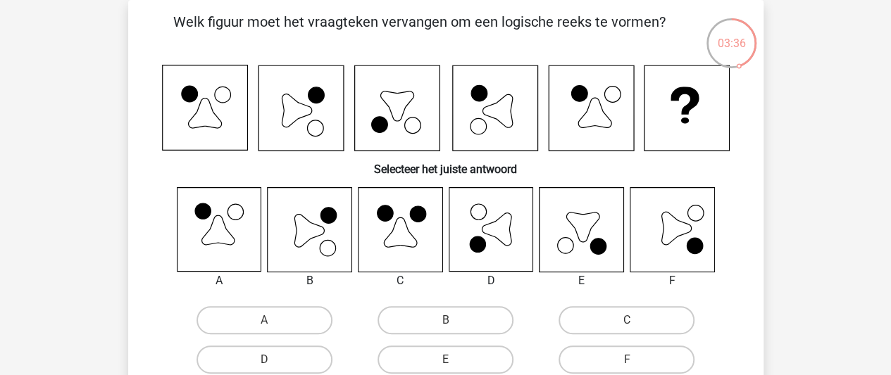
click at [318, 247] on icon at bounding box center [310, 230] width 84 height 84
click at [445, 315] on label "B" at bounding box center [445, 320] width 136 height 28
click at [445, 320] on input "B" at bounding box center [449, 324] width 9 height 9
radio input "true"
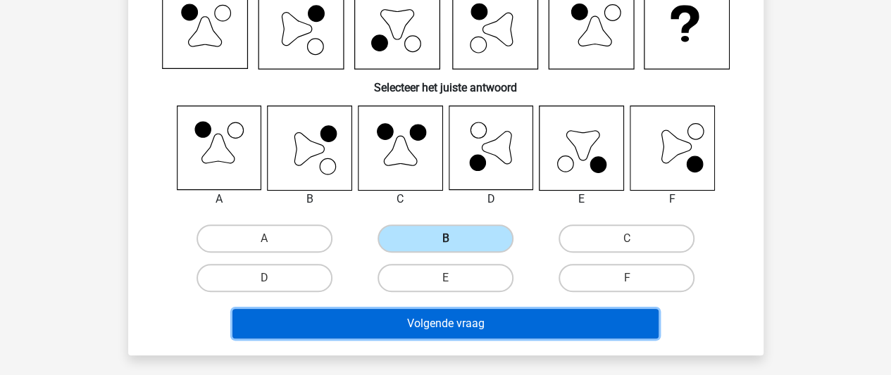
click at [445, 315] on button "Volgende vraag" at bounding box center [445, 324] width 426 height 30
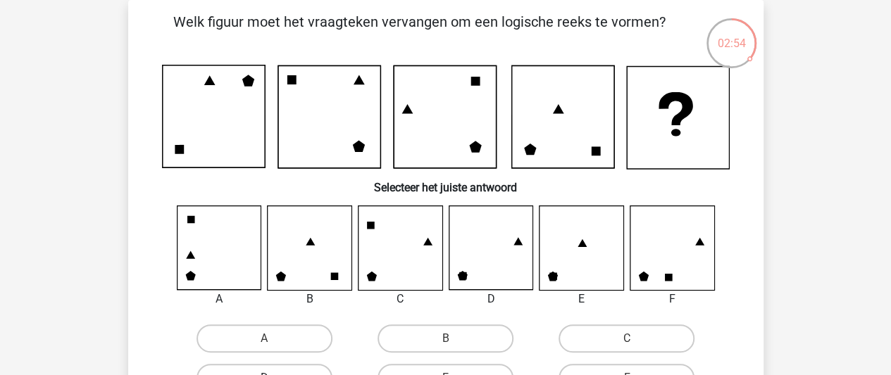
click at [316, 368] on label "D" at bounding box center [264, 378] width 136 height 28
radio input "true"
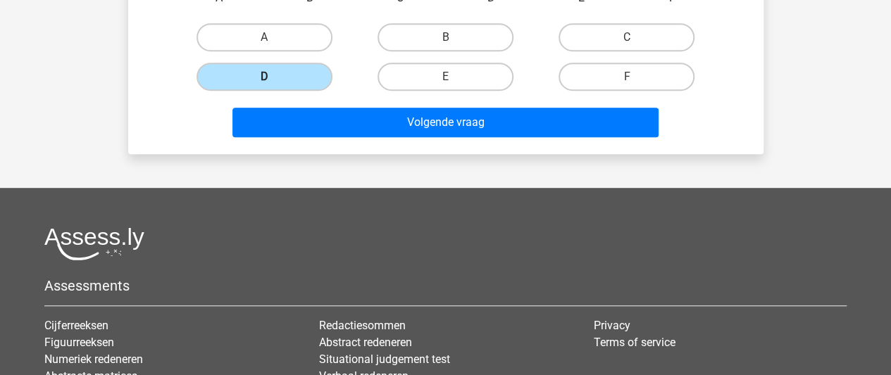
scroll to position [366, 0]
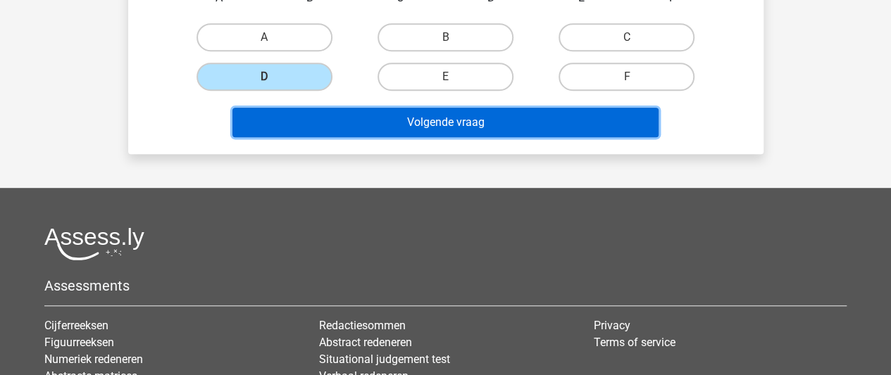
click at [428, 120] on button "Volgende vraag" at bounding box center [445, 123] width 426 height 30
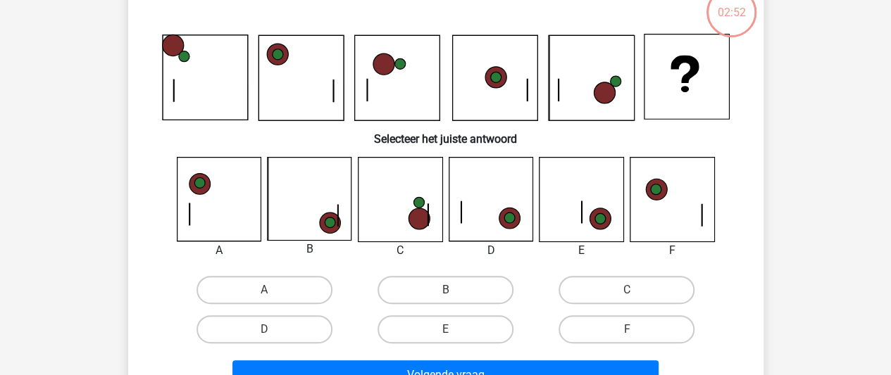
scroll to position [65, 0]
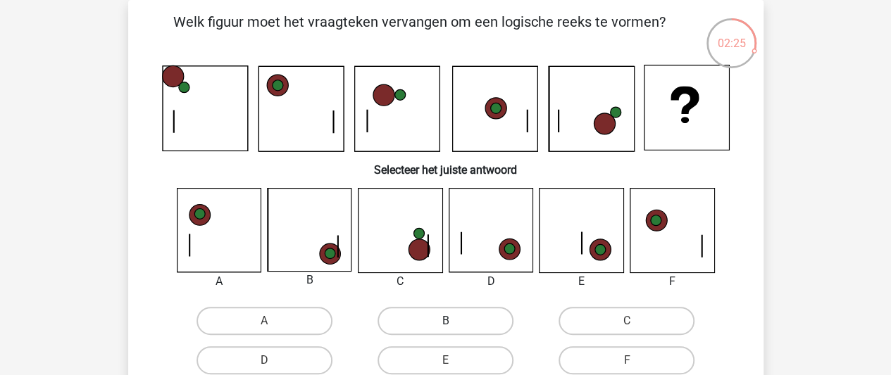
click at [481, 319] on label "B" at bounding box center [445, 321] width 136 height 28
click at [454, 321] on input "B" at bounding box center [449, 325] width 9 height 9
radio input "true"
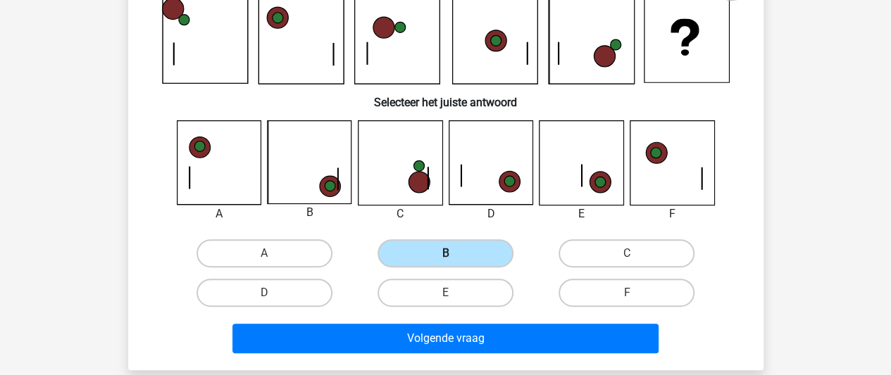
scroll to position [135, 0]
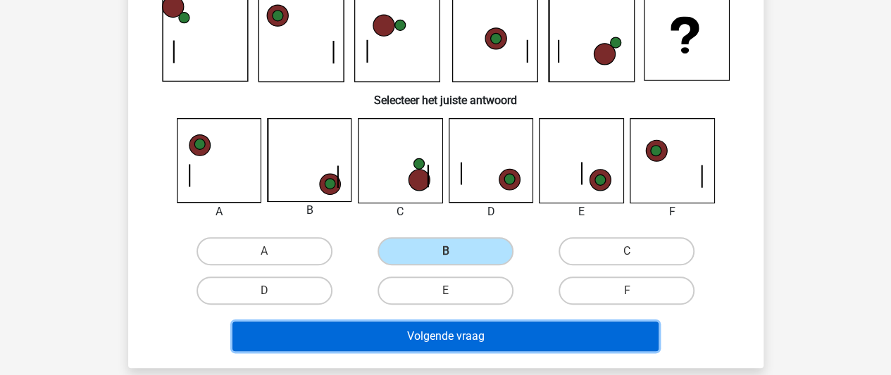
click at [481, 337] on button "Volgende vraag" at bounding box center [445, 337] width 426 height 30
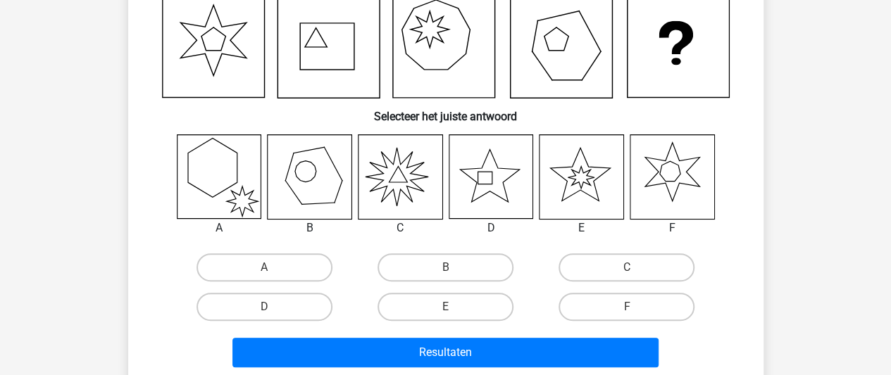
scroll to position [65, 0]
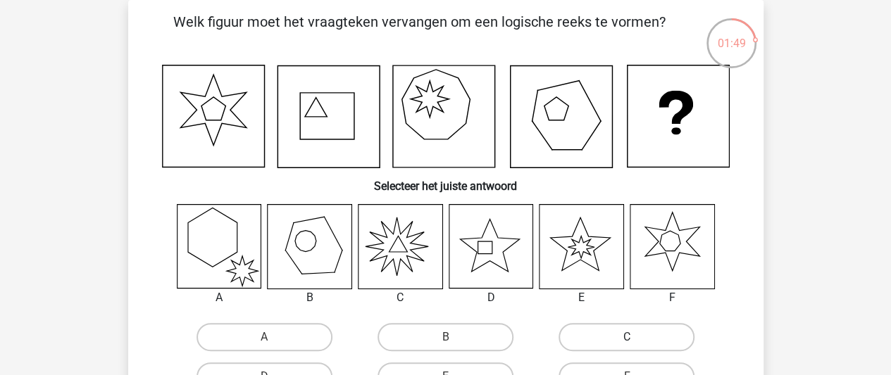
click at [604, 349] on label "C" at bounding box center [626, 337] width 136 height 28
click at [627, 346] on input "C" at bounding box center [631, 341] width 9 height 9
radio input "true"
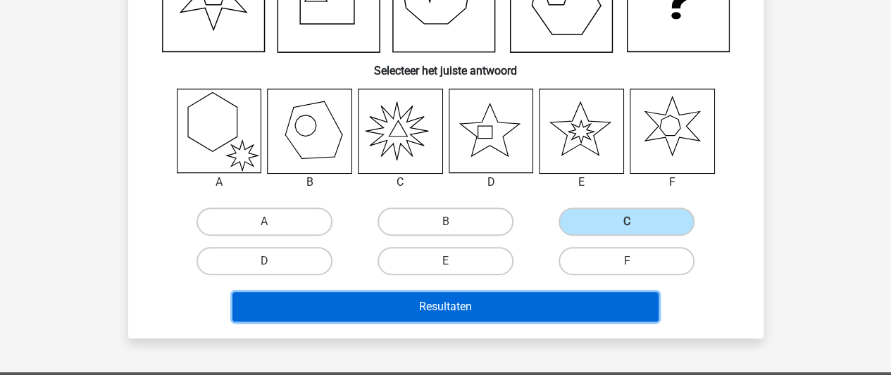
click at [568, 313] on button "Resultaten" at bounding box center [445, 307] width 426 height 30
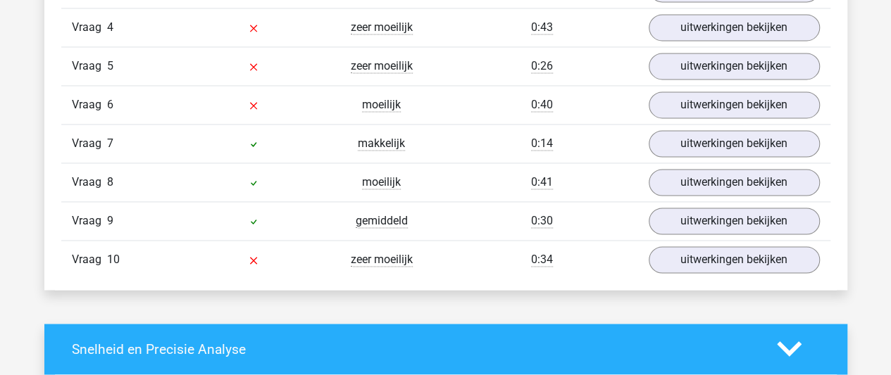
scroll to position [1044, 0]
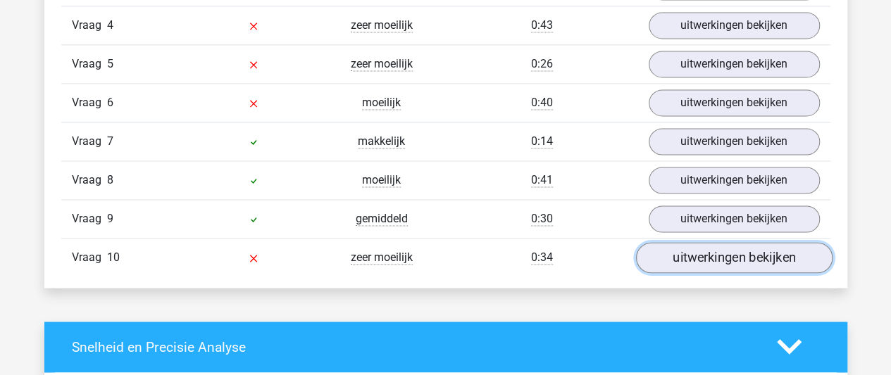
click at [689, 253] on link "uitwerkingen bekijken" at bounding box center [733, 257] width 196 height 31
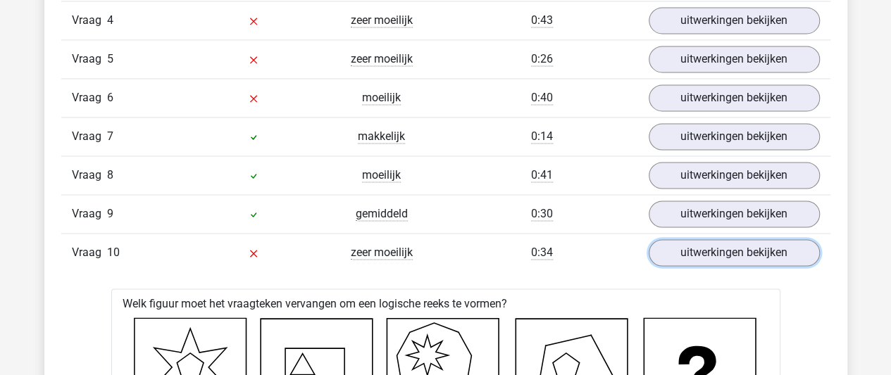
scroll to position [1048, 0]
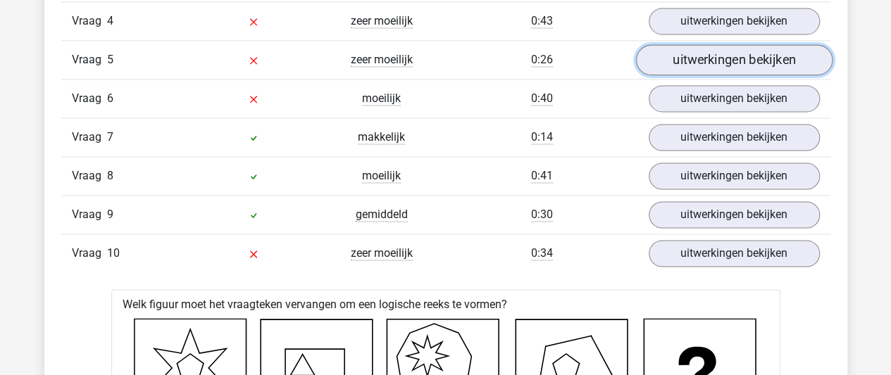
click at [697, 54] on link "uitwerkingen bekijken" at bounding box center [733, 59] width 196 height 31
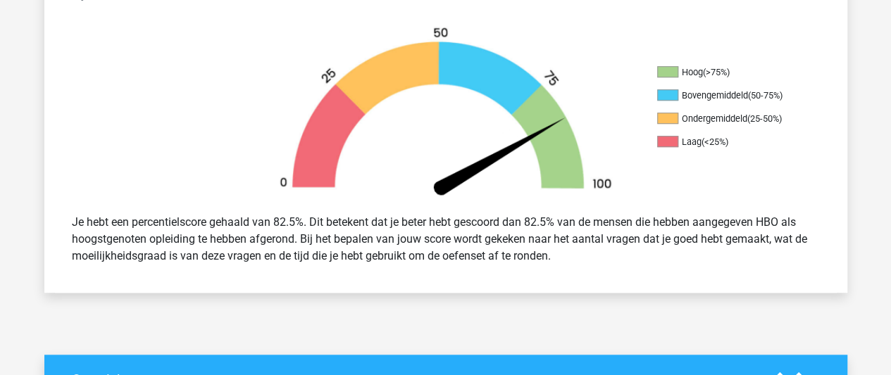
scroll to position [421, 0]
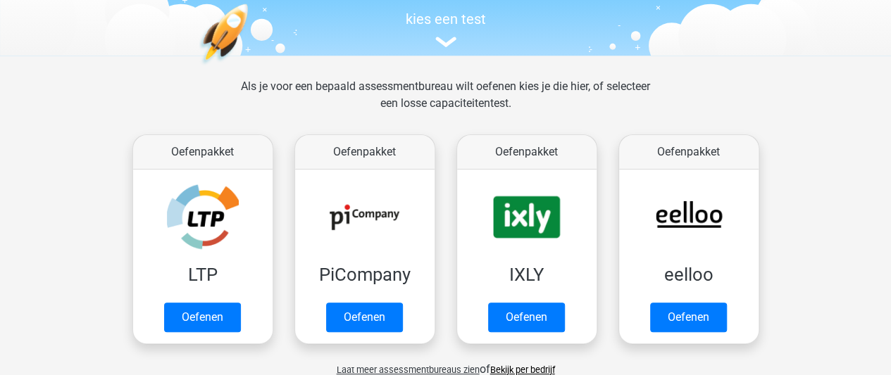
scroll to position [363, 0]
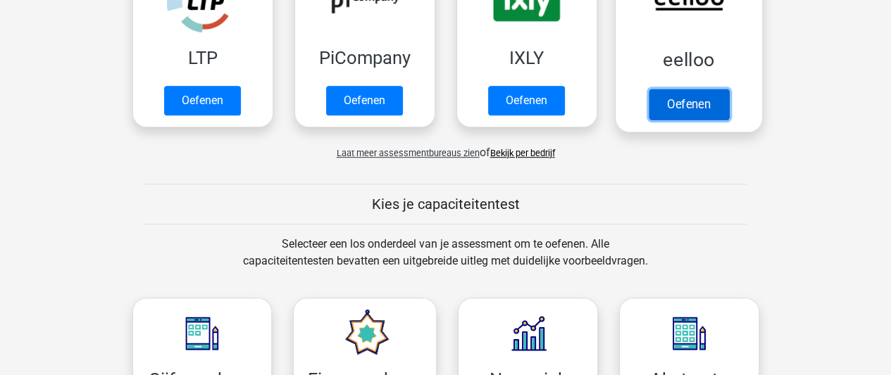
click at [688, 113] on link "Oefenen" at bounding box center [688, 104] width 80 height 31
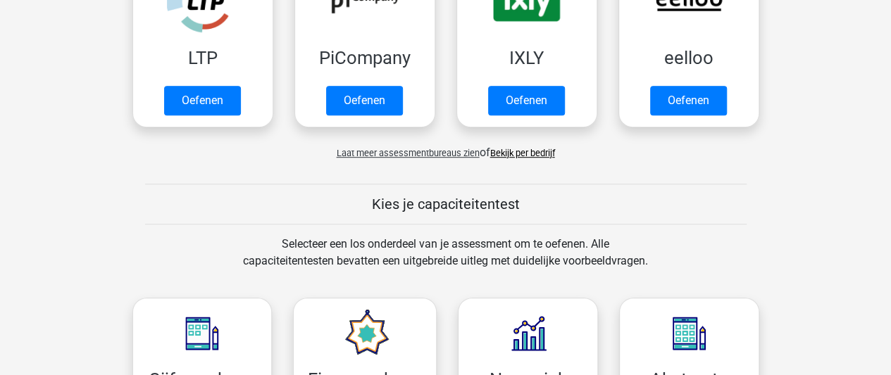
drag, startPoint x: 529, startPoint y: 144, endPoint x: 530, endPoint y: 153, distance: 9.2
click at [530, 153] on div "Laat meer assessmentbureaus zien of Bekijk per bedrijf" at bounding box center [446, 147] width 648 height 28
click at [530, 153] on link "Bekijk per bedrijf" at bounding box center [522, 153] width 65 height 11
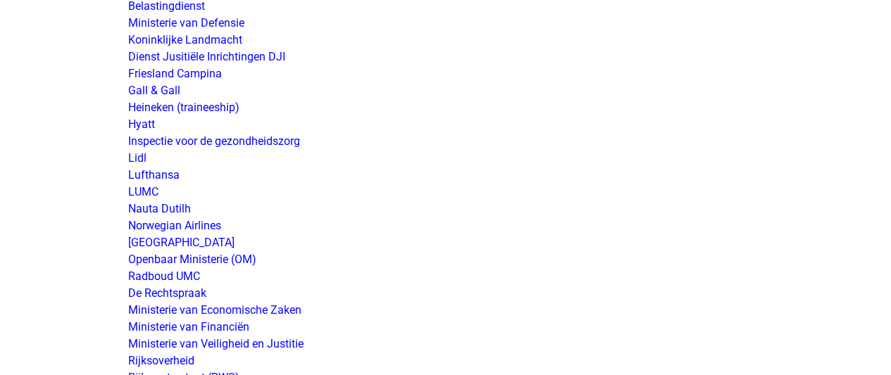
scroll to position [2427, 0]
click at [222, 45] on link "Koninklijke Landmacht" at bounding box center [185, 40] width 114 height 13
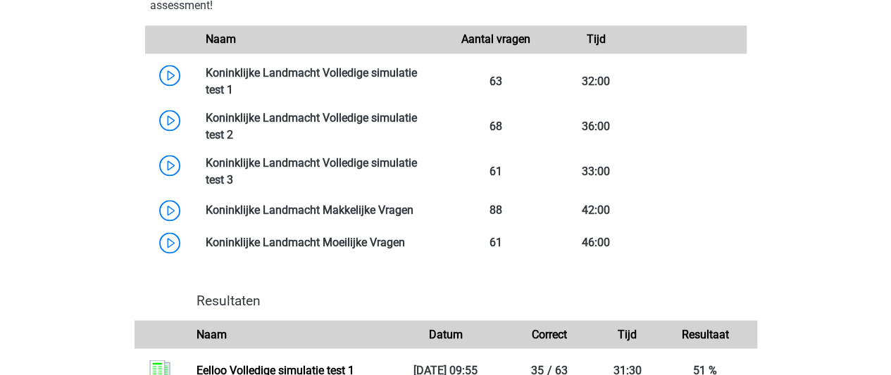
scroll to position [1020, 0]
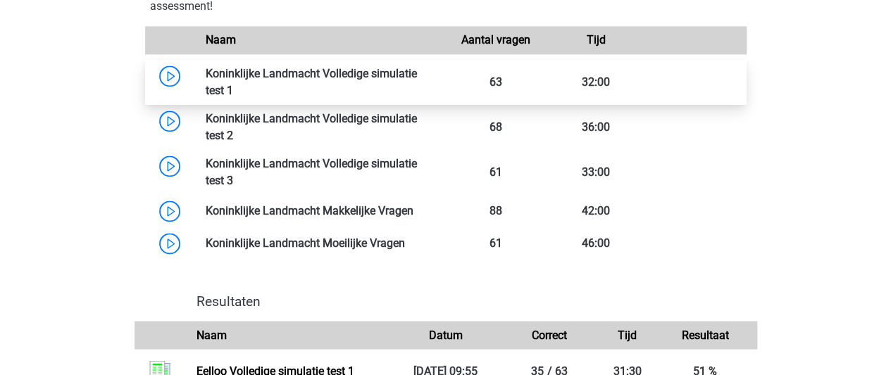
click at [233, 84] on link at bounding box center [233, 90] width 0 height 13
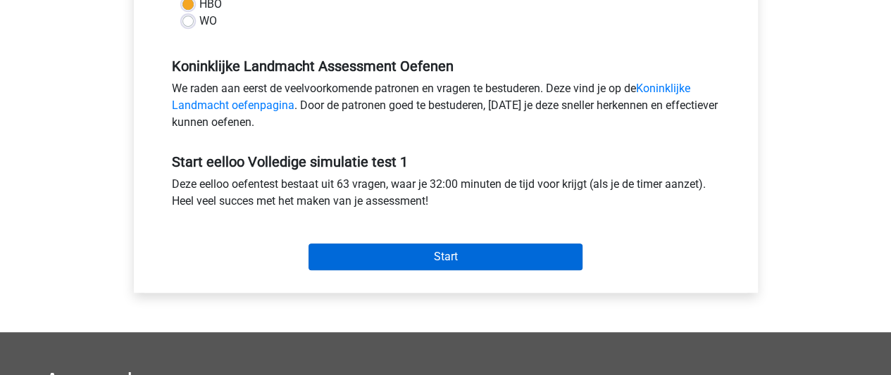
scroll to position [407, 0]
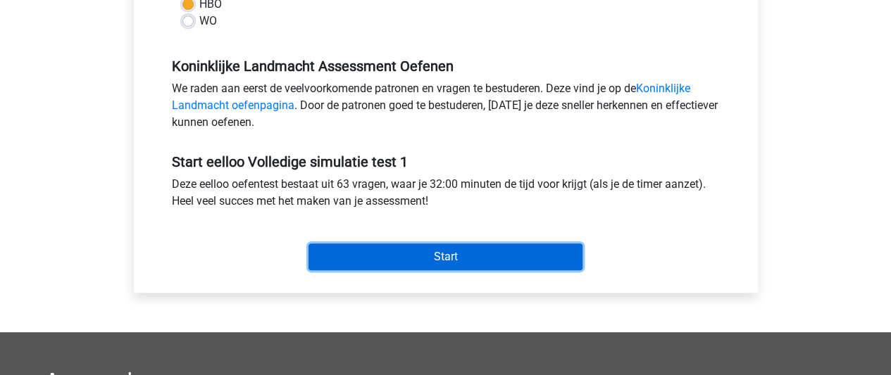
click at [465, 249] on input "Start" at bounding box center [445, 257] width 274 height 27
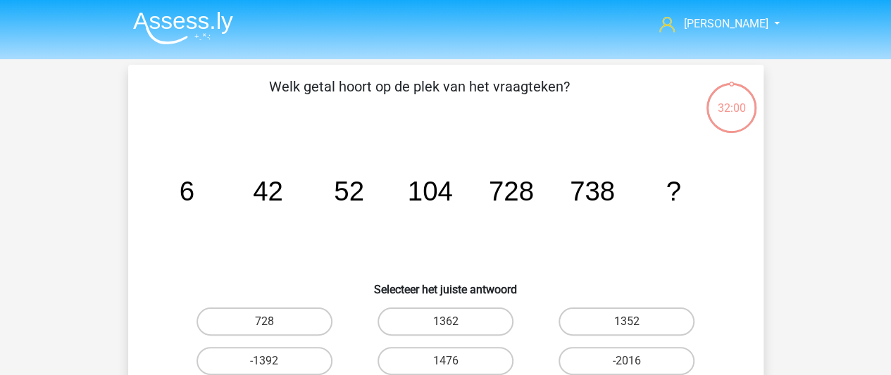
scroll to position [56, 0]
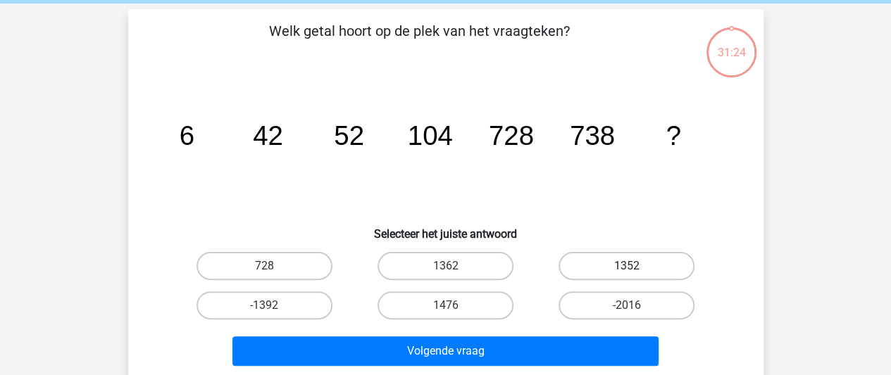
click at [608, 270] on label "1352" at bounding box center [626, 266] width 136 height 28
click at [627, 270] on input "1352" at bounding box center [631, 270] width 9 height 9
radio input "true"
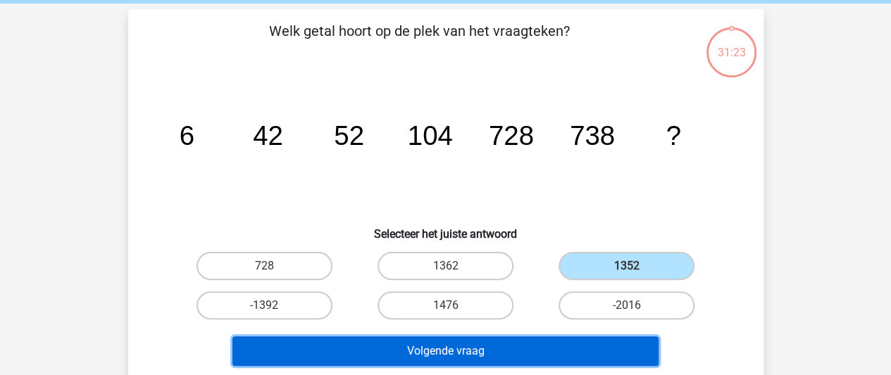
click at [516, 360] on button "Volgende vraag" at bounding box center [445, 352] width 426 height 30
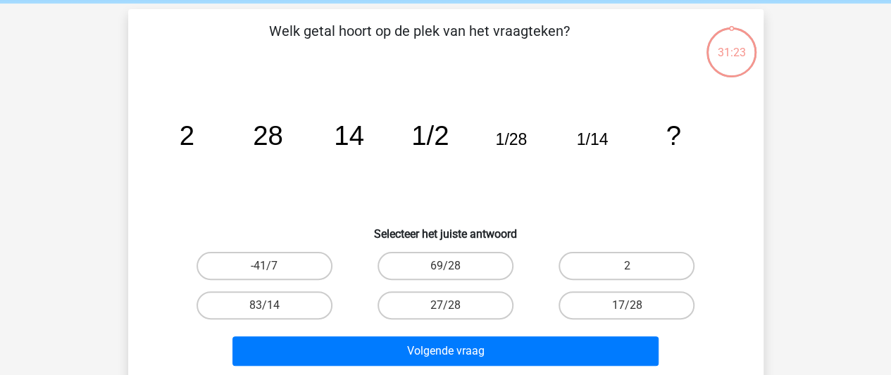
scroll to position [65, 0]
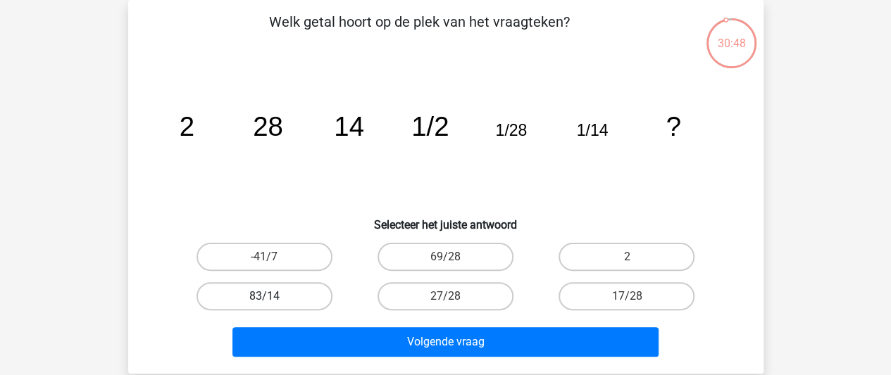
click at [286, 297] on label "83/14" at bounding box center [264, 296] width 136 height 28
click at [273, 297] on input "83/14" at bounding box center [268, 300] width 9 height 9
radio input "true"
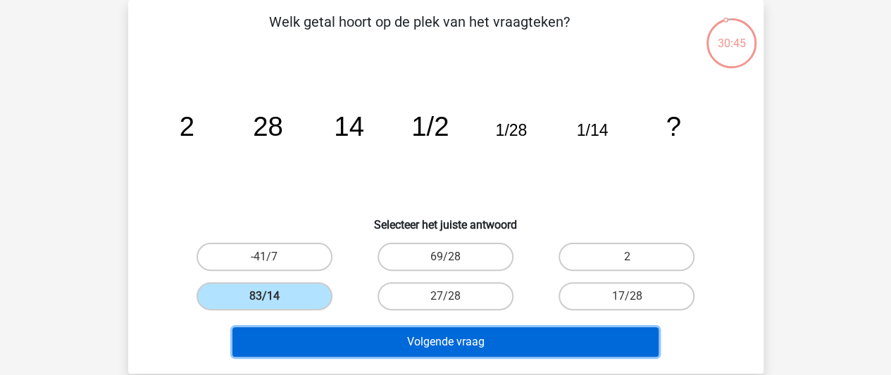
click at [356, 354] on button "Volgende vraag" at bounding box center [445, 342] width 426 height 30
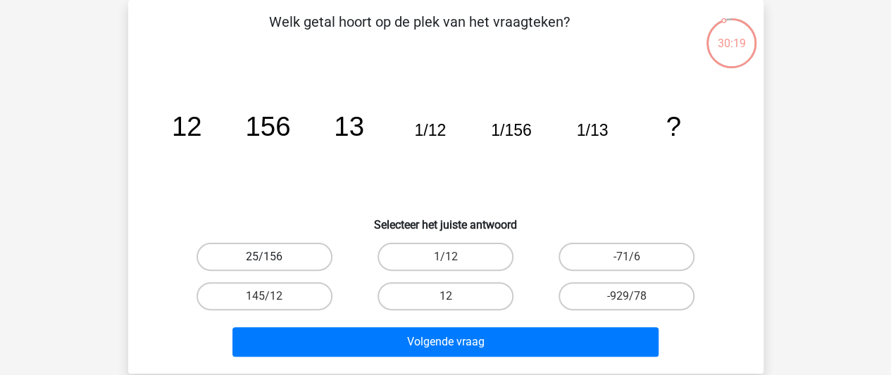
click at [249, 259] on label "25/156" at bounding box center [264, 257] width 136 height 28
click at [264, 259] on input "25/156" at bounding box center [268, 261] width 9 height 9
radio input "true"
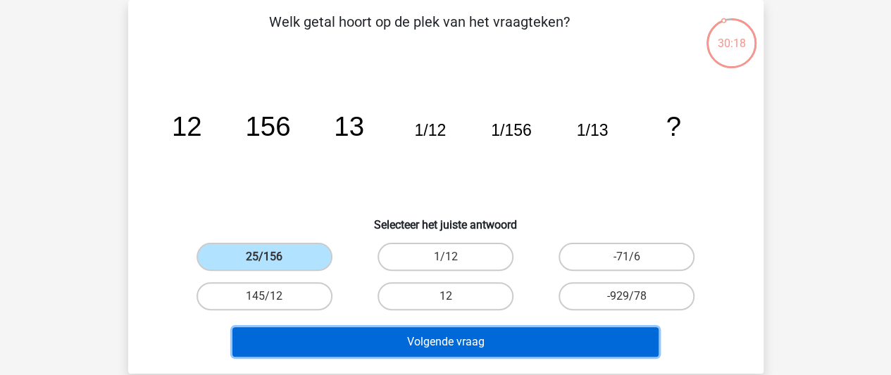
click at [331, 340] on button "Volgende vraag" at bounding box center [445, 342] width 426 height 30
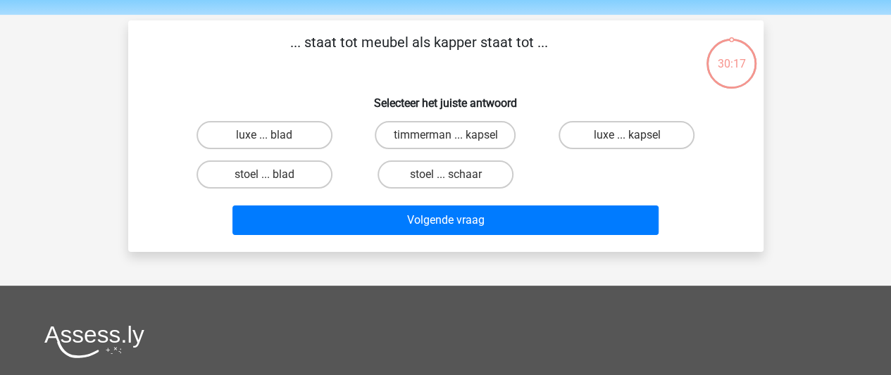
scroll to position [42, 0]
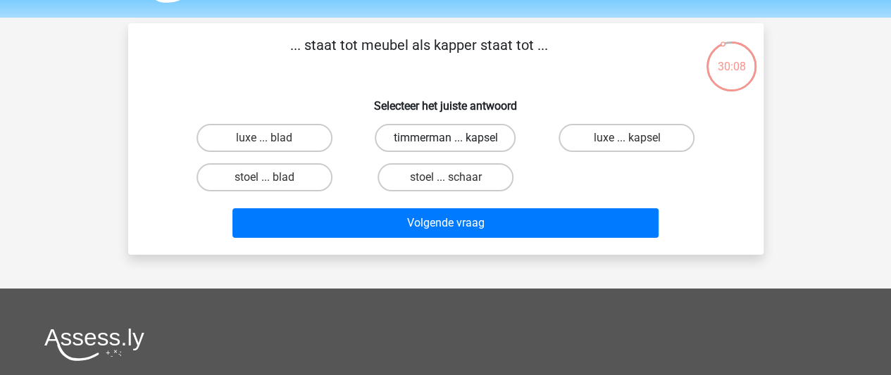
click at [461, 139] on label "timmerman ... kapsel" at bounding box center [445, 138] width 141 height 28
click at [454, 139] on input "timmerman ... kapsel" at bounding box center [449, 142] width 9 height 9
radio input "true"
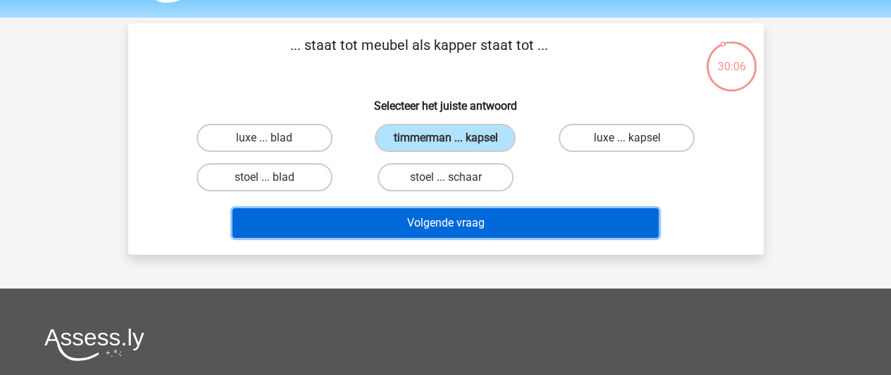
click at [453, 223] on button "Volgende vraag" at bounding box center [445, 223] width 426 height 30
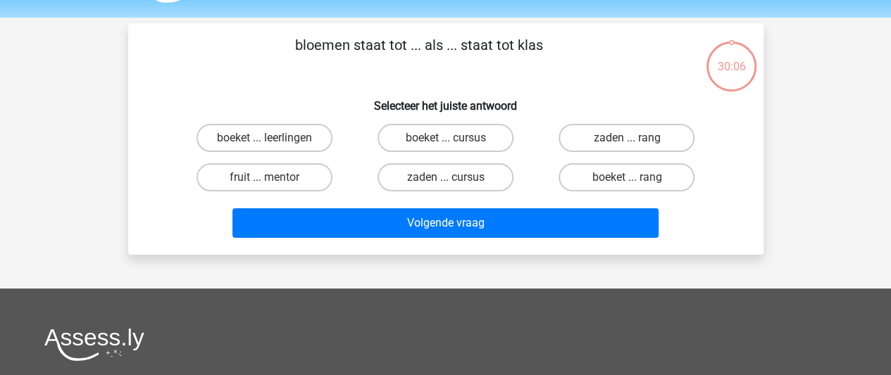
scroll to position [65, 0]
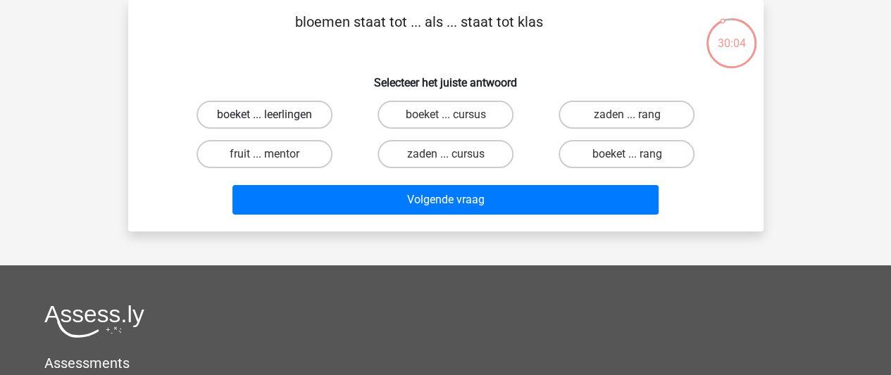
click at [305, 120] on label "boeket ... leerlingen" at bounding box center [264, 115] width 136 height 28
click at [273, 120] on input "boeket ... leerlingen" at bounding box center [268, 119] width 9 height 9
radio input "true"
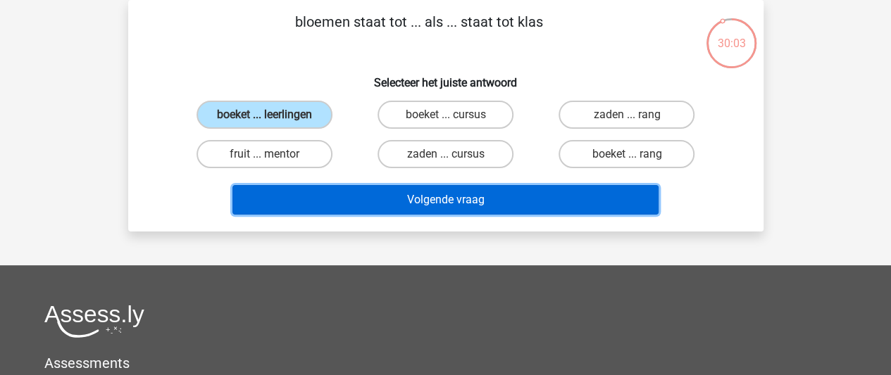
click at [407, 202] on button "Volgende vraag" at bounding box center [445, 200] width 426 height 30
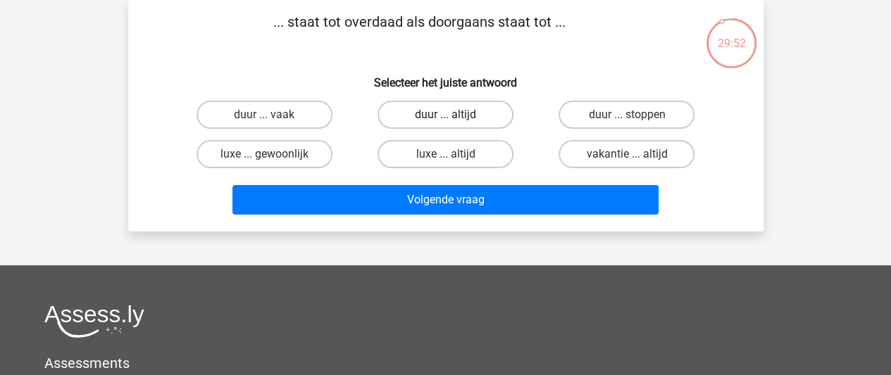
click at [456, 119] on label "duur ... altijd" at bounding box center [445, 115] width 136 height 28
click at [454, 119] on input "duur ... altijd" at bounding box center [449, 119] width 9 height 9
radio input "true"
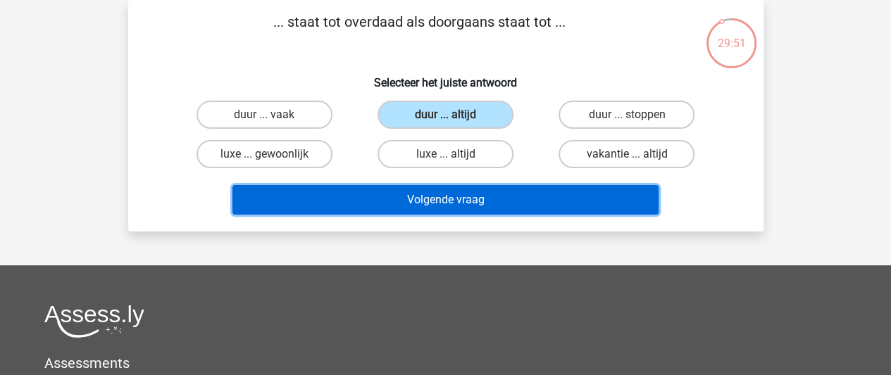
click at [452, 199] on button "Volgende vraag" at bounding box center [445, 200] width 426 height 30
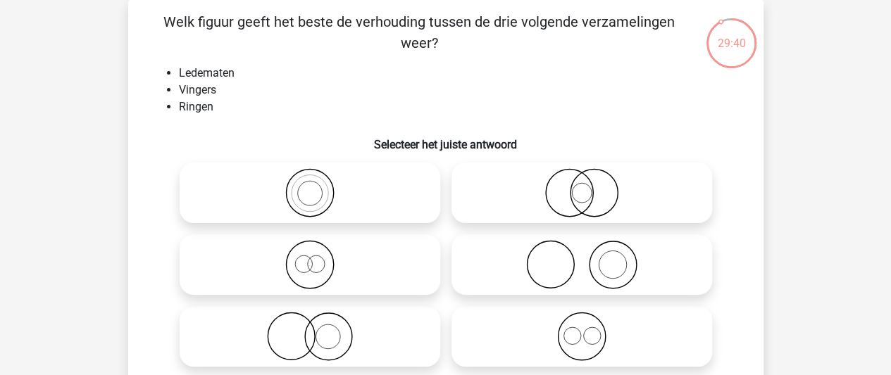
click at [593, 262] on icon at bounding box center [581, 264] width 249 height 49
click at [591, 258] on input "radio" at bounding box center [586, 253] width 9 height 9
radio input "true"
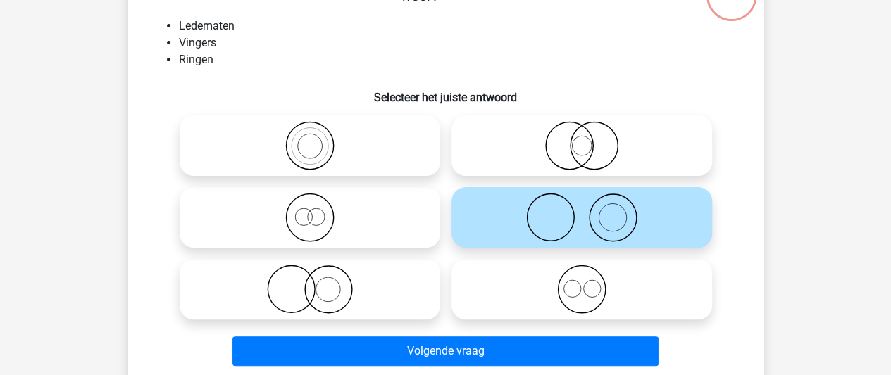
scroll to position [113, 0]
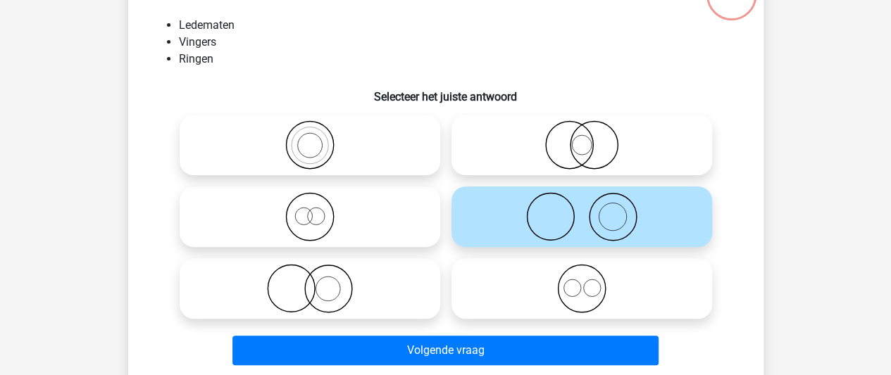
click at [327, 291] on icon at bounding box center [309, 288] width 249 height 49
click at [319, 282] on input "radio" at bounding box center [314, 277] width 9 height 9
radio input "true"
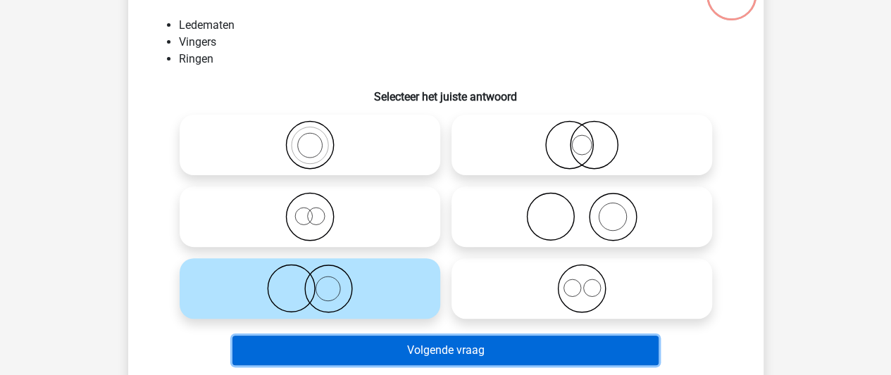
click at [380, 350] on button "Volgende vraag" at bounding box center [445, 351] width 426 height 30
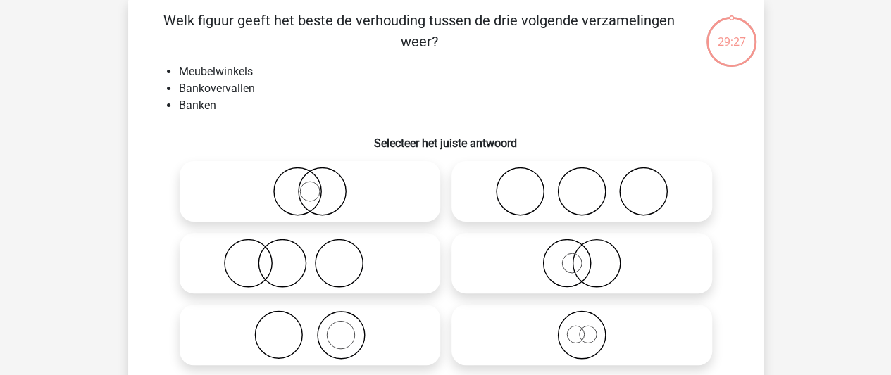
scroll to position [65, 0]
click at [299, 195] on circle at bounding box center [321, 193] width 47 height 47
click at [310, 186] on input "radio" at bounding box center [314, 181] width 9 height 9
radio input "true"
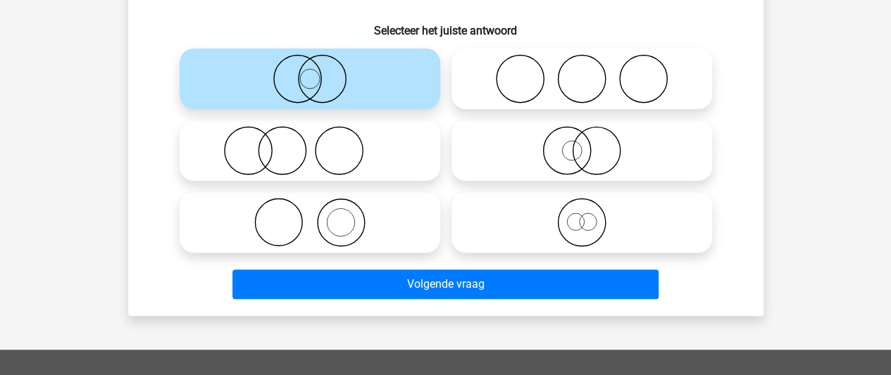
scroll to position [180, 0]
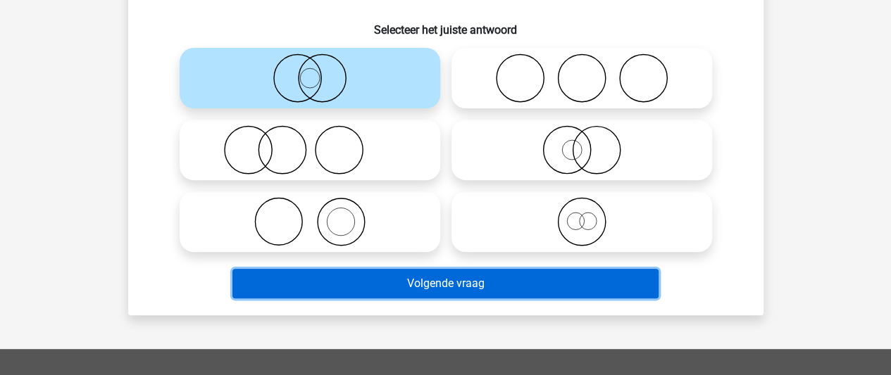
click at [414, 283] on button "Volgende vraag" at bounding box center [445, 284] width 426 height 30
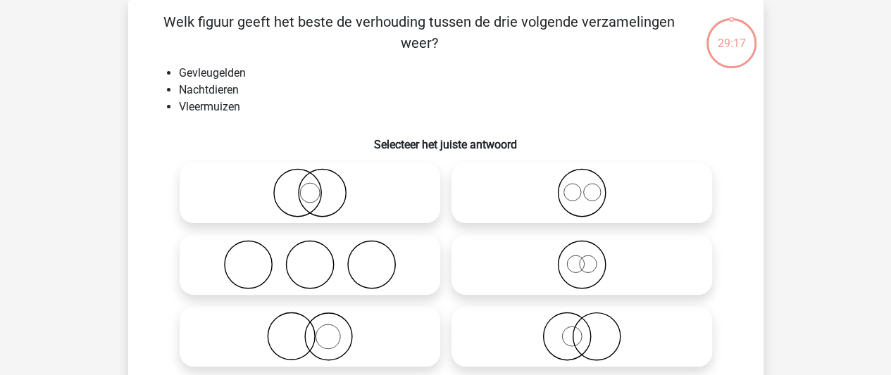
scroll to position [65, 0]
click at [363, 330] on icon at bounding box center [309, 336] width 249 height 49
click at [319, 330] on input "radio" at bounding box center [314, 324] width 9 height 9
radio input "true"
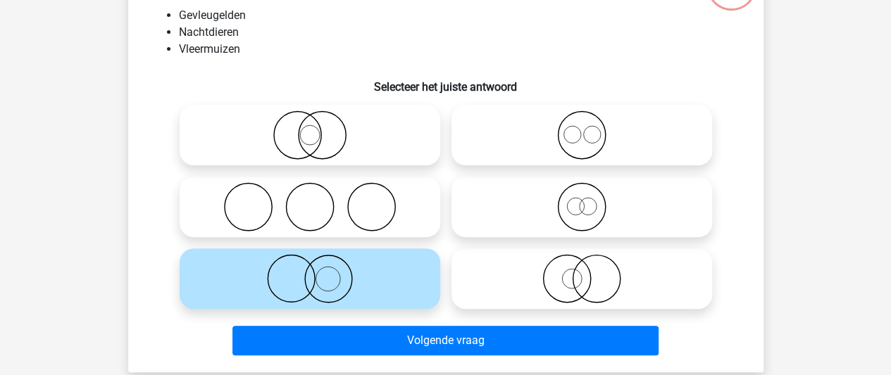
scroll to position [122, 0]
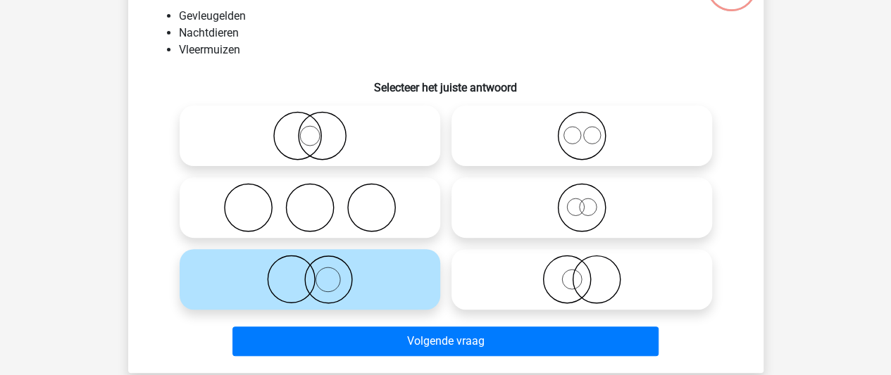
click at [575, 281] on icon at bounding box center [581, 279] width 249 height 49
click at [582, 273] on input "radio" at bounding box center [586, 267] width 9 height 9
radio input "true"
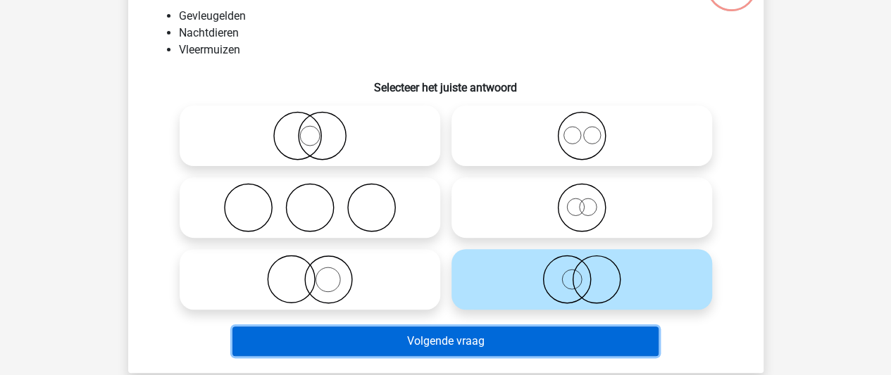
click at [539, 339] on button "Volgende vraag" at bounding box center [445, 342] width 426 height 30
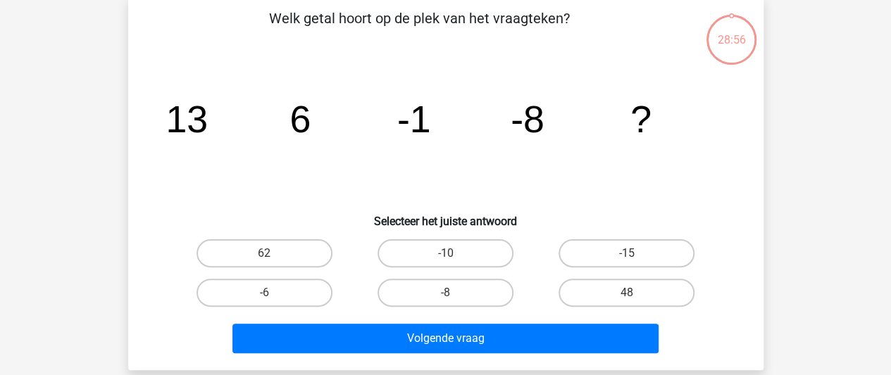
scroll to position [65, 0]
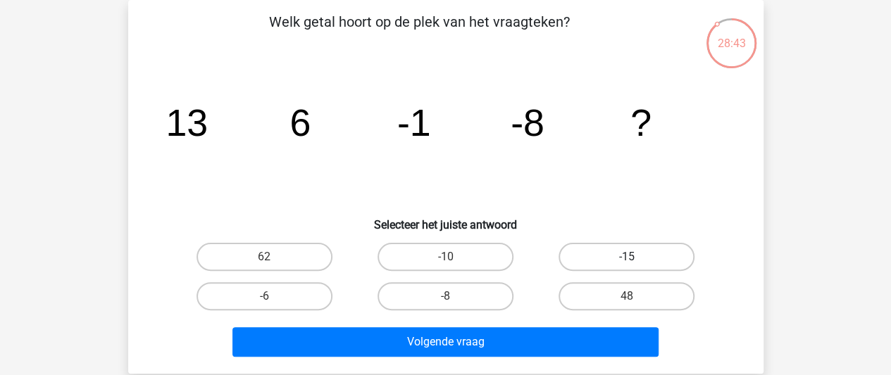
click at [645, 256] on label "-15" at bounding box center [626, 257] width 136 height 28
click at [636, 257] on input "-15" at bounding box center [631, 261] width 9 height 9
radio input "true"
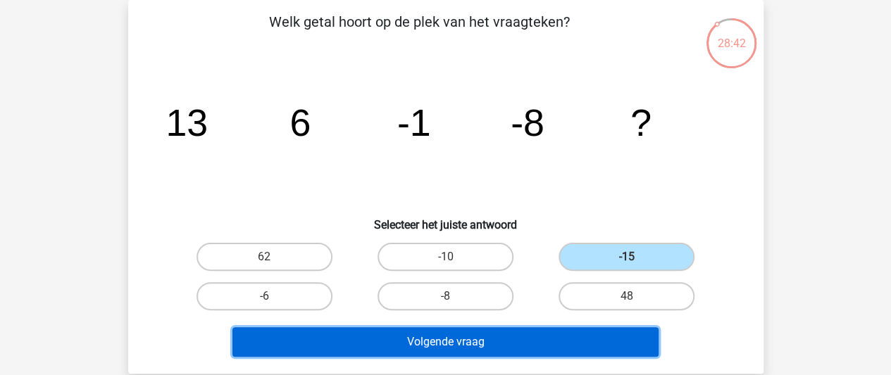
click at [573, 327] on button "Volgende vraag" at bounding box center [445, 342] width 426 height 30
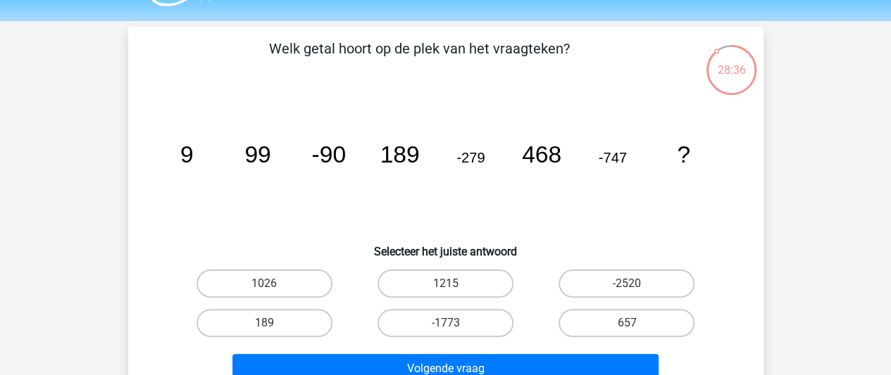
scroll to position [37, 0]
